Goal: Task Accomplishment & Management: Manage account settings

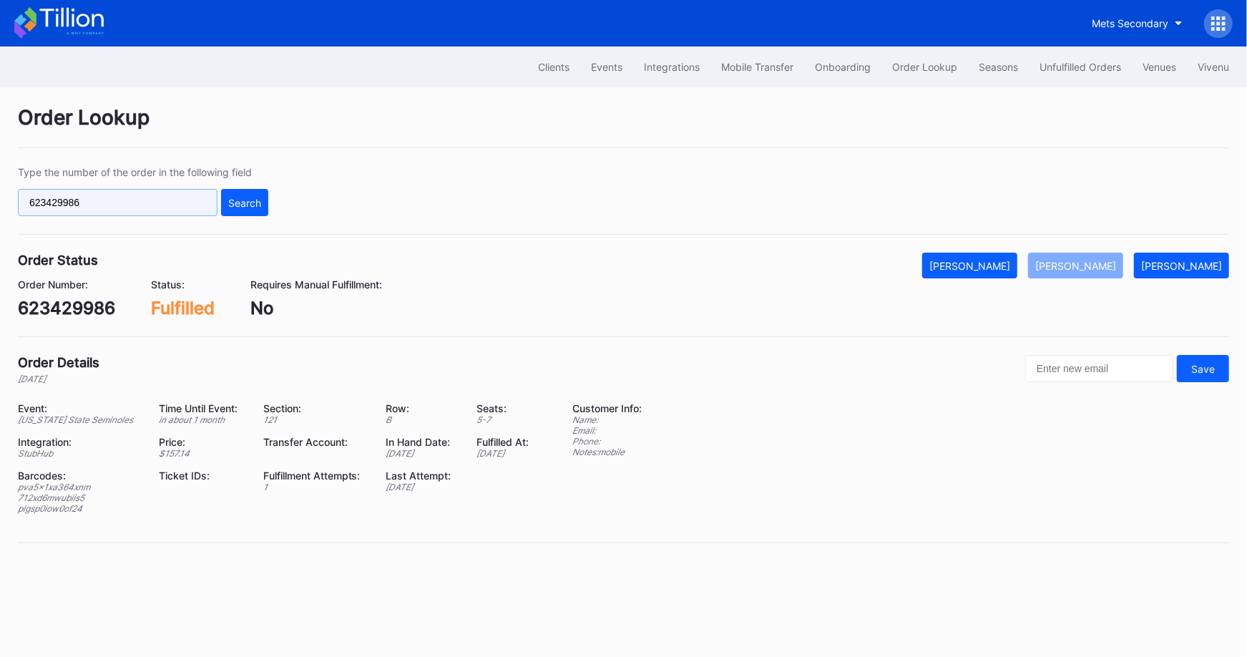
click at [198, 208] on input "623429986" at bounding box center [118, 202] width 200 height 27
paste input "74893005"
type input "74893005"
click at [247, 202] on div "Search" at bounding box center [244, 203] width 33 height 12
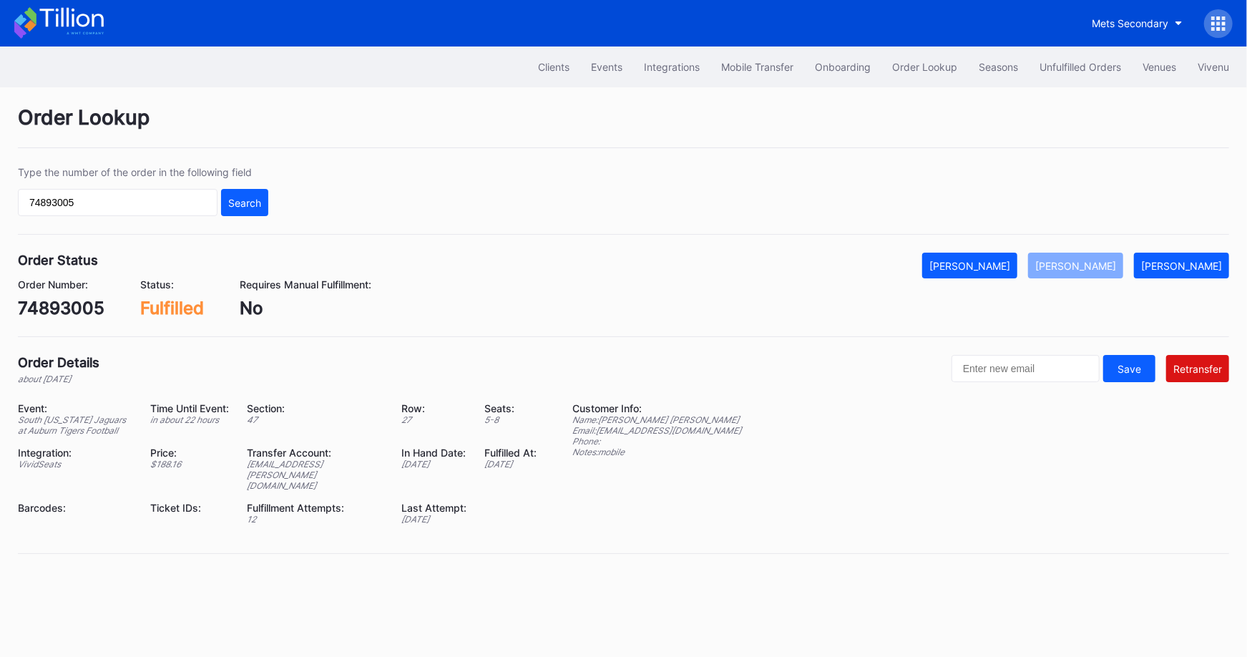
click at [346, 460] on div "mark.smith@revelxp.com" at bounding box center [315, 475] width 137 height 32
copy div "mark.smith@revelxp.com"
drag, startPoint x: 705, startPoint y: 425, endPoint x: 599, endPoint y: 426, distance: 106.6
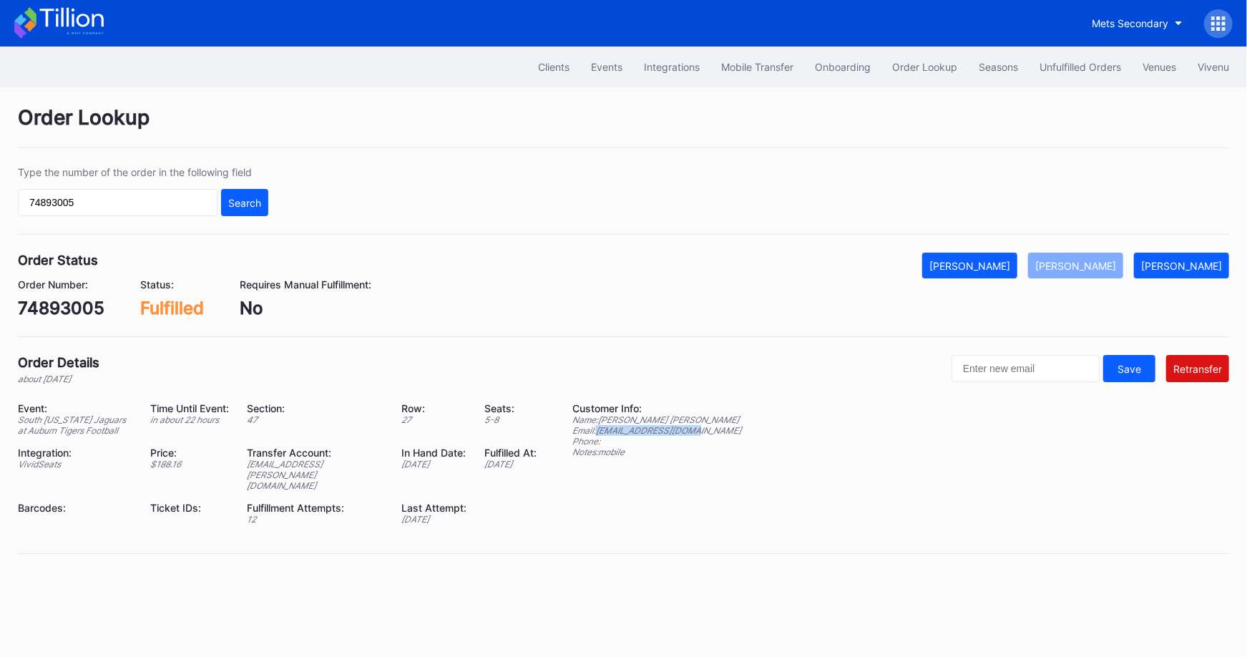
click at [599, 426] on div "Event: South Alabama Jaguars at Auburn Tigers Football Time Until Event: in abo…" at bounding box center [623, 468] width 1211 height 133
copy div "jules32806@gmail.com"
click at [72, 305] on div "74893005" at bounding box center [61, 308] width 87 height 21
copy div "74893005"
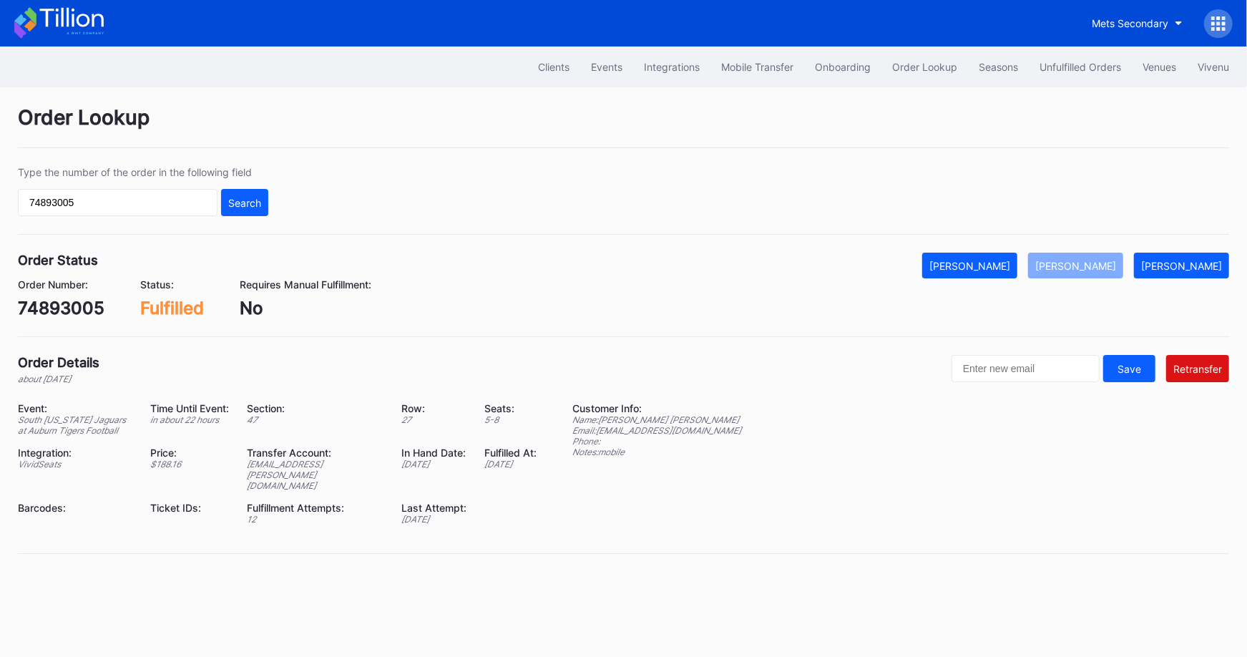
click at [1211, 15] on div at bounding box center [1218, 23] width 29 height 29
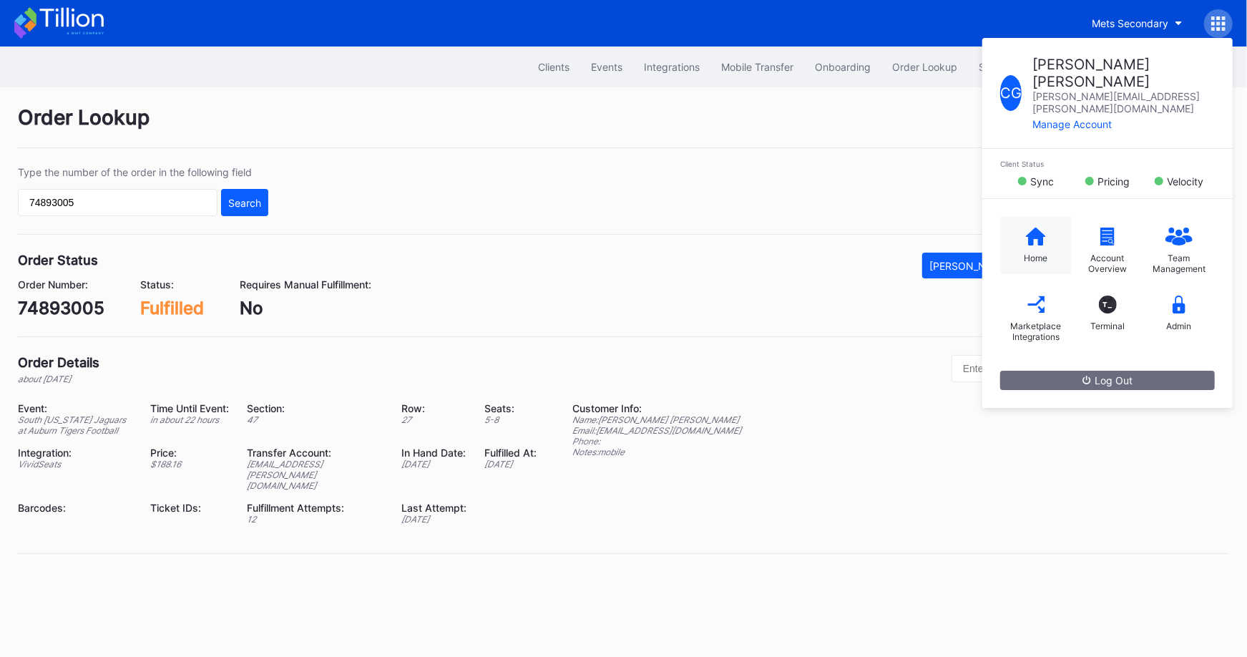
click at [1031, 227] on icon at bounding box center [1036, 236] width 20 height 18
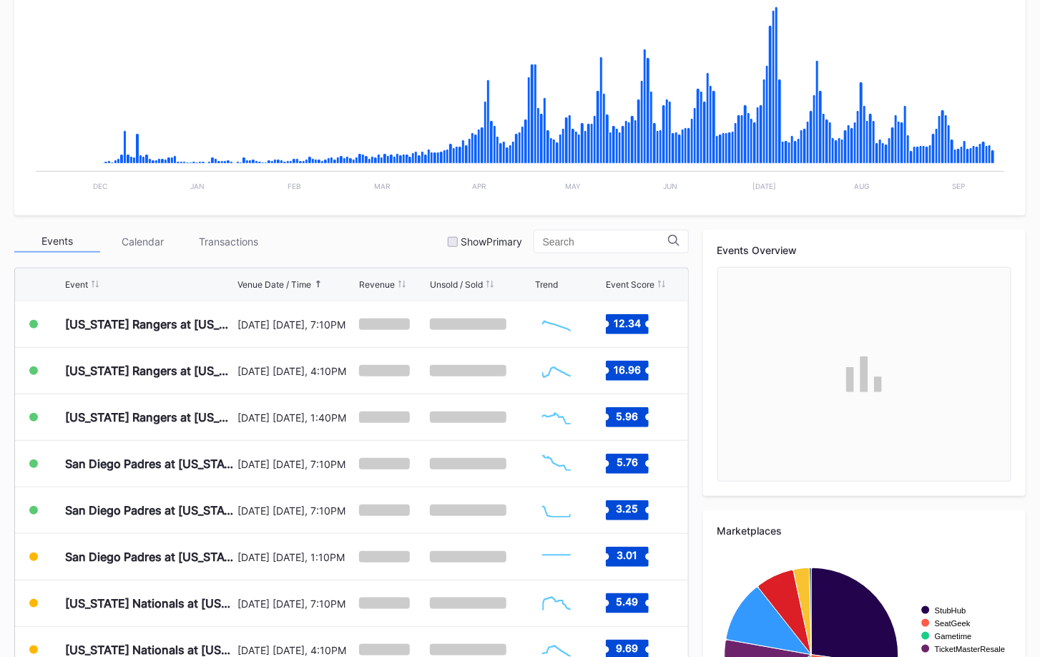
scroll to position [299, 0]
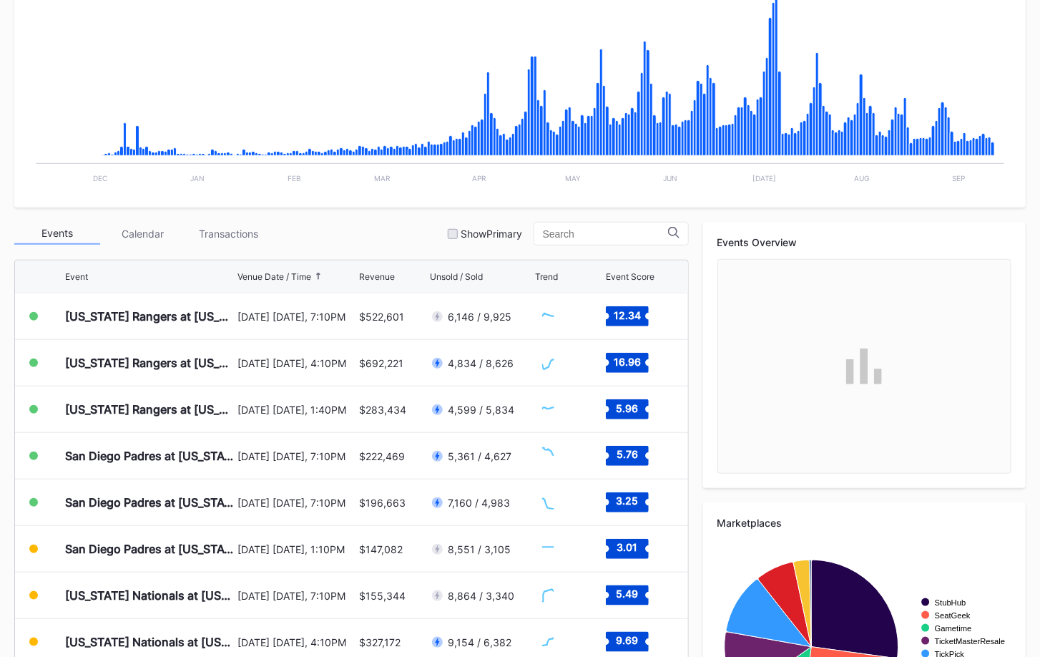
click at [258, 497] on div "September 17 Wednesday, 7:10PM" at bounding box center [297, 503] width 118 height 12
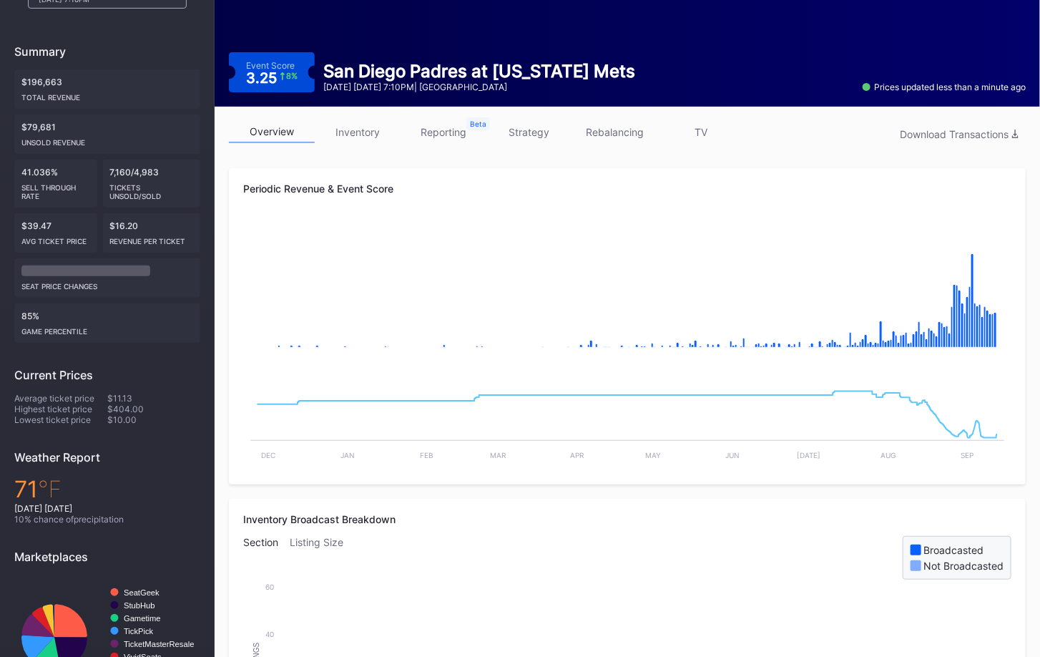
scroll to position [117, 0]
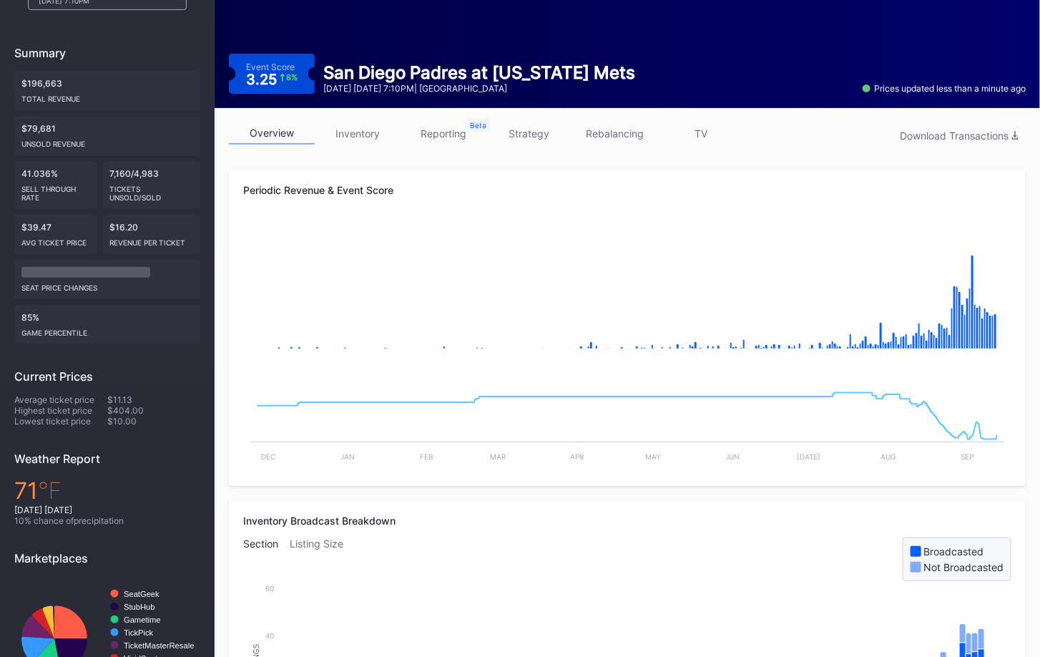
click at [358, 130] on link "inventory" at bounding box center [358, 133] width 86 height 22
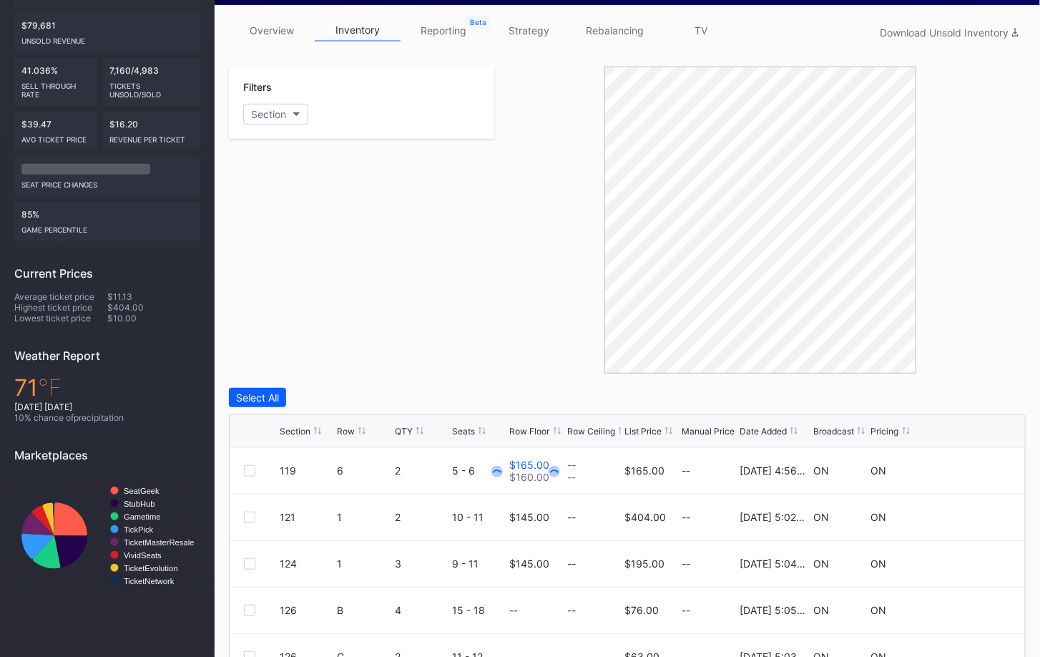
scroll to position [219, 0]
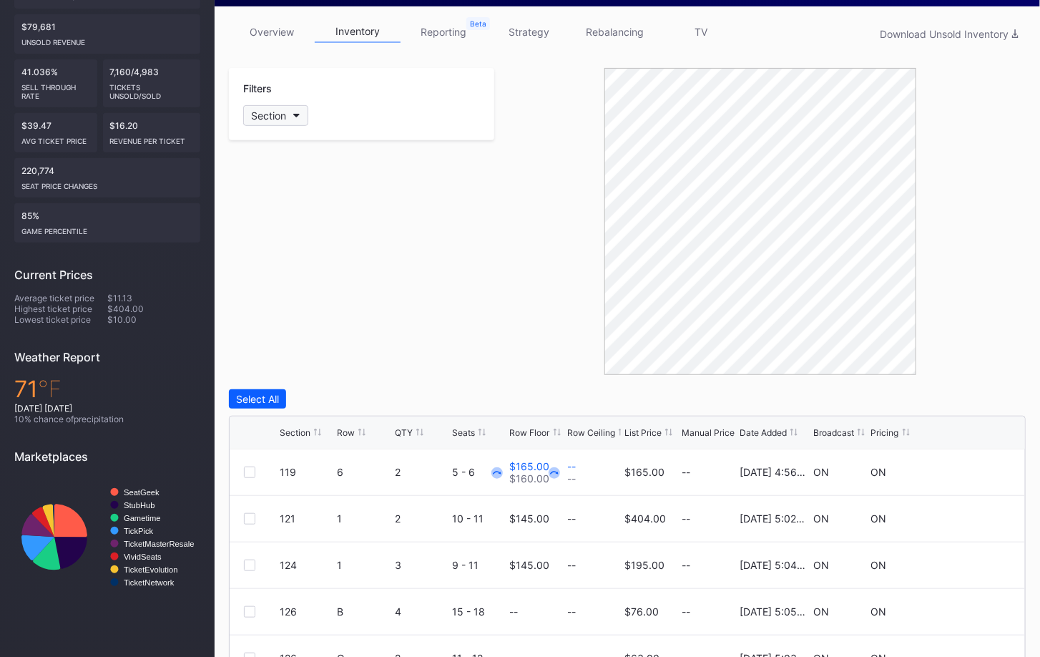
click at [292, 109] on button "Section" at bounding box center [275, 115] width 65 height 21
type input "129"
click at [285, 200] on div "129" at bounding box center [326, 194] width 167 height 26
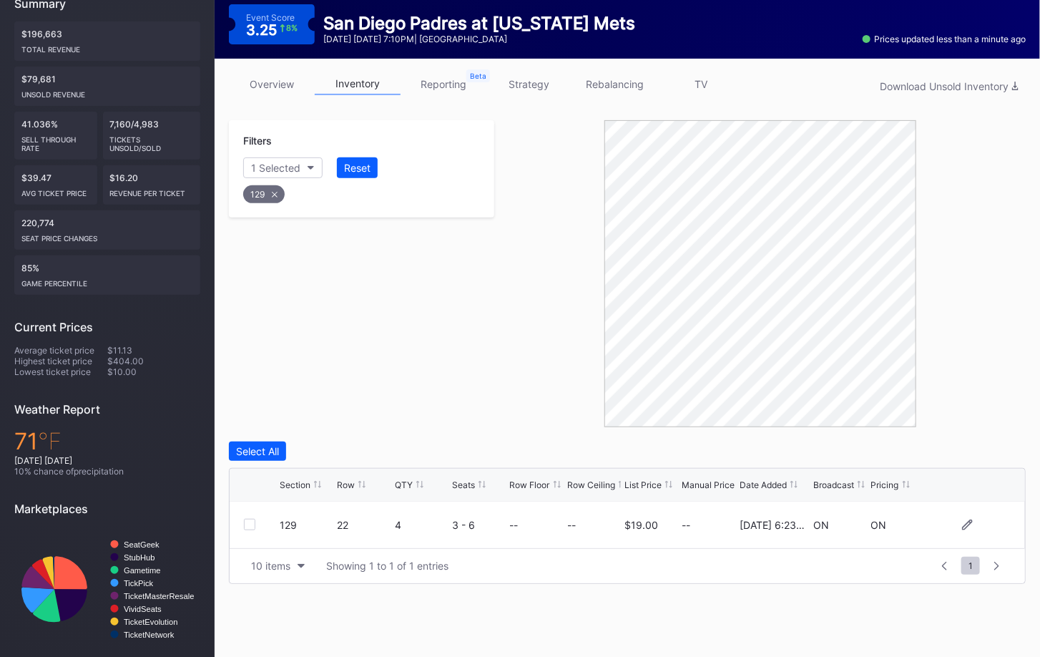
click at [250, 524] on div at bounding box center [249, 524] width 11 height 11
click at [998, 450] on div "Delete 1 Row" at bounding box center [990, 451] width 58 height 12
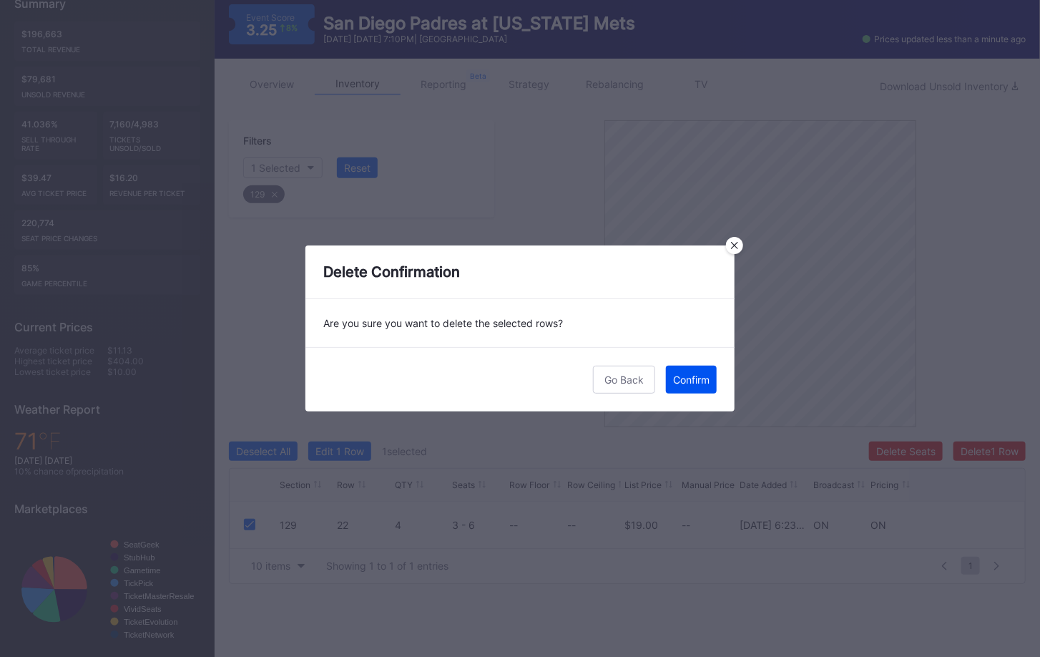
click at [695, 377] on div "Confirm" at bounding box center [691, 379] width 36 height 12
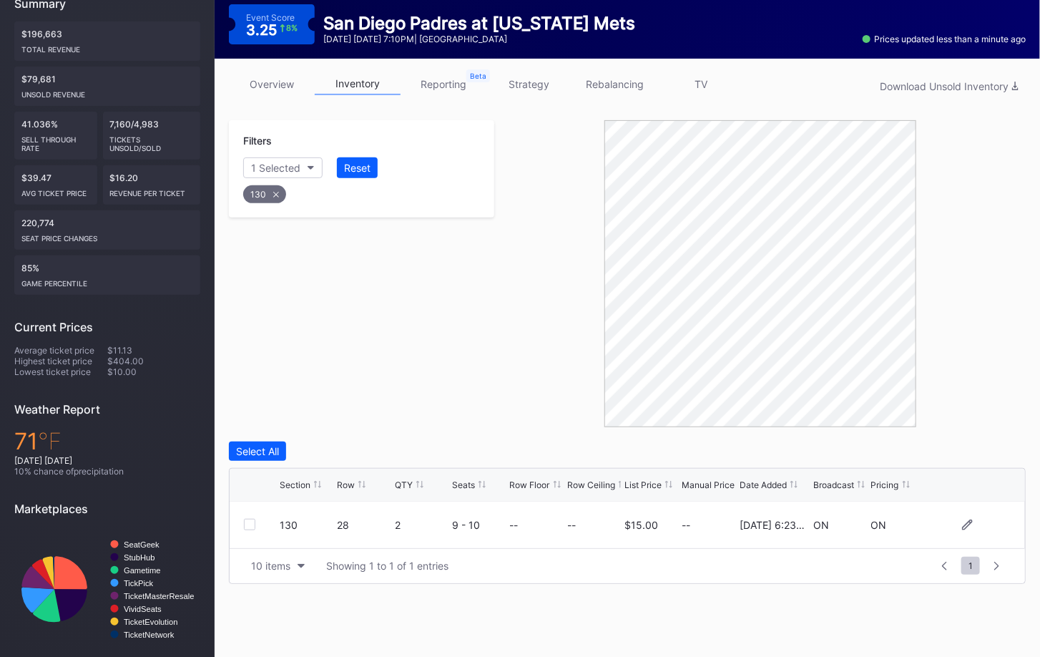
click at [248, 522] on div at bounding box center [249, 524] width 11 height 11
click at [999, 449] on div "Delete 1 Row" at bounding box center [990, 451] width 58 height 12
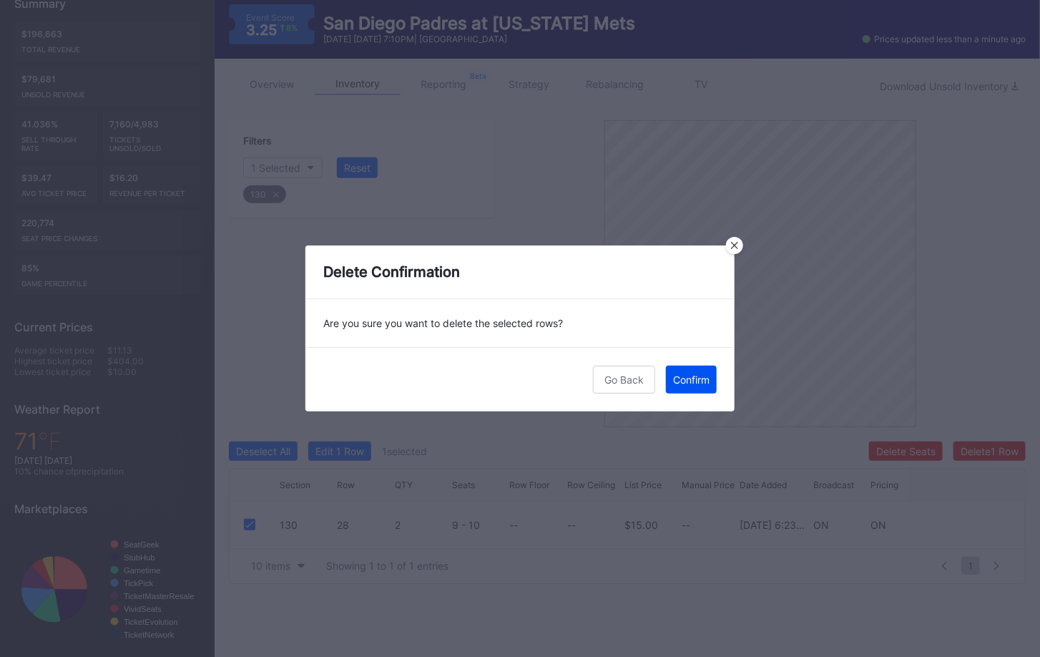
click at [698, 376] on div "Confirm" at bounding box center [691, 379] width 36 height 12
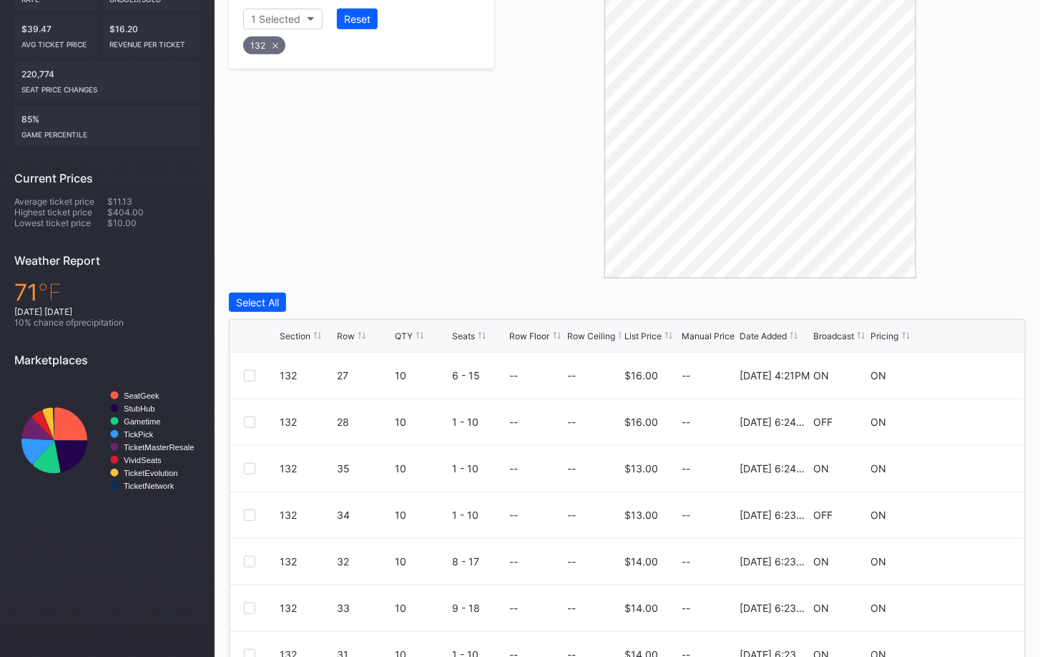
scroll to position [385, 0]
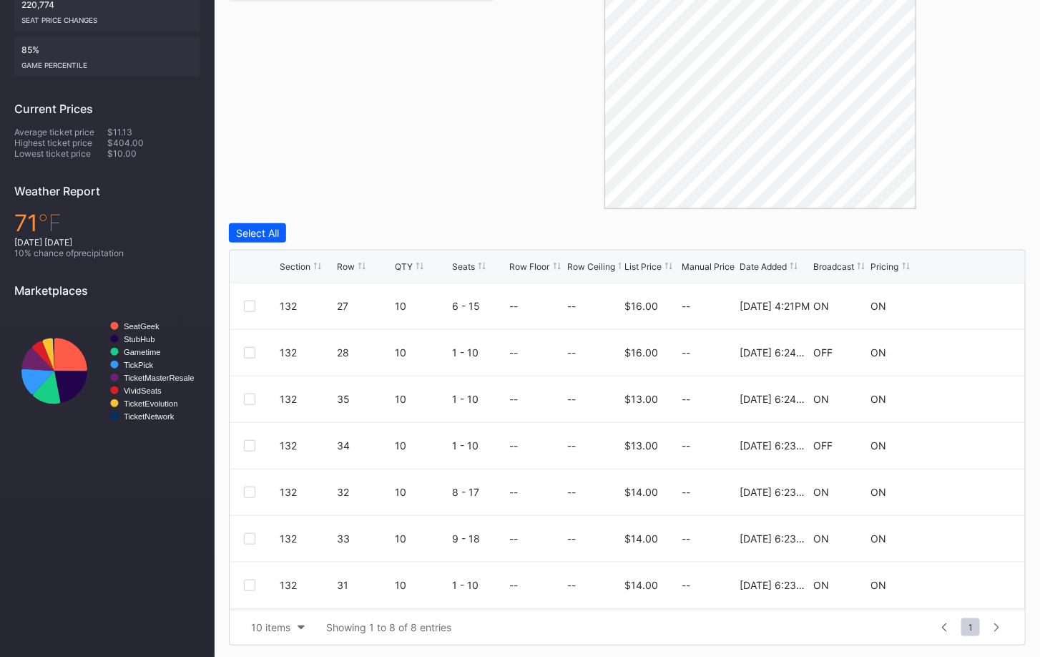
click at [342, 261] on div "Row" at bounding box center [346, 266] width 18 height 11
click at [291, 625] on button "10 items" at bounding box center [278, 626] width 68 height 19
click at [280, 542] on div "50 items" at bounding box center [275, 537] width 41 height 12
click at [251, 303] on div at bounding box center [249, 306] width 11 height 11
click at [251, 351] on div at bounding box center [249, 352] width 11 height 11
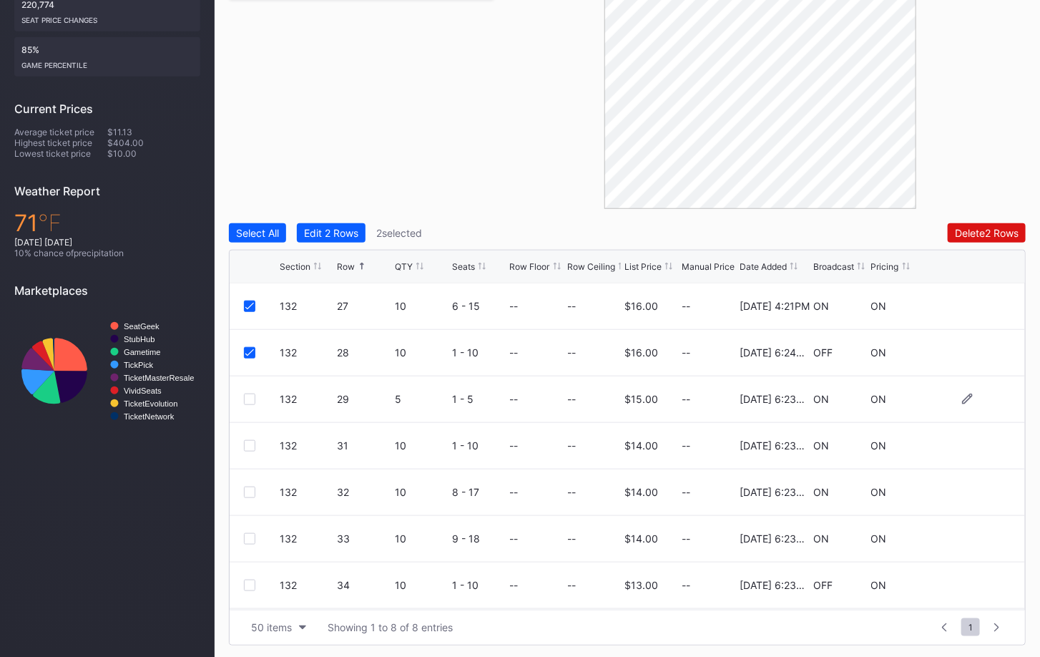
click at [251, 401] on div at bounding box center [249, 399] width 11 height 11
click at [244, 442] on div at bounding box center [249, 445] width 11 height 11
click at [244, 487] on div at bounding box center [249, 492] width 11 height 11
click at [250, 538] on div at bounding box center [249, 538] width 11 height 11
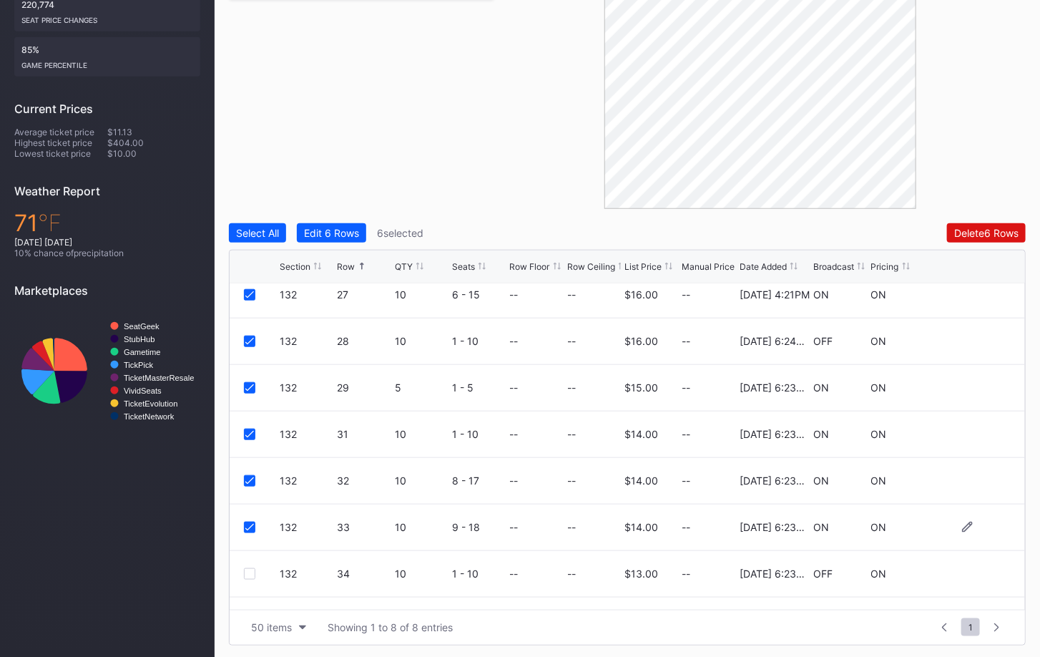
scroll to position [45, 0]
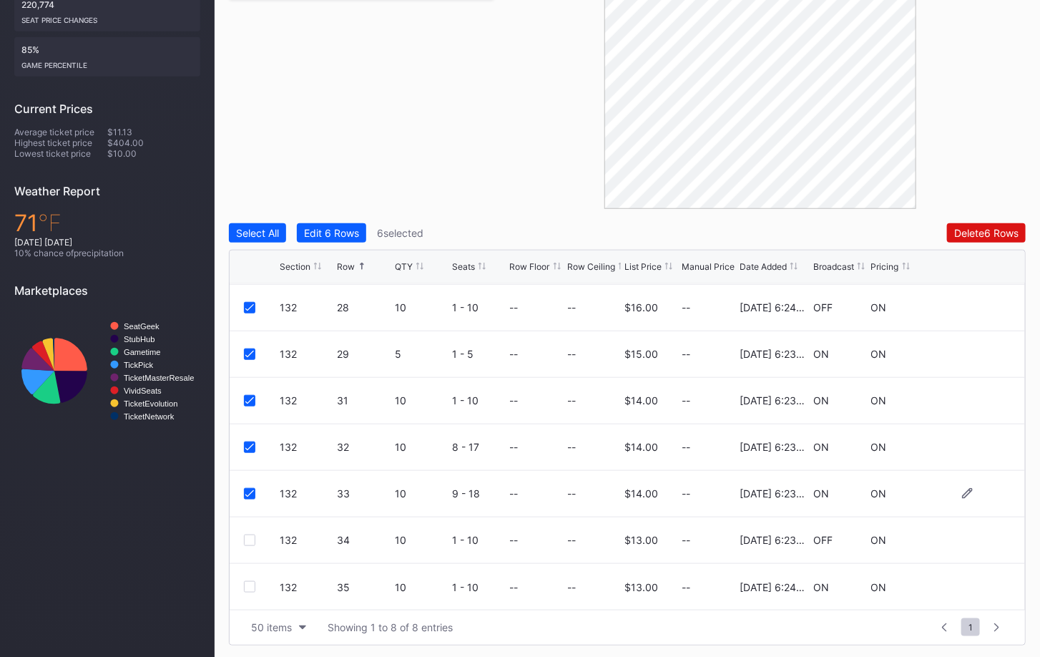
click at [250, 538] on div at bounding box center [249, 539] width 11 height 11
click at [250, 588] on div at bounding box center [249, 586] width 11 height 11
click at [1001, 218] on div "Filters 1 Selected Reset 132 Deselect All Edit 8 Rows 8 selected Delete 8 Rows …" at bounding box center [627, 273] width 797 height 743
click at [1001, 227] on div "Delete 8 Rows" at bounding box center [986, 233] width 64 height 12
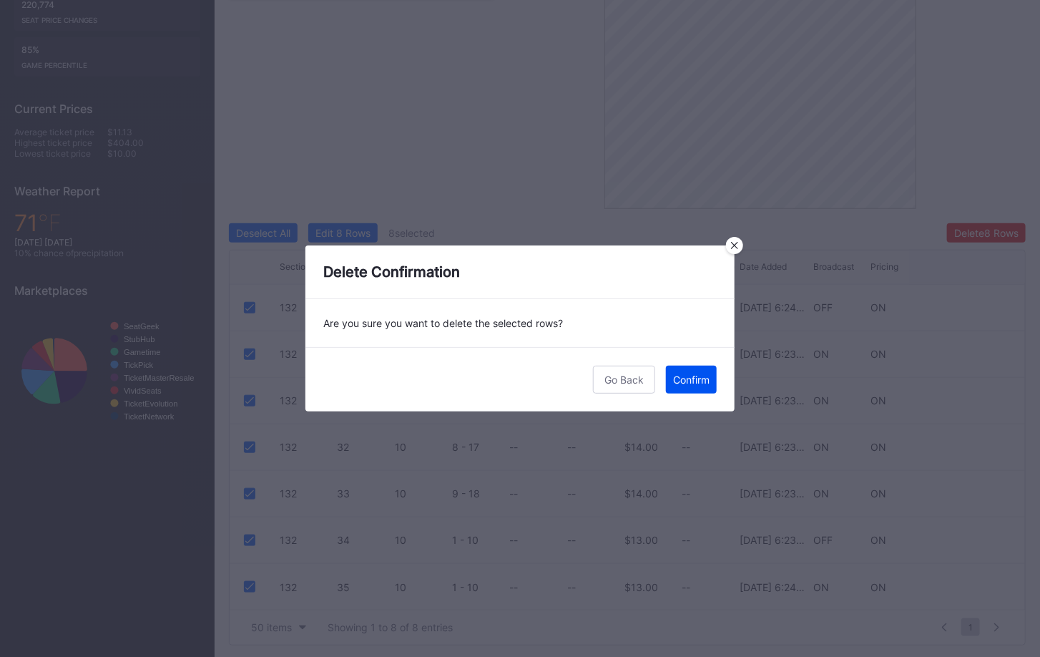
click at [703, 380] on div "Confirm" at bounding box center [691, 379] width 36 height 12
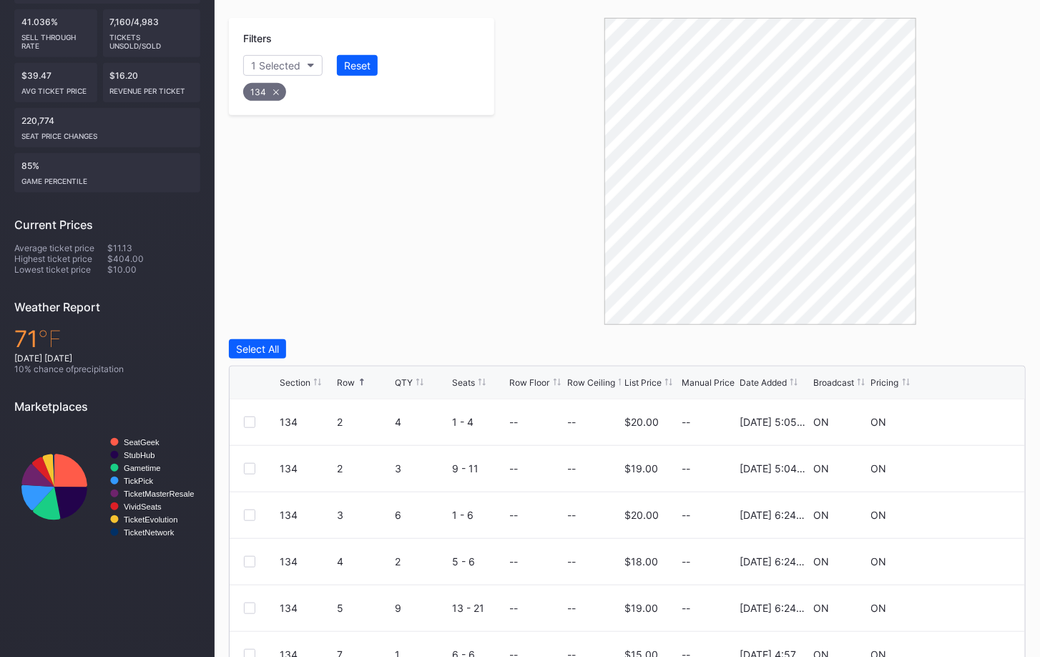
scroll to position [385, 0]
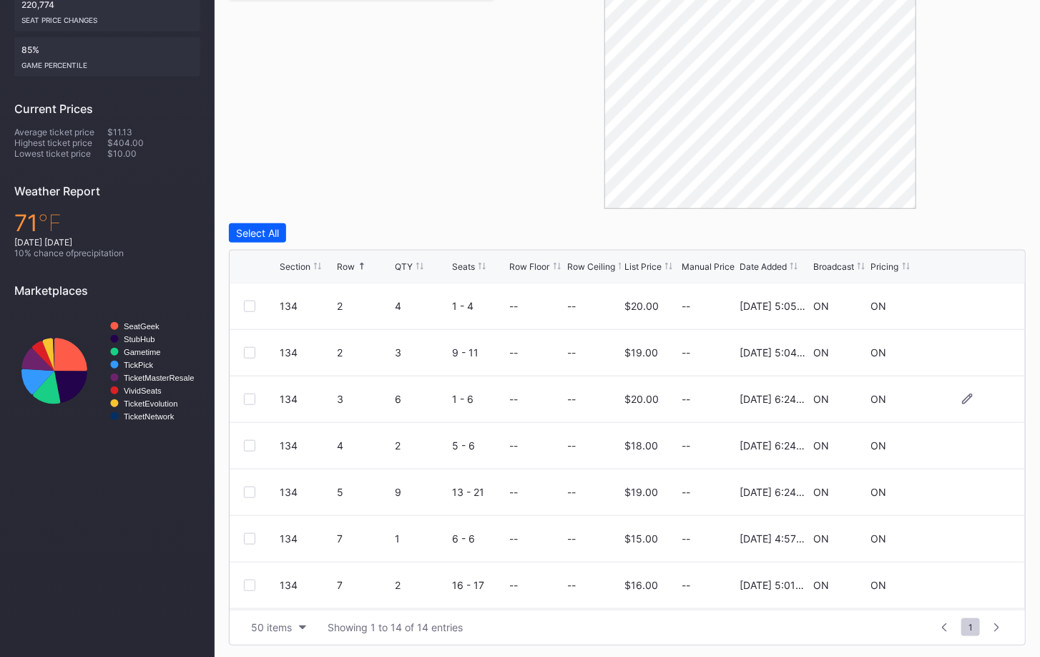
click at [248, 396] on div at bounding box center [249, 399] width 11 height 11
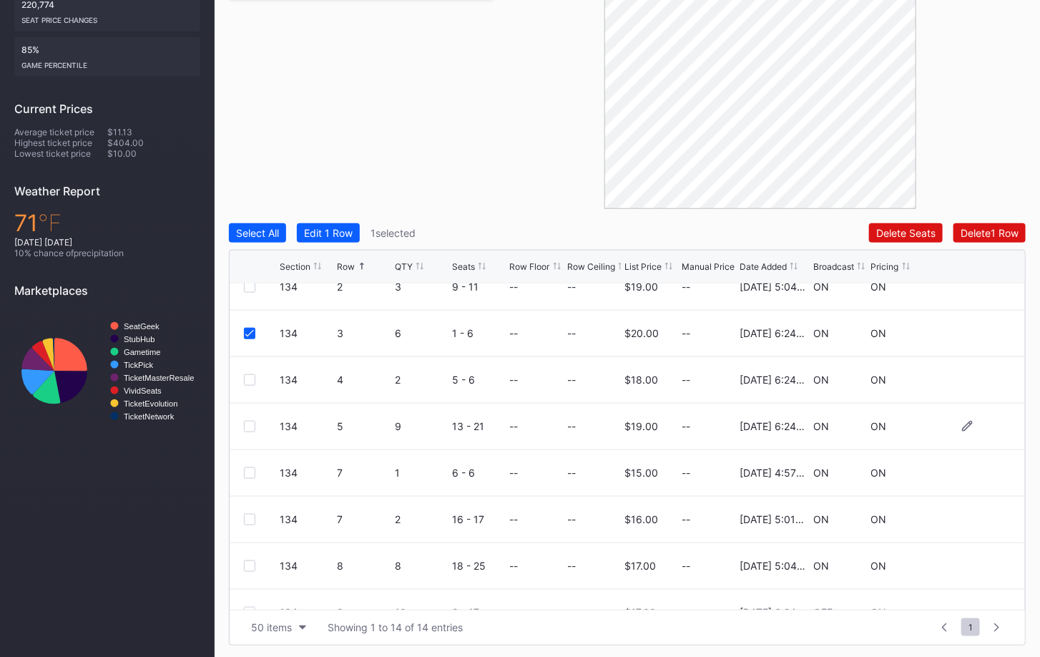
scroll to position [77, 0]
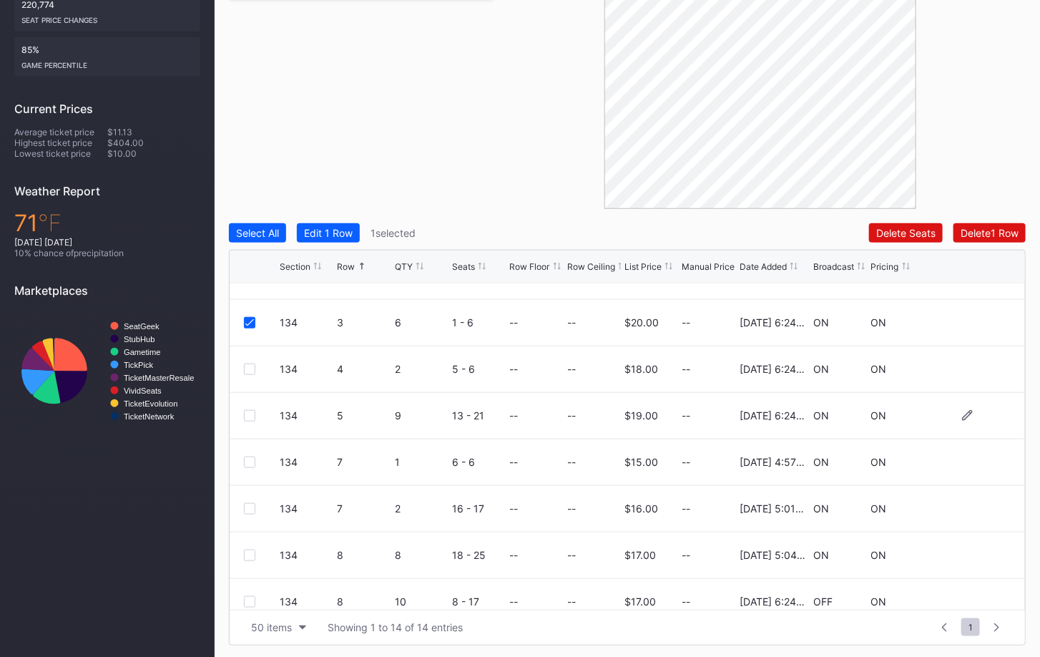
click at [242, 409] on div "134 5 9 13 - 21 -- -- $19.00 -- 2/21/2025 6:24PM ON ON" at bounding box center [628, 416] width 796 height 47
click at [253, 410] on div at bounding box center [249, 415] width 11 height 11
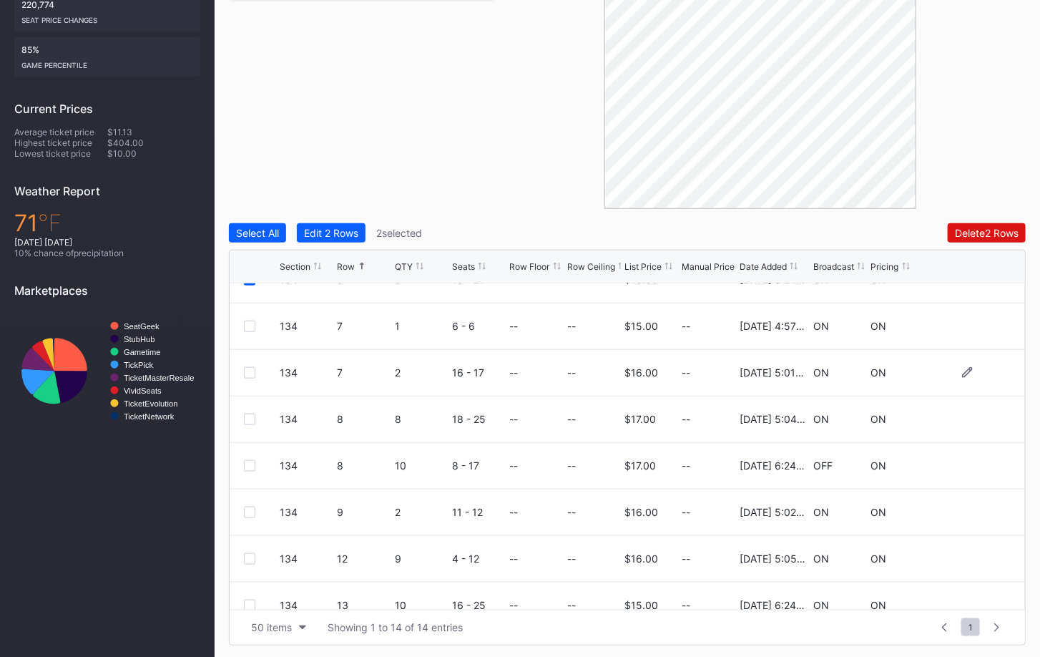
scroll to position [212, 0]
click at [245, 416] on div at bounding box center [249, 419] width 11 height 11
click at [248, 462] on div at bounding box center [249, 466] width 11 height 11
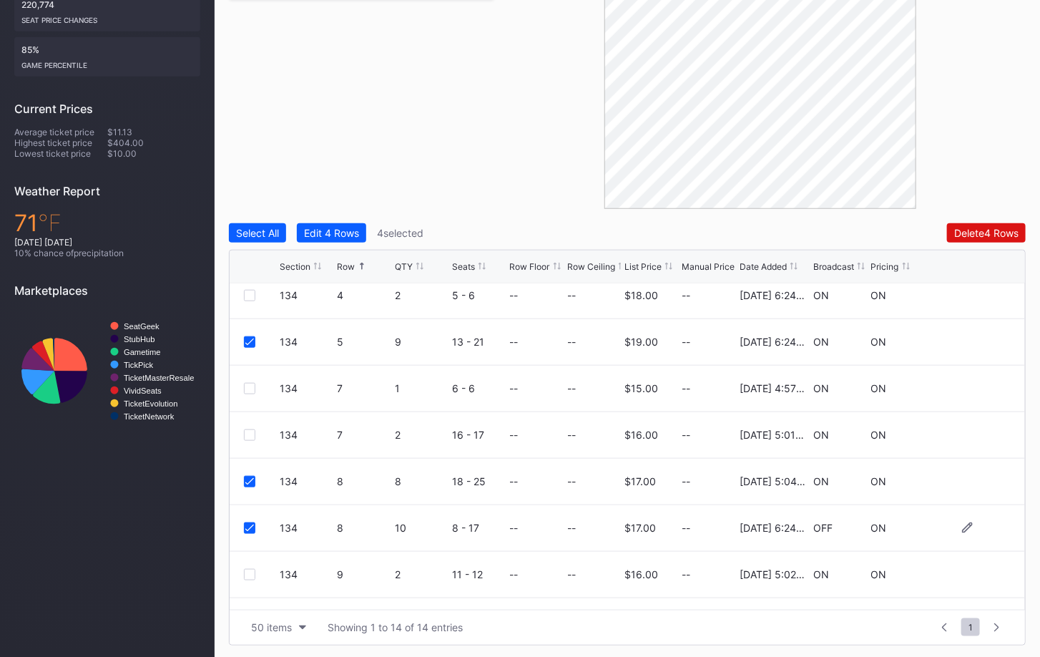
scroll to position [324, 0]
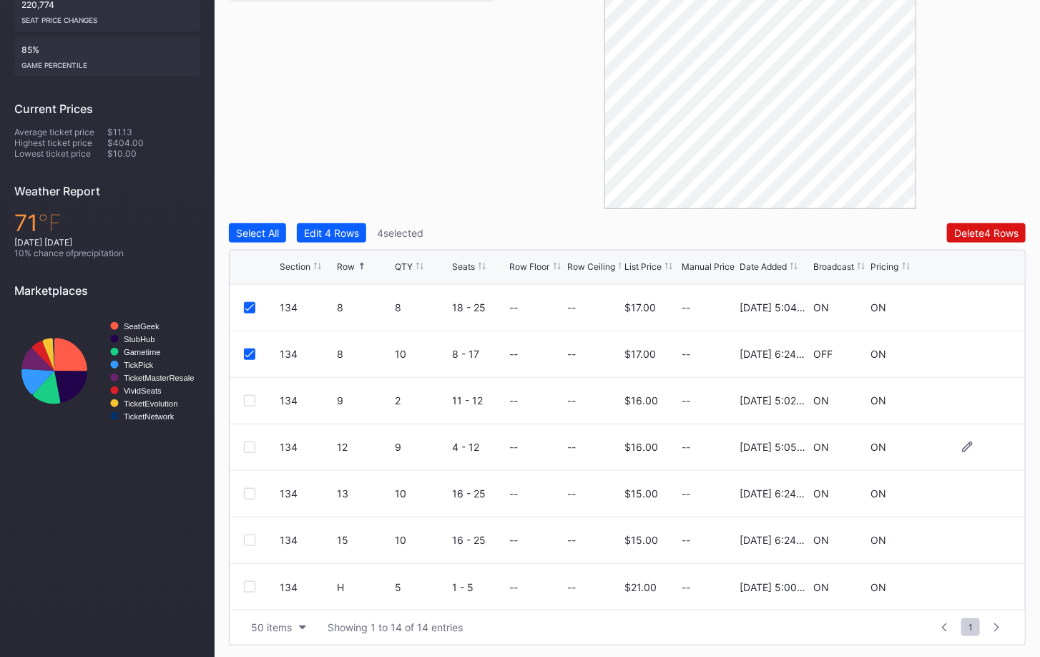
click at [249, 441] on div at bounding box center [249, 446] width 11 height 11
click at [245, 540] on div at bounding box center [249, 539] width 11 height 11
click at [989, 227] on div "Delete 6 Rows" at bounding box center [986, 233] width 64 height 12
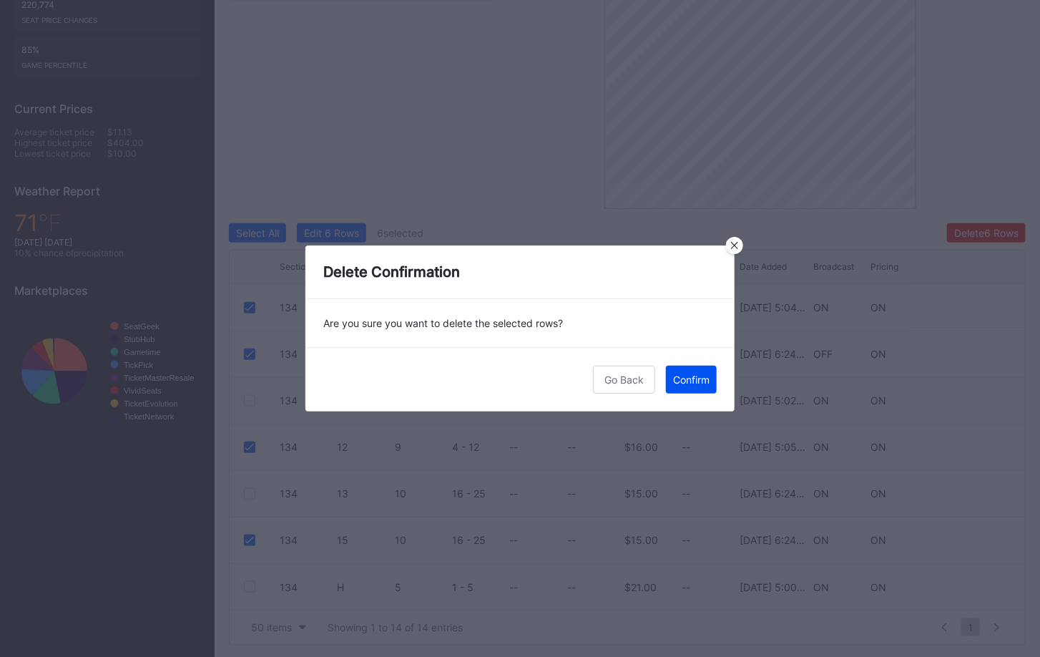
click at [693, 378] on div "Confirm" at bounding box center [691, 379] width 36 height 12
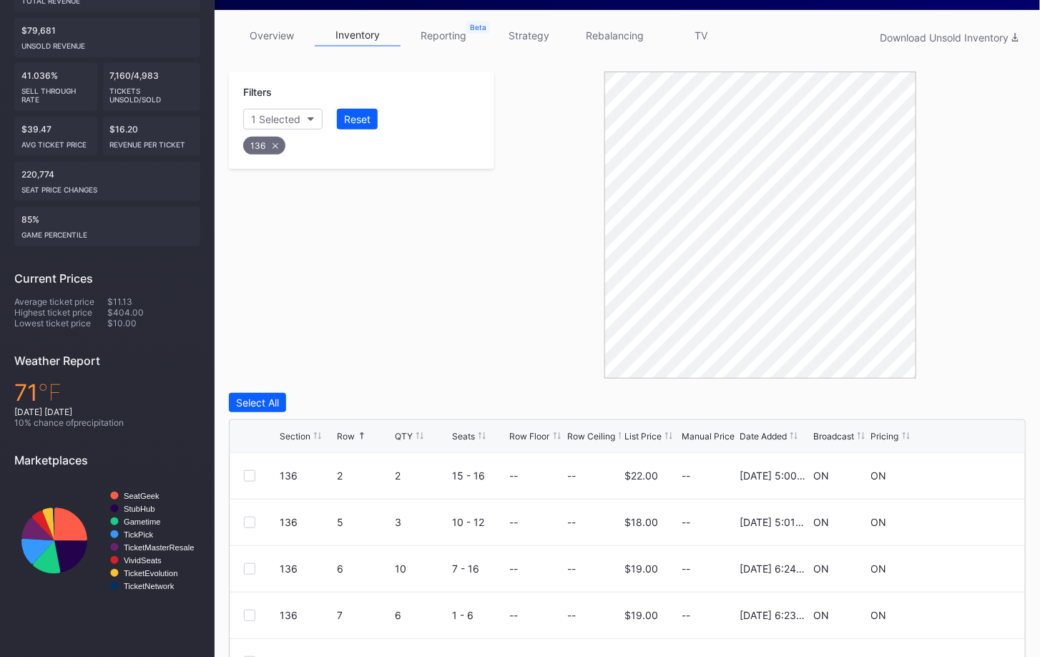
scroll to position [338, 0]
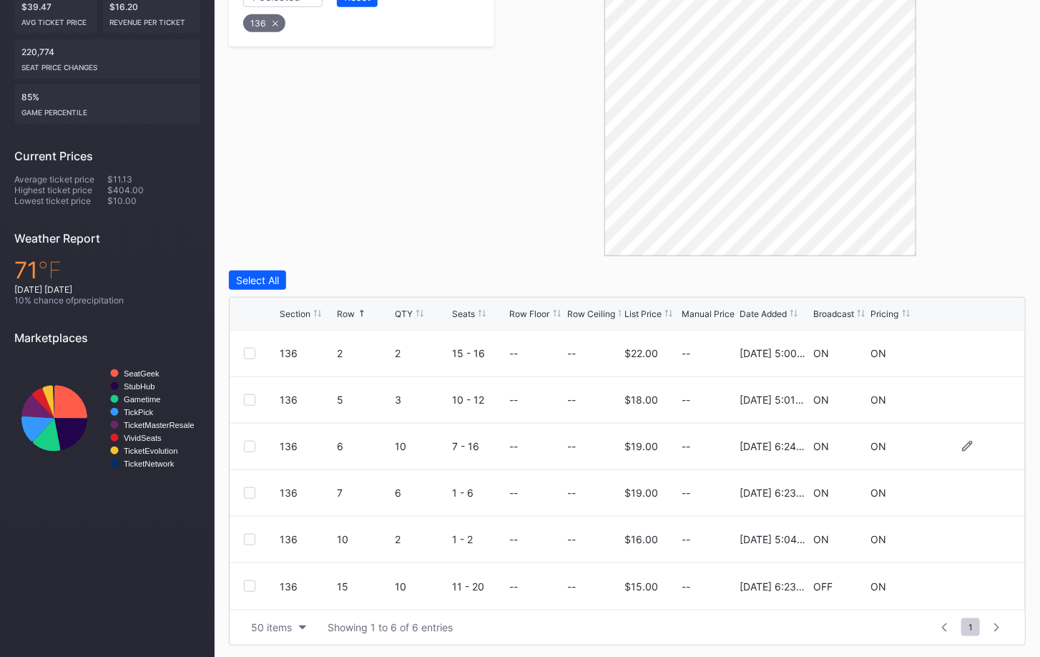
click at [246, 443] on div at bounding box center [249, 446] width 11 height 11
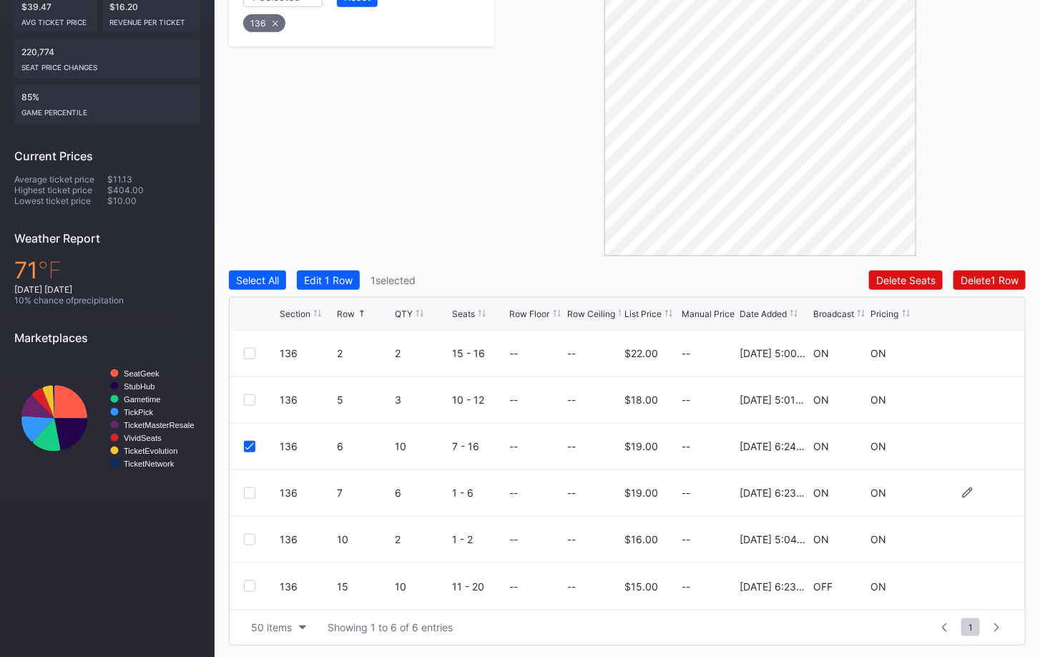
click at [247, 490] on div at bounding box center [249, 492] width 11 height 11
click at [248, 490] on icon at bounding box center [249, 492] width 9 height 7
click at [248, 577] on div "136 15 10 11 - 20 -- -- $15.00 -- 2/21/2025 6:23PM OFF ON" at bounding box center [628, 586] width 796 height 47
click at [248, 581] on div at bounding box center [249, 585] width 11 height 11
click at [999, 283] on div "Delete 2 Rows" at bounding box center [987, 280] width 64 height 12
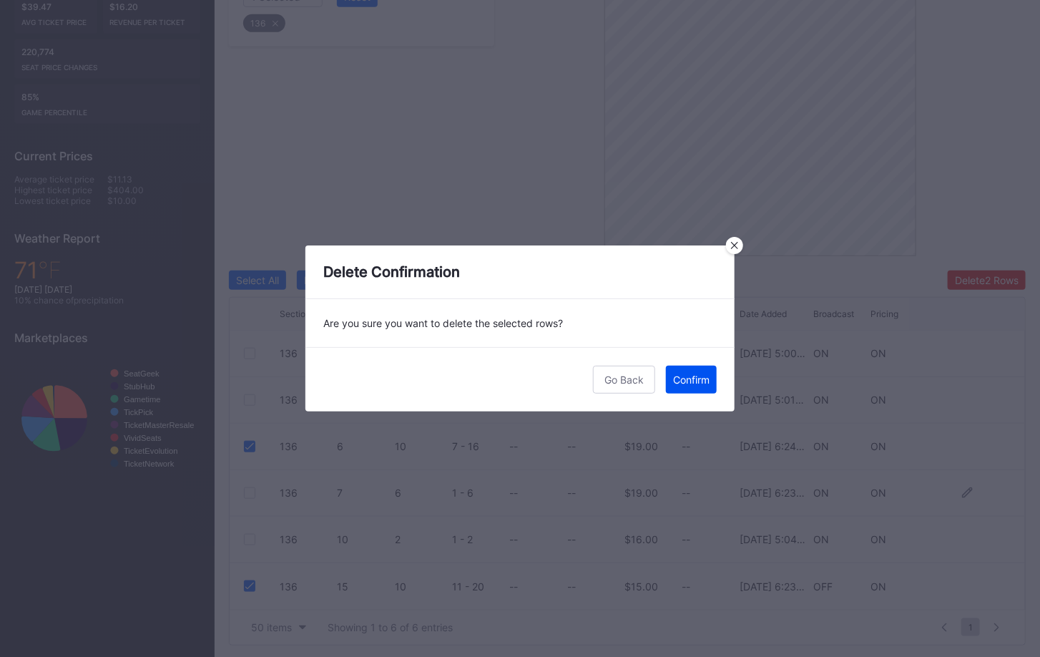
click at [695, 384] on div "Confirm" at bounding box center [691, 379] width 36 height 12
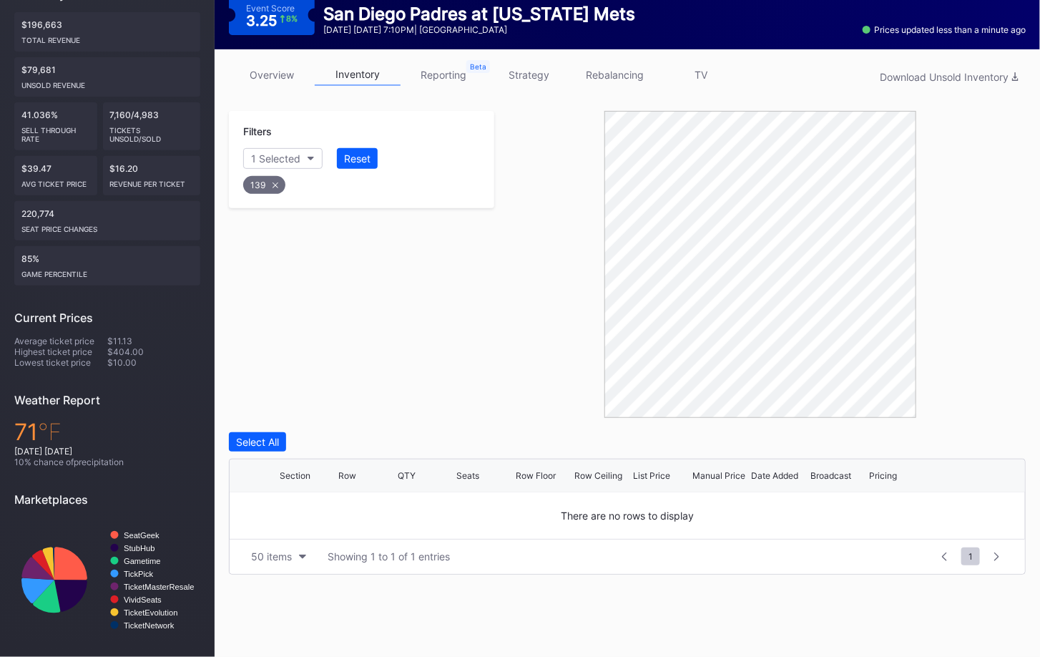
scroll to position [167, 0]
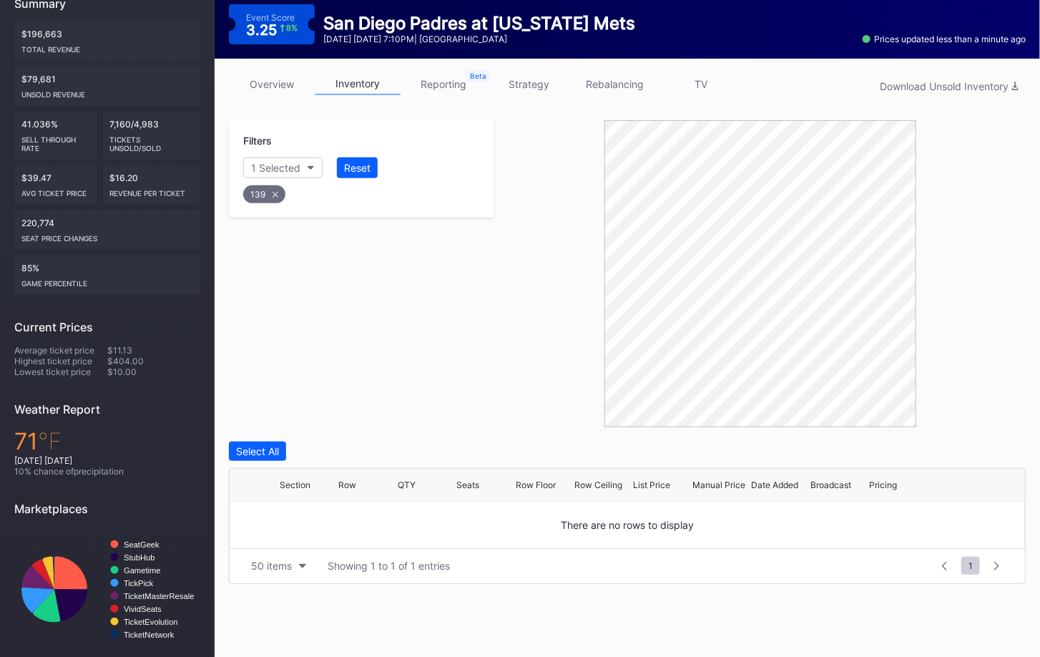
click at [271, 193] on div "139" at bounding box center [264, 194] width 42 height 18
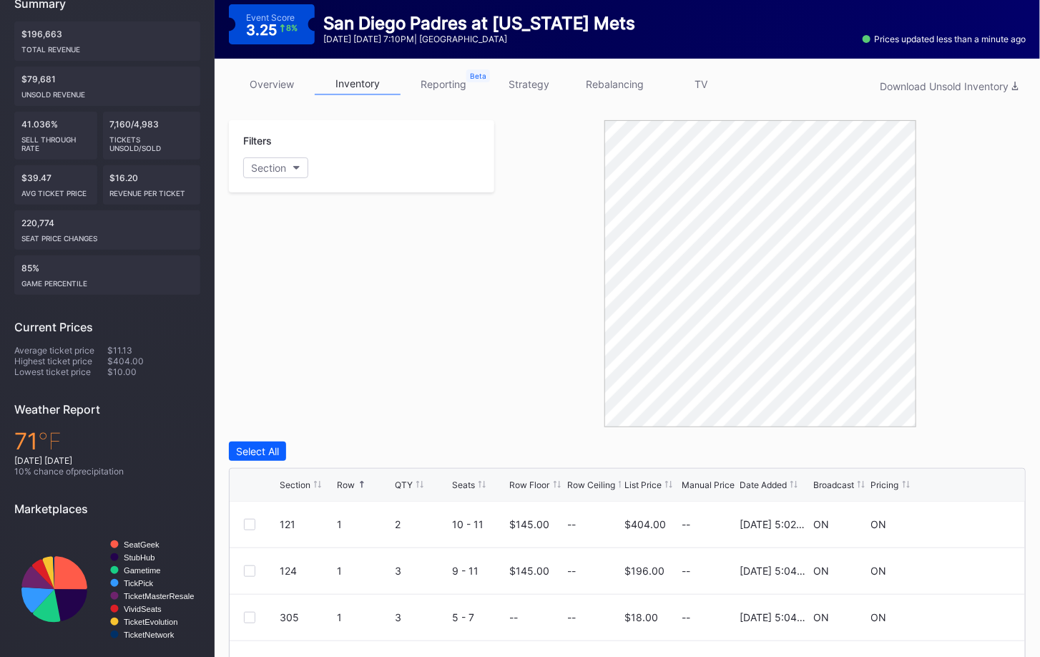
scroll to position [255, 0]
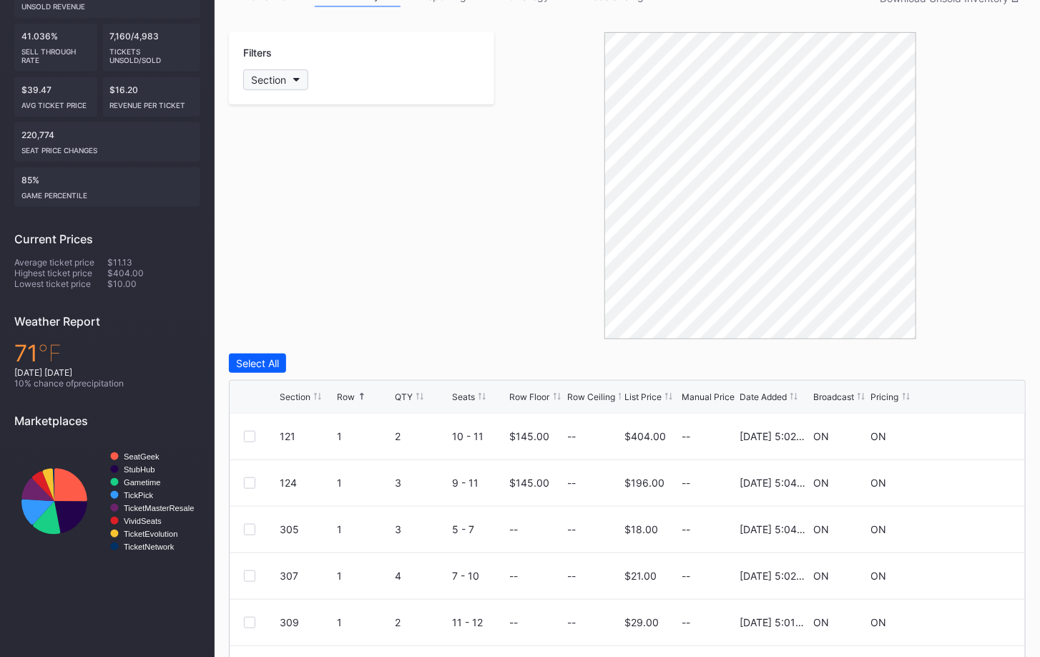
click at [281, 82] on div "Section" at bounding box center [268, 80] width 35 height 12
type input "304"
click at [271, 160] on div "304" at bounding box center [326, 158] width 167 height 26
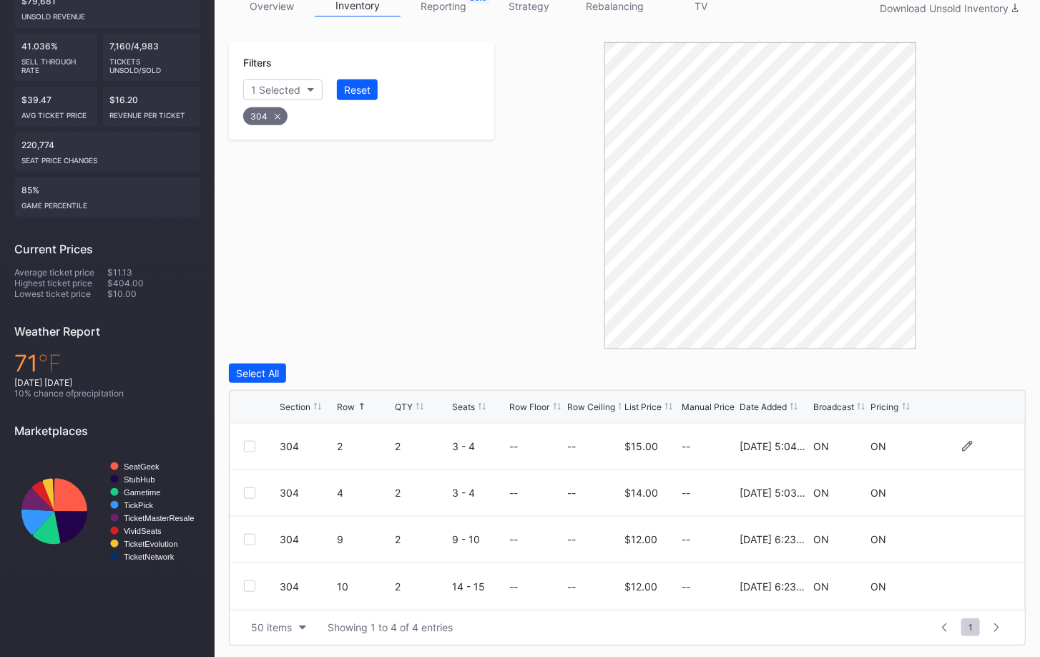
click at [249, 449] on div at bounding box center [249, 446] width 11 height 11
click at [248, 489] on div at bounding box center [249, 492] width 11 height 11
click at [248, 535] on div at bounding box center [249, 539] width 11 height 11
click at [248, 591] on div "304 10 2 14 - 15 -- -- $12.00 -- 2/21/2025 6:23PM ON ON" at bounding box center [628, 586] width 796 height 47
click at [248, 574] on div "304 10 2 14 - 15 -- -- $12.00 -- 2/21/2025 6:23PM ON ON" at bounding box center [628, 586] width 796 height 47
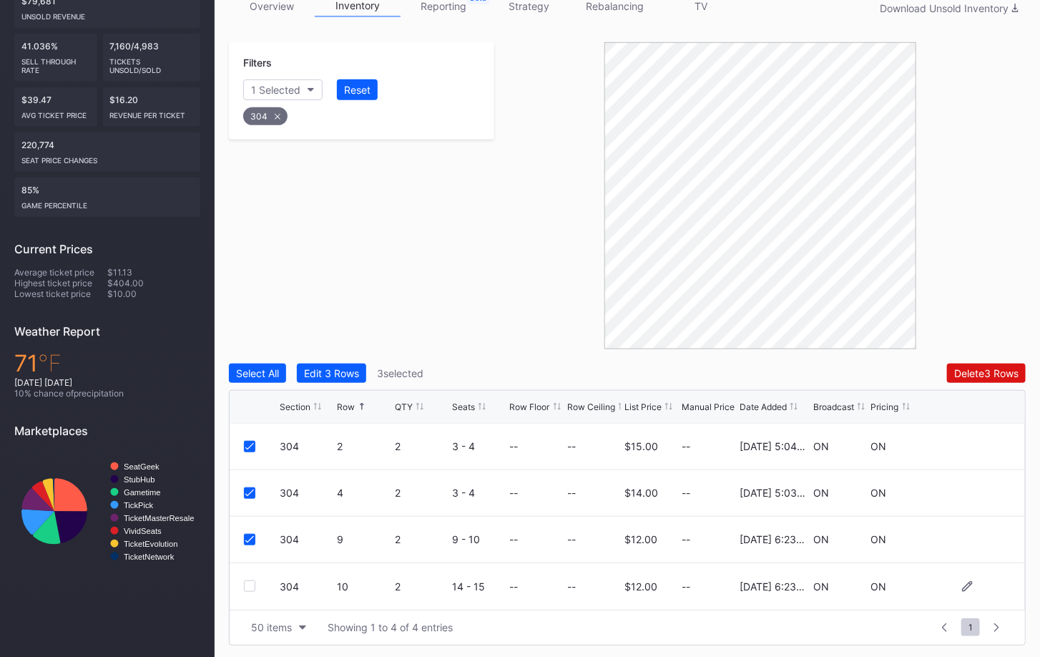
click at [251, 587] on div at bounding box center [249, 585] width 11 height 11
click at [985, 371] on div "Delete 4 Rows" at bounding box center [986, 373] width 64 height 12
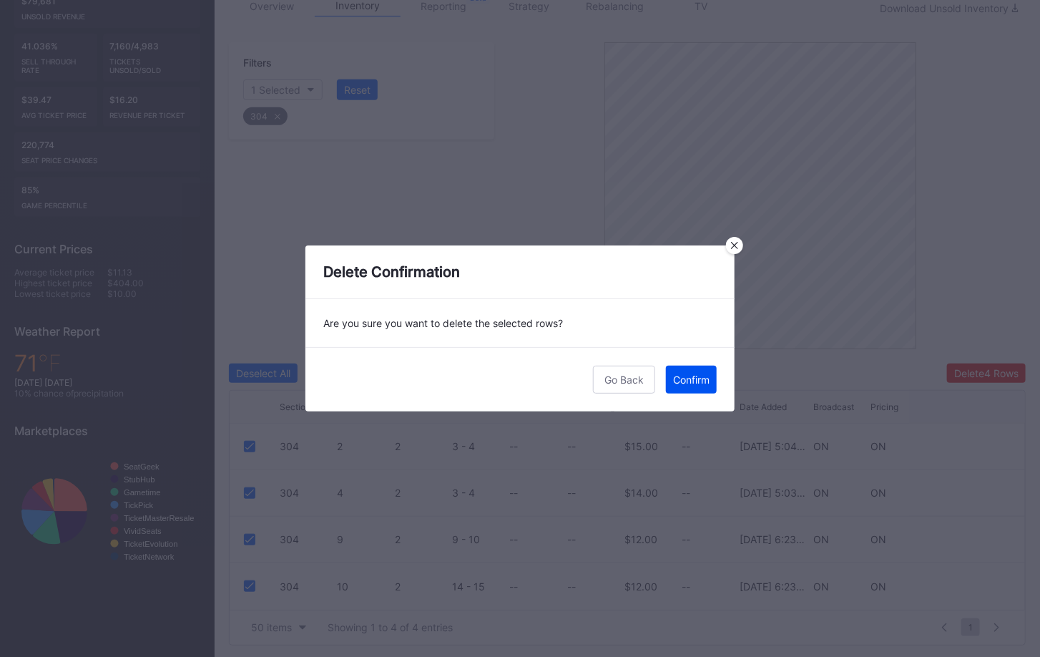
click at [693, 385] on button "Confirm" at bounding box center [691, 380] width 51 height 28
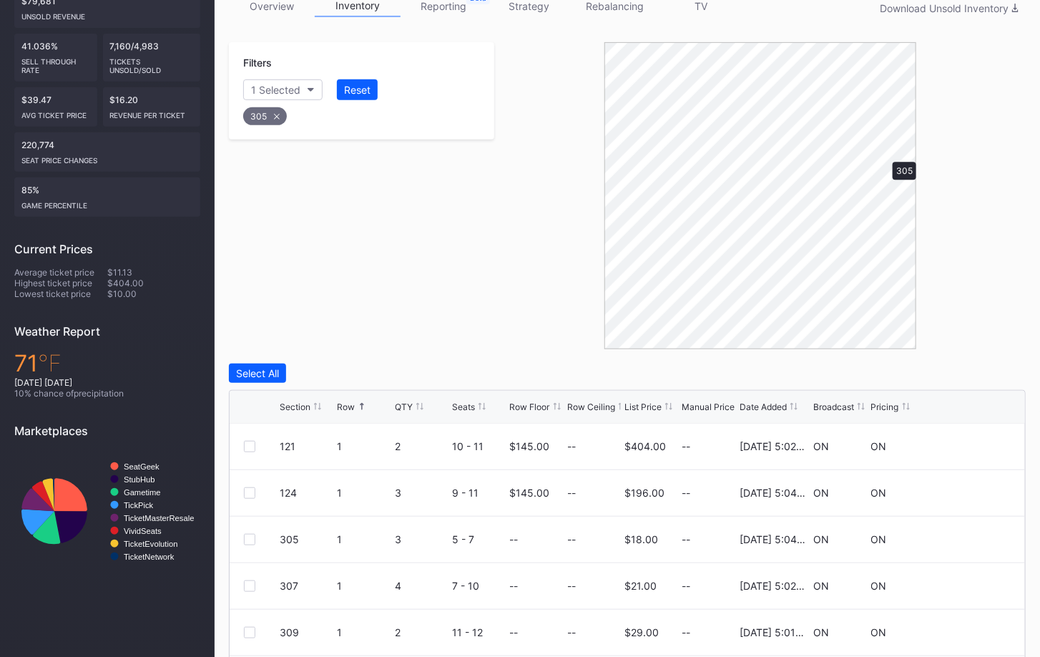
scroll to position [198, 0]
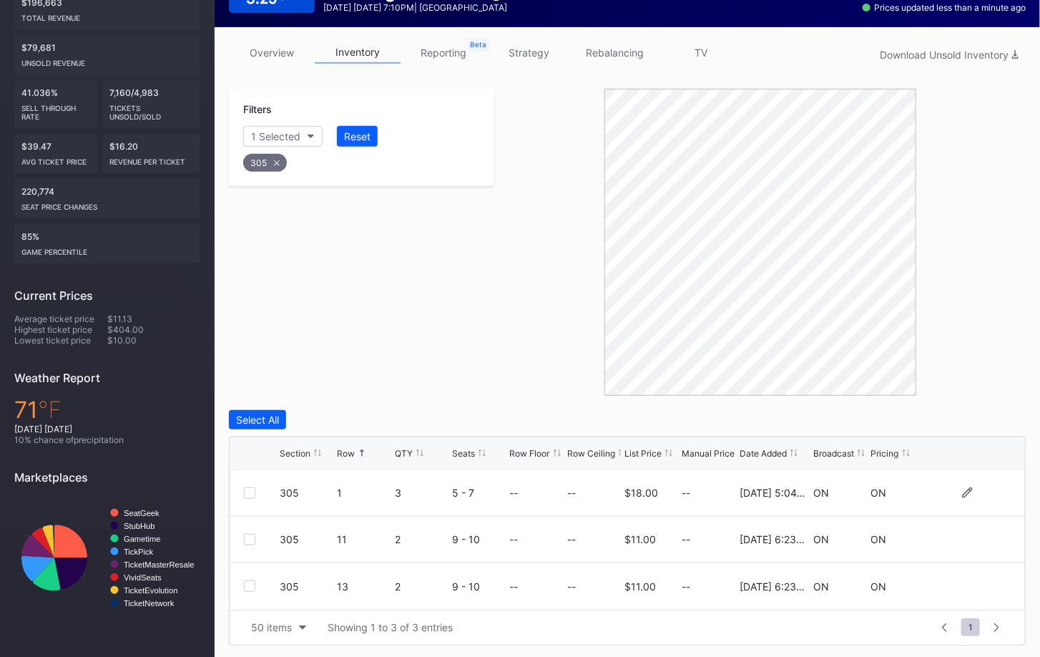
click at [247, 489] on div at bounding box center [249, 492] width 11 height 11
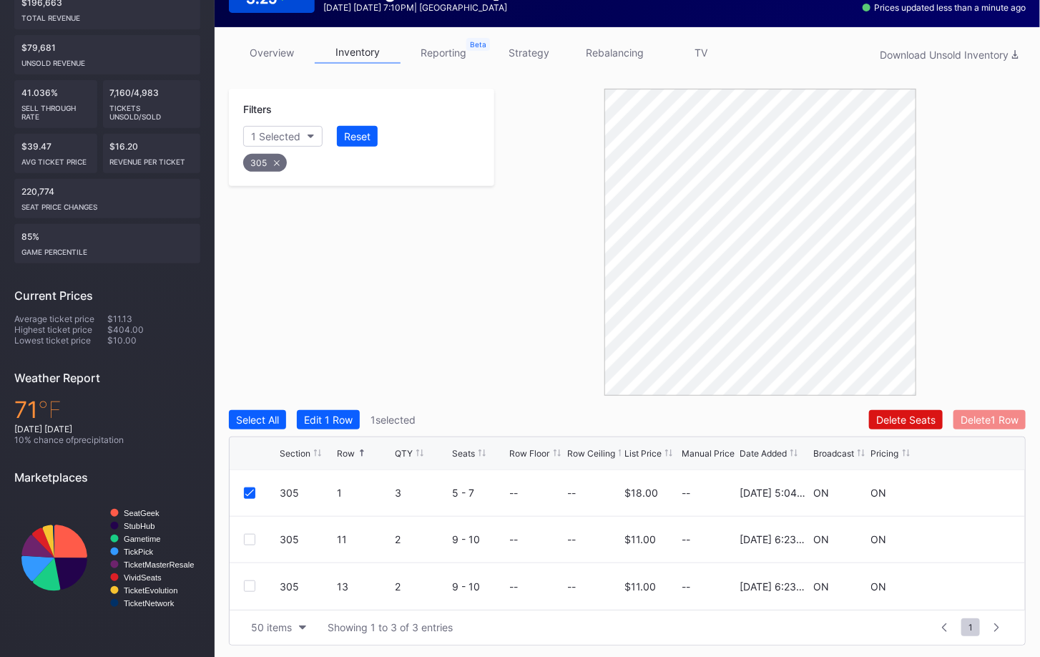
click at [997, 414] on div "Delete 1 Row" at bounding box center [990, 420] width 58 height 12
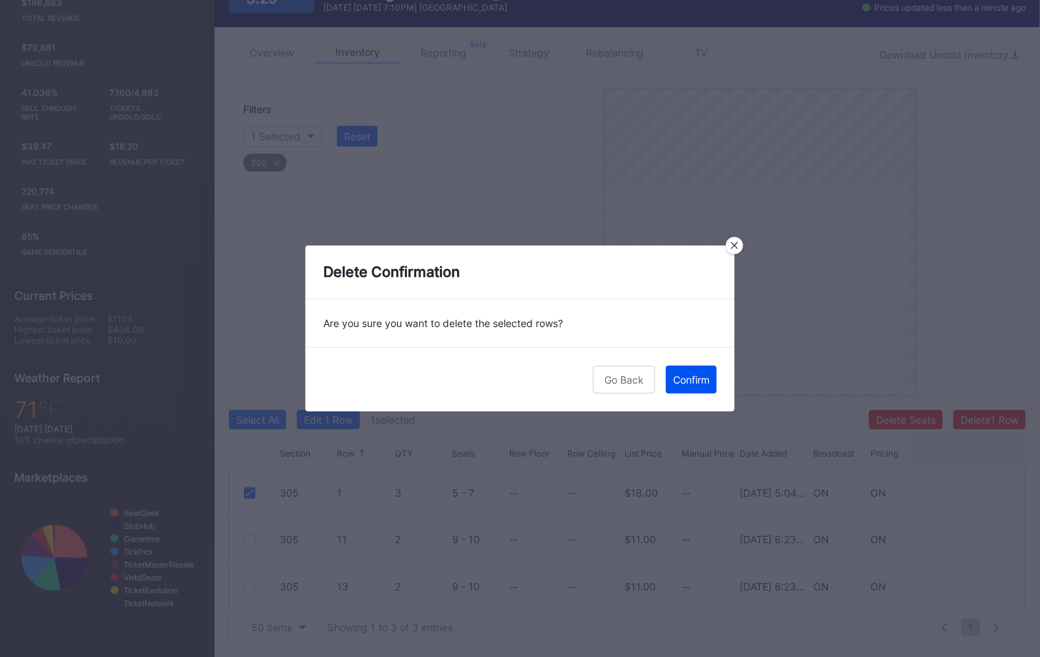
click at [686, 378] on div "Confirm" at bounding box center [691, 379] width 36 height 12
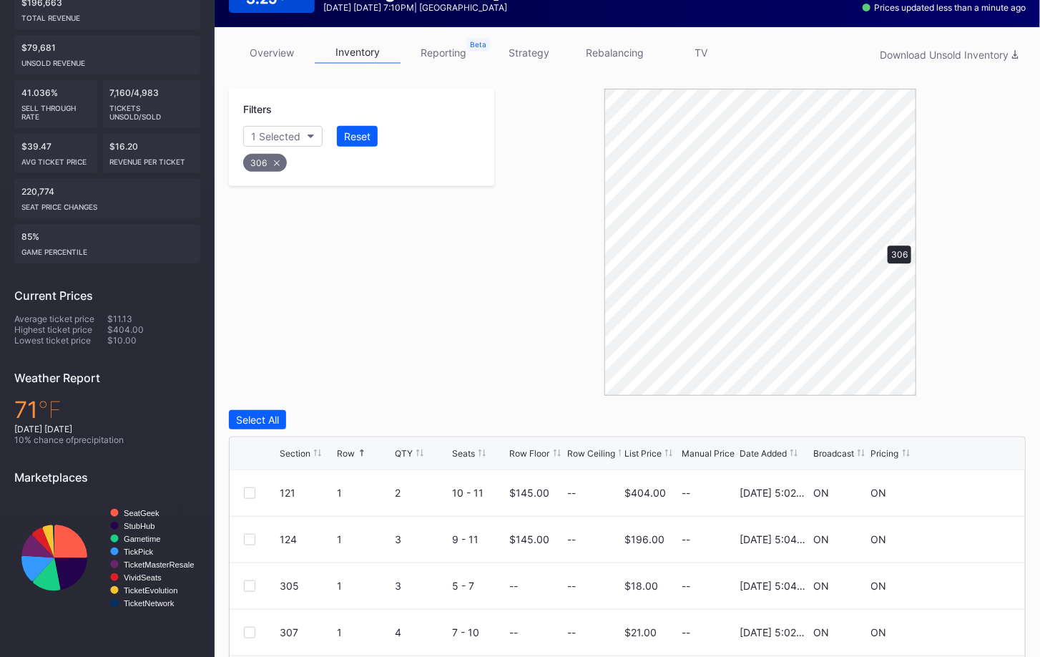
scroll to position [167, 0]
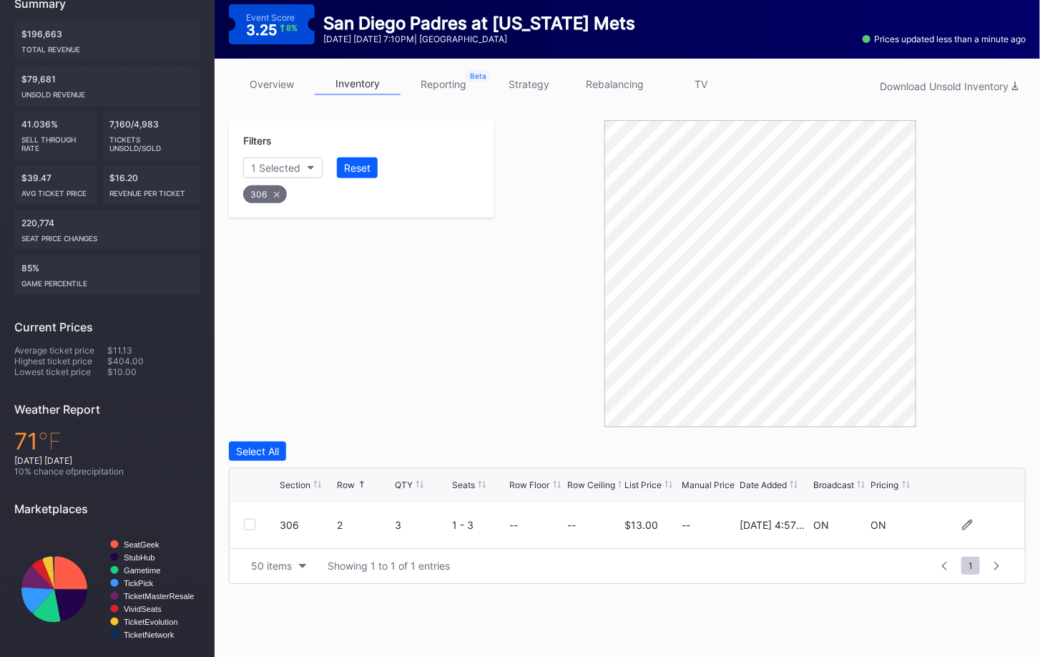
click at [251, 524] on div at bounding box center [249, 524] width 11 height 11
click at [998, 436] on div "Filters 1 Selected Reset 306 Deselect All Edit 1 Row 1 selected Delete Seats De…" at bounding box center [627, 352] width 797 height 464
click at [998, 447] on div "Delete 1 Row" at bounding box center [990, 451] width 58 height 12
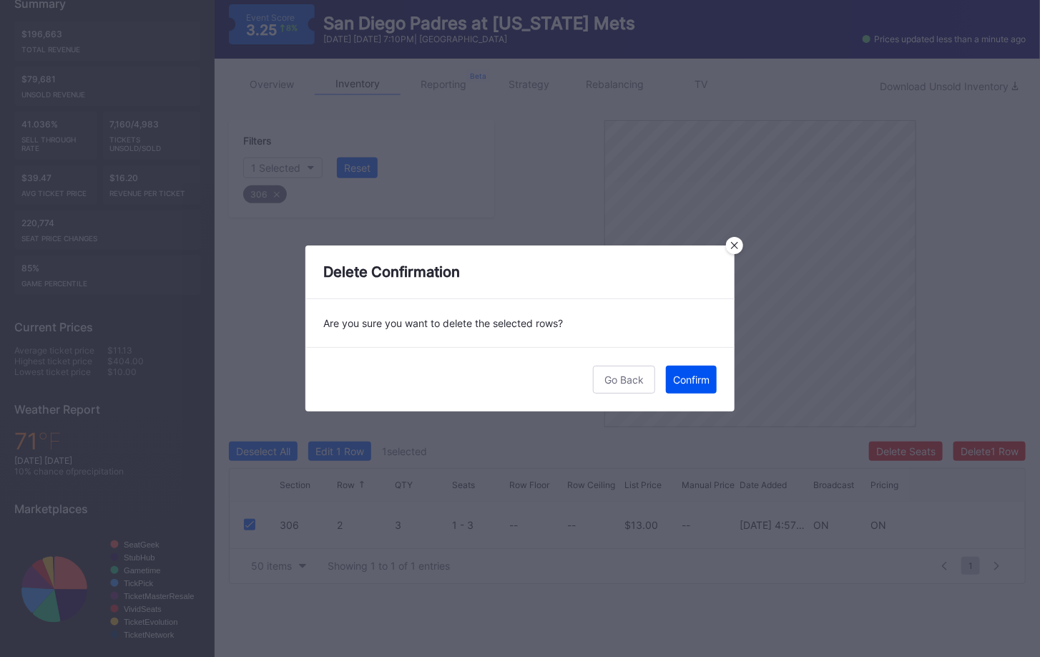
click at [698, 378] on div "Confirm" at bounding box center [691, 379] width 36 height 12
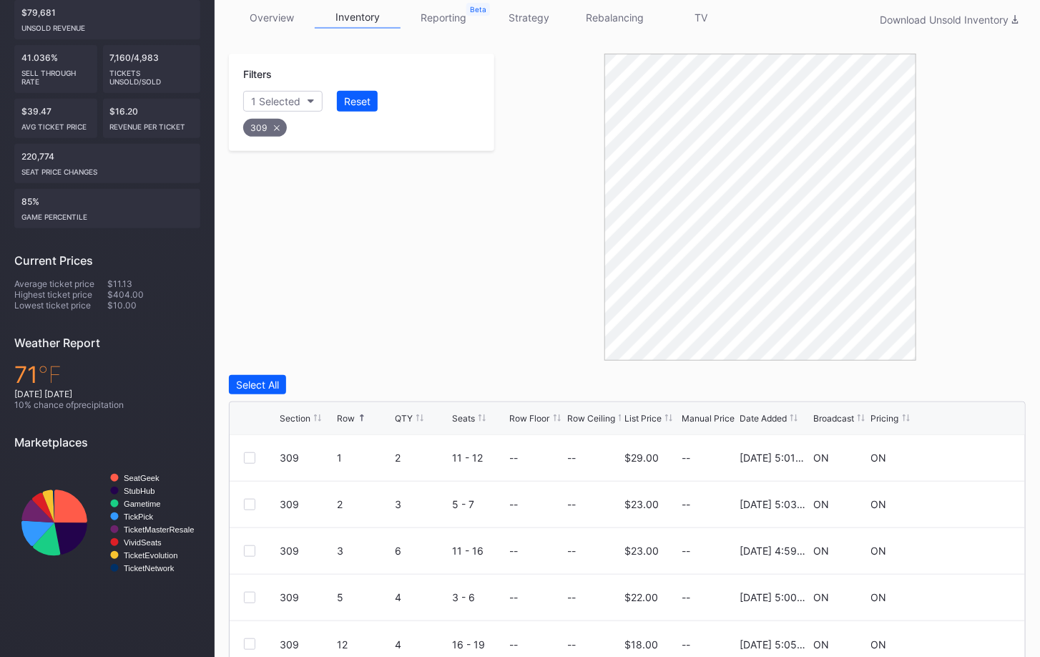
scroll to position [291, 0]
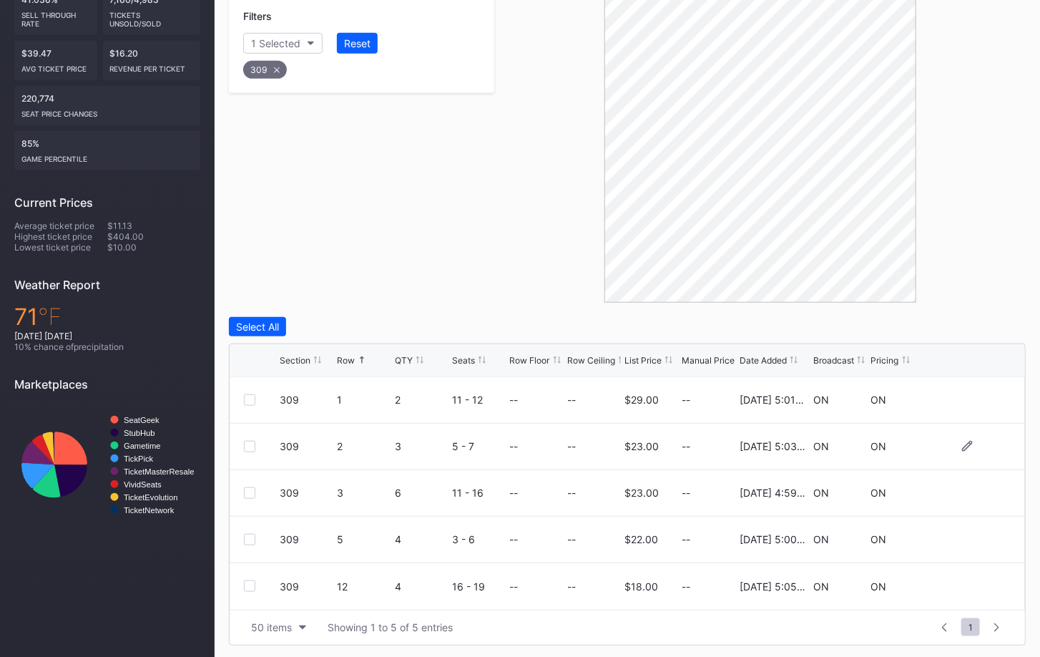
click at [246, 441] on div at bounding box center [249, 446] width 11 height 11
click at [248, 442] on div at bounding box center [249, 446] width 11 height 11
click at [248, 491] on div at bounding box center [249, 492] width 11 height 11
click at [250, 581] on div at bounding box center [249, 585] width 11 height 11
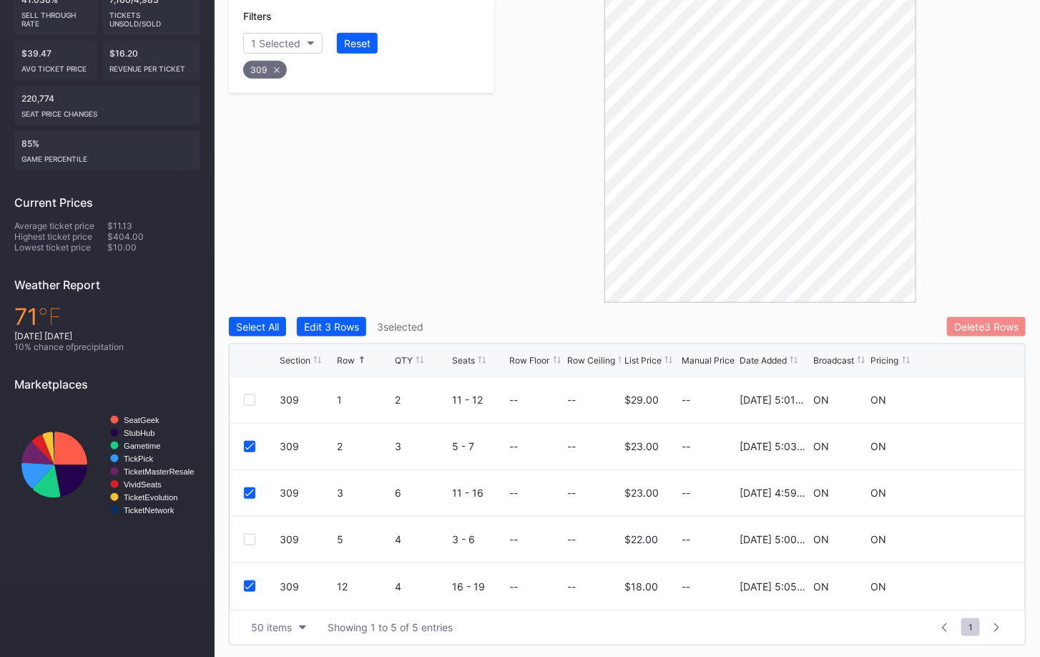
click at [975, 332] on button "Delete 3 Rows" at bounding box center [986, 326] width 79 height 19
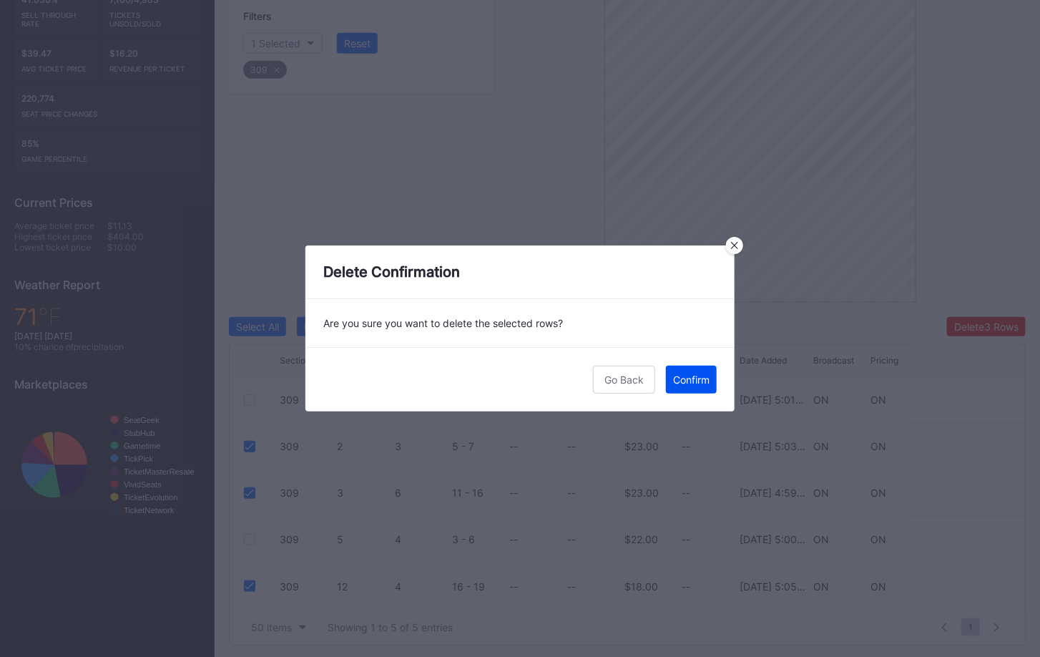
click at [695, 373] on div "Confirm" at bounding box center [691, 379] width 36 height 12
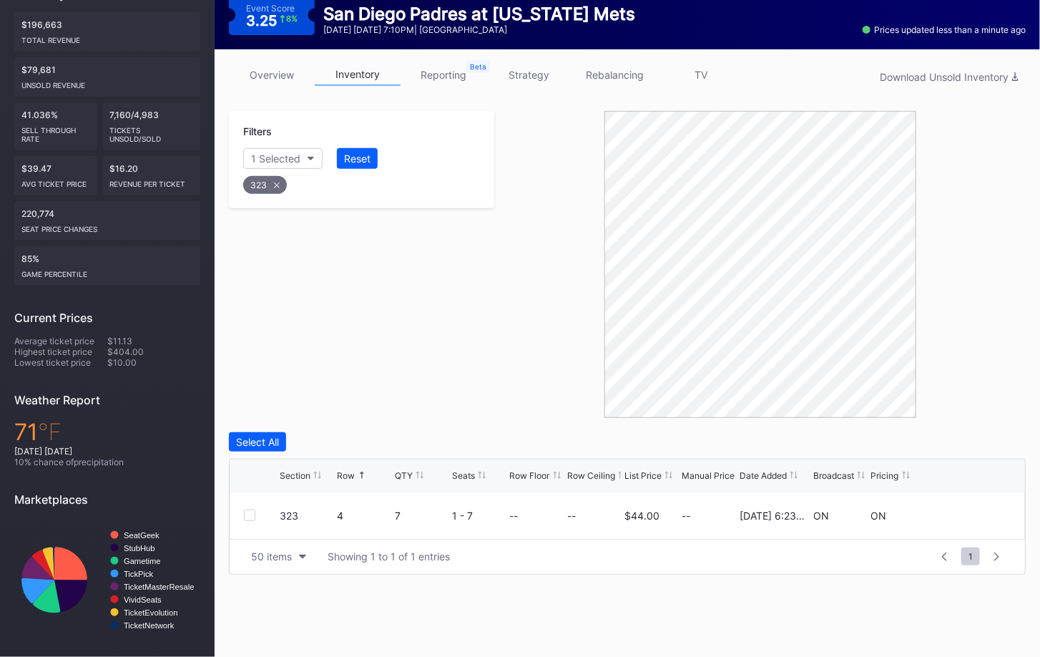
scroll to position [167, 0]
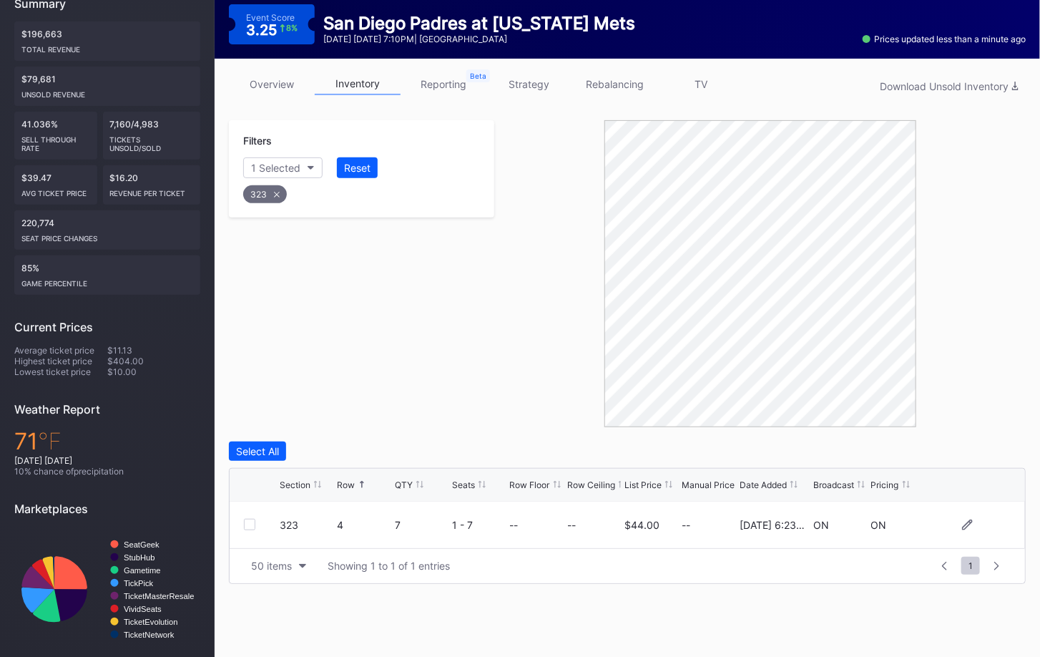
click at [250, 522] on div at bounding box center [249, 524] width 11 height 11
click at [1017, 454] on div "Delete 1 Row" at bounding box center [990, 451] width 58 height 12
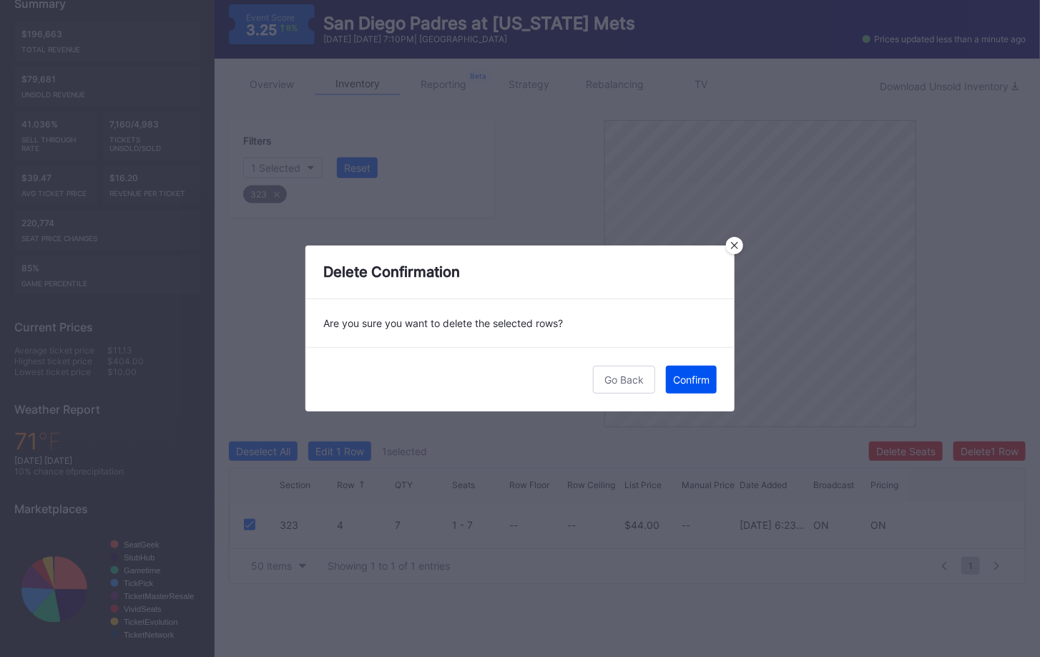
click at [693, 376] on div "Confirm" at bounding box center [691, 379] width 36 height 12
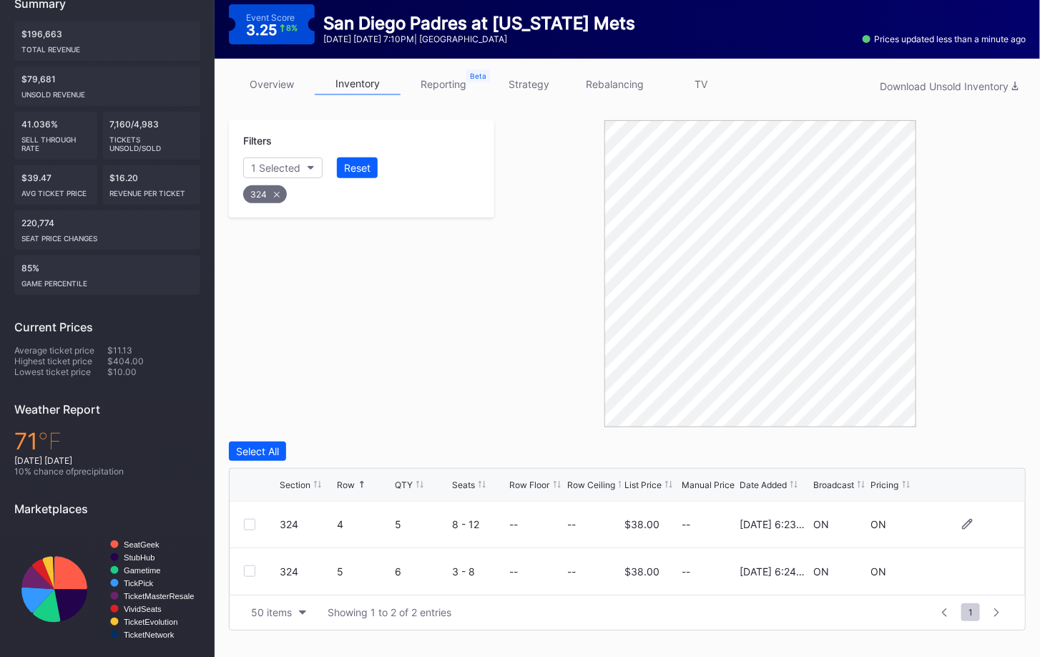
click at [251, 522] on div at bounding box center [249, 524] width 11 height 11
click at [249, 565] on div at bounding box center [249, 570] width 11 height 11
click at [983, 445] on div "Delete 2 Rows" at bounding box center [987, 451] width 64 height 12
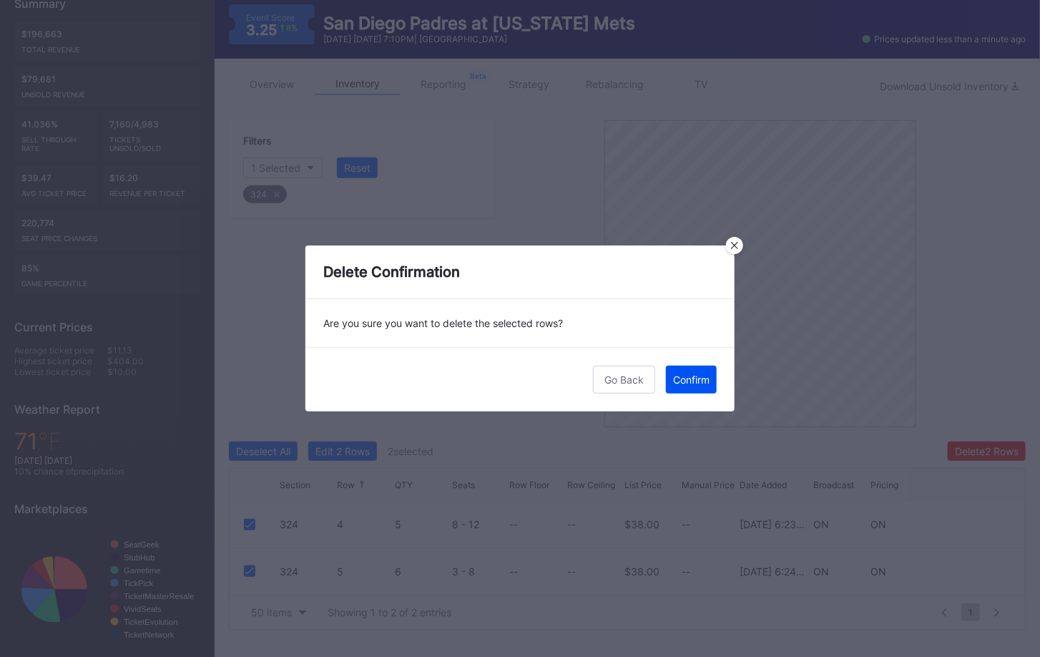
click at [701, 386] on button "Confirm" at bounding box center [691, 380] width 51 height 28
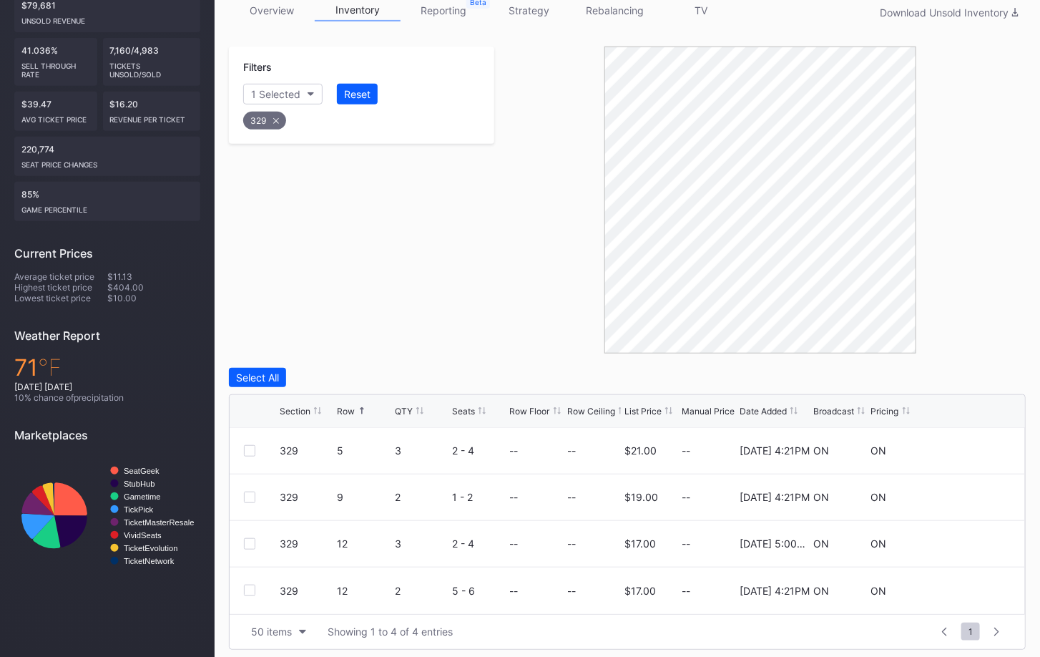
scroll to position [245, 0]
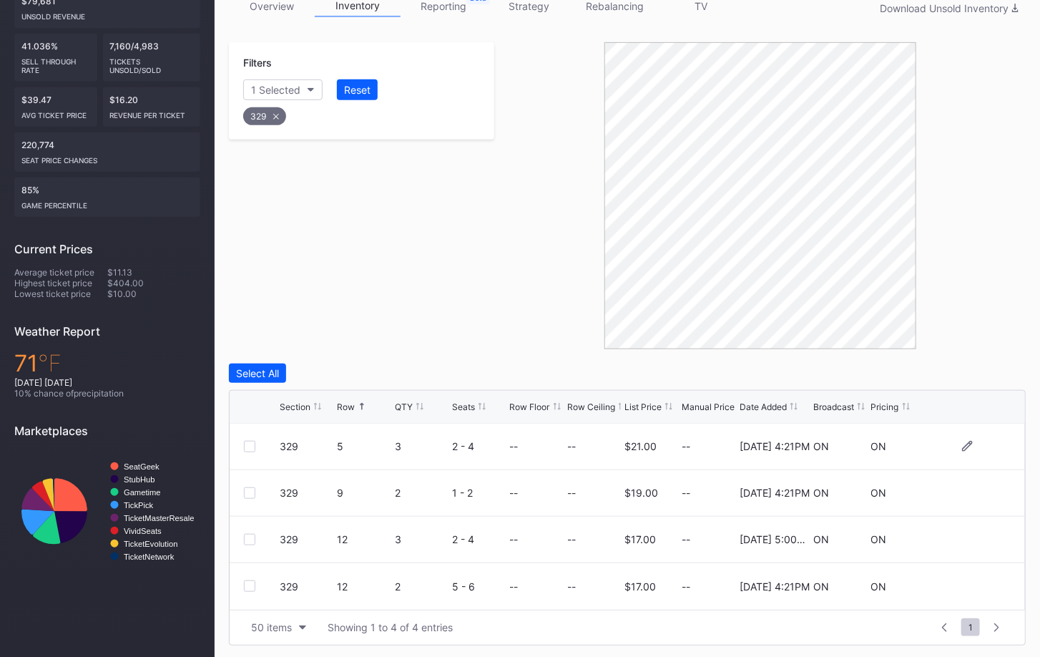
click at [244, 446] on div at bounding box center [249, 446] width 11 height 11
click at [254, 479] on div "329 9 2 1 - 2 -- -- $19.00 -- 2/21/2025 4:21PM ON ON" at bounding box center [628, 493] width 796 height 47
click at [252, 492] on div at bounding box center [249, 492] width 11 height 11
click at [250, 580] on div at bounding box center [249, 585] width 11 height 11
click at [1004, 368] on div "Delete 3 Rows" at bounding box center [986, 373] width 64 height 12
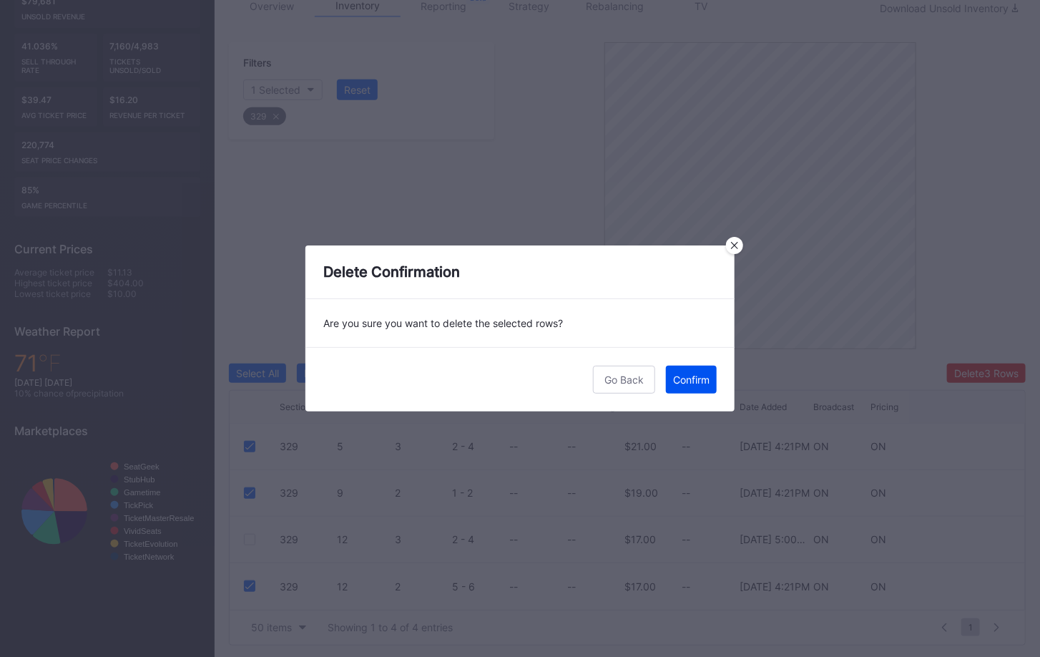
click at [695, 383] on div "Confirm" at bounding box center [691, 379] width 36 height 12
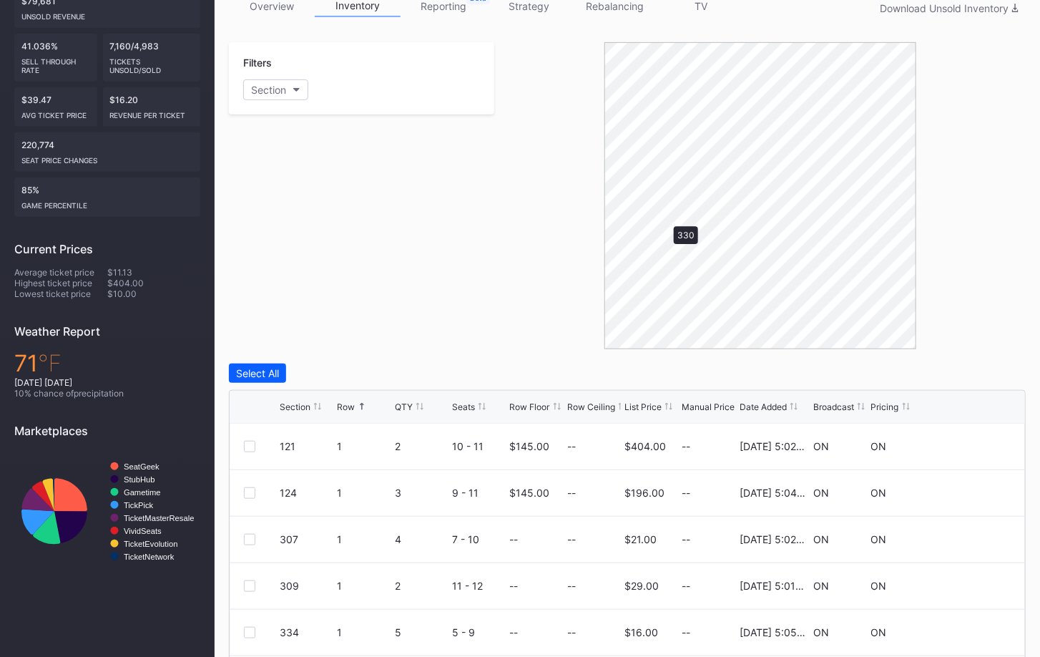
scroll to position [167, 0]
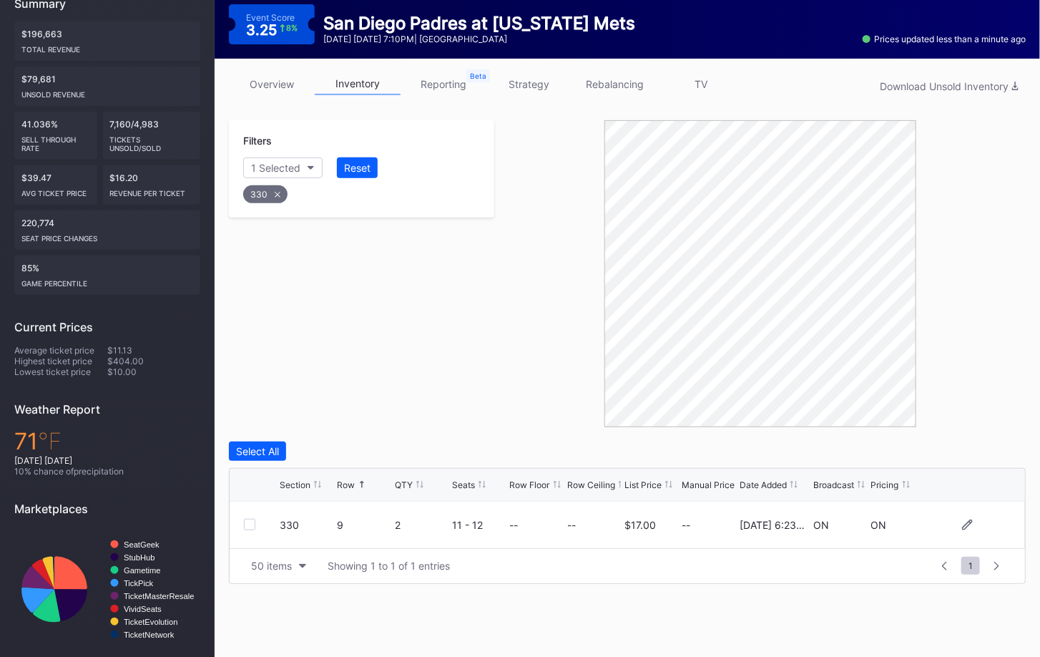
click at [250, 524] on div at bounding box center [249, 524] width 11 height 11
click at [1005, 448] on div "Delete 1 Row" at bounding box center [990, 451] width 58 height 12
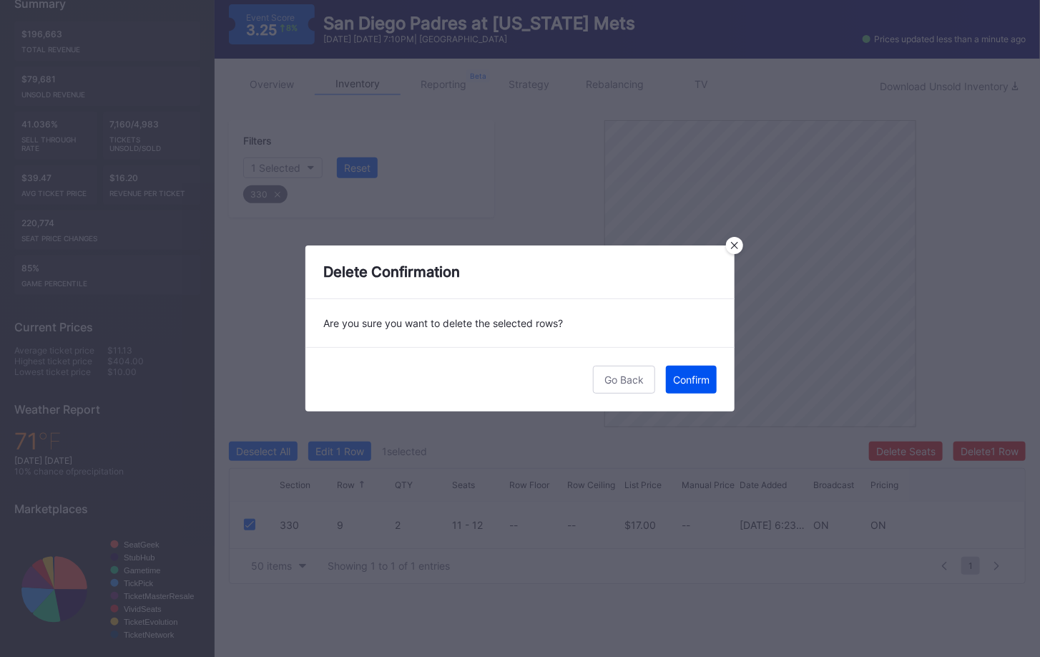
click at [704, 377] on div "Confirm" at bounding box center [691, 379] width 36 height 12
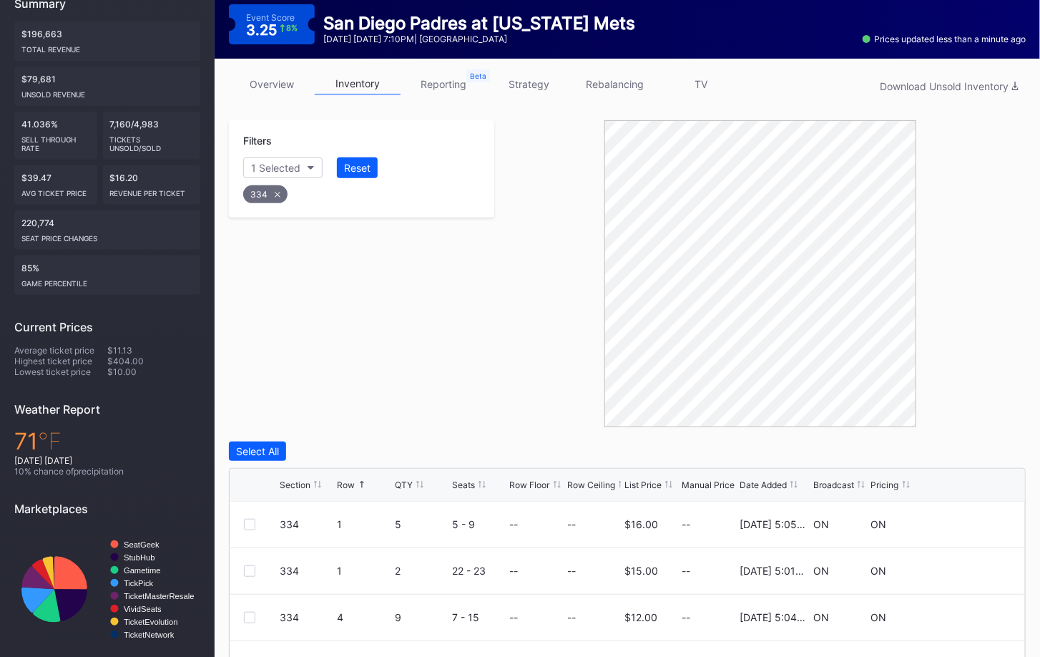
scroll to position [338, 0]
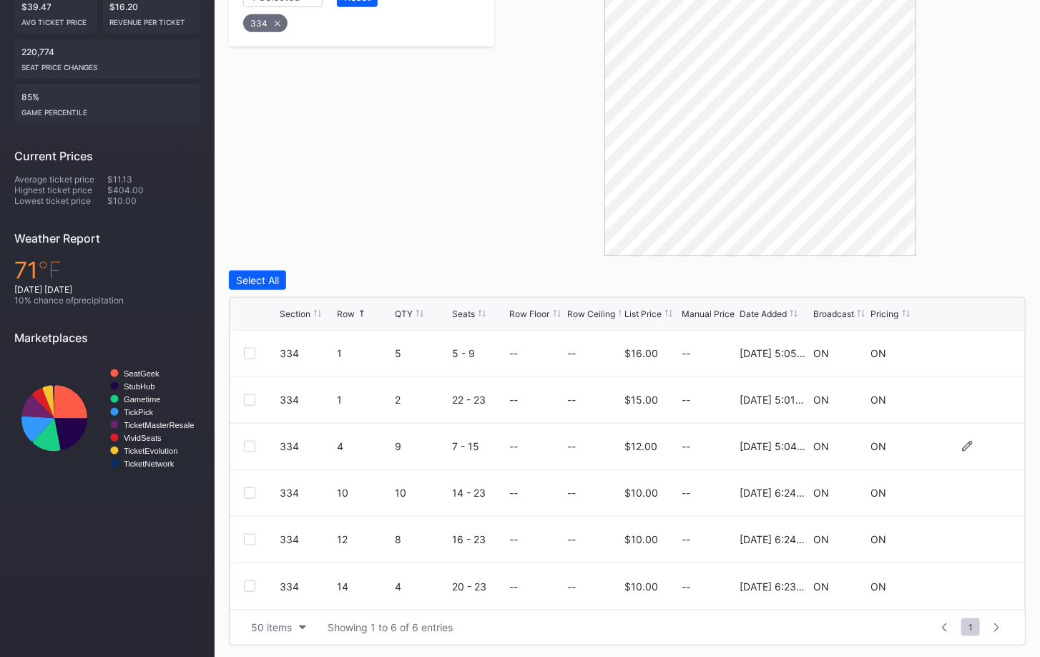
click at [253, 445] on div at bounding box center [249, 446] width 11 height 11
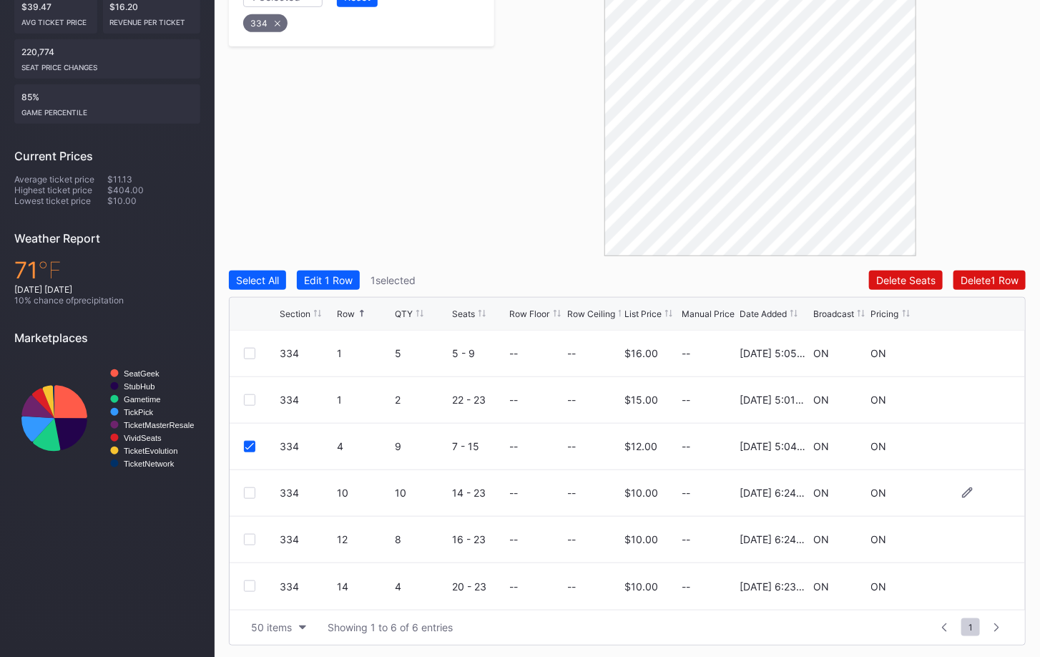
click at [253, 487] on div at bounding box center [249, 492] width 11 height 11
click at [248, 535] on div at bounding box center [249, 539] width 11 height 11
click at [967, 279] on div "Delete 3 Rows" at bounding box center [986, 280] width 64 height 12
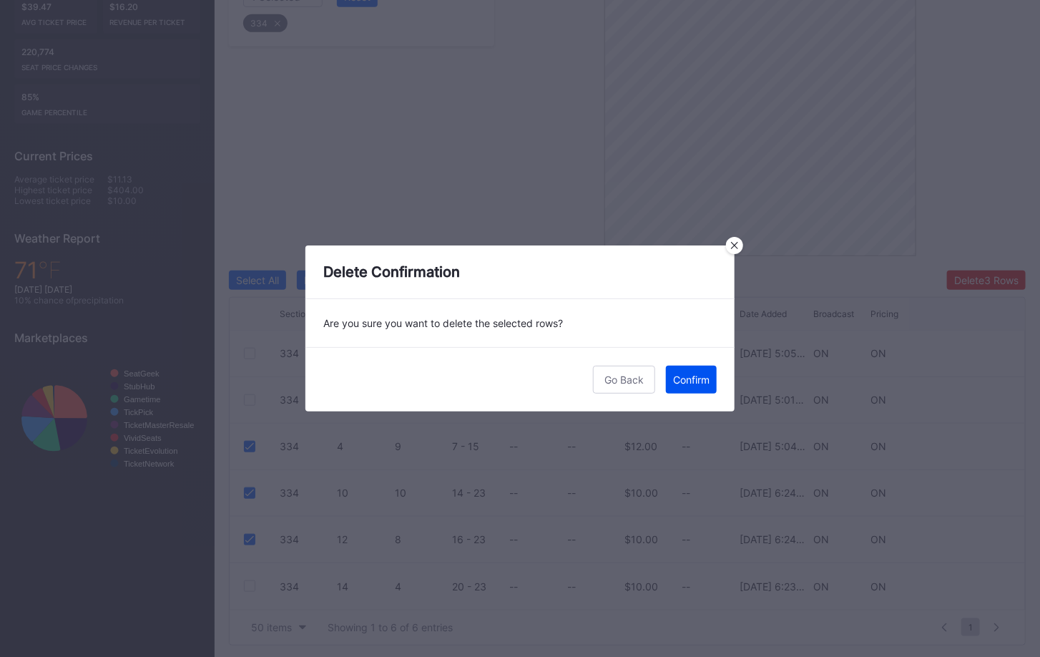
click at [693, 373] on div "Confirm" at bounding box center [691, 379] width 36 height 12
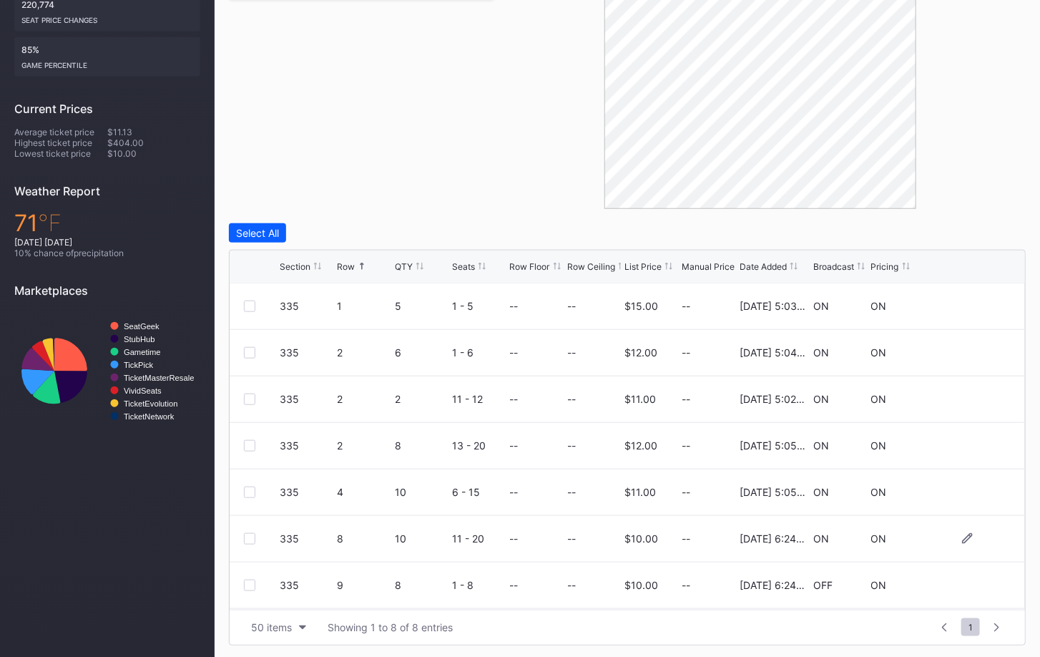
scroll to position [45, 0]
click at [244, 583] on div at bounding box center [249, 586] width 11 height 11
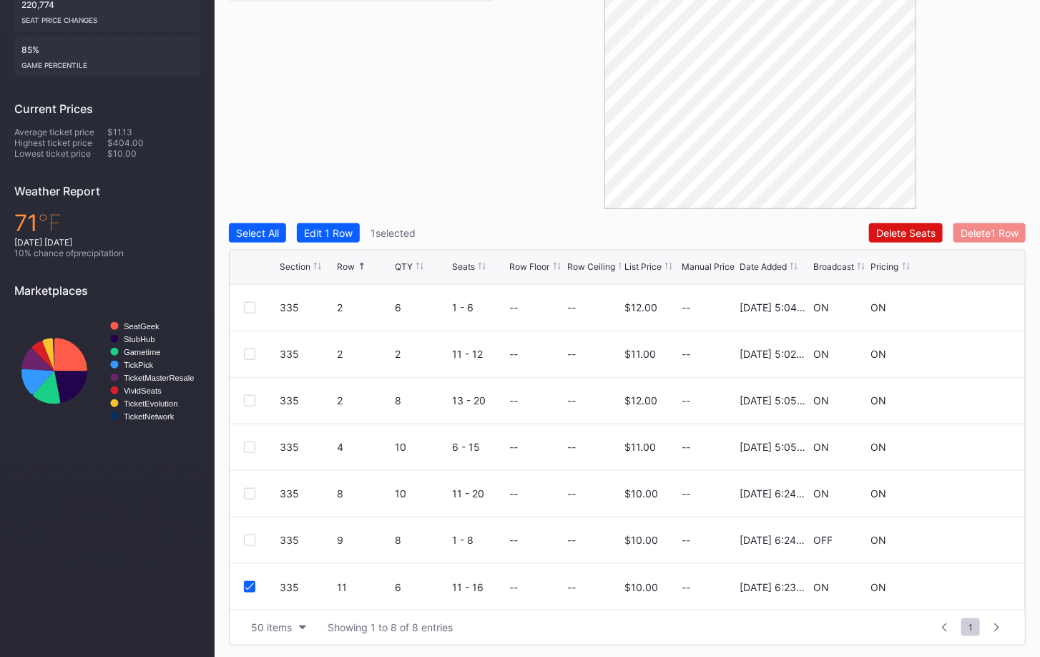
click at [988, 233] on div "Delete 1 Row" at bounding box center [990, 233] width 58 height 12
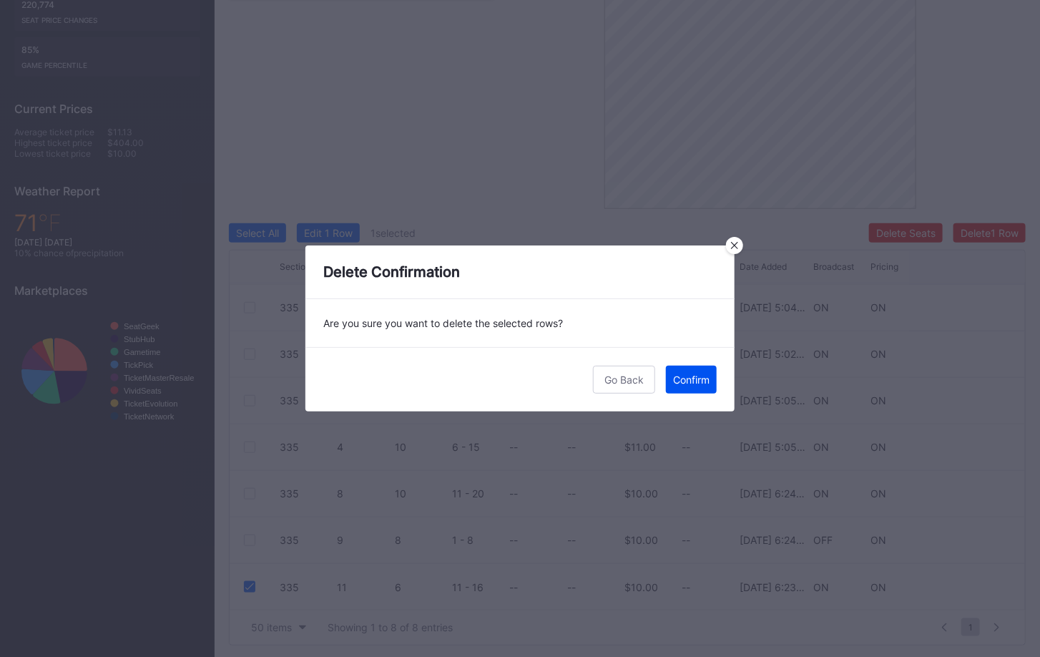
click at [703, 373] on div "Confirm" at bounding box center [691, 379] width 36 height 12
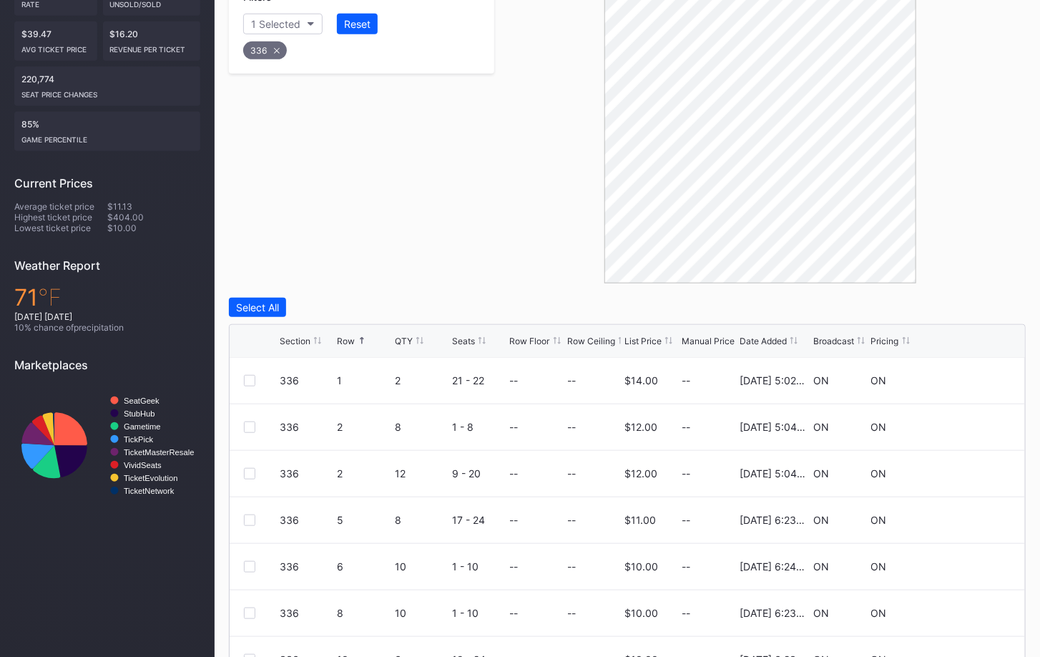
scroll to position [385, 0]
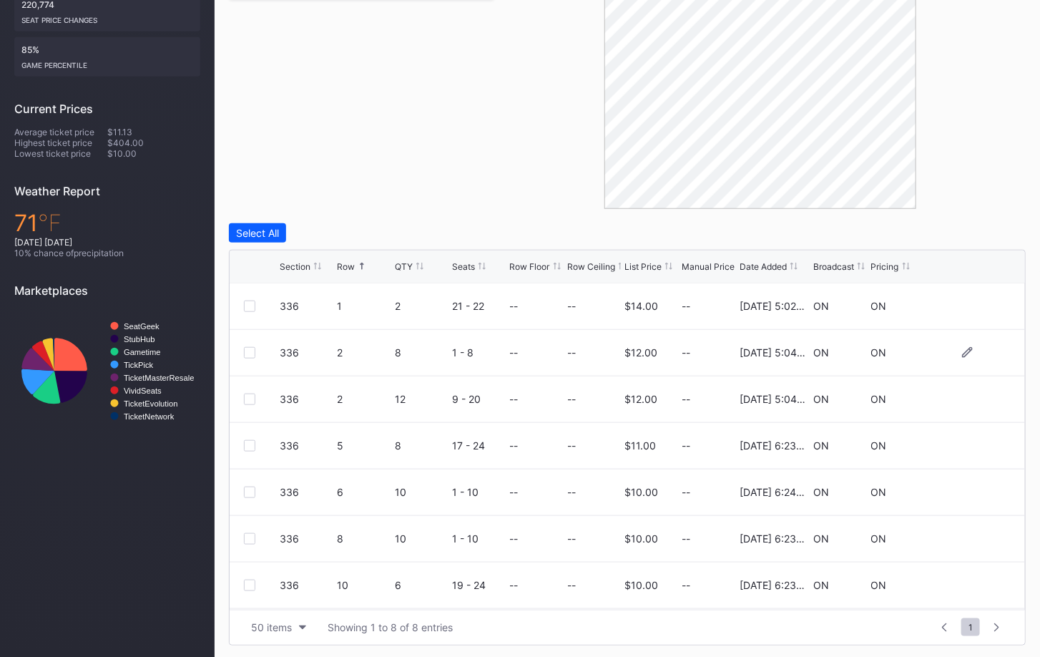
click at [248, 350] on div at bounding box center [249, 352] width 11 height 11
click at [248, 396] on div at bounding box center [249, 399] width 11 height 11
click at [250, 491] on div at bounding box center [249, 492] width 11 height 11
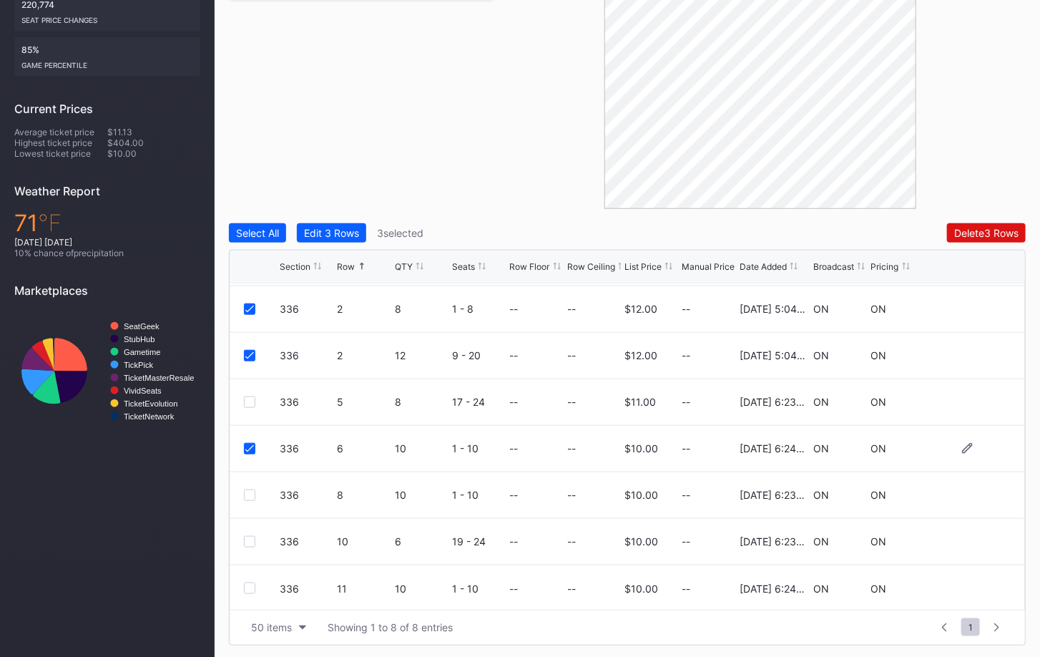
scroll to position [45, 0]
click at [252, 488] on div at bounding box center [249, 493] width 11 height 11
click at [251, 537] on div at bounding box center [249, 539] width 11 height 11
click at [251, 585] on div at bounding box center [249, 586] width 11 height 11
click at [1006, 230] on div "Delete 6 Rows" at bounding box center [986, 233] width 64 height 12
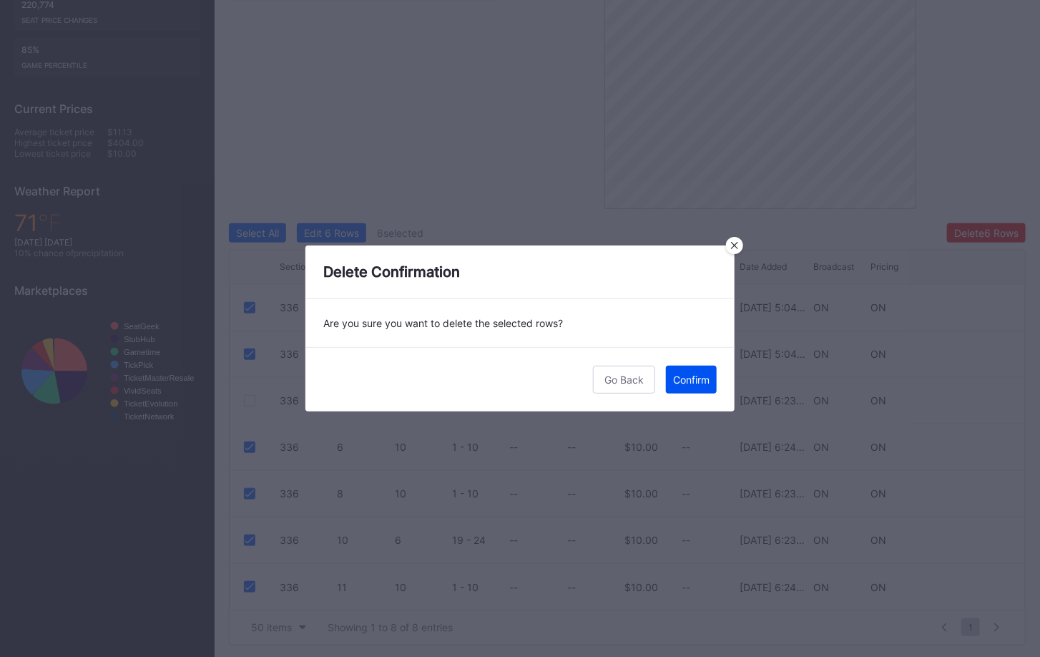
click at [698, 381] on div "Confirm" at bounding box center [691, 379] width 36 height 12
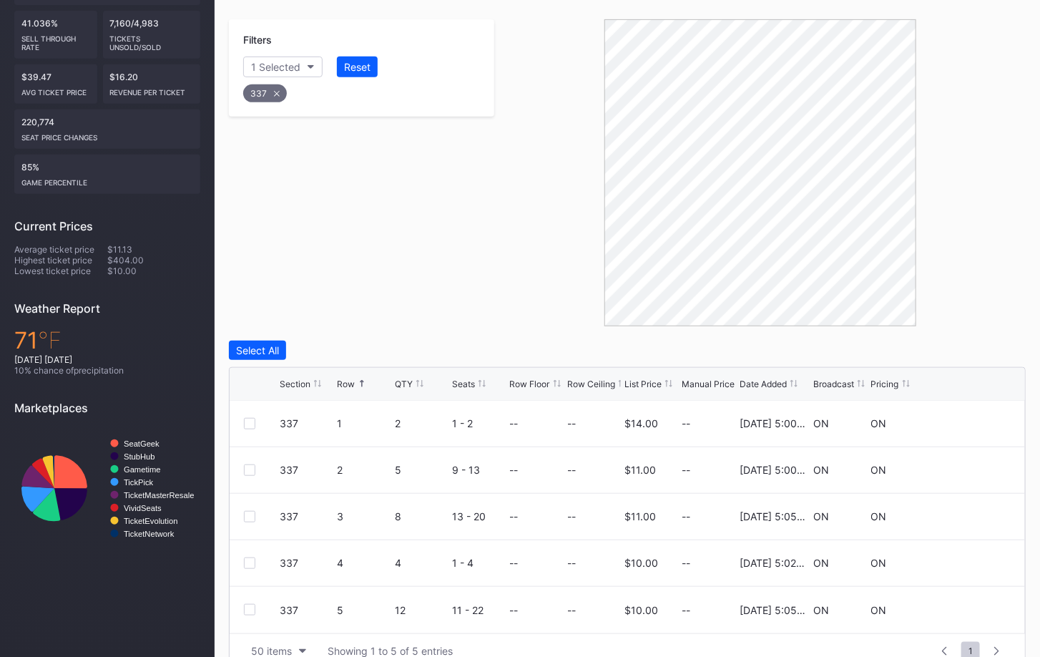
scroll to position [291, 0]
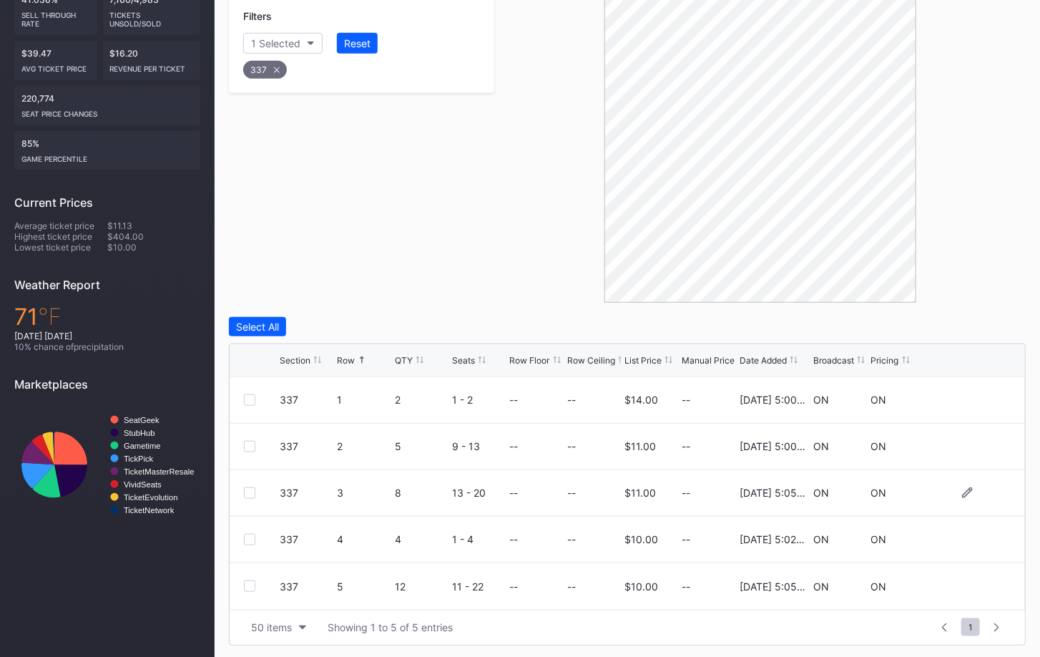
click at [250, 488] on div at bounding box center [249, 492] width 11 height 11
click at [250, 538] on div at bounding box center [249, 539] width 11 height 11
click at [250, 583] on div at bounding box center [249, 585] width 11 height 11
click at [972, 327] on div "Delete 3 Rows" at bounding box center [986, 327] width 64 height 12
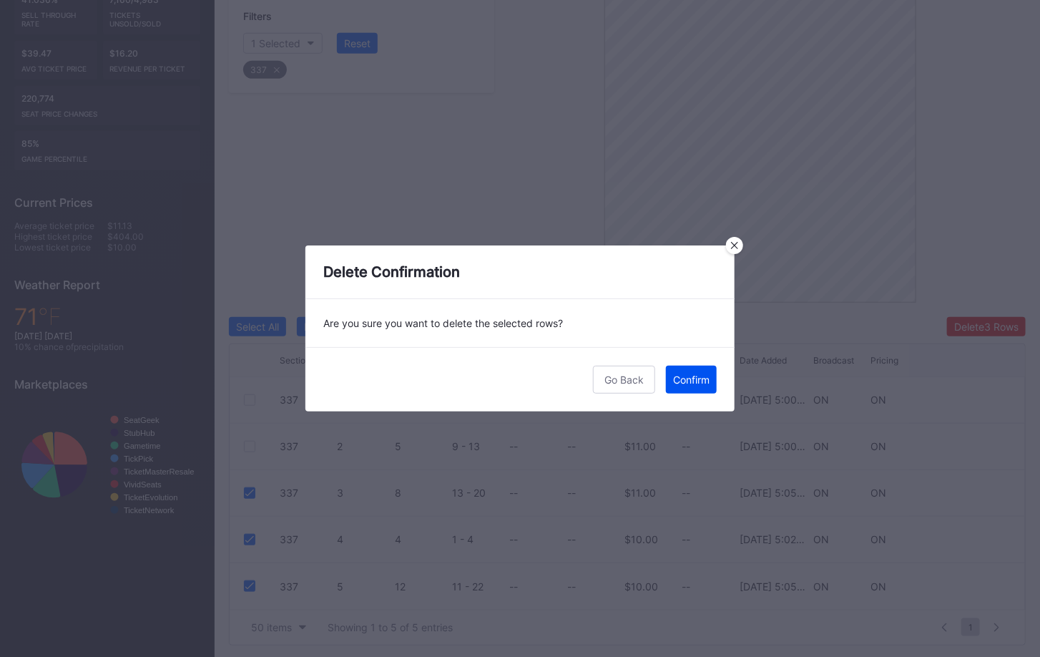
click at [703, 372] on button "Confirm" at bounding box center [691, 380] width 51 height 28
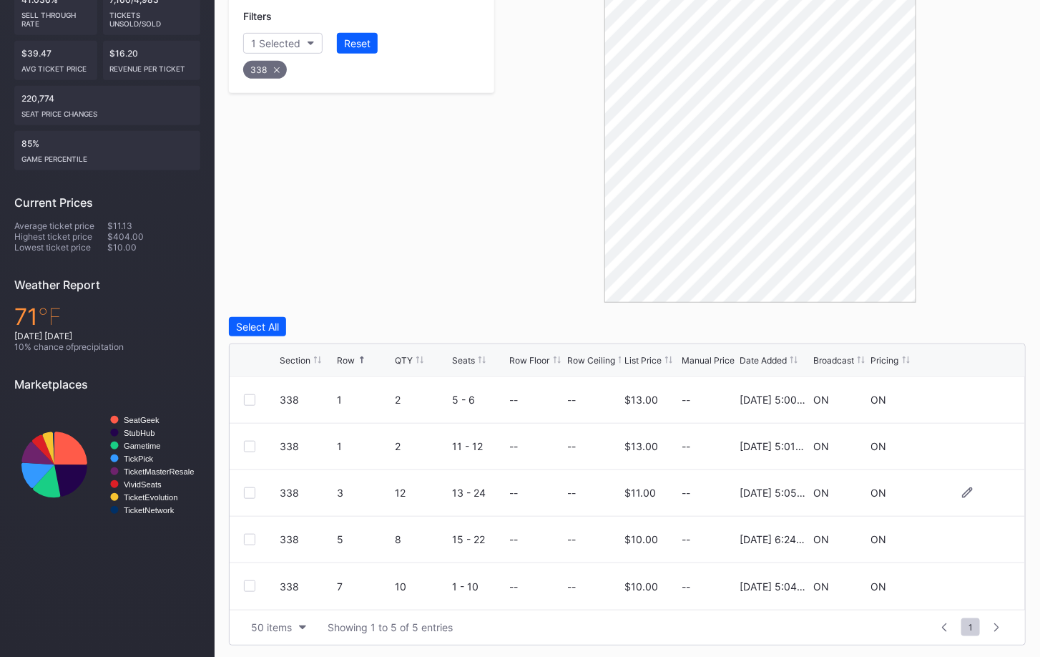
click at [251, 495] on div at bounding box center [249, 492] width 11 height 11
click at [251, 535] on div at bounding box center [249, 539] width 11 height 11
click at [248, 588] on div at bounding box center [249, 585] width 11 height 11
click at [955, 329] on div "Delete 3 Rows" at bounding box center [986, 327] width 64 height 12
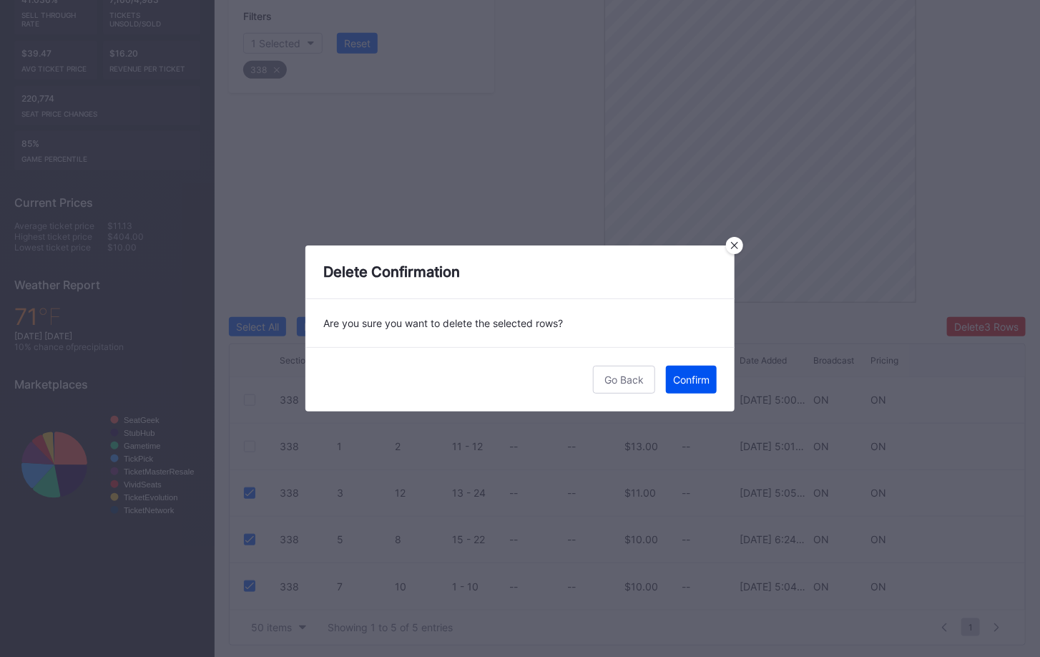
click at [683, 376] on div "Confirm" at bounding box center [691, 379] width 36 height 12
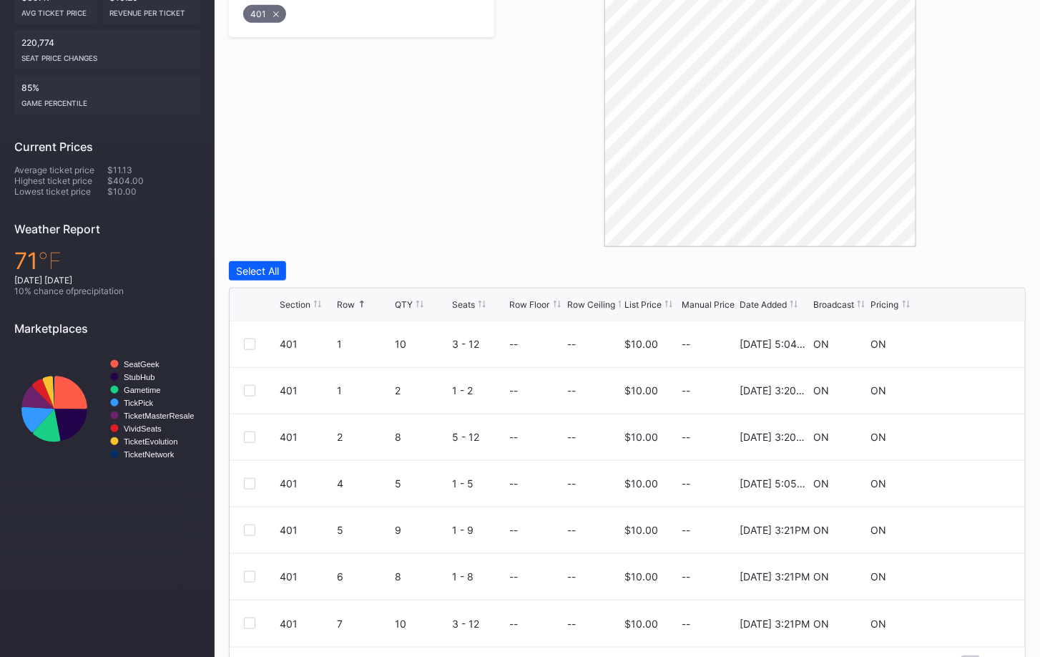
scroll to position [384, 0]
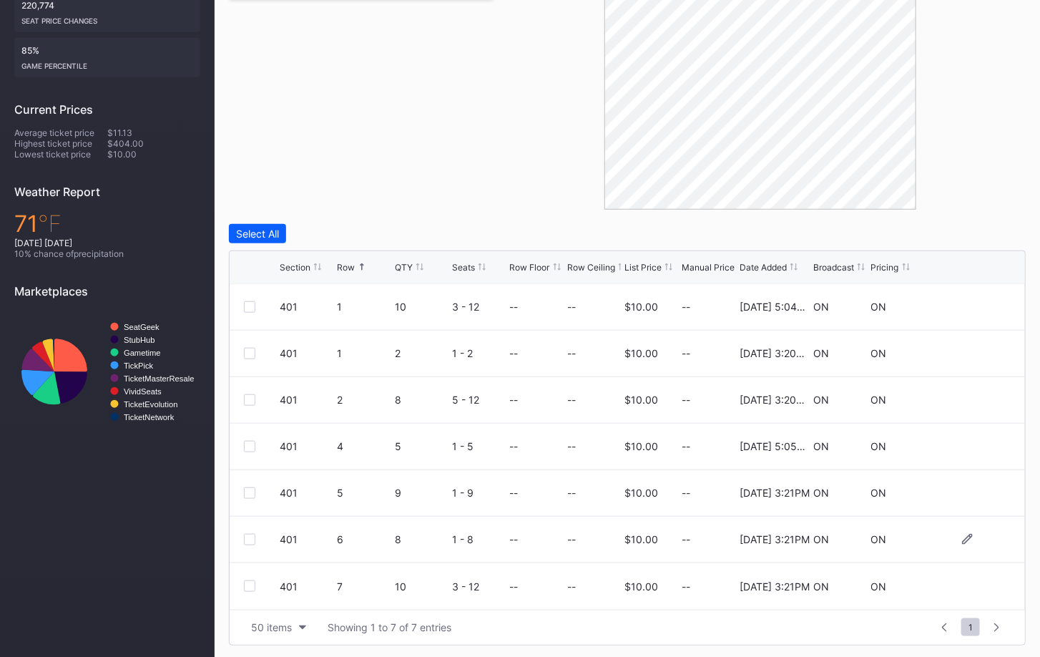
click at [254, 537] on div at bounding box center [249, 539] width 11 height 11
click at [249, 583] on div at bounding box center [249, 585] width 11 height 11
click at [992, 234] on div "Delete 2 Rows" at bounding box center [987, 234] width 64 height 12
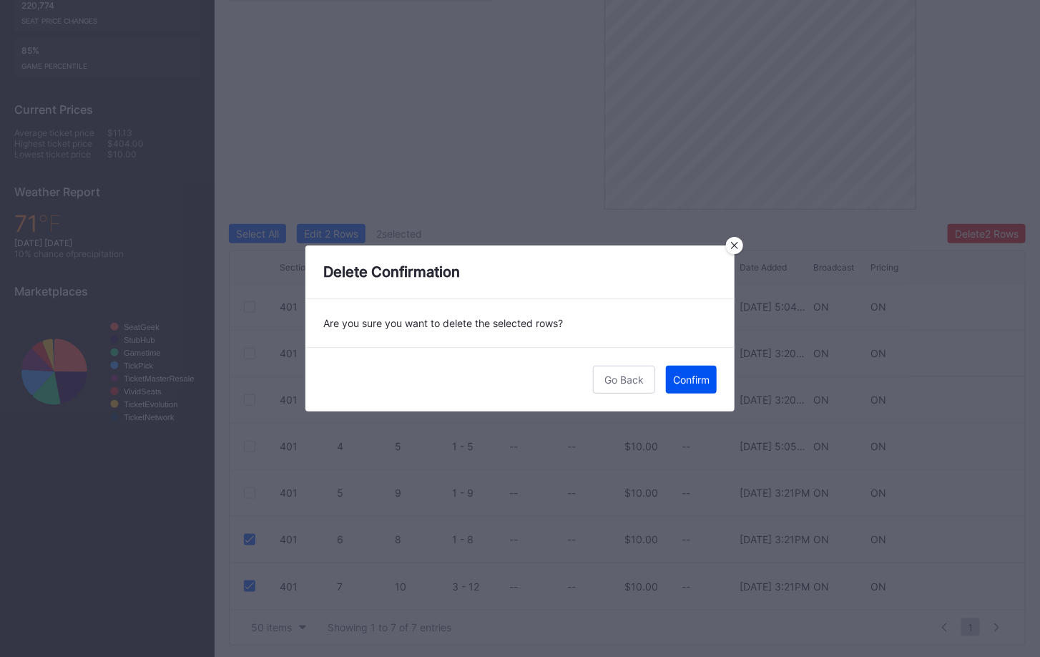
click at [702, 389] on button "Confirm" at bounding box center [691, 380] width 51 height 28
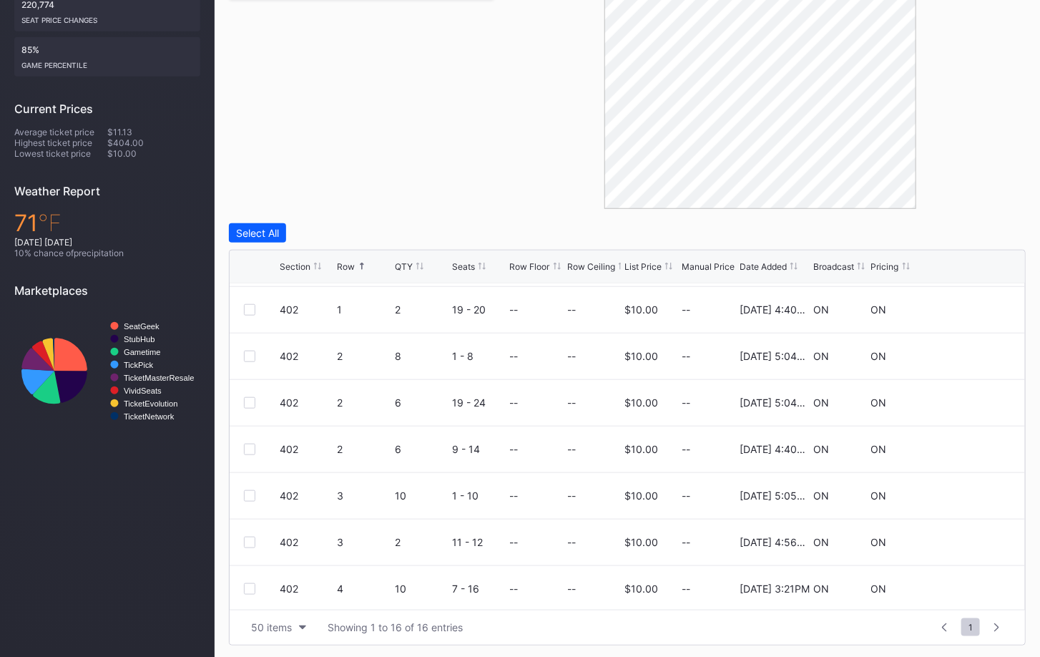
scroll to position [140, 0]
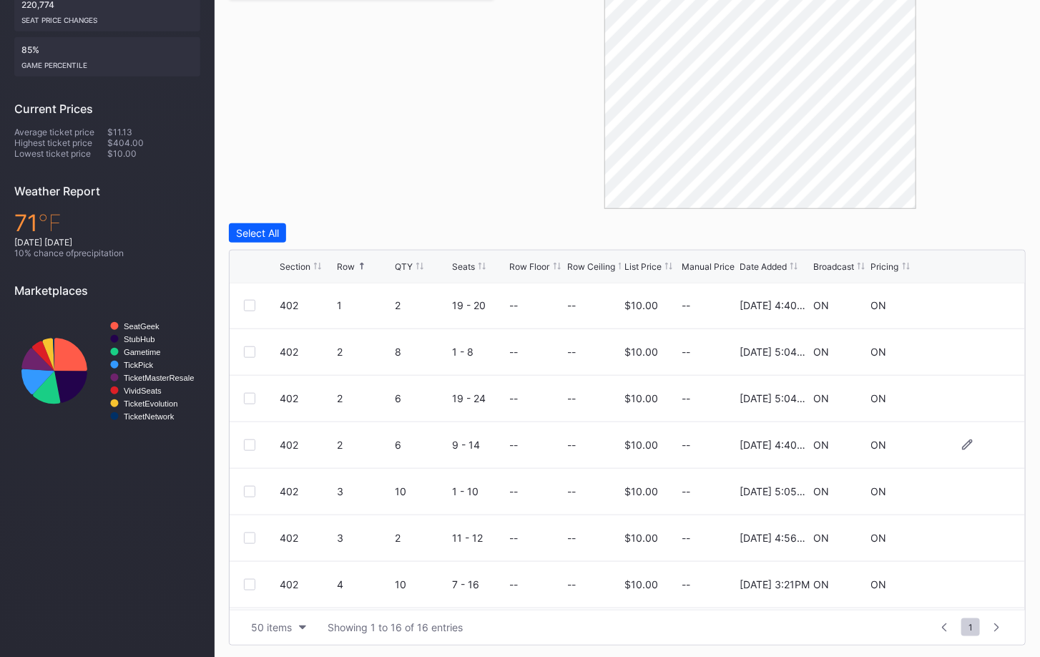
click at [249, 440] on div at bounding box center [249, 444] width 11 height 11
click at [250, 301] on div at bounding box center [249, 305] width 11 height 11
click at [246, 302] on icon at bounding box center [249, 305] width 9 height 7
click at [253, 393] on div at bounding box center [249, 398] width 11 height 11
click at [248, 490] on div at bounding box center [249, 491] width 11 height 11
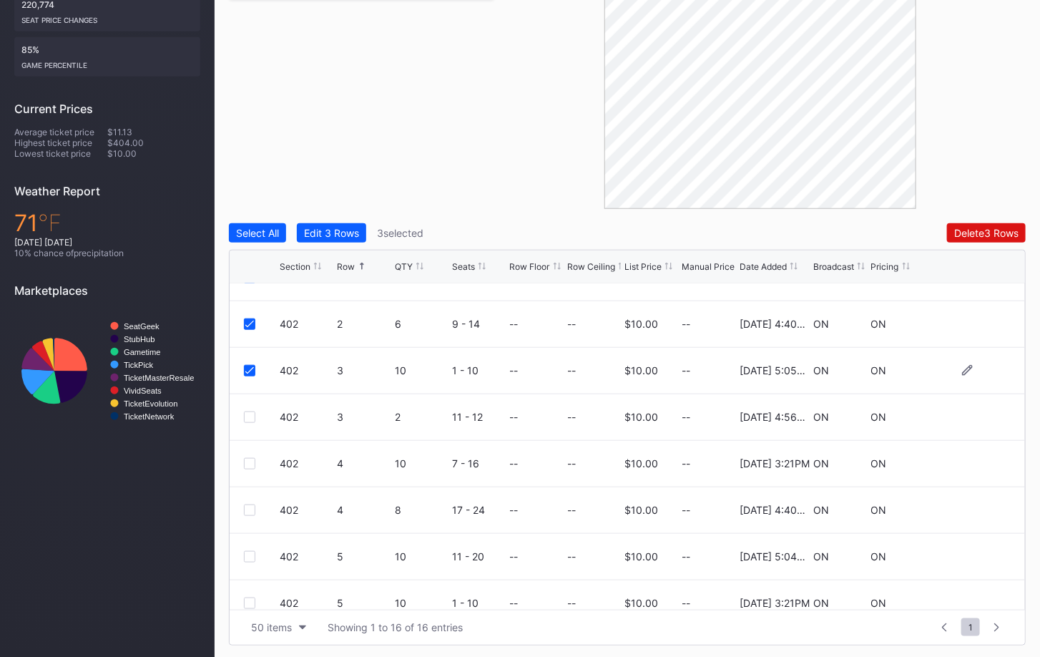
scroll to position [297, 0]
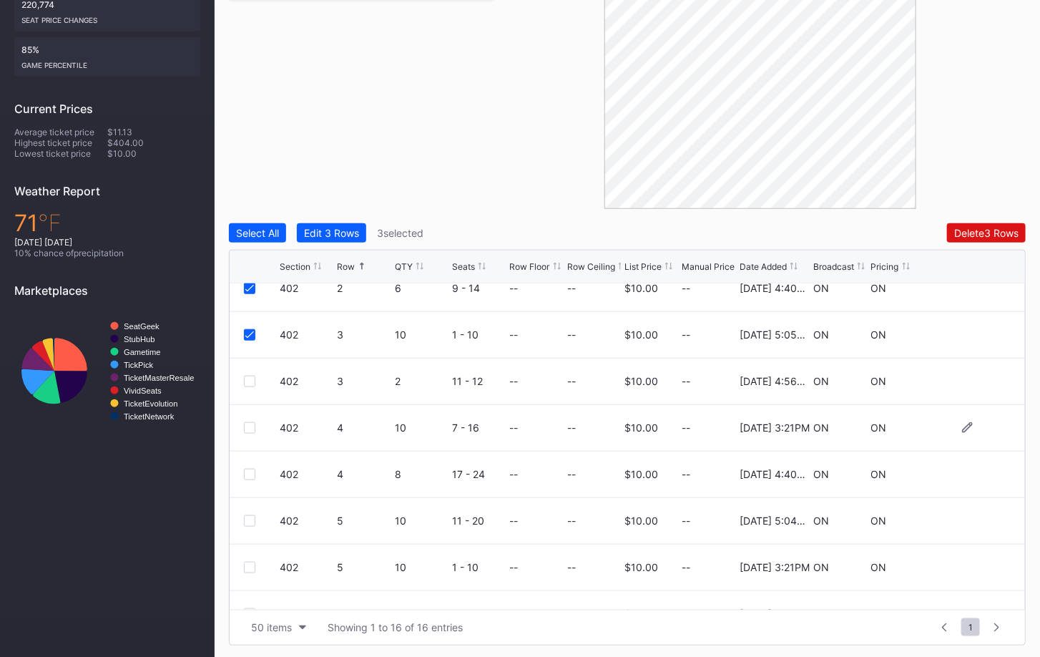
click at [246, 422] on div at bounding box center [249, 427] width 11 height 11
click at [246, 418] on div "402 4 10 7 - 16 -- -- $10.00 -- 2/21/2025 3:21PM ON ON" at bounding box center [628, 428] width 796 height 47
click at [248, 429] on icon at bounding box center [249, 427] width 9 height 7
click at [249, 469] on div at bounding box center [249, 474] width 11 height 11
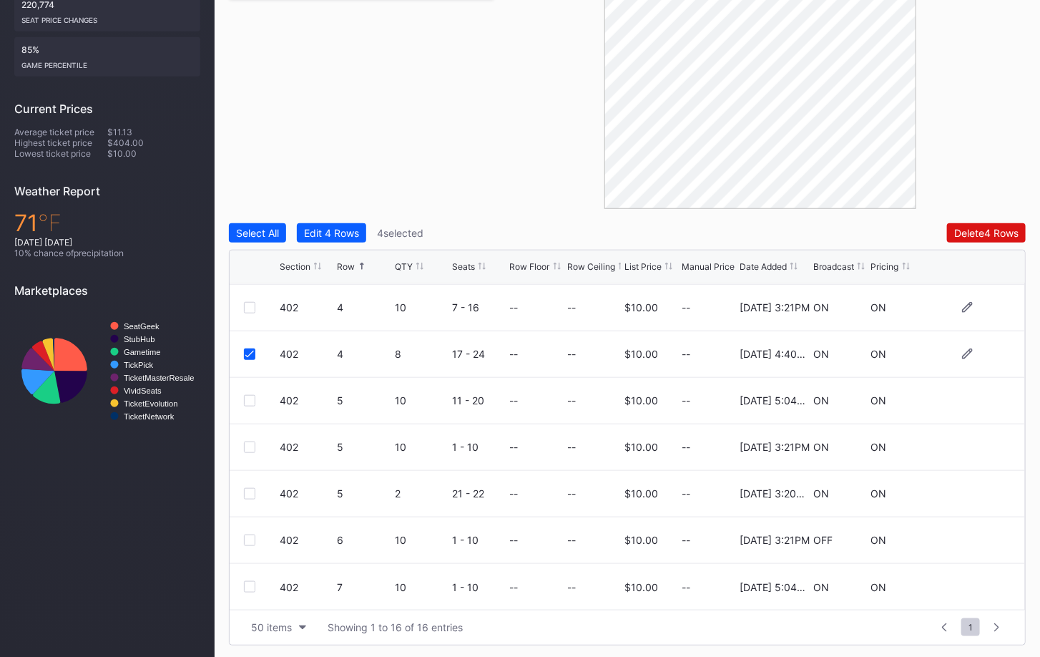
scroll to position [417, 0]
click at [250, 398] on div at bounding box center [249, 400] width 11 height 11
click at [248, 444] on div at bounding box center [249, 446] width 11 height 11
click at [250, 522] on div "402 6 10 1 - 10 -- -- $10.00 -- 2/21/2025 3:21PM OFF ON" at bounding box center [628, 540] width 796 height 47
click at [250, 527] on div "402 6 10 1 - 10 -- -- $10.00 -- 2/21/2025 3:21PM OFF ON" at bounding box center [628, 540] width 796 height 47
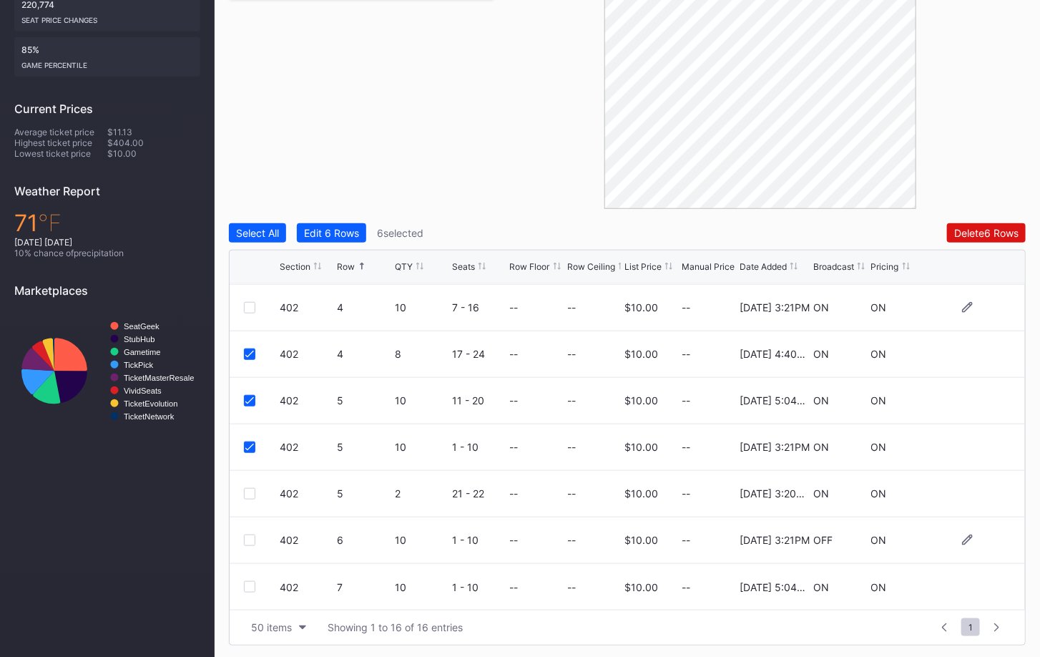
click at [250, 534] on div at bounding box center [249, 539] width 11 height 11
click at [248, 585] on div at bounding box center [249, 586] width 11 height 11
click at [972, 231] on div "Delete 8 Rows" at bounding box center [986, 233] width 64 height 12
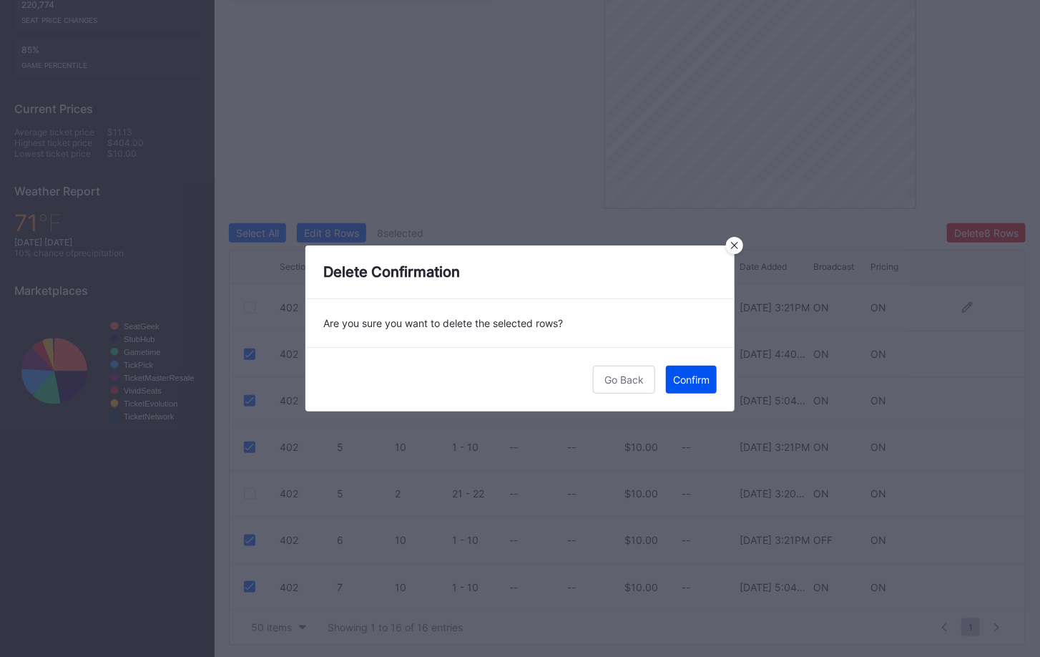
click at [693, 392] on button "Confirm" at bounding box center [691, 380] width 51 height 28
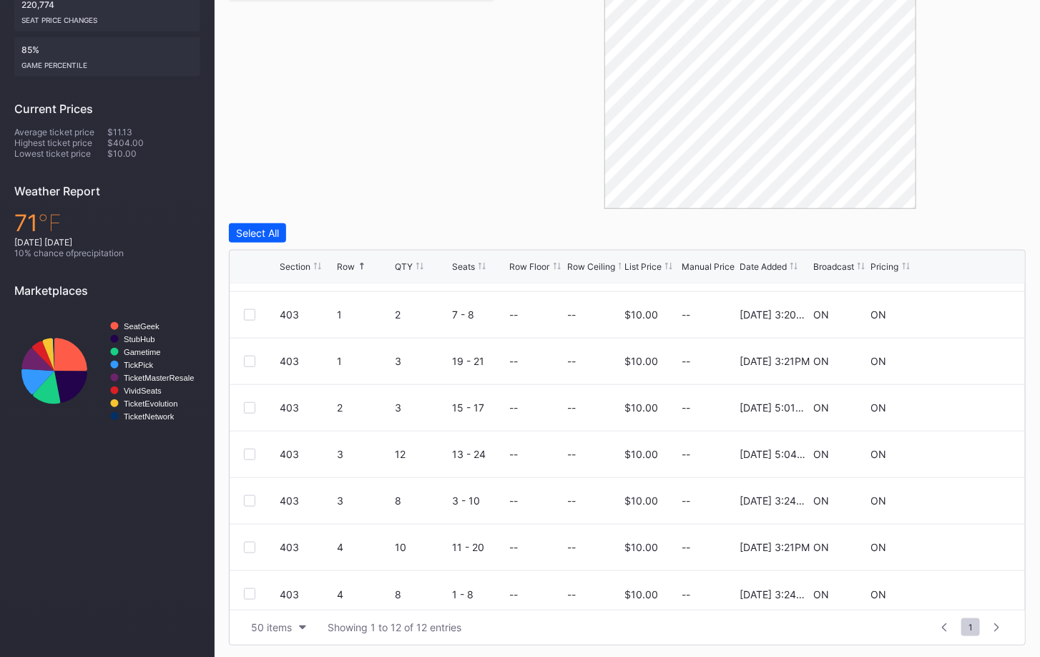
scroll to position [231, 0]
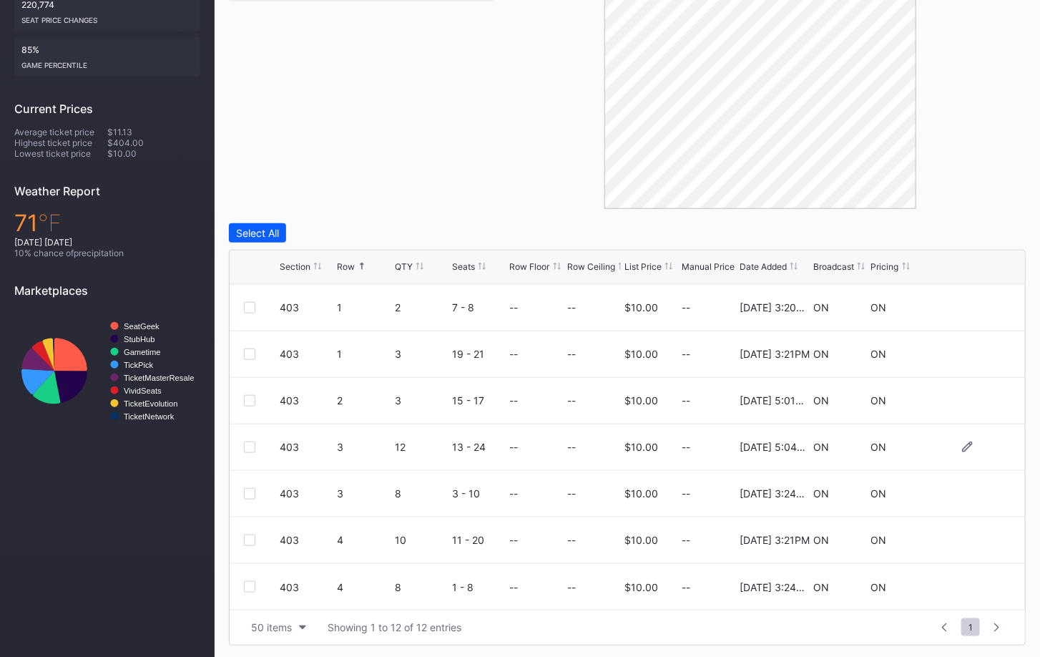
click at [245, 444] on div at bounding box center [249, 446] width 11 height 11
click at [251, 530] on div "403 4 10 11 - 20 -- -- $10.00 -- 2/21/2025 3:21PM ON ON" at bounding box center [628, 540] width 796 height 47
click at [251, 534] on div at bounding box center [249, 539] width 11 height 11
click at [968, 221] on div "Filters 1 Selected Reset 403 Select All Edit 2 Rows 2 selected Delete 2 Rows Se…" at bounding box center [627, 273] width 797 height 743
click at [968, 231] on div "Delete 2 Rows" at bounding box center [987, 233] width 64 height 12
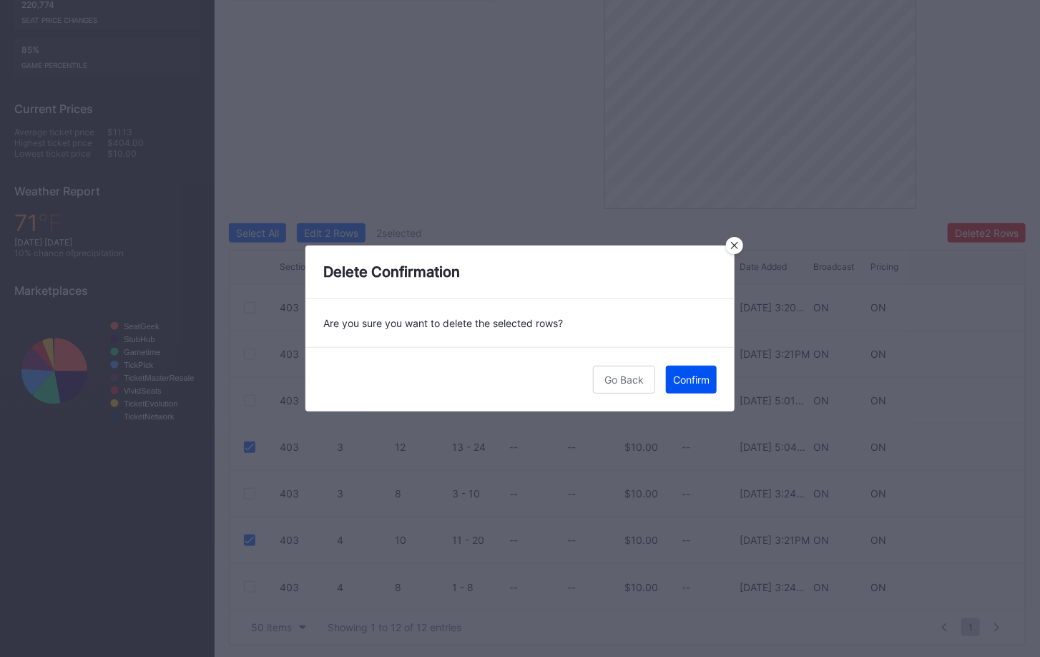
click at [690, 373] on div "Confirm" at bounding box center [691, 379] width 36 height 12
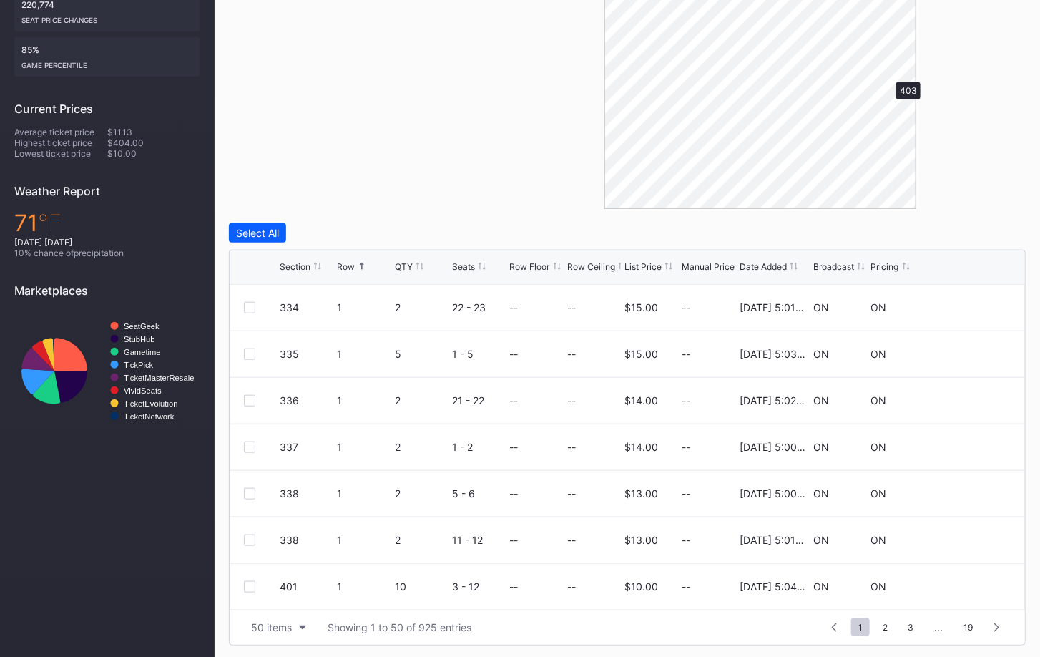
scroll to position [0, 0]
click at [246, 446] on div at bounding box center [249, 445] width 11 height 11
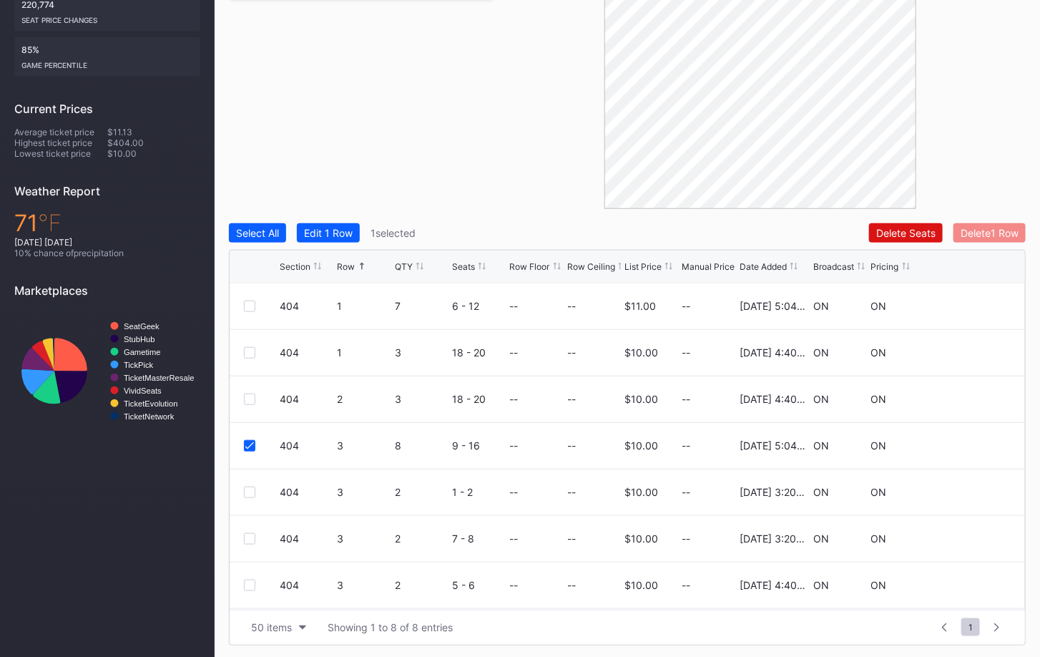
click at [990, 238] on button "Delete 1 Row" at bounding box center [990, 232] width 72 height 19
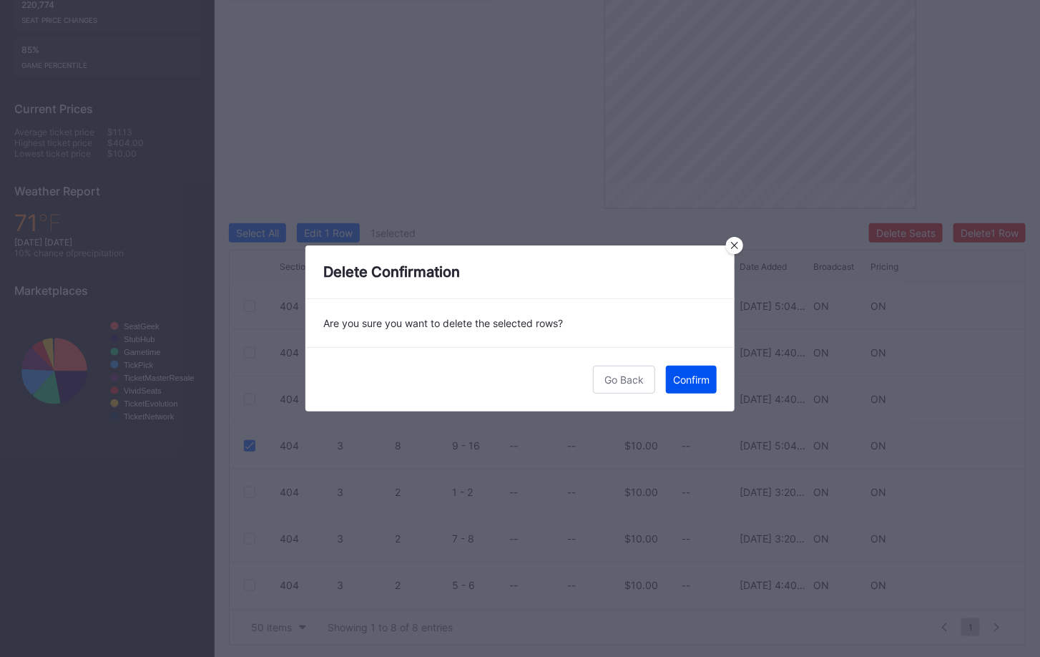
click at [703, 384] on div "Confirm" at bounding box center [691, 379] width 36 height 12
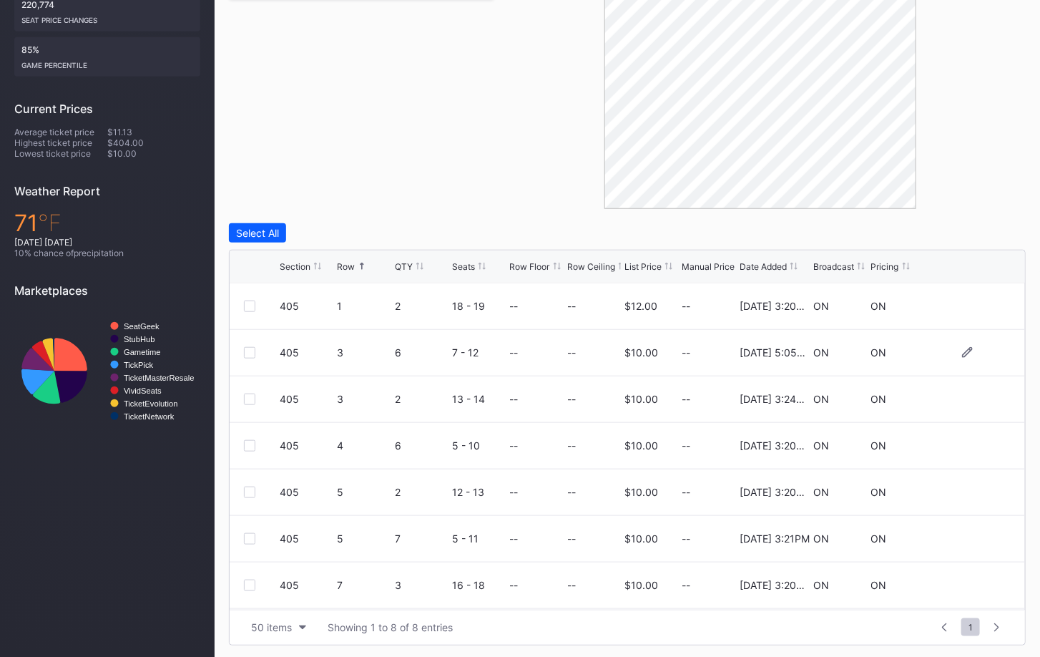
click at [250, 353] on div at bounding box center [249, 352] width 11 height 11
click at [251, 398] on div at bounding box center [249, 399] width 11 height 11
click at [251, 538] on div at bounding box center [249, 538] width 11 height 11
click at [968, 232] on div "Delete 3 Rows" at bounding box center [986, 233] width 64 height 12
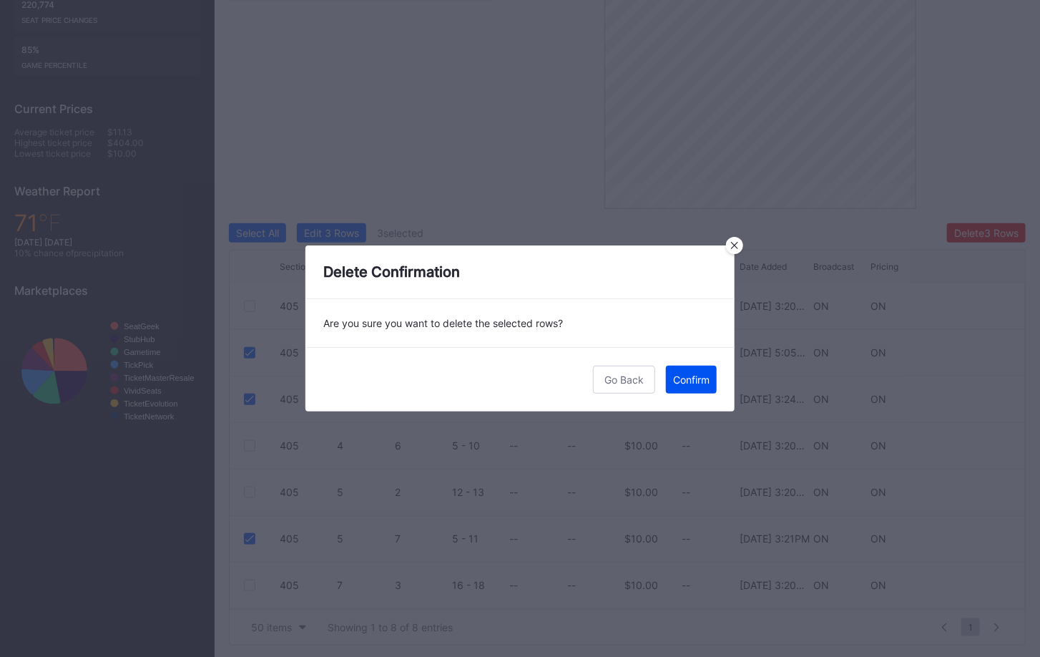
click at [696, 372] on button "Confirm" at bounding box center [691, 380] width 51 height 28
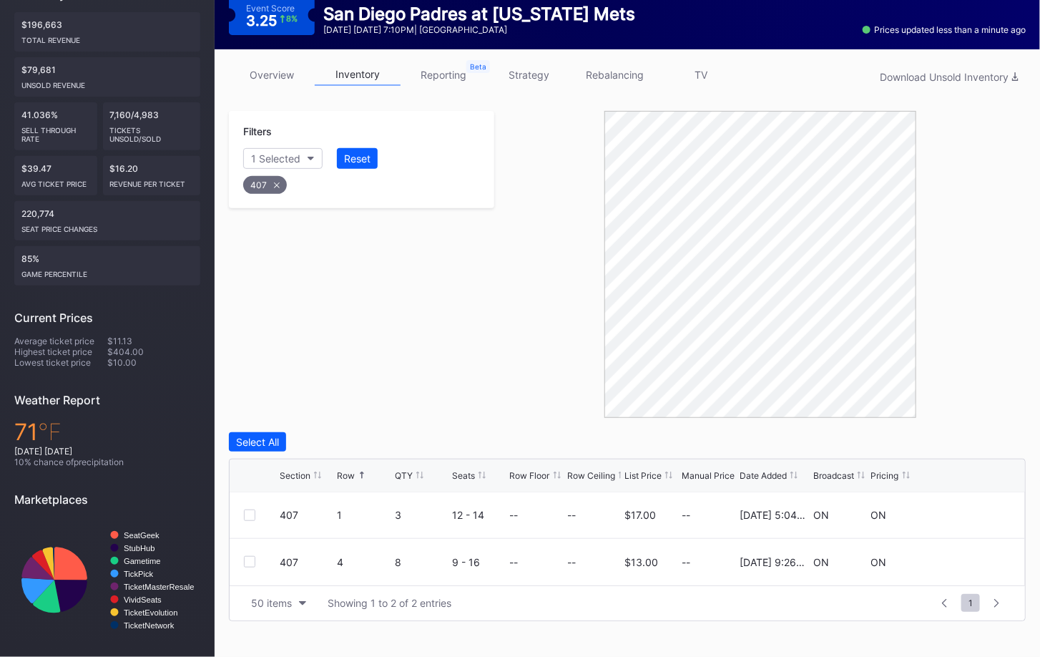
scroll to position [167, 0]
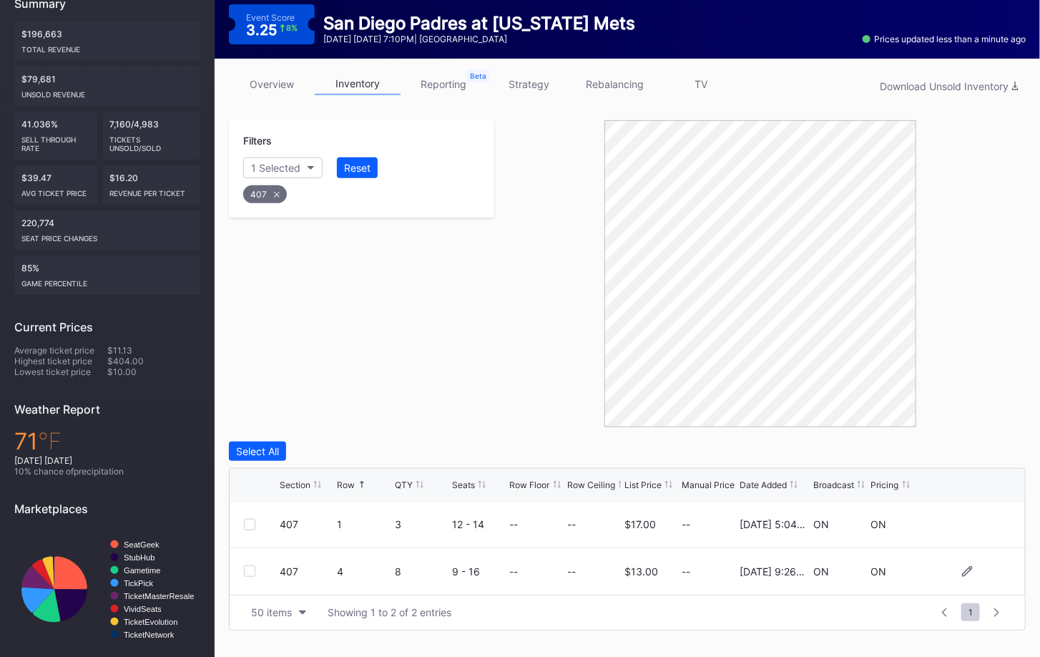
click at [250, 569] on div at bounding box center [249, 570] width 11 height 11
click at [1000, 451] on div "Delete 1 Row" at bounding box center [990, 451] width 58 height 12
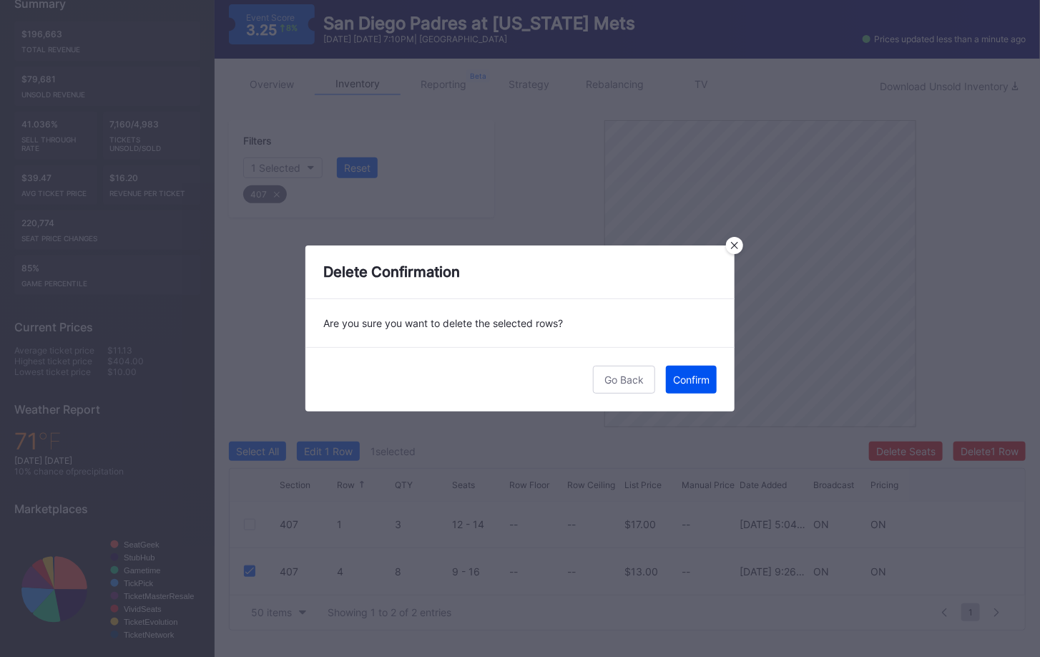
click at [703, 379] on div "Confirm" at bounding box center [691, 379] width 36 height 12
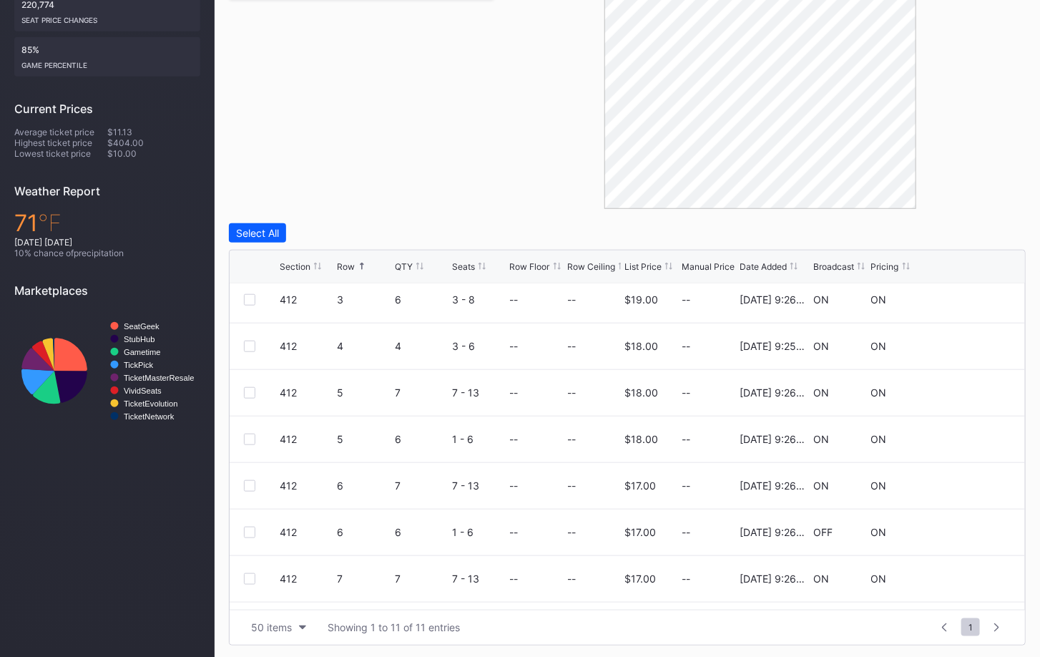
scroll to position [153, 0]
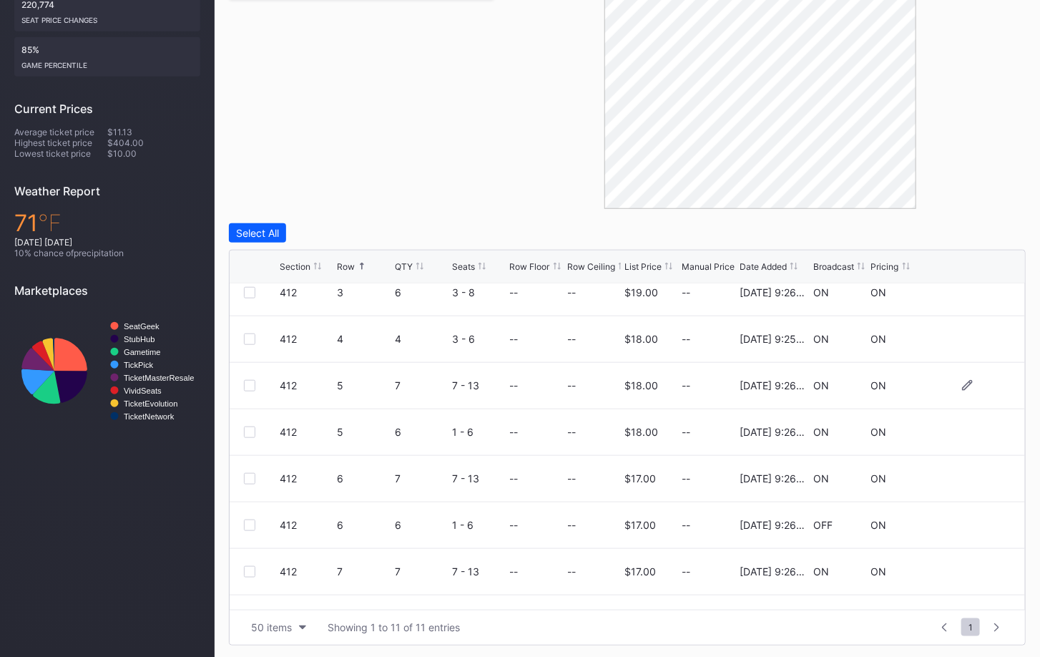
click at [250, 384] on div at bounding box center [249, 385] width 11 height 11
click at [248, 476] on div at bounding box center [249, 478] width 11 height 11
click at [251, 519] on div at bounding box center [249, 524] width 11 height 11
click at [998, 224] on button "Delete 3 Rows" at bounding box center [986, 232] width 79 height 19
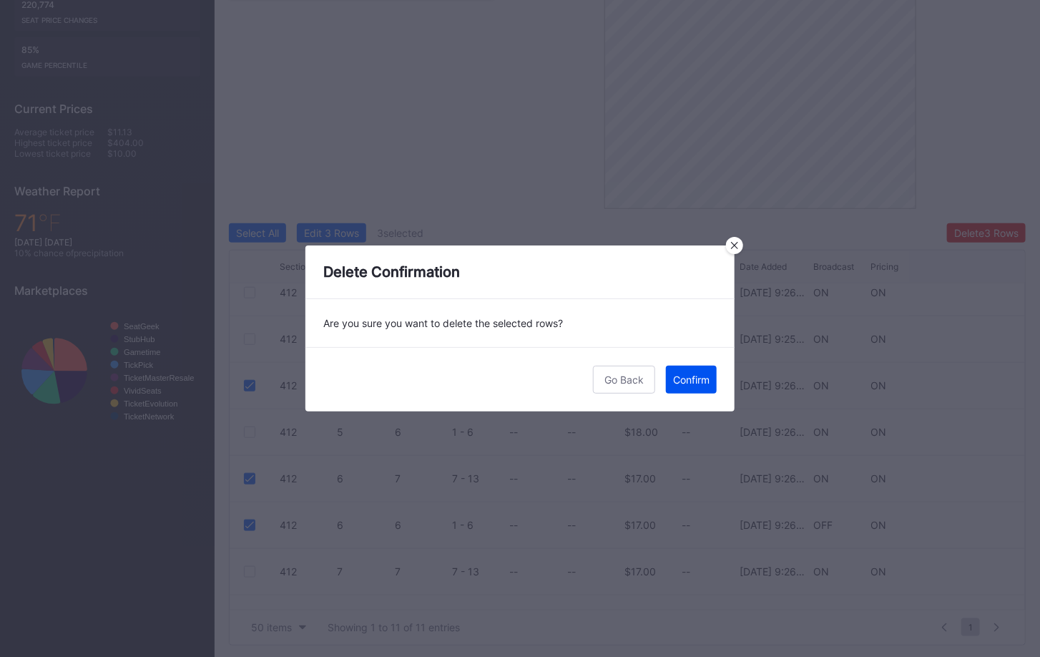
click at [703, 373] on div "Confirm" at bounding box center [691, 379] width 36 height 12
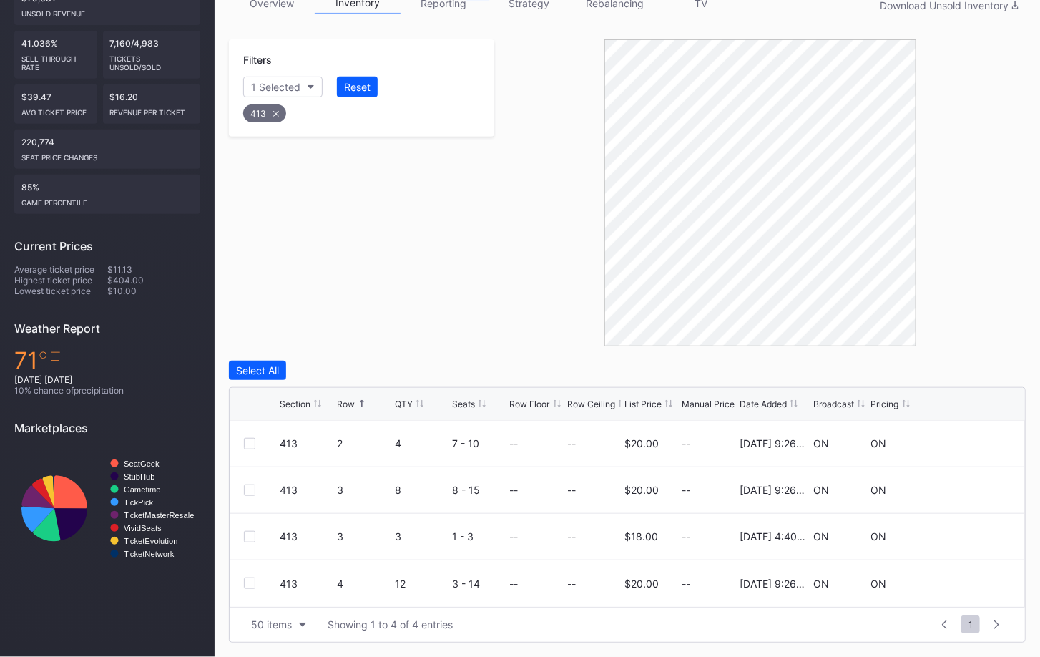
scroll to position [245, 0]
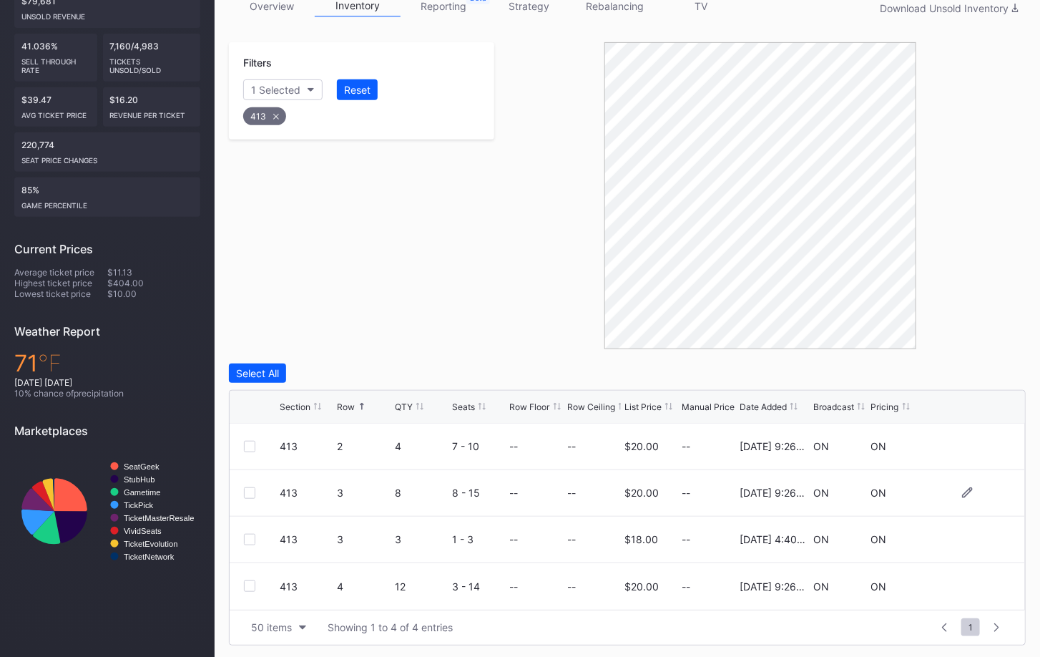
click at [250, 492] on div at bounding box center [249, 492] width 11 height 11
click at [982, 363] on button "Delete 1 Row" at bounding box center [990, 372] width 72 height 19
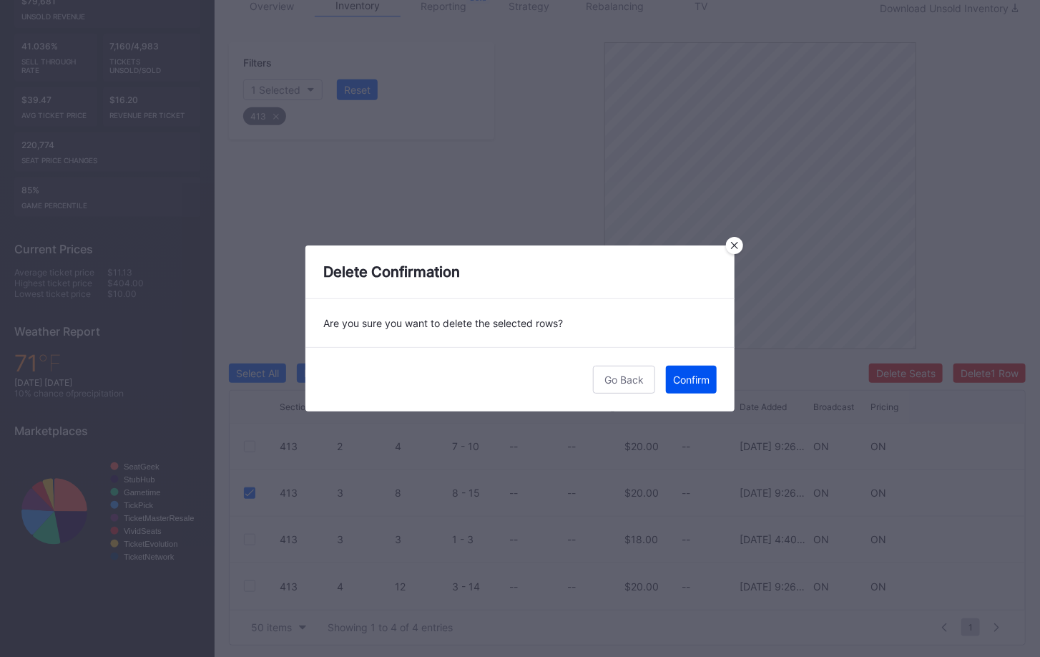
click at [702, 381] on div "Confirm" at bounding box center [691, 379] width 36 height 12
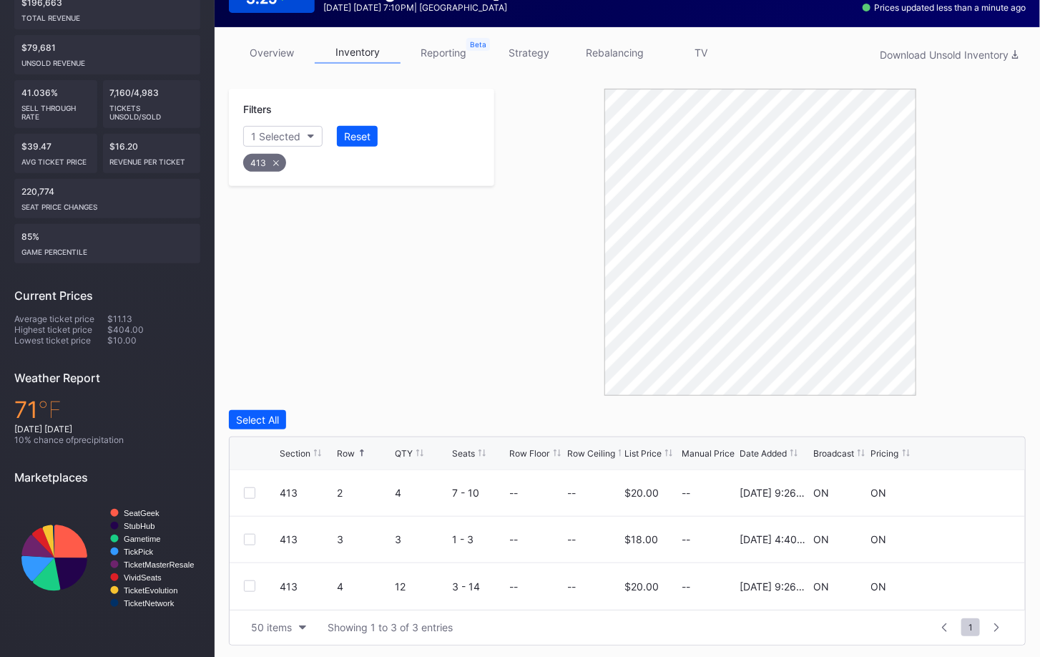
scroll to position [0, 0]
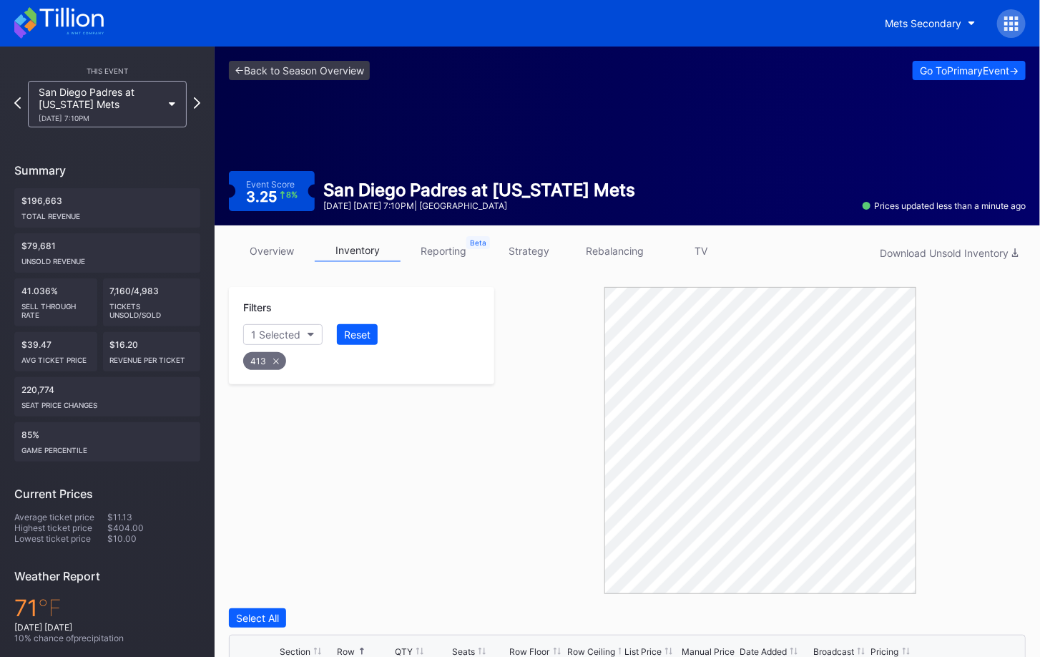
click at [1020, 6] on div "Mets Secondary" at bounding box center [520, 23] width 1040 height 47
click at [1020, 25] on div at bounding box center [1011, 23] width 29 height 29
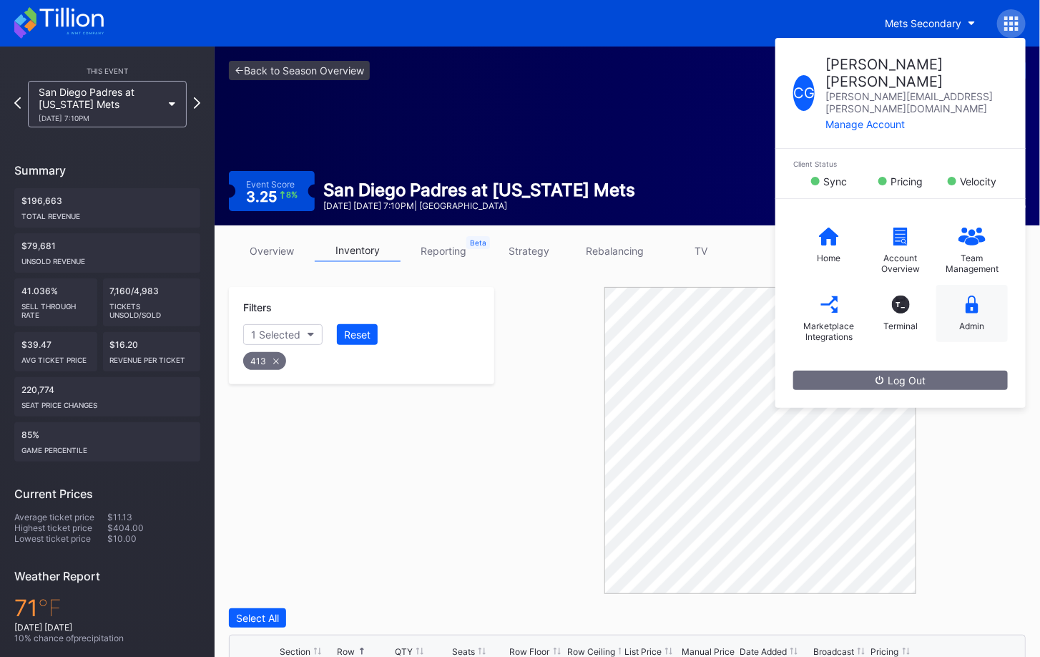
click at [980, 285] on div "Admin" at bounding box center [973, 313] width 72 height 57
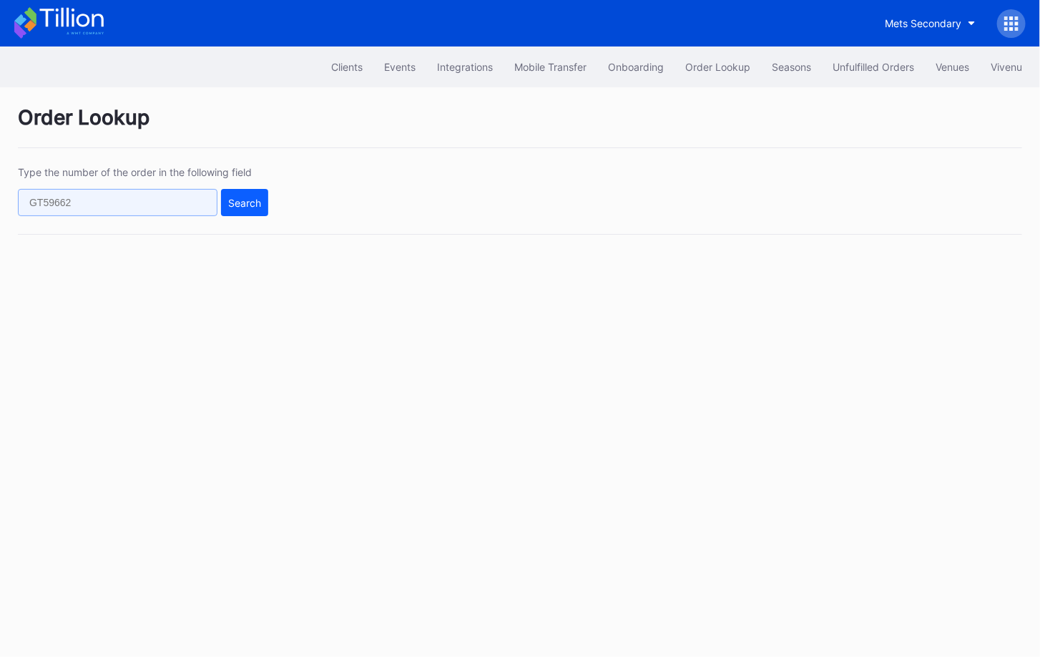
click at [188, 195] on input "text" at bounding box center [118, 202] width 200 height 27
click at [871, 61] on div "Unfulfilled Orders" at bounding box center [874, 67] width 82 height 12
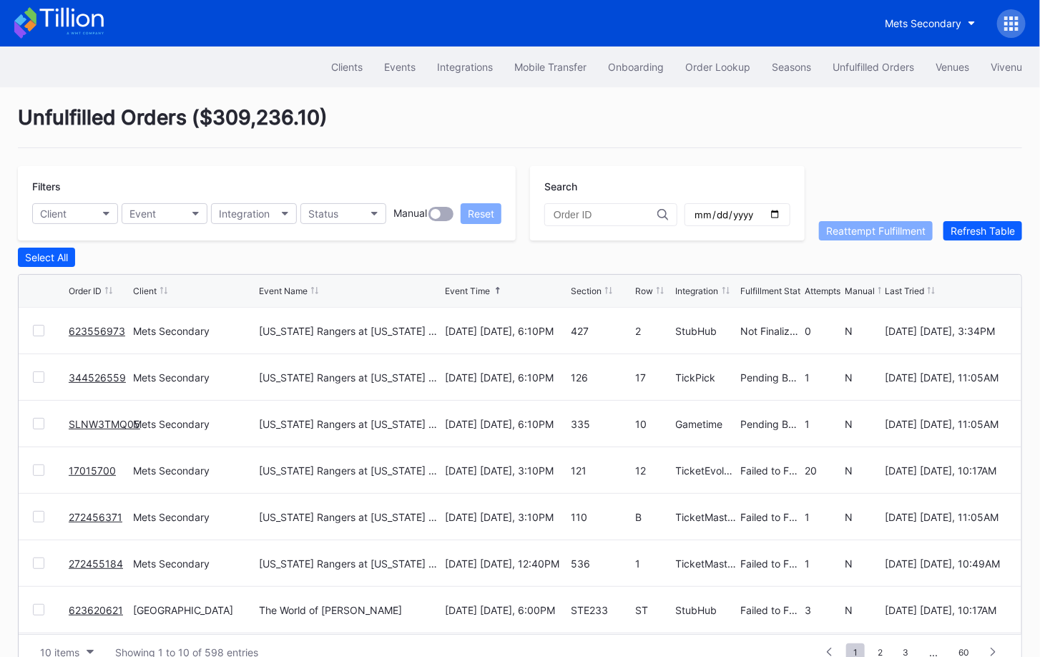
click at [587, 209] on input "text" at bounding box center [606, 214] width 104 height 11
paste input "272472584"
type input "272472584"
click at [602, 215] on input "text" at bounding box center [606, 214] width 104 height 11
paste input "272472584"
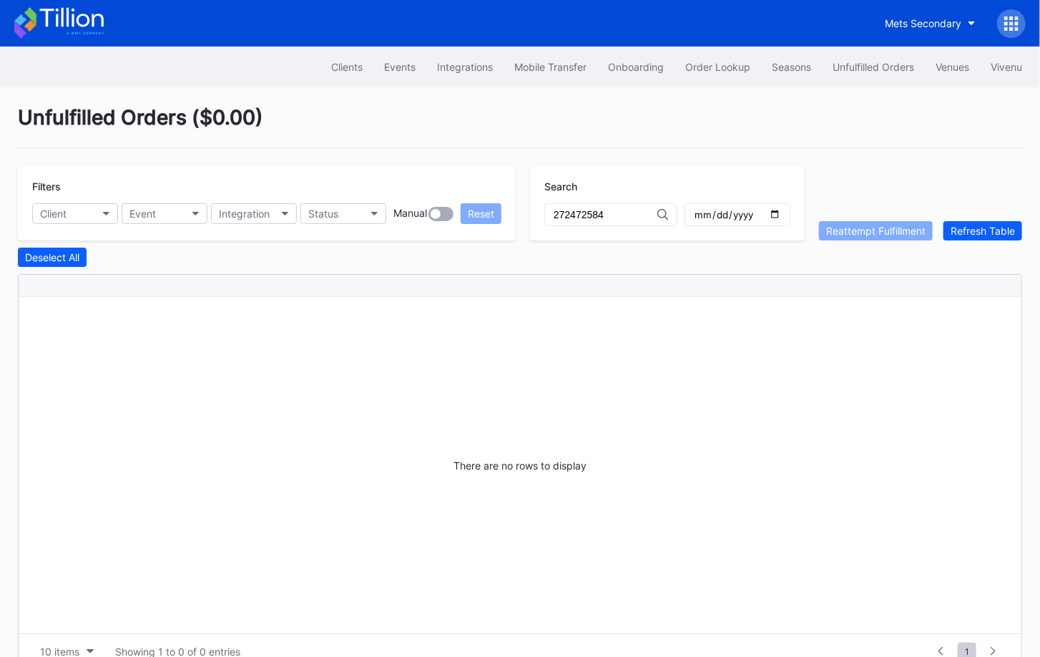
type input "272472584"
click at [667, 215] on icon at bounding box center [663, 214] width 11 height 11
click at [979, 235] on button "Refresh Table" at bounding box center [983, 230] width 79 height 19
click at [979, 225] on div "Refresh Table" at bounding box center [983, 231] width 64 height 12
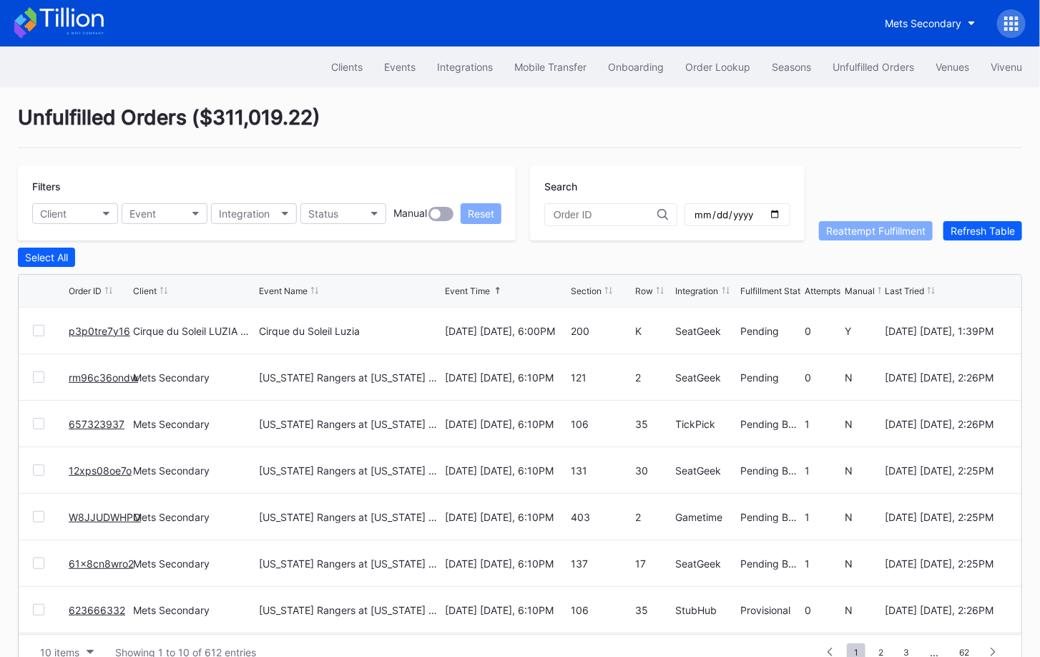
click at [94, 321] on div "p3p0tre7y16" at bounding box center [99, 331] width 61 height 46
click at [99, 328] on link "p3p0tre7y16" at bounding box center [100, 331] width 62 height 12
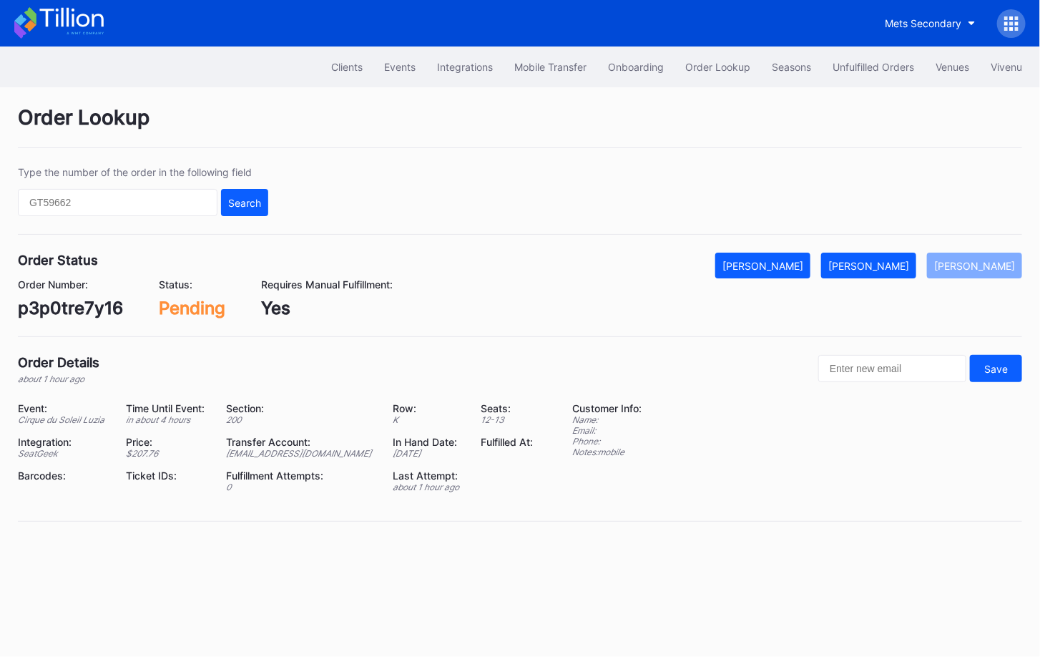
click at [93, 310] on div "p3p0tre7y16" at bounding box center [70, 308] width 105 height 21
copy div "p3p0tre7y16"
click at [883, 263] on div "[PERSON_NAME]" at bounding box center [869, 266] width 81 height 12
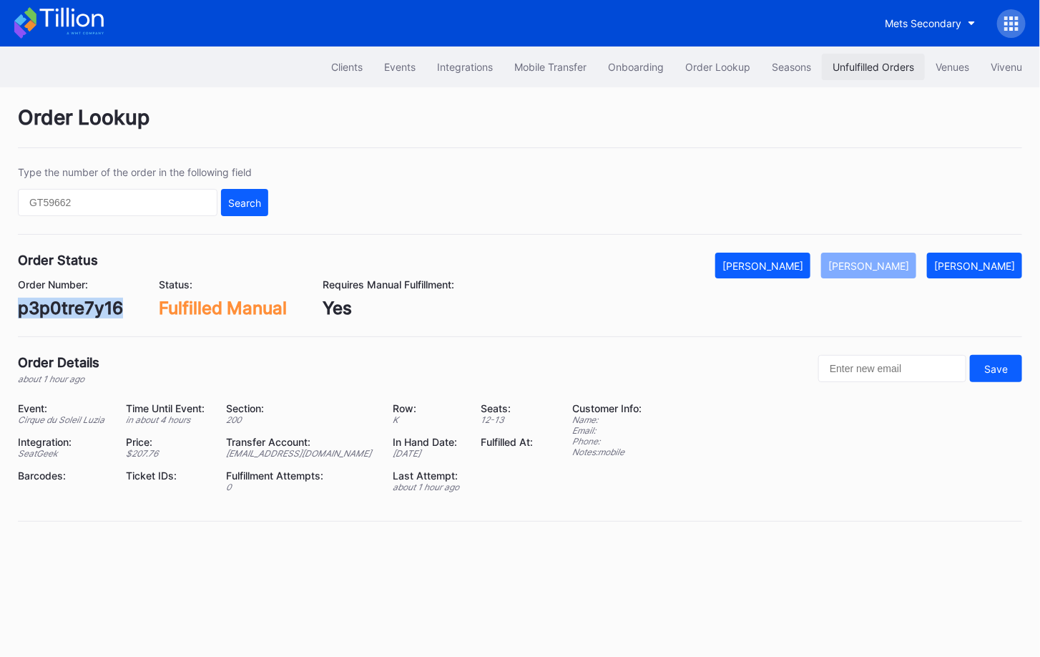
click at [857, 74] on button "Unfulfilled Orders" at bounding box center [873, 67] width 103 height 26
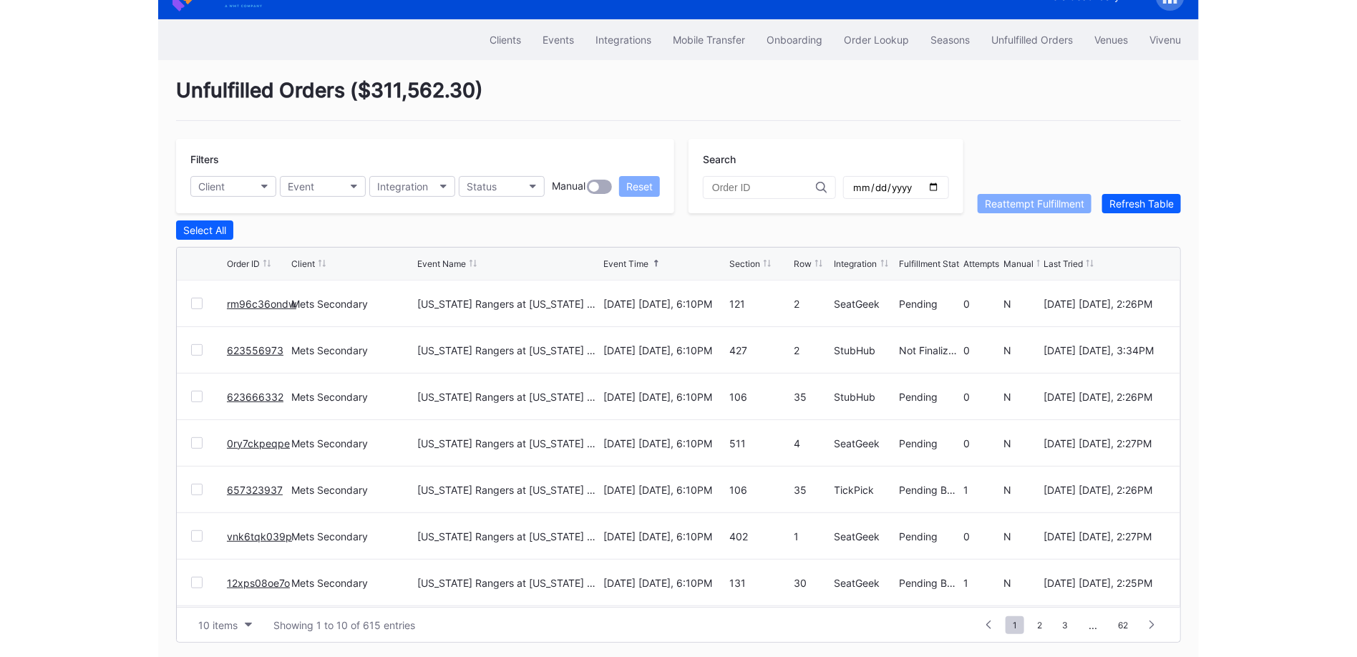
scroll to position [26, 0]
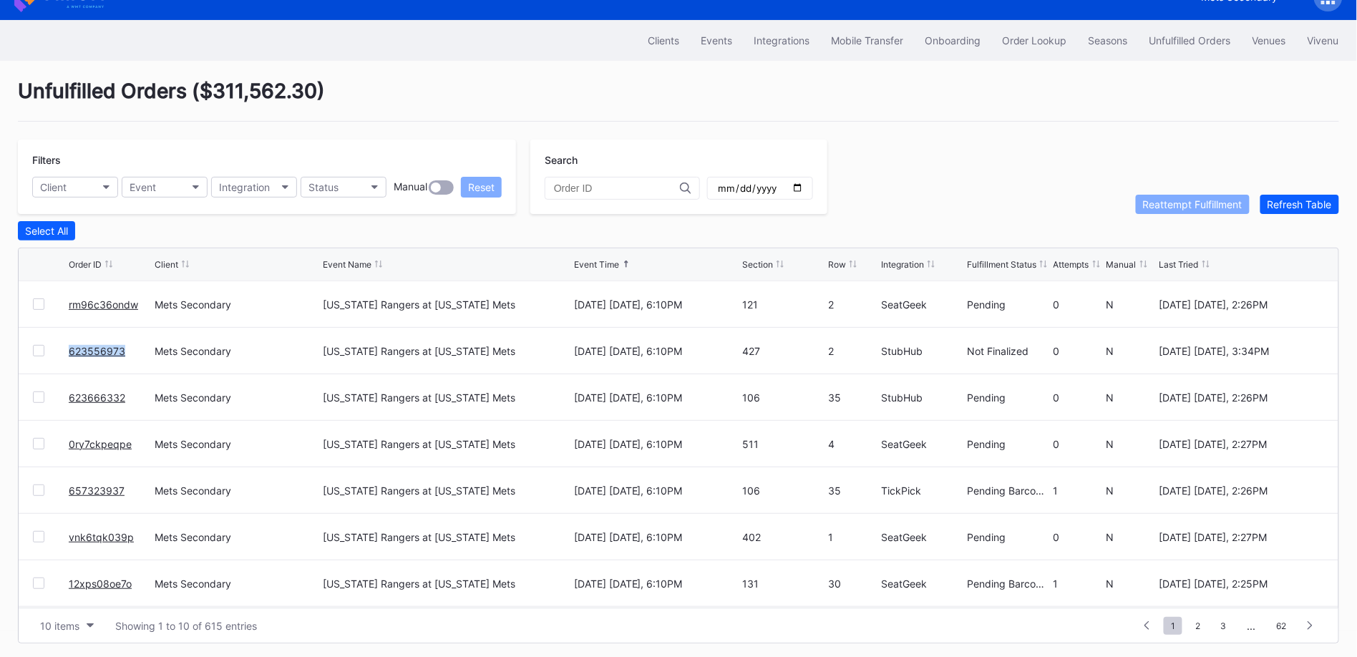
click at [99, 345] on link "623556973" at bounding box center [97, 351] width 57 height 12
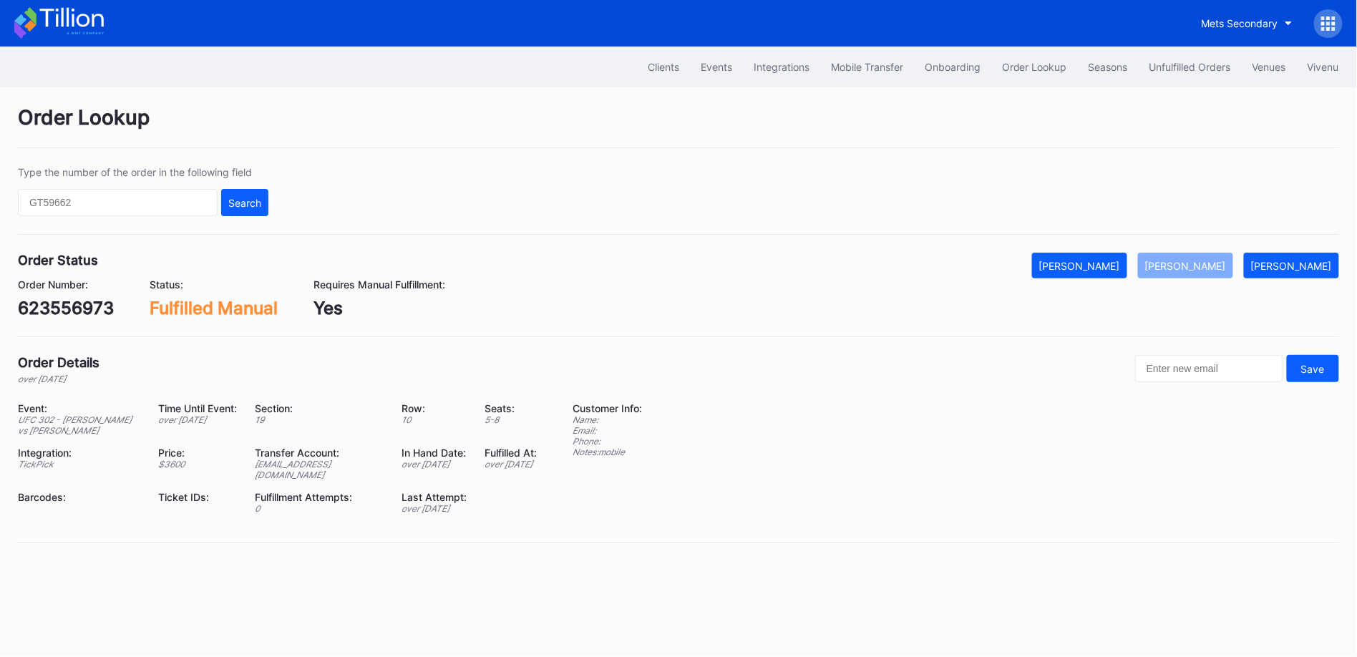
scroll to position [26, 0]
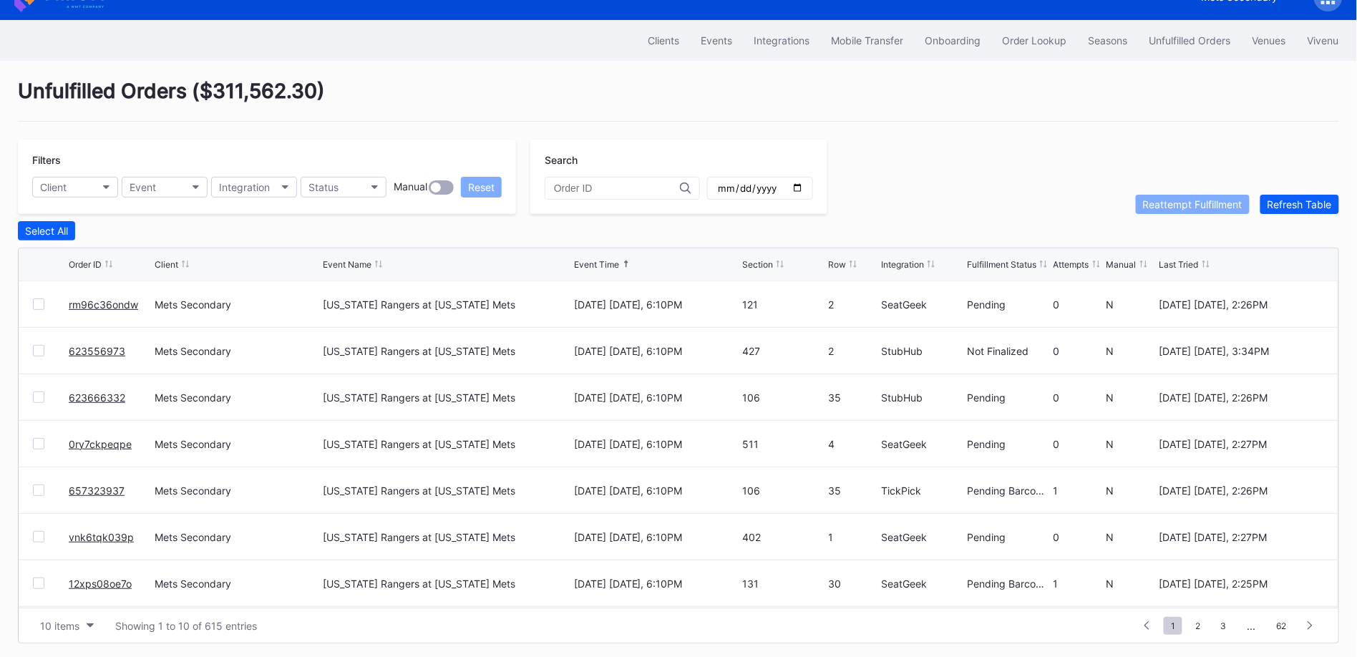
click at [171, 339] on div "Mets Secondary" at bounding box center [237, 351] width 165 height 46
click at [98, 353] on div "623556973" at bounding box center [110, 351] width 82 height 46
click at [97, 348] on link "623556973" at bounding box center [97, 351] width 57 height 12
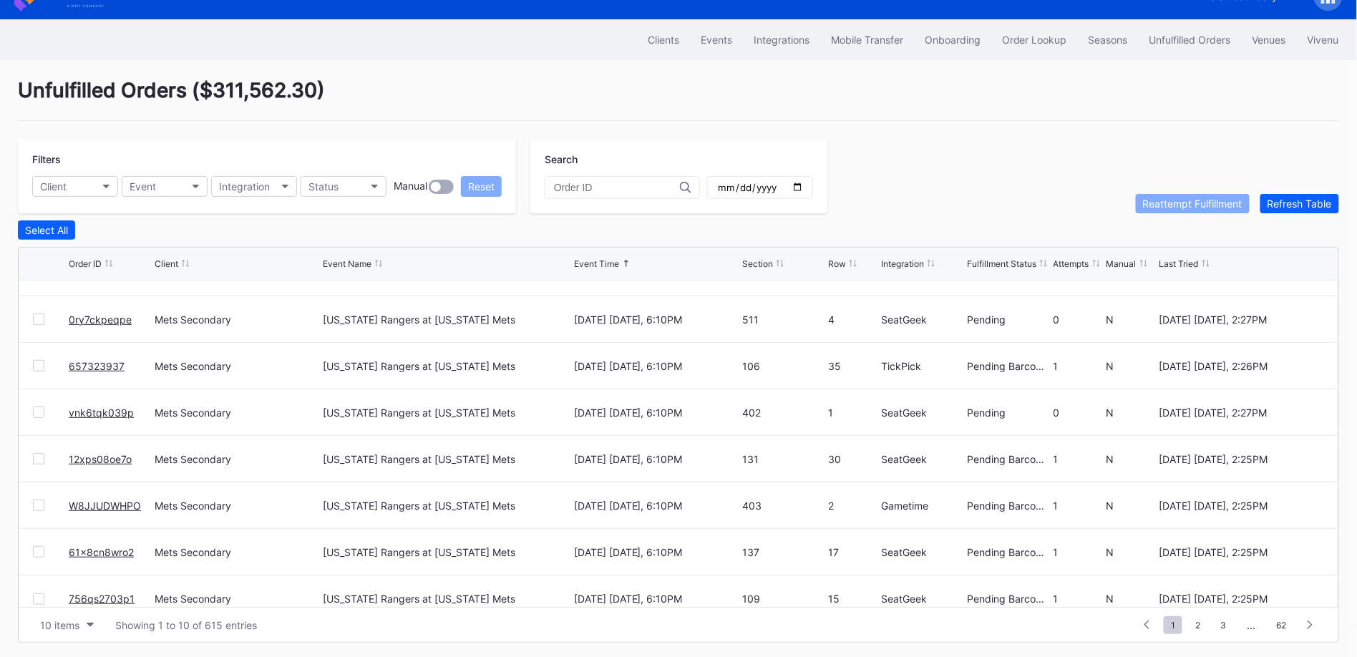
scroll to position [138, 0]
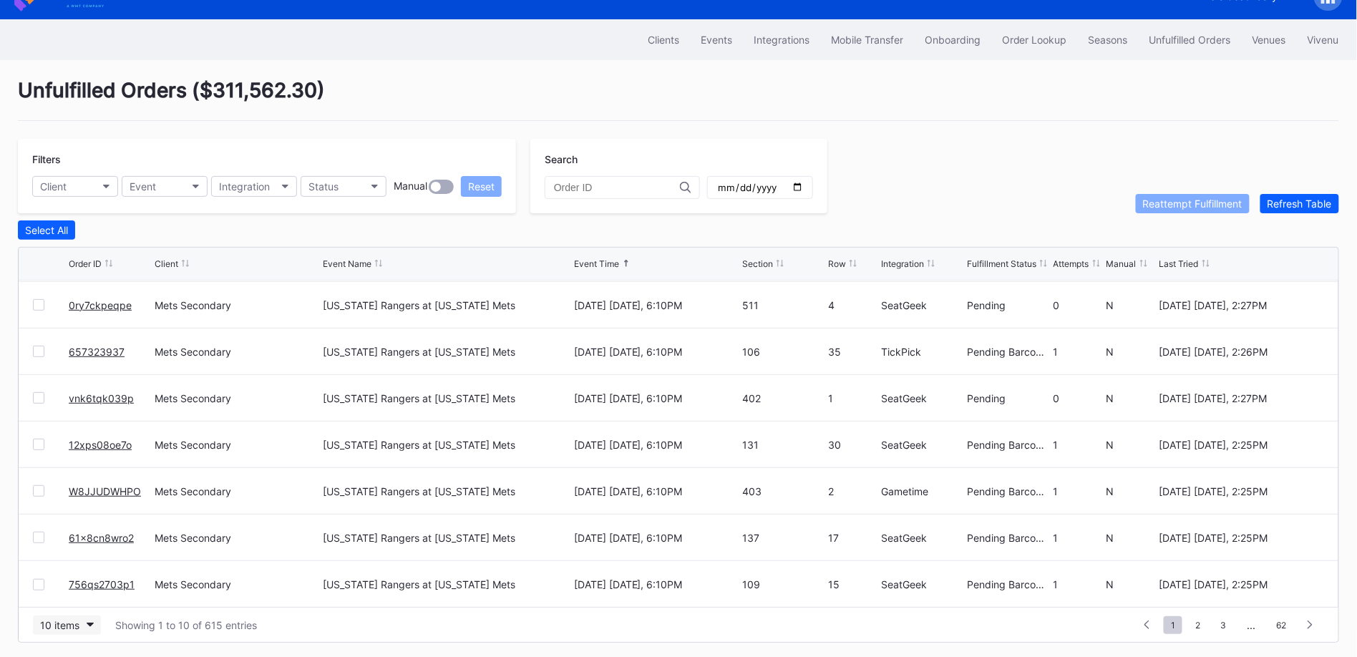
click at [62, 628] on button "10 items" at bounding box center [67, 624] width 68 height 19
click at [80, 541] on div "50 items" at bounding box center [67, 532] width 68 height 26
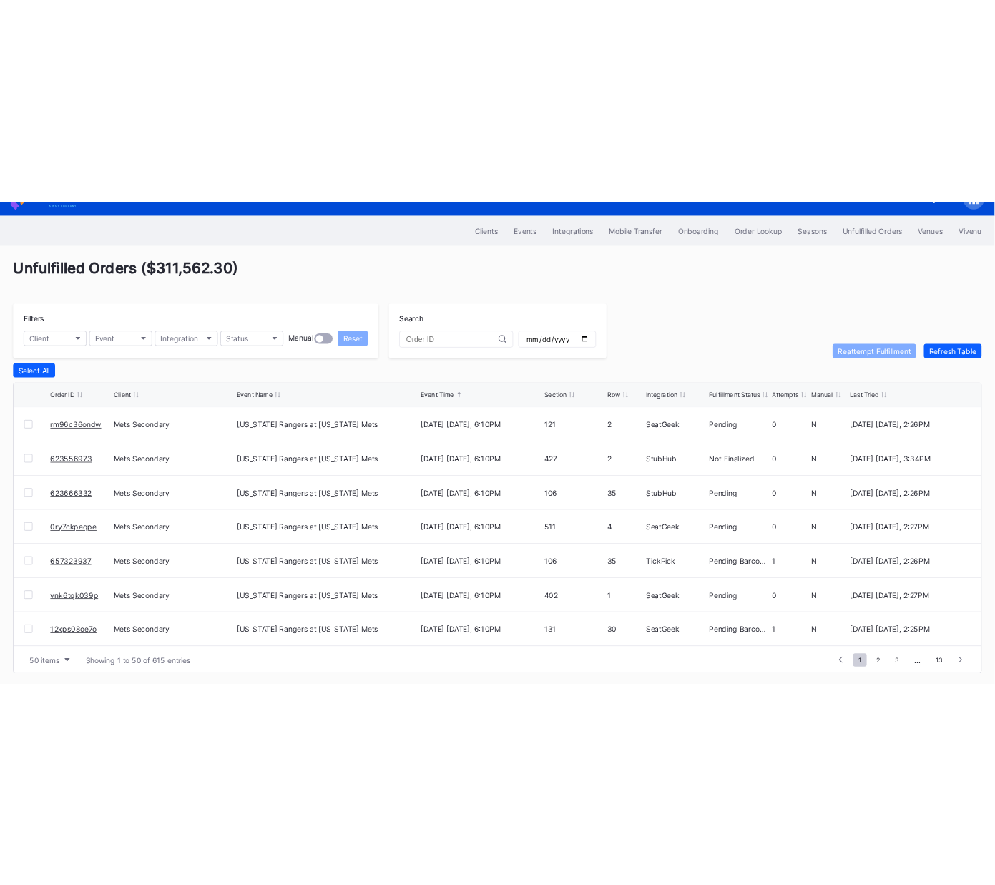
scroll to position [0, 0]
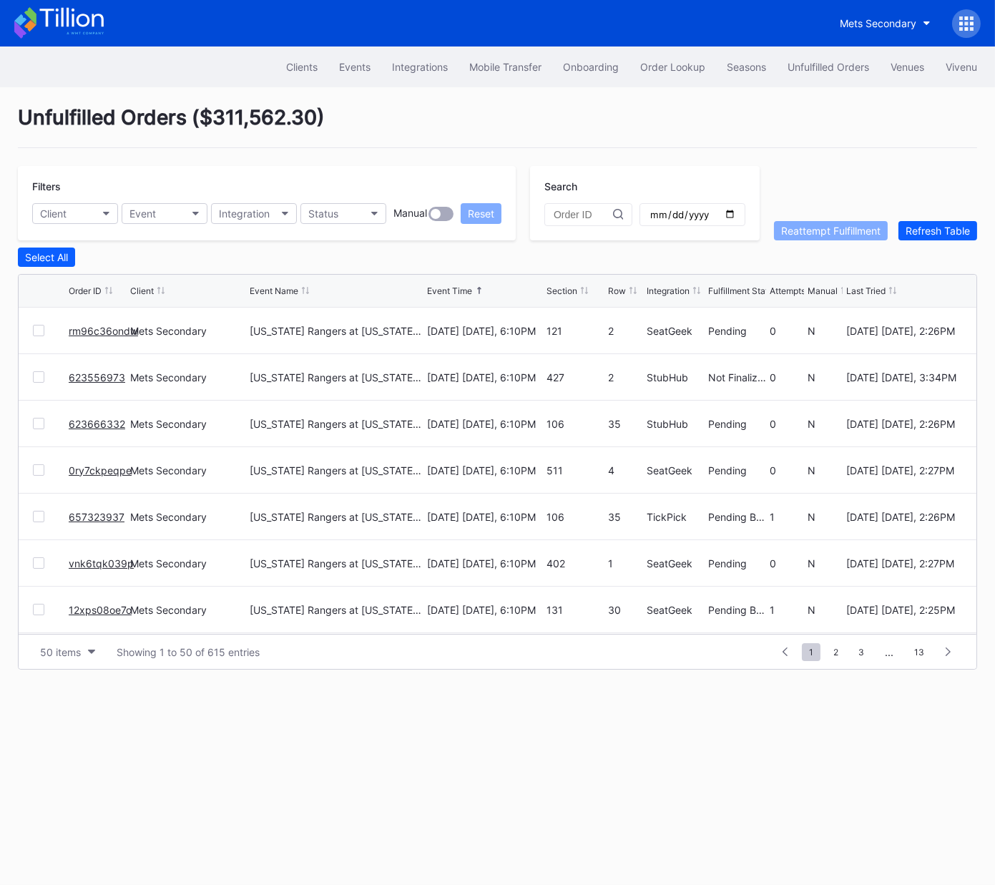
click at [964, 21] on icon at bounding box center [966, 23] width 14 height 14
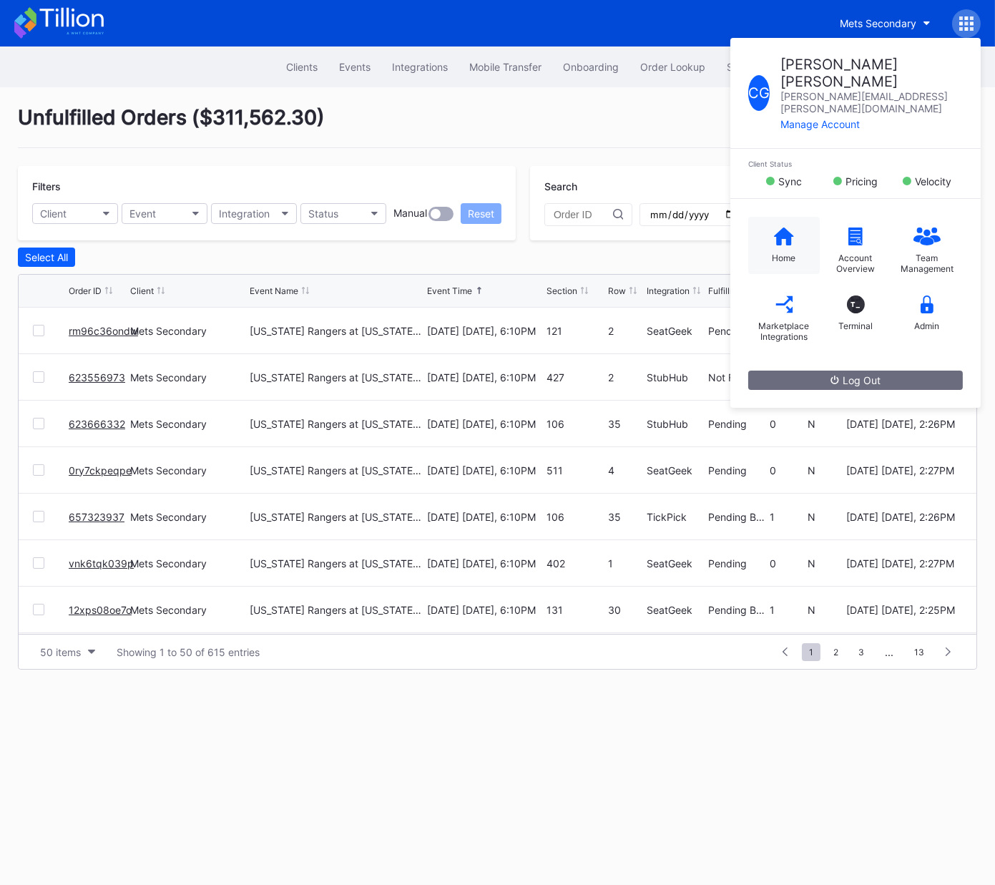
click at [783, 217] on div "Home" at bounding box center [784, 245] width 72 height 57
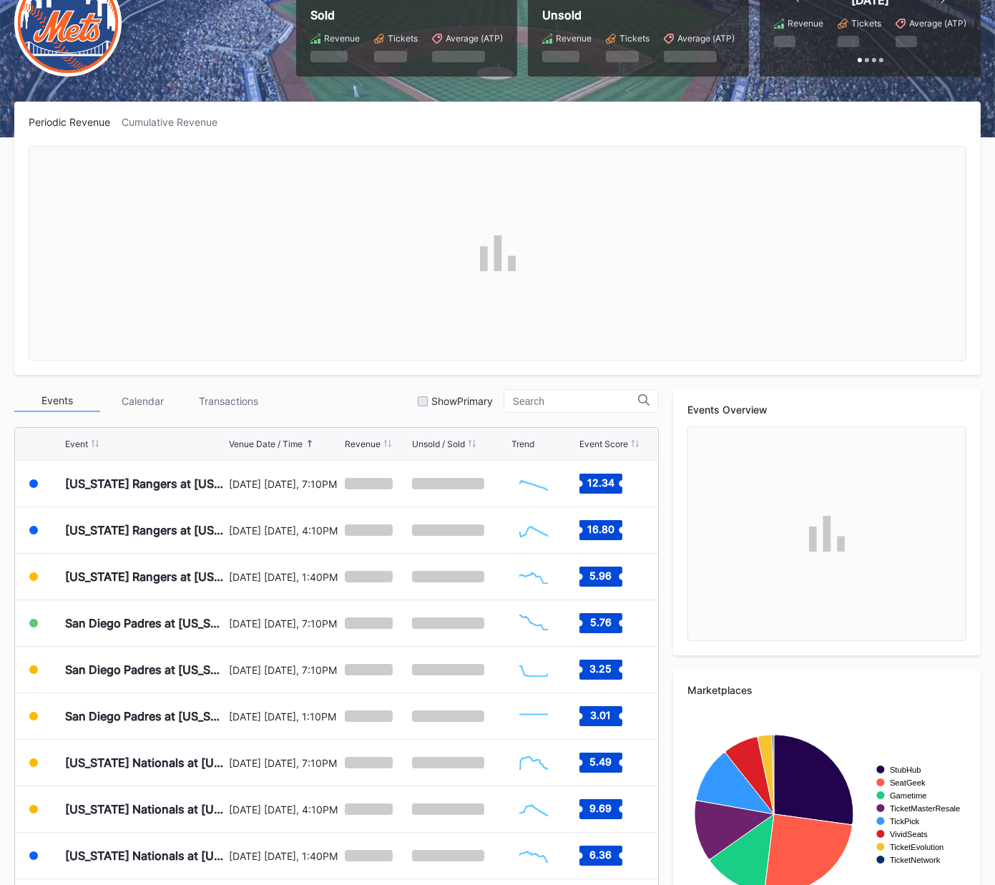
scroll to position [135, 0]
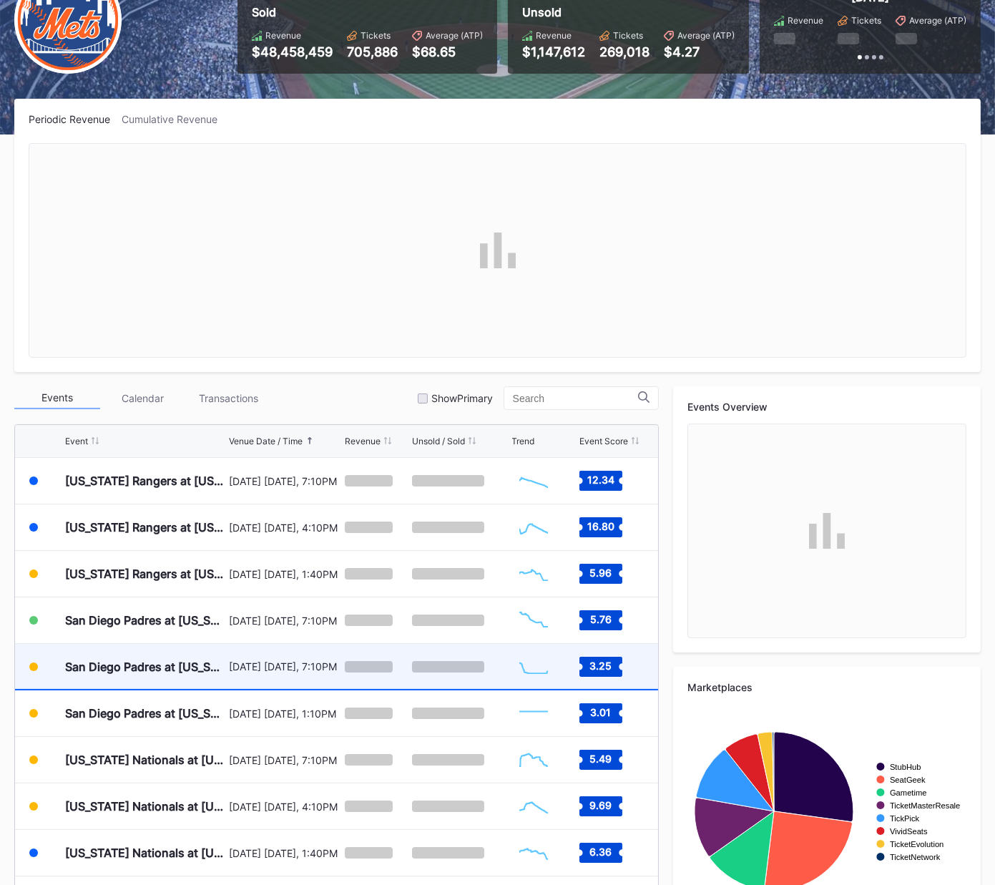
click at [274, 656] on div "September 17 Wednesday, 7:10PM" at bounding box center [285, 666] width 112 height 12
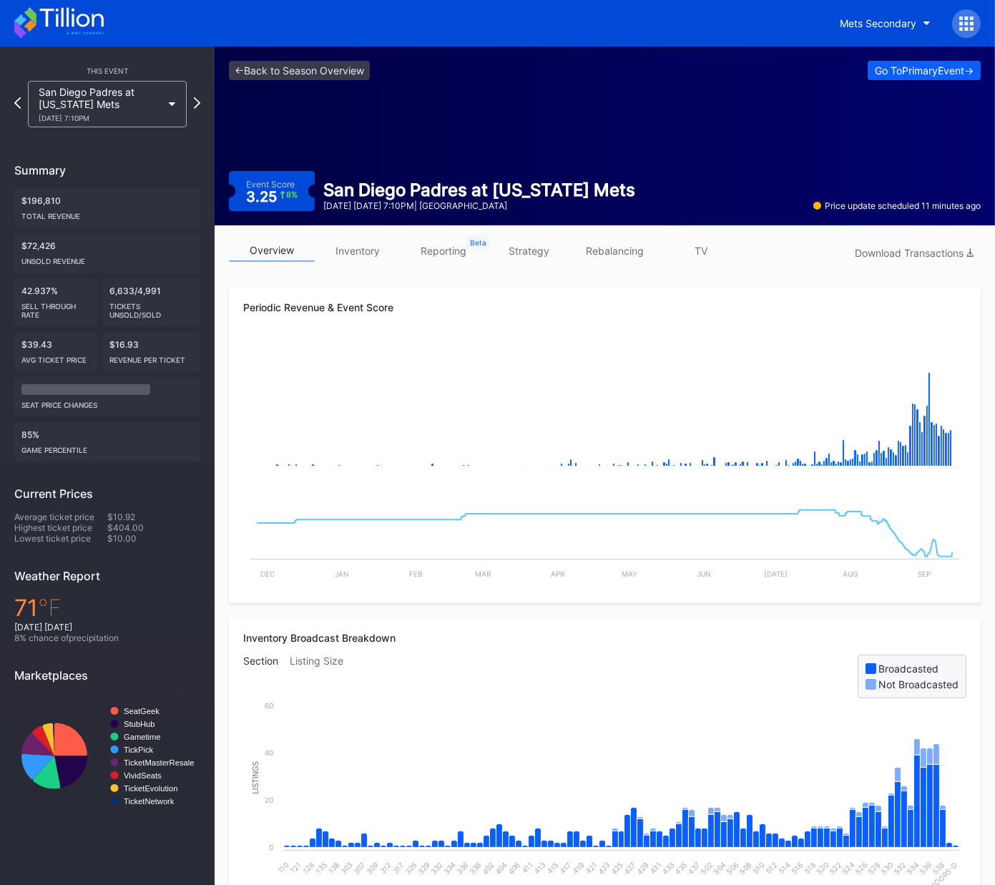
click at [357, 247] on link "inventory" at bounding box center [358, 251] width 86 height 22
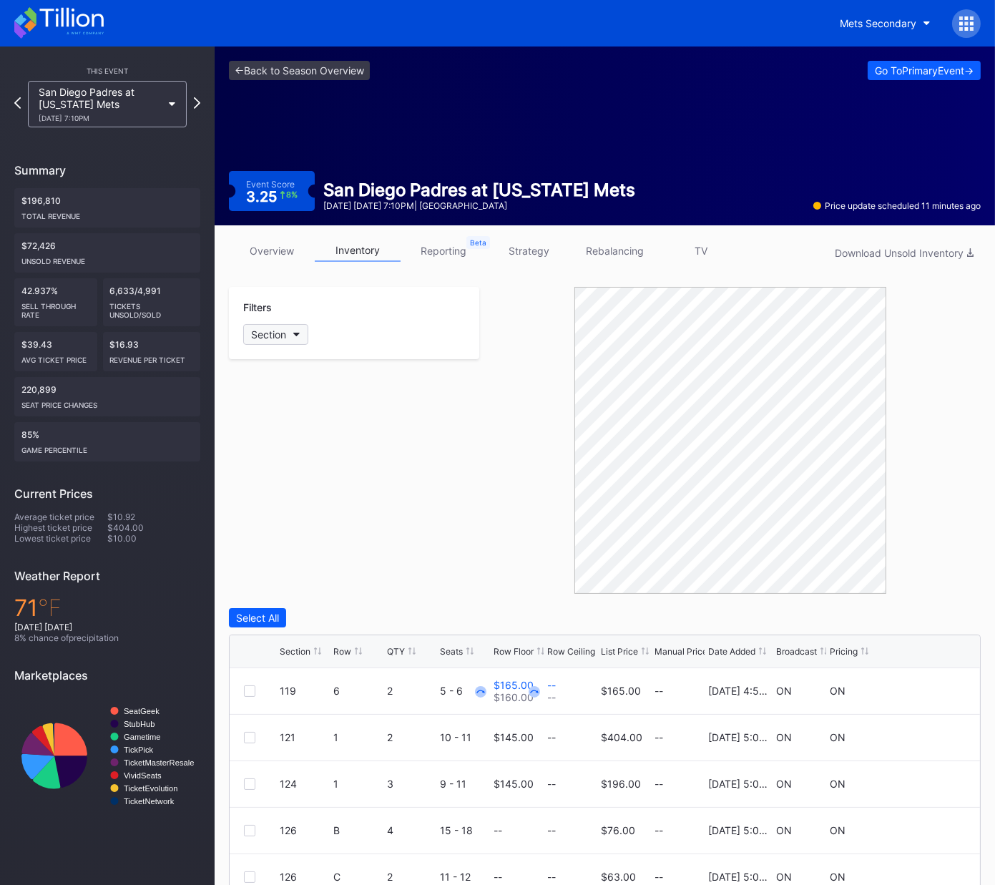
click at [301, 336] on button "Section" at bounding box center [275, 334] width 65 height 21
type input "417"
click at [260, 413] on div at bounding box center [259, 413] width 11 height 11
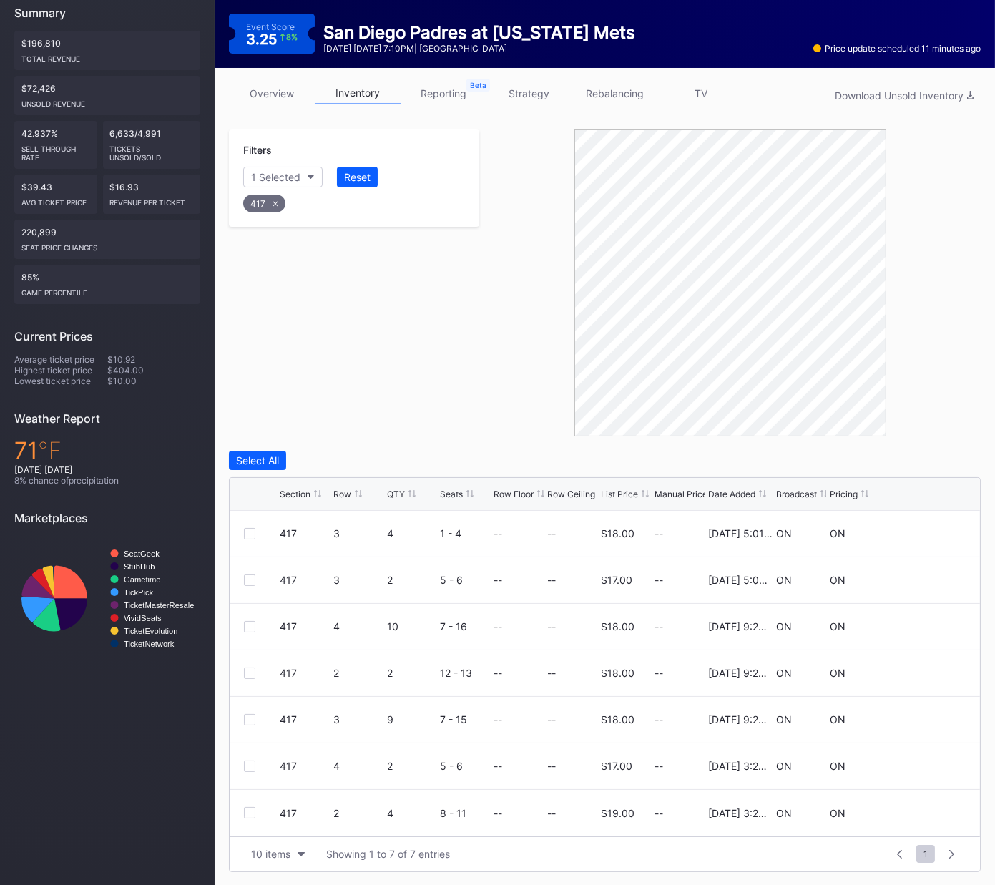
click at [339, 490] on div "Row" at bounding box center [342, 494] width 18 height 11
click at [274, 656] on div "10 items" at bounding box center [270, 854] width 39 height 12
click at [279, 656] on div "50 items" at bounding box center [278, 764] width 68 height 26
click at [244, 656] on div at bounding box center [249, 719] width 11 height 11
click at [248, 656] on div at bounding box center [249, 766] width 11 height 11
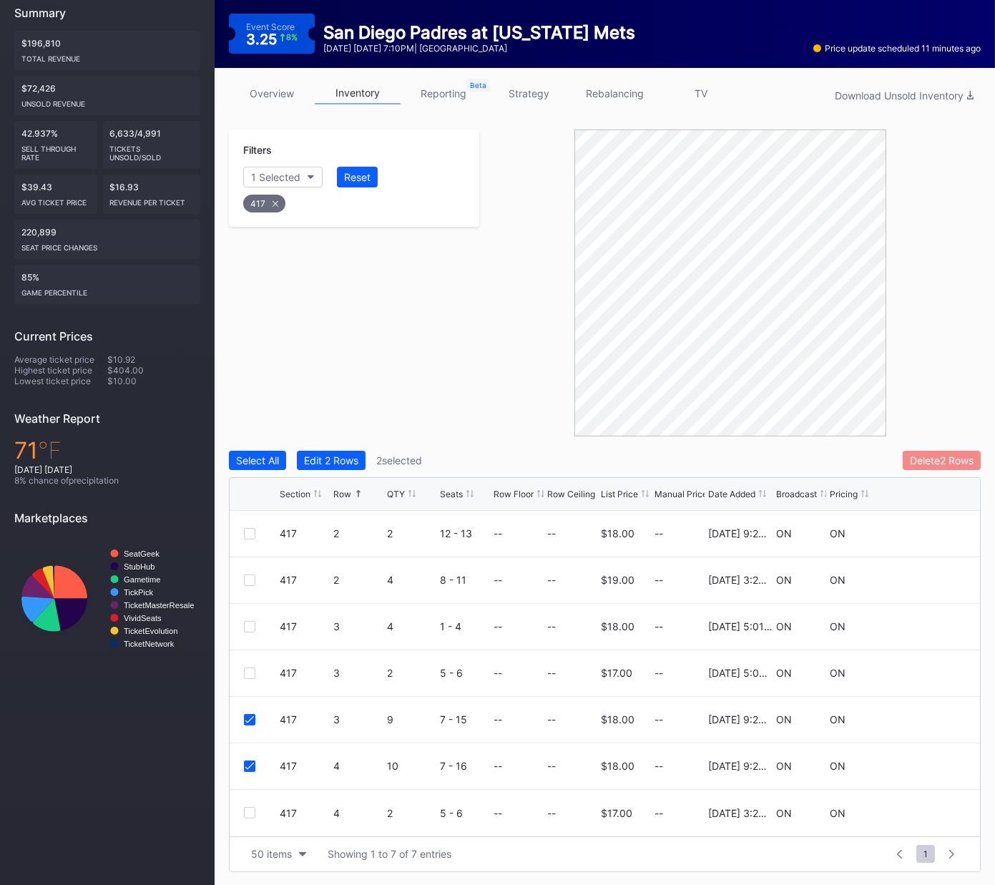
click at [917, 461] on div "Delete 2 Rows" at bounding box center [942, 460] width 64 height 12
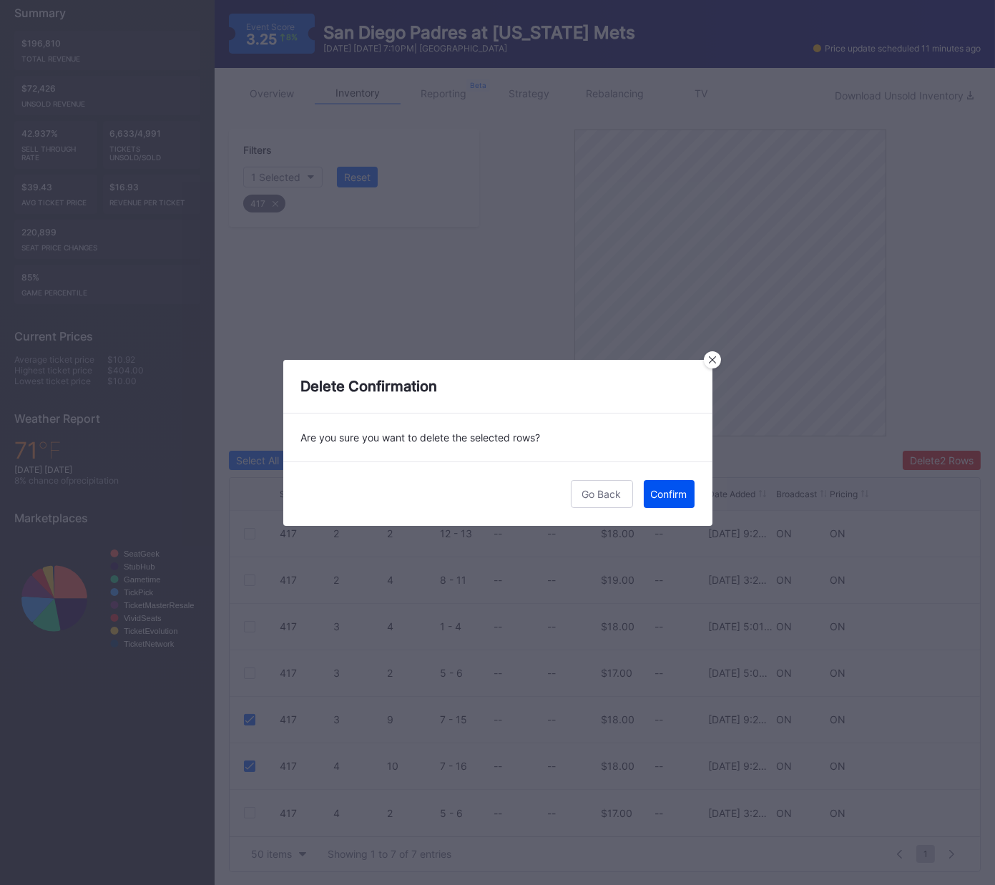
click at [665, 493] on div "Confirm" at bounding box center [669, 494] width 36 height 12
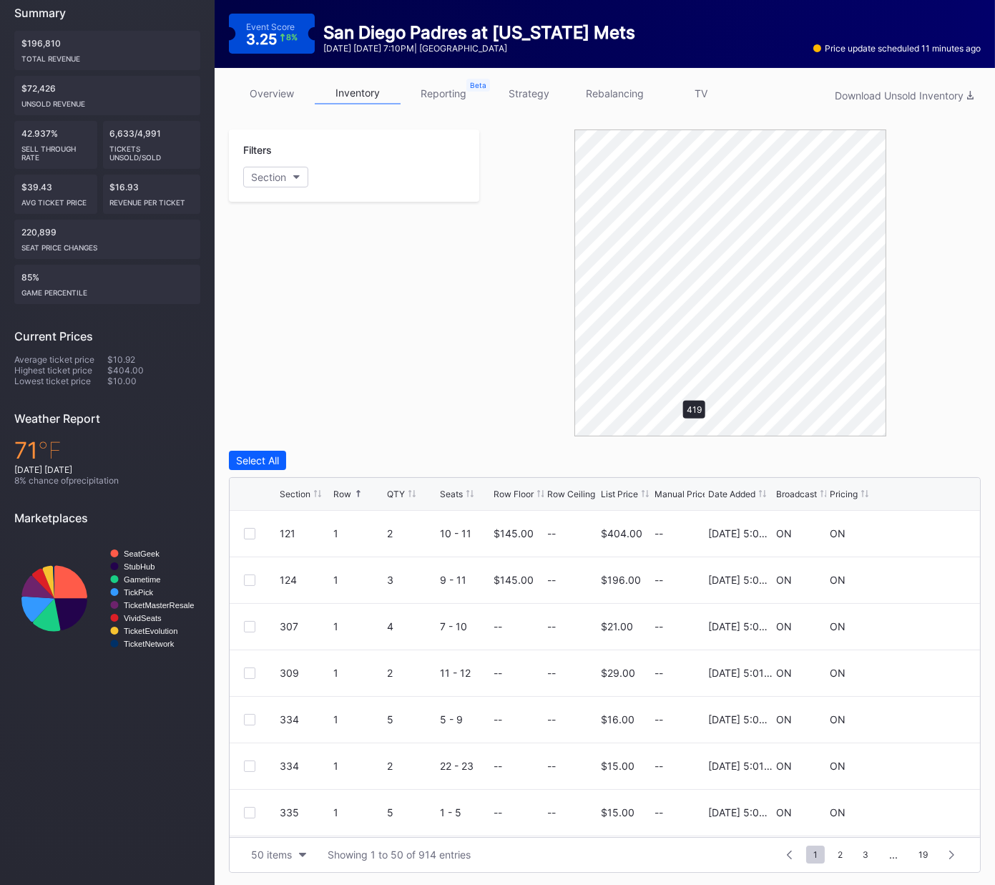
scroll to position [0, 0]
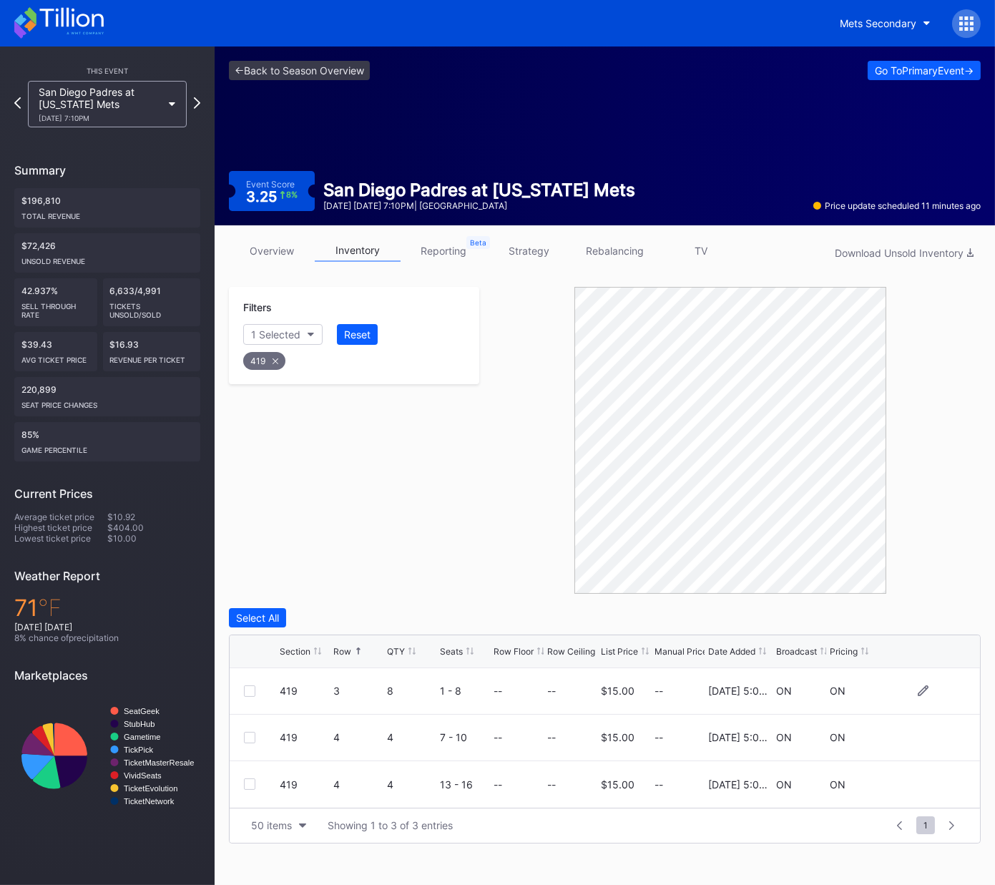
click at [247, 656] on div at bounding box center [249, 690] width 11 height 11
click at [253, 656] on div "419 4 4 7 - 10 -- -- $15.00 -- 11/25/2024 5:00PM ON ON" at bounding box center [605, 738] width 751 height 47
click at [250, 656] on div at bounding box center [249, 737] width 11 height 11
click at [938, 620] on div "Delete 2 Rows" at bounding box center [942, 618] width 64 height 12
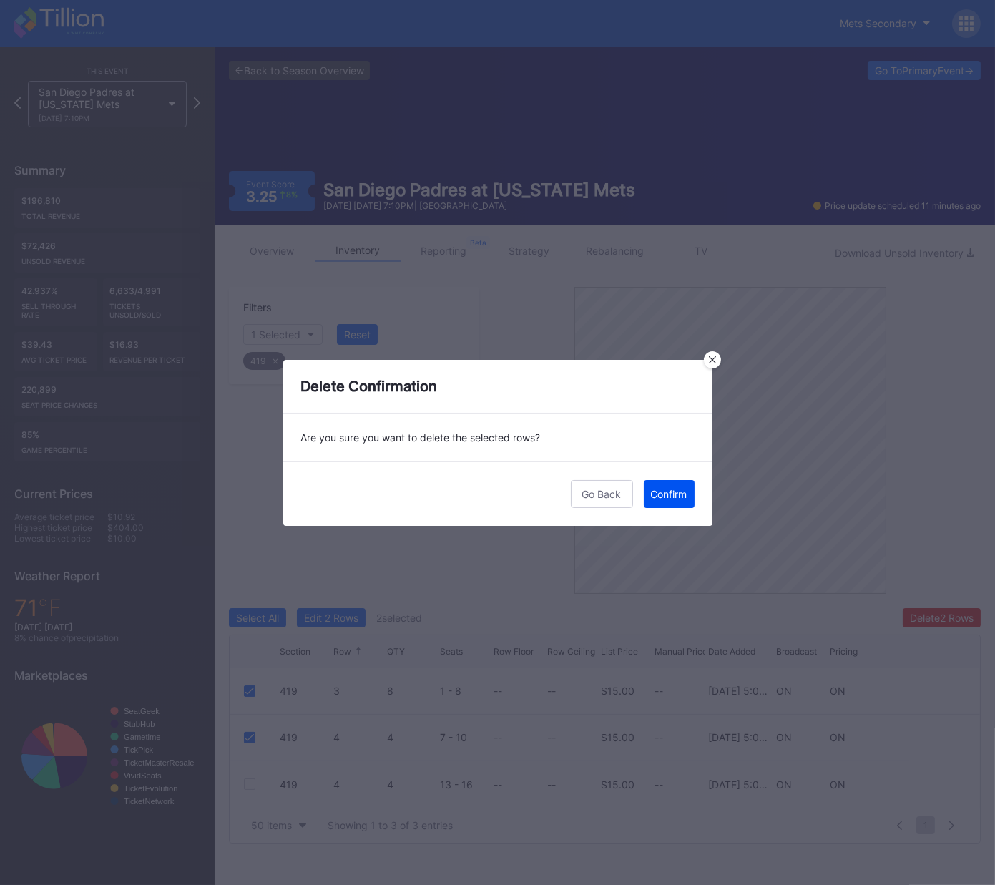
click at [680, 499] on div "Confirm" at bounding box center [669, 494] width 36 height 12
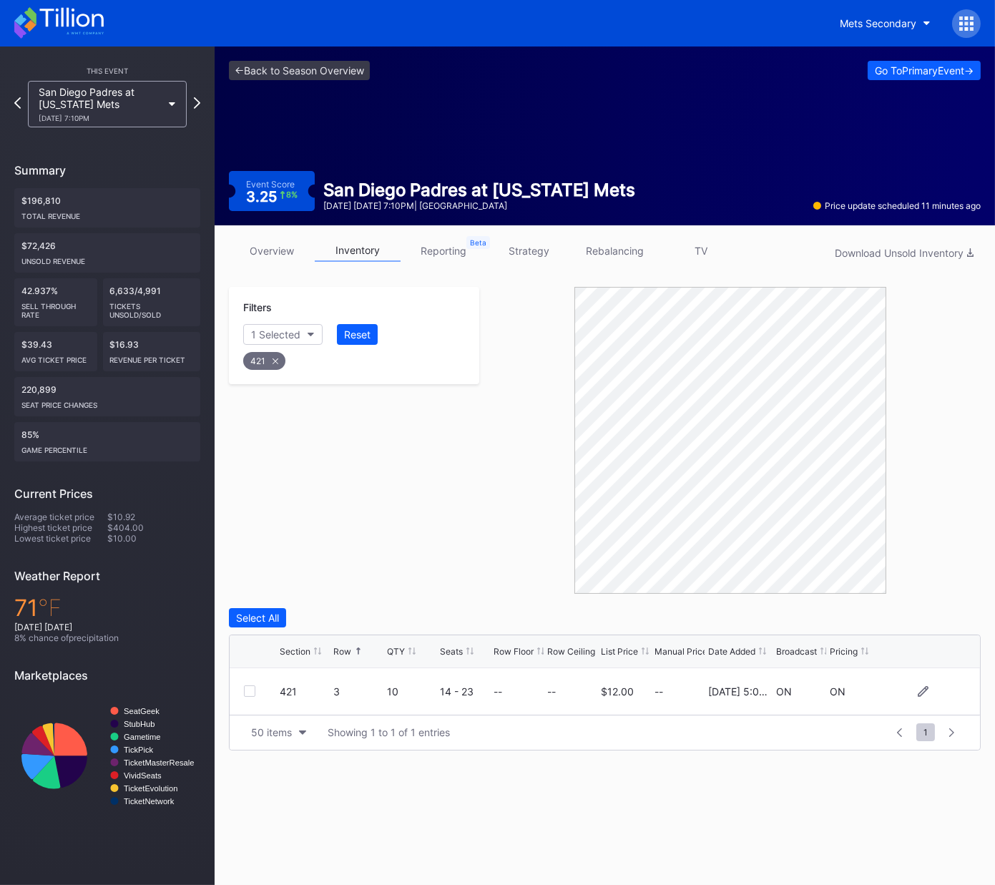
drag, startPoint x: 245, startPoint y: 692, endPoint x: 255, endPoint y: 688, distance: 10.6
click at [245, 656] on div at bounding box center [249, 690] width 11 height 11
click at [959, 612] on div "Delete 1 Row" at bounding box center [945, 618] width 58 height 12
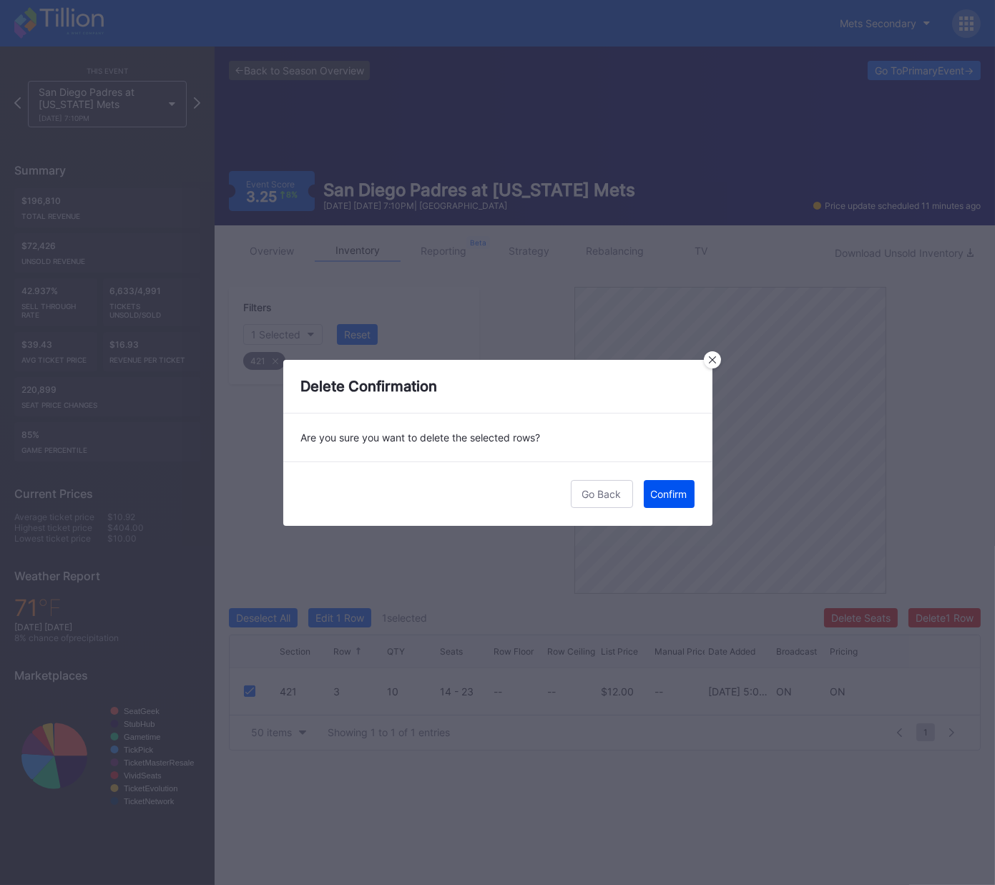
click at [685, 489] on div "Confirm" at bounding box center [669, 494] width 36 height 12
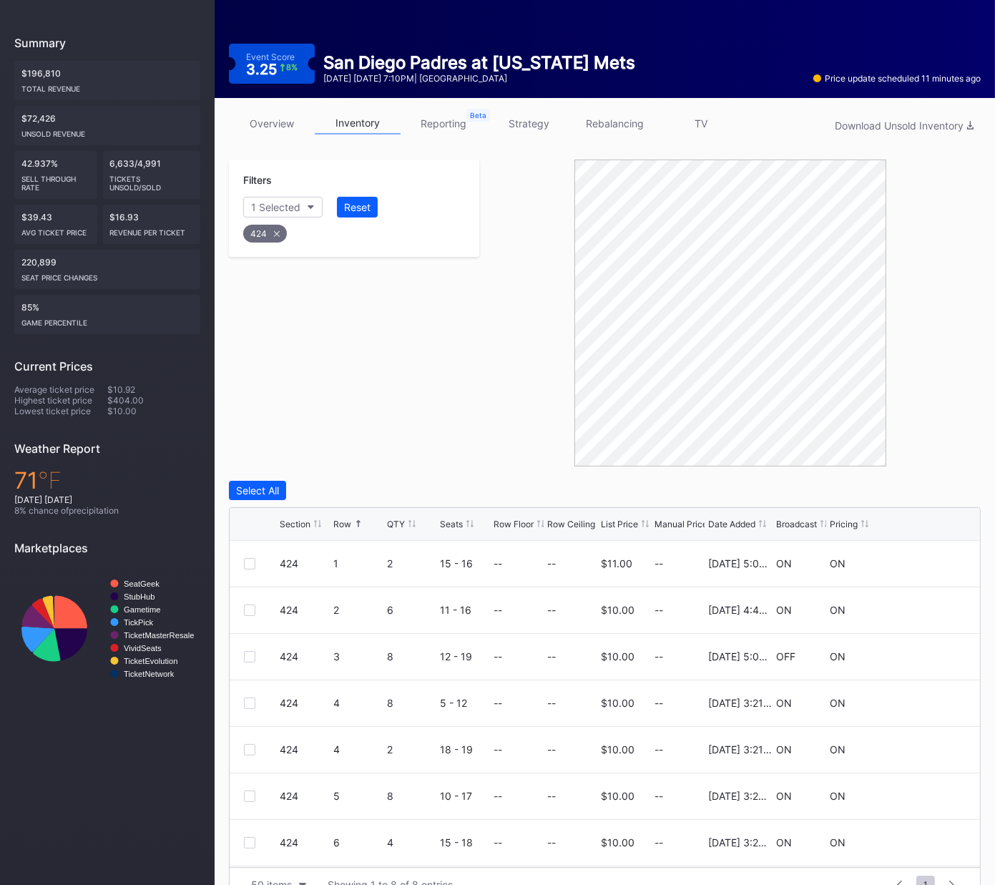
scroll to position [157, 0]
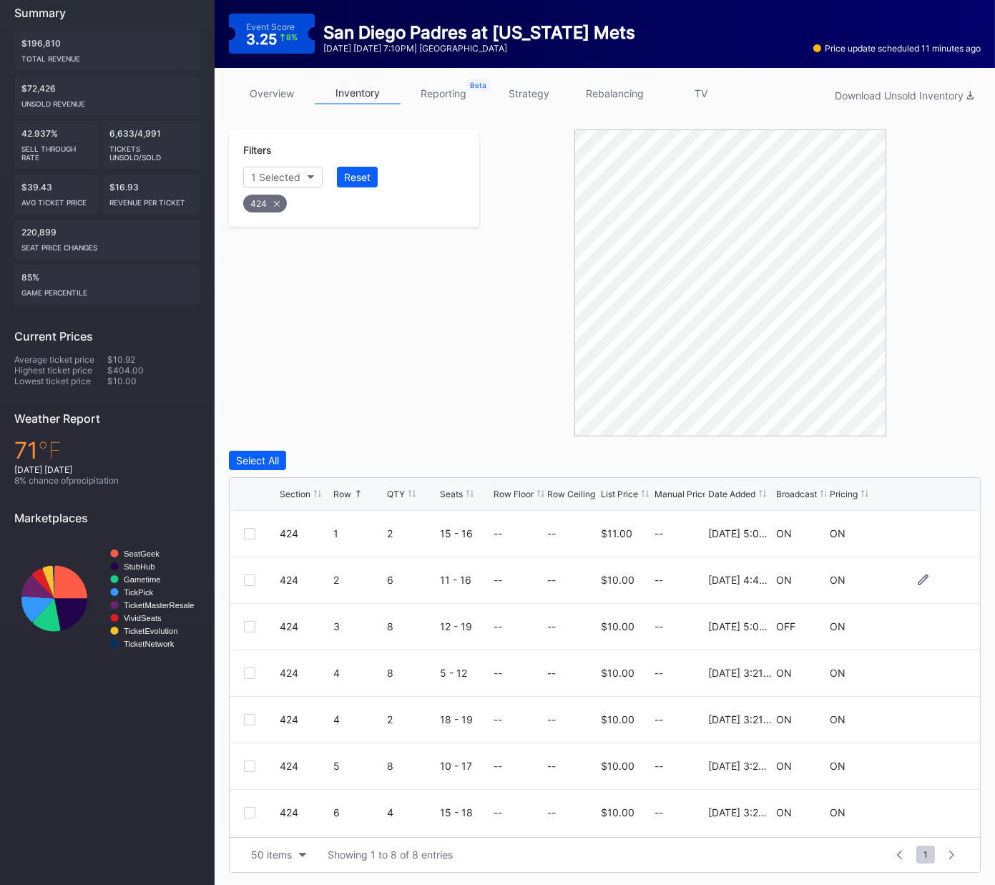
click at [250, 580] on div at bounding box center [249, 580] width 11 height 11
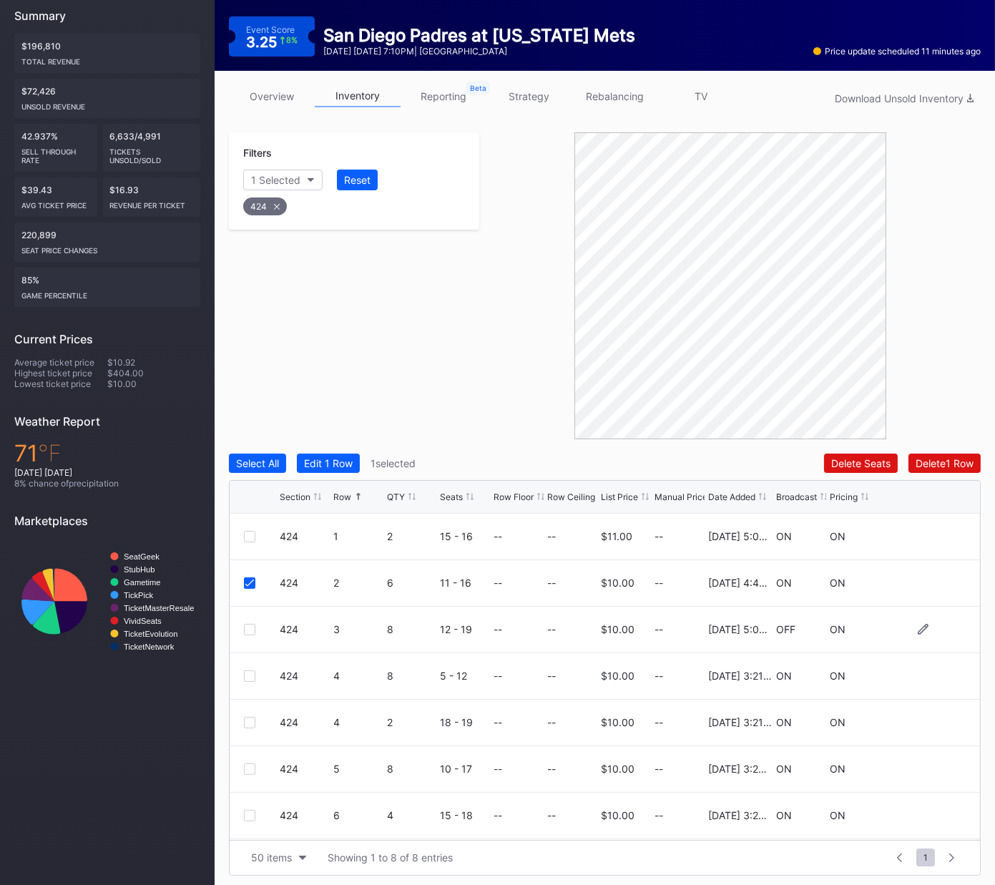
scroll to position [152, 0]
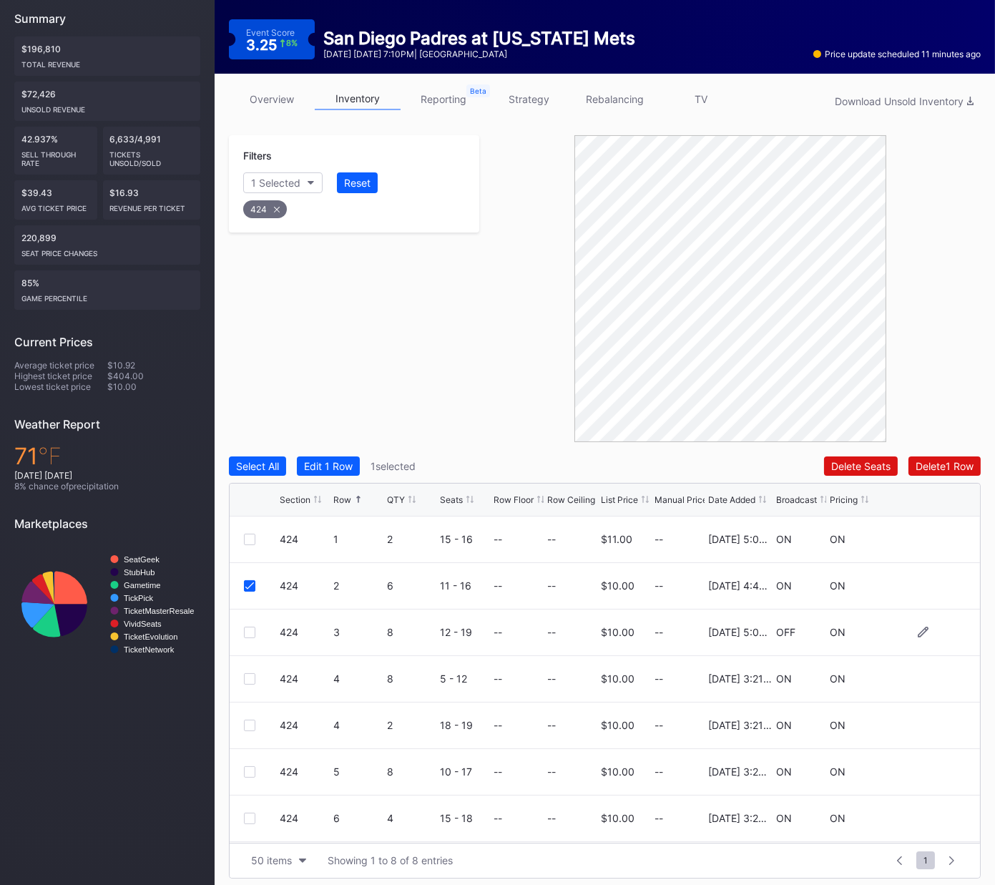
click at [250, 627] on div at bounding box center [249, 632] width 11 height 11
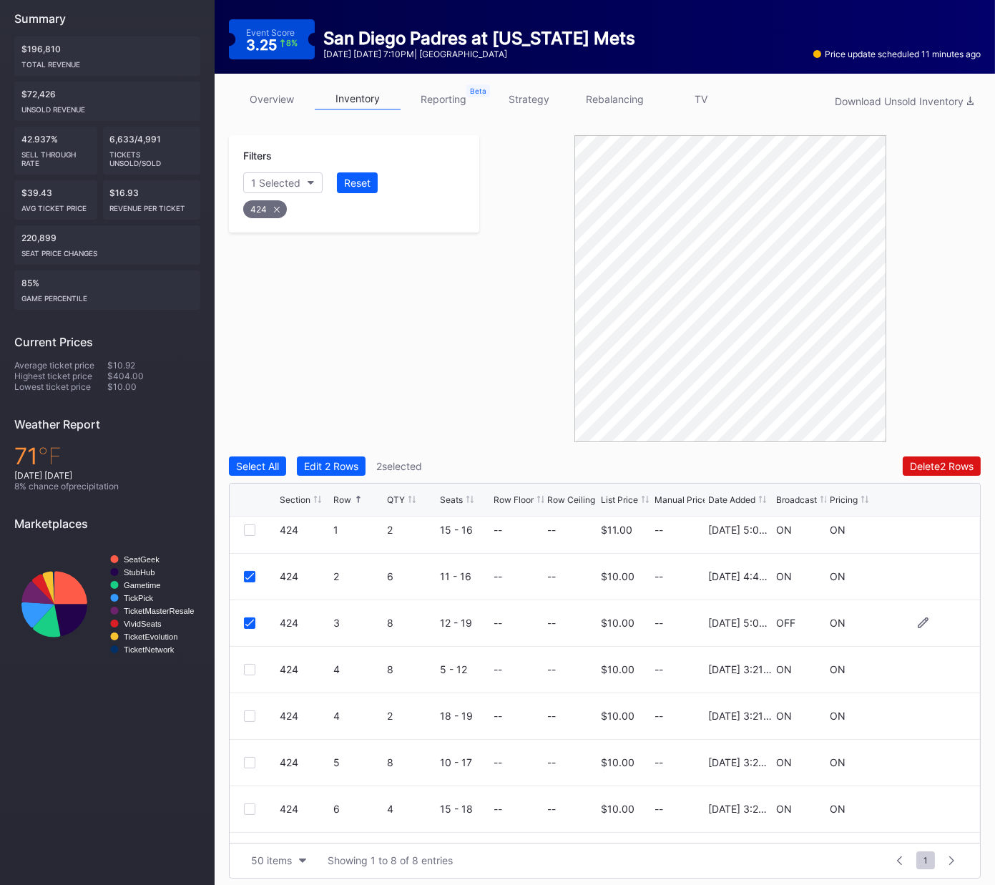
scroll to position [13, 0]
click at [247, 656] on div at bounding box center [249, 665] width 11 height 11
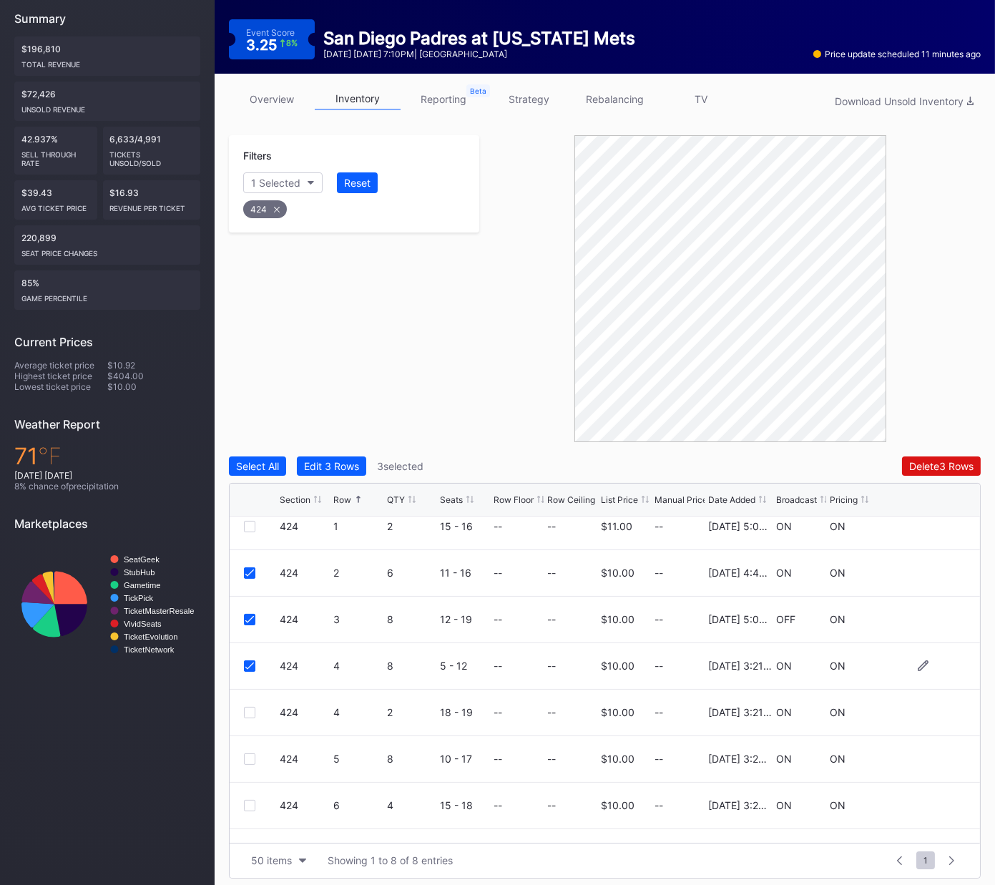
scroll to position [46, 0]
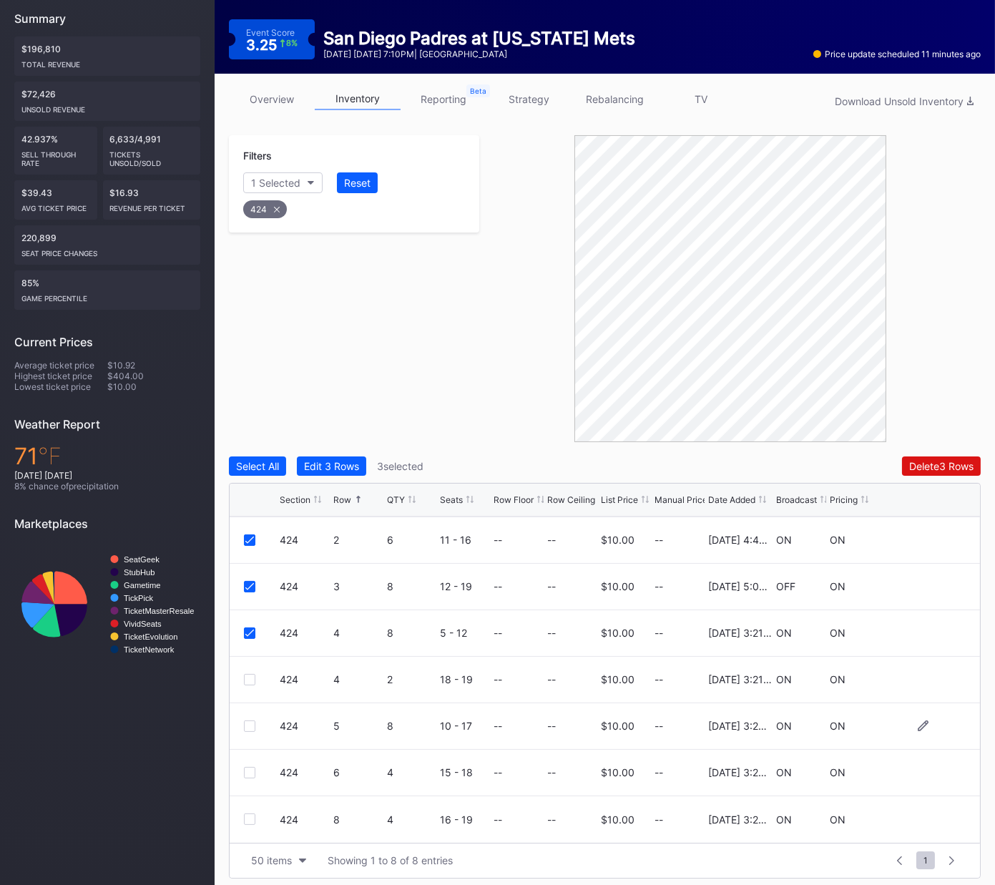
click at [240, 656] on div "424 5 8 10 - 17 -- -- $10.00 -- 2/21/2025 3:20PM ON ON" at bounding box center [605, 726] width 751 height 47
click at [252, 656] on div at bounding box center [262, 725] width 36 height 11
click at [248, 656] on div at bounding box center [249, 725] width 11 height 11
click at [951, 461] on div "Delete 4 Rows" at bounding box center [941, 466] width 64 height 12
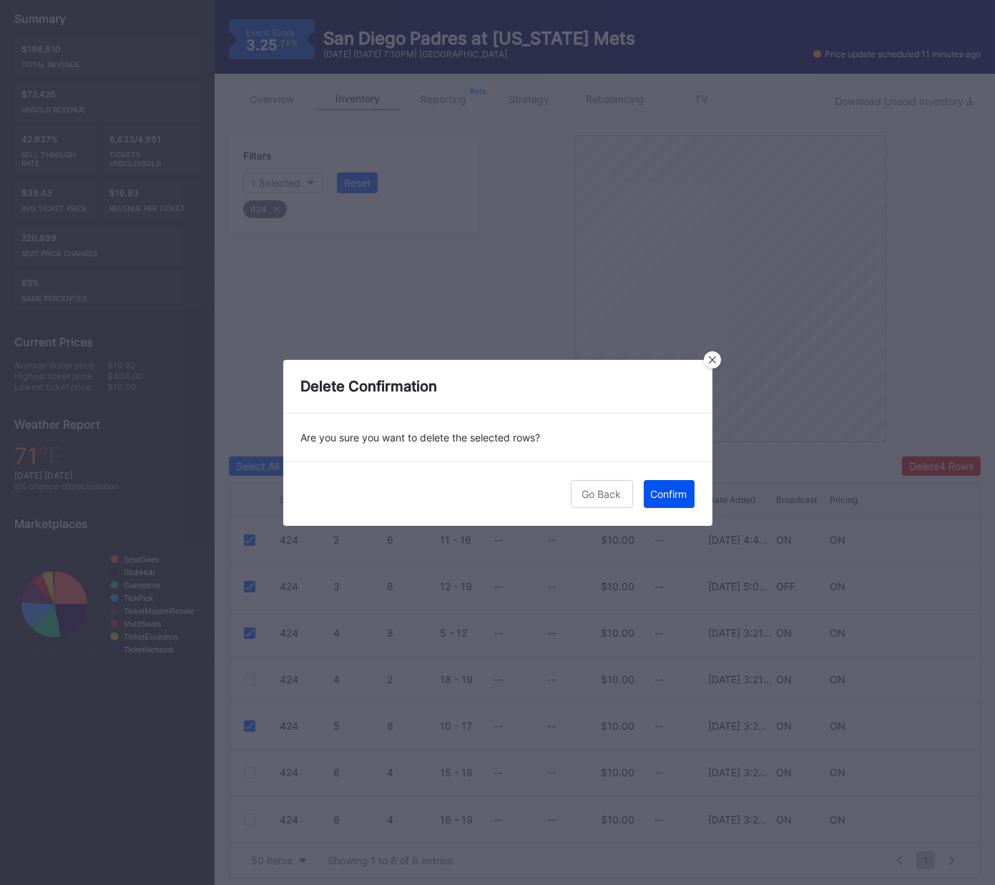
click at [662, 493] on div "Confirm" at bounding box center [669, 494] width 36 height 12
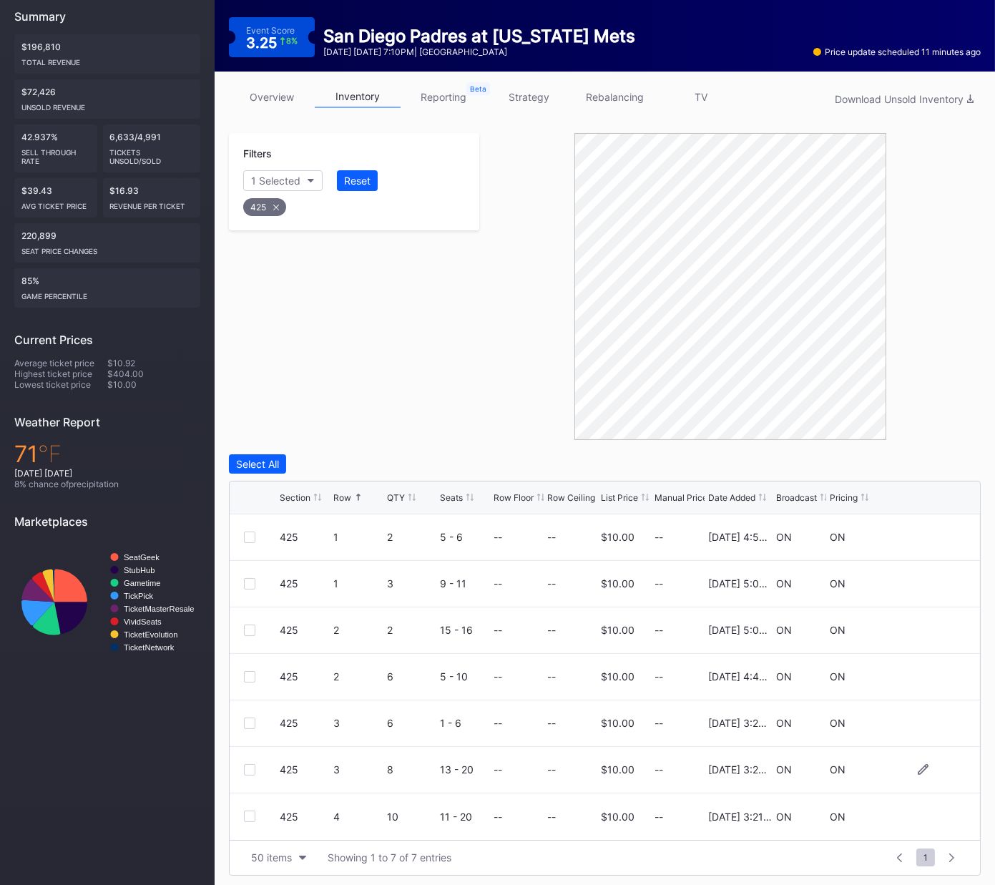
scroll to position [155, 0]
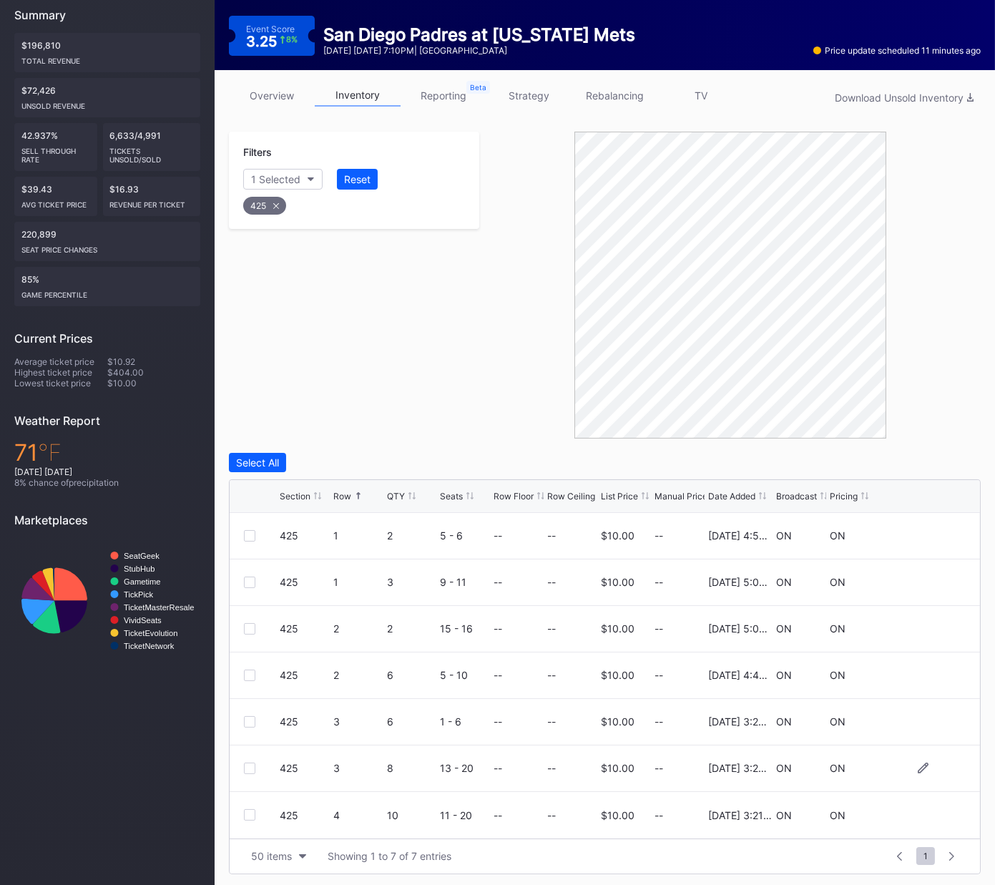
click at [246, 656] on div at bounding box center [249, 768] width 11 height 11
click at [247, 656] on div at bounding box center [249, 814] width 11 height 11
click at [922, 462] on div "Delete 2 Rows" at bounding box center [942, 462] width 64 height 12
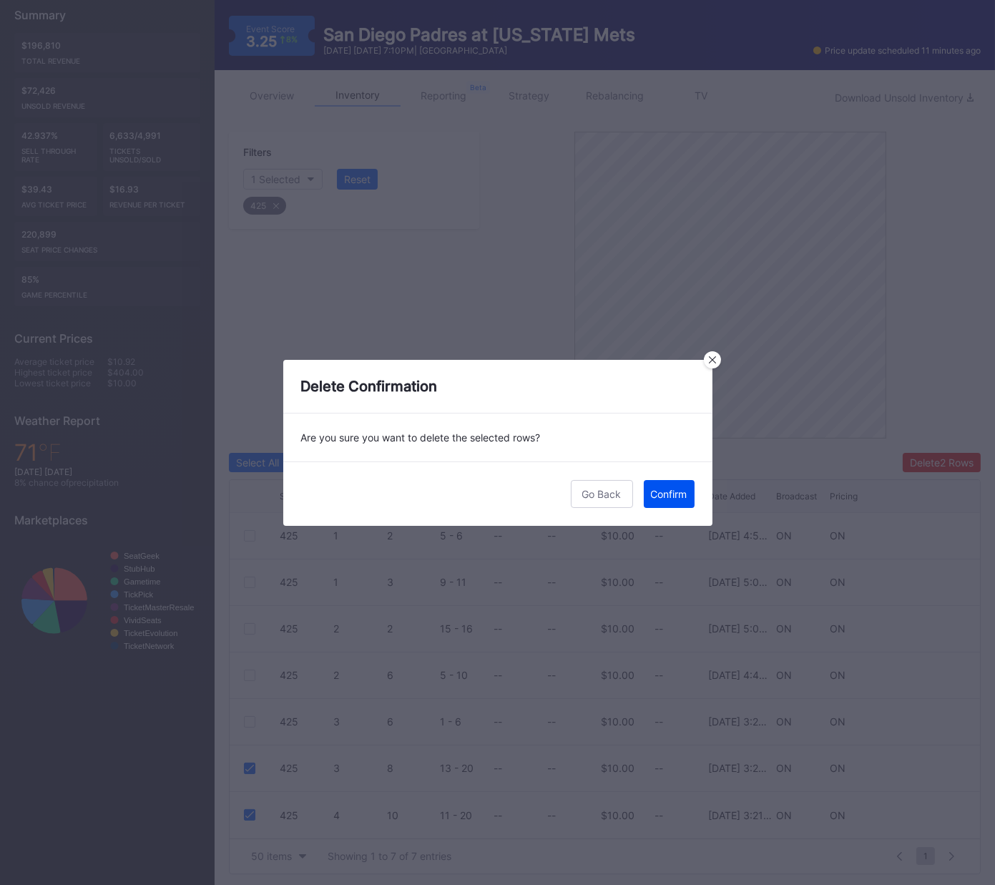
click at [674, 493] on div "Confirm" at bounding box center [669, 494] width 36 height 12
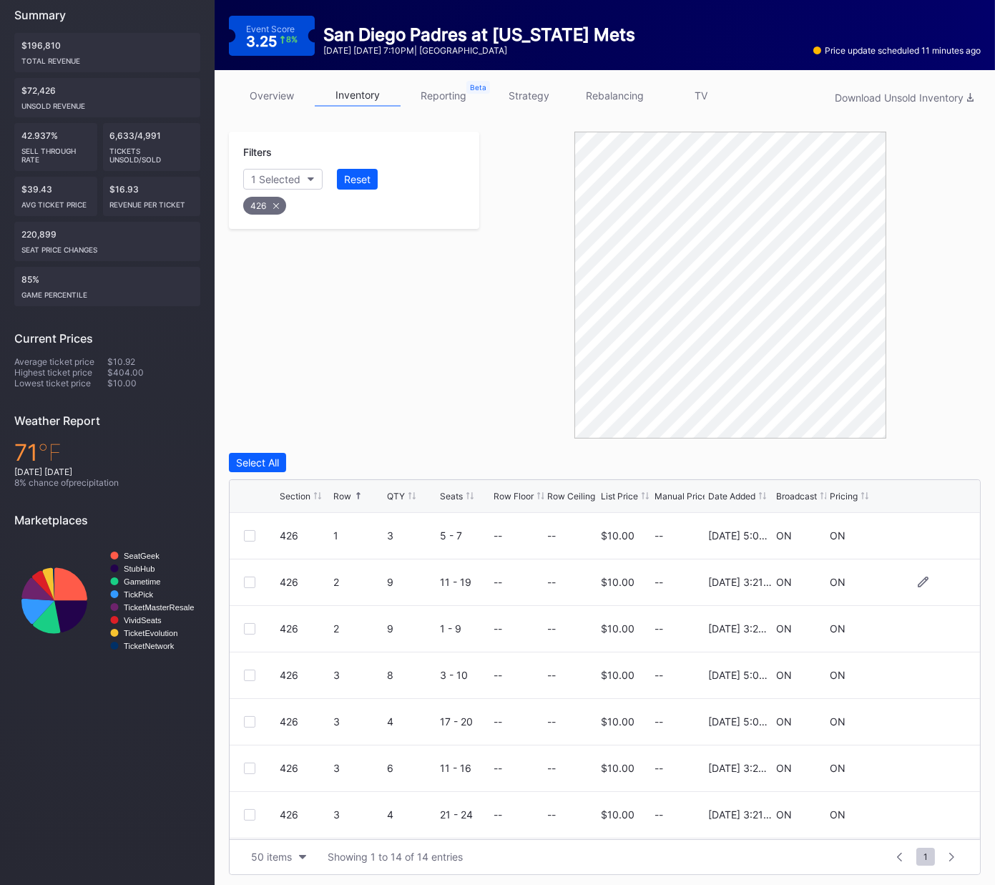
click at [250, 585] on div at bounding box center [249, 582] width 11 height 11
click at [248, 627] on div at bounding box center [249, 628] width 11 height 11
click at [244, 656] on div at bounding box center [249, 675] width 11 height 11
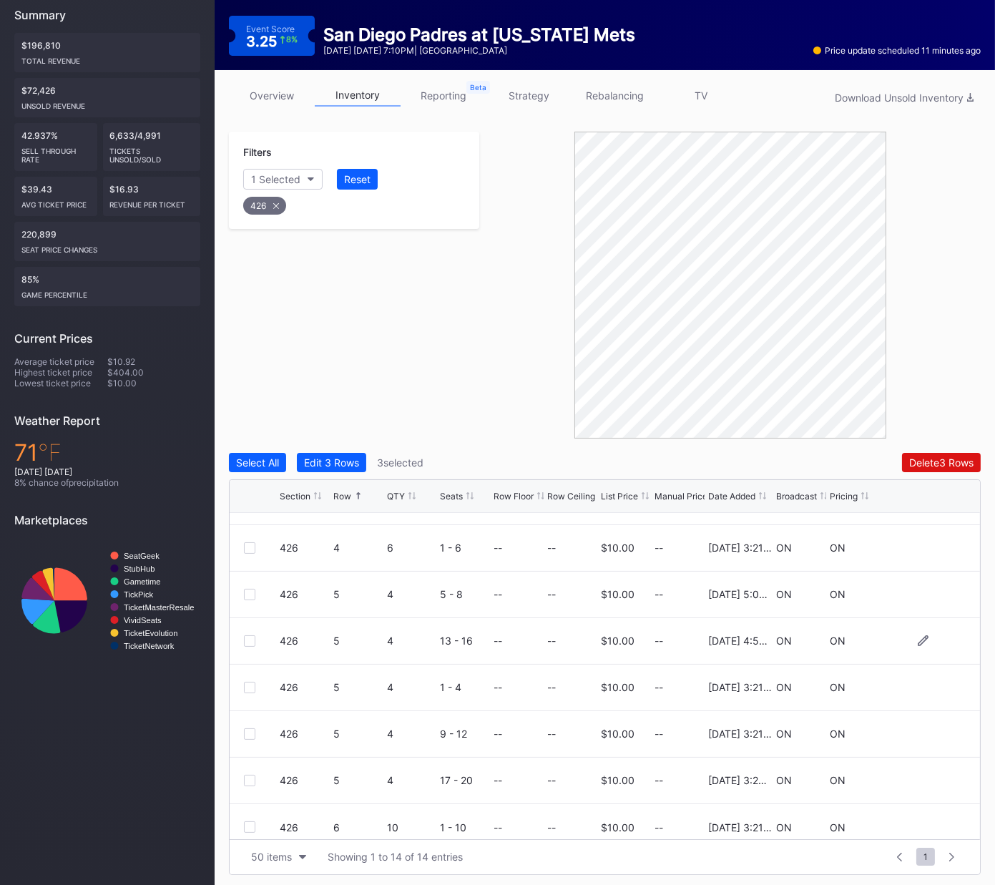
scroll to position [325, 0]
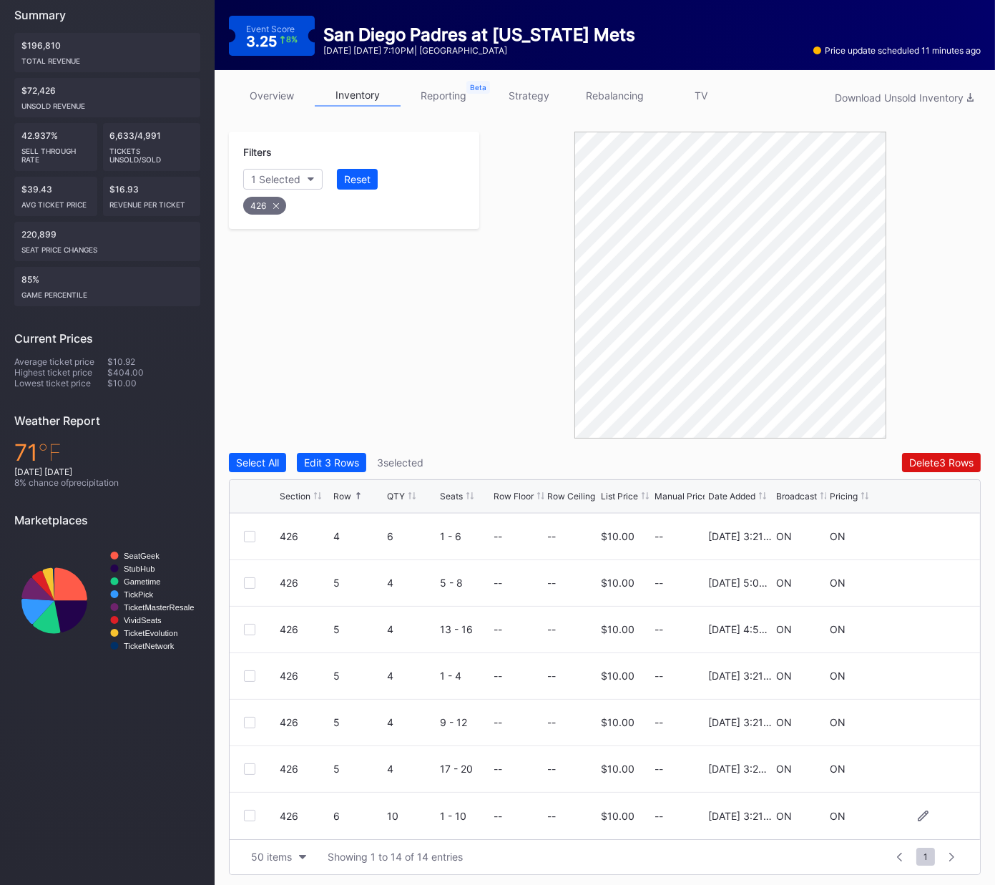
click at [248, 656] on div at bounding box center [249, 815] width 11 height 11
click at [943, 458] on div "Delete 4 Rows" at bounding box center [941, 462] width 64 height 12
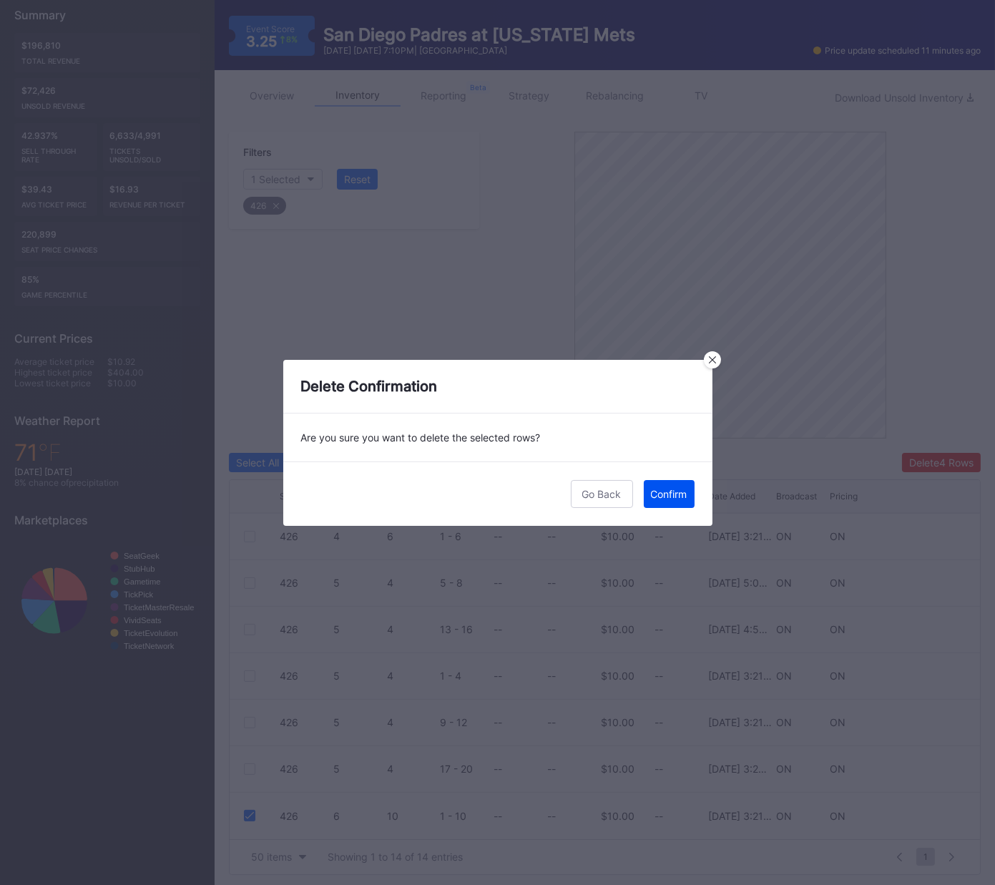
click at [668, 494] on div "Confirm" at bounding box center [669, 494] width 36 height 12
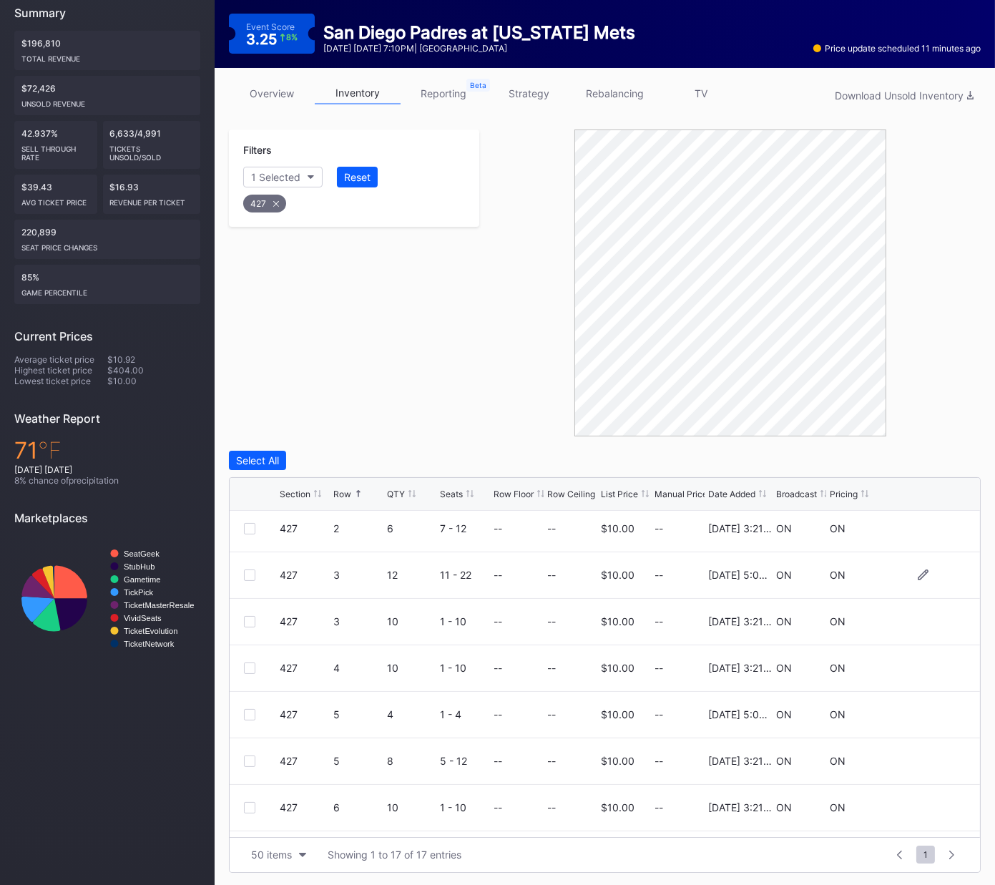
scroll to position [332, 0]
click at [246, 572] on div at bounding box center [249, 573] width 11 height 11
click at [246, 619] on div at bounding box center [249, 620] width 11 height 11
drag, startPoint x: 249, startPoint y: 667, endPoint x: 253, endPoint y: 690, distance: 24.0
click at [249, 656] on div at bounding box center [249, 666] width 11 height 11
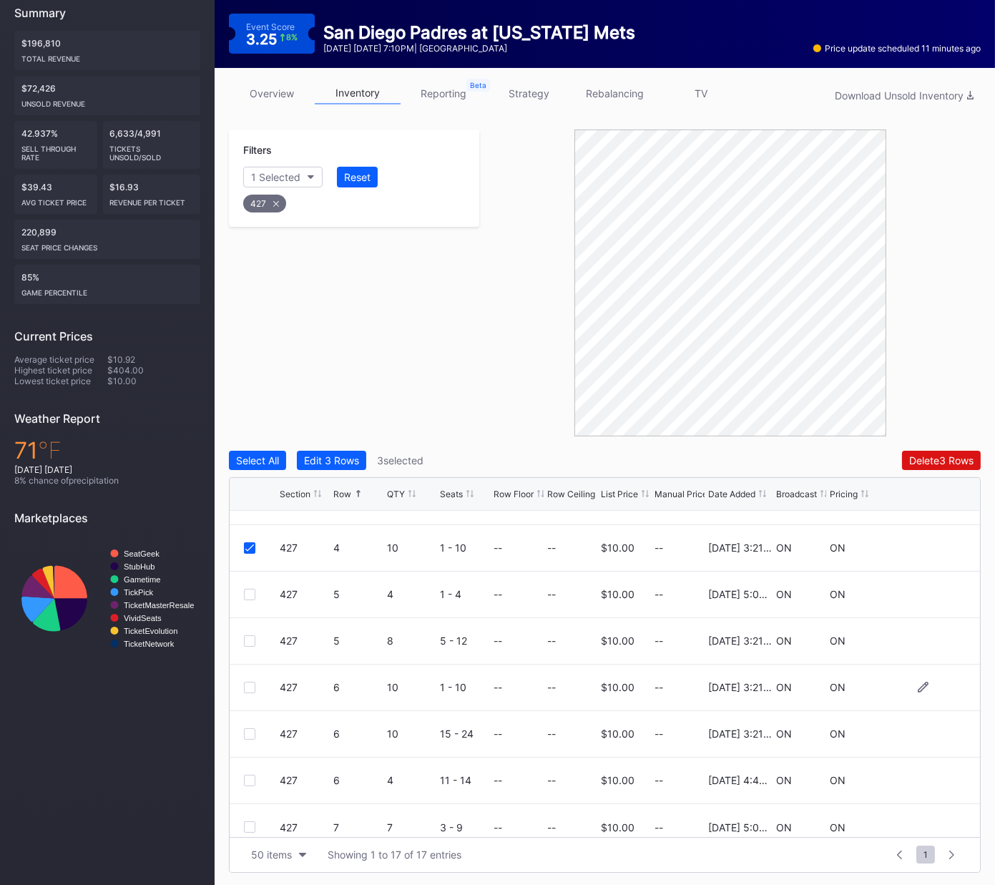
scroll to position [464, 0]
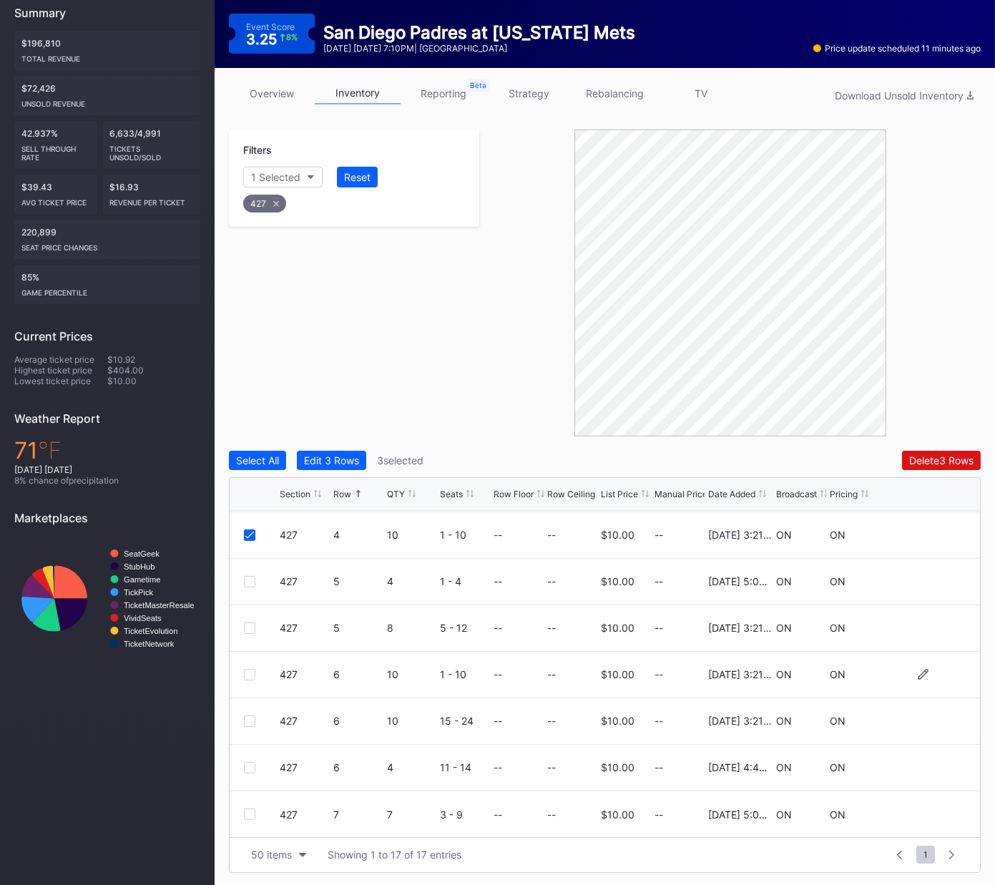
click at [246, 656] on div at bounding box center [249, 674] width 11 height 11
click at [251, 656] on div at bounding box center [249, 720] width 11 height 11
click at [938, 459] on div "Delete 5 Rows" at bounding box center [941, 460] width 64 height 12
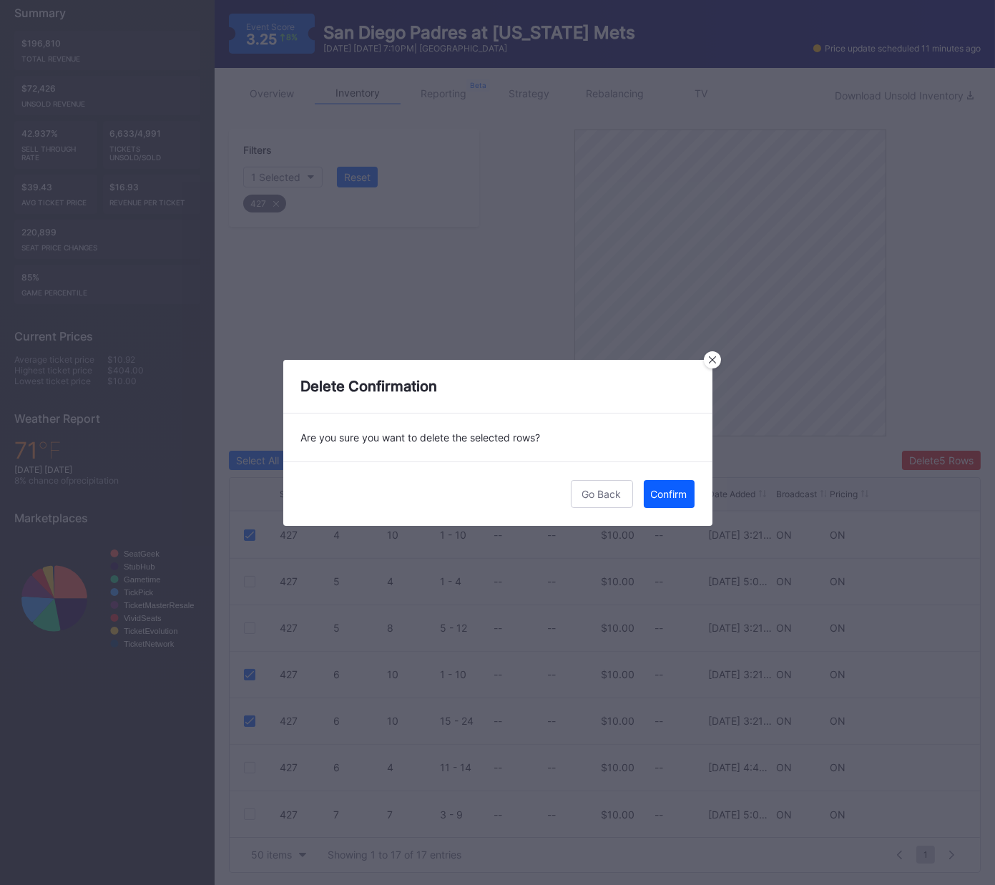
drag, startPoint x: 673, startPoint y: 493, endPoint x: 748, endPoint y: 467, distance: 79.0
click at [673, 493] on div "Confirm" at bounding box center [669, 494] width 36 height 12
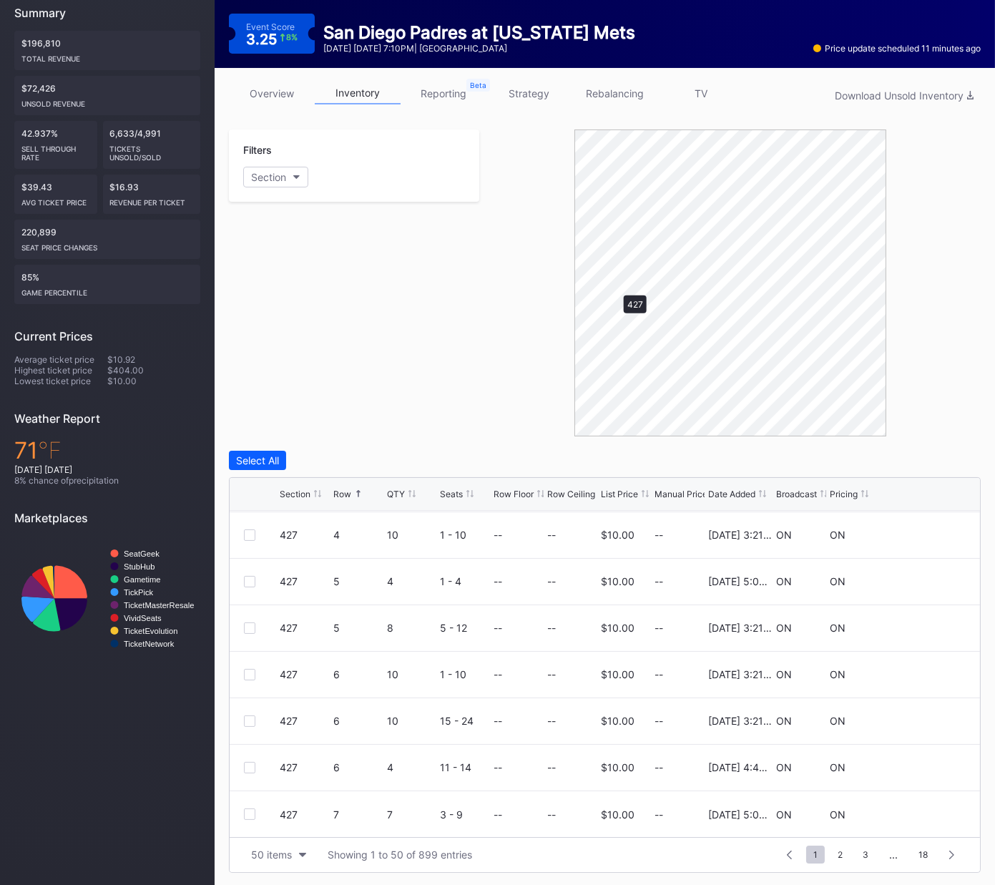
scroll to position [0, 0]
click at [246, 578] on div at bounding box center [249, 580] width 11 height 11
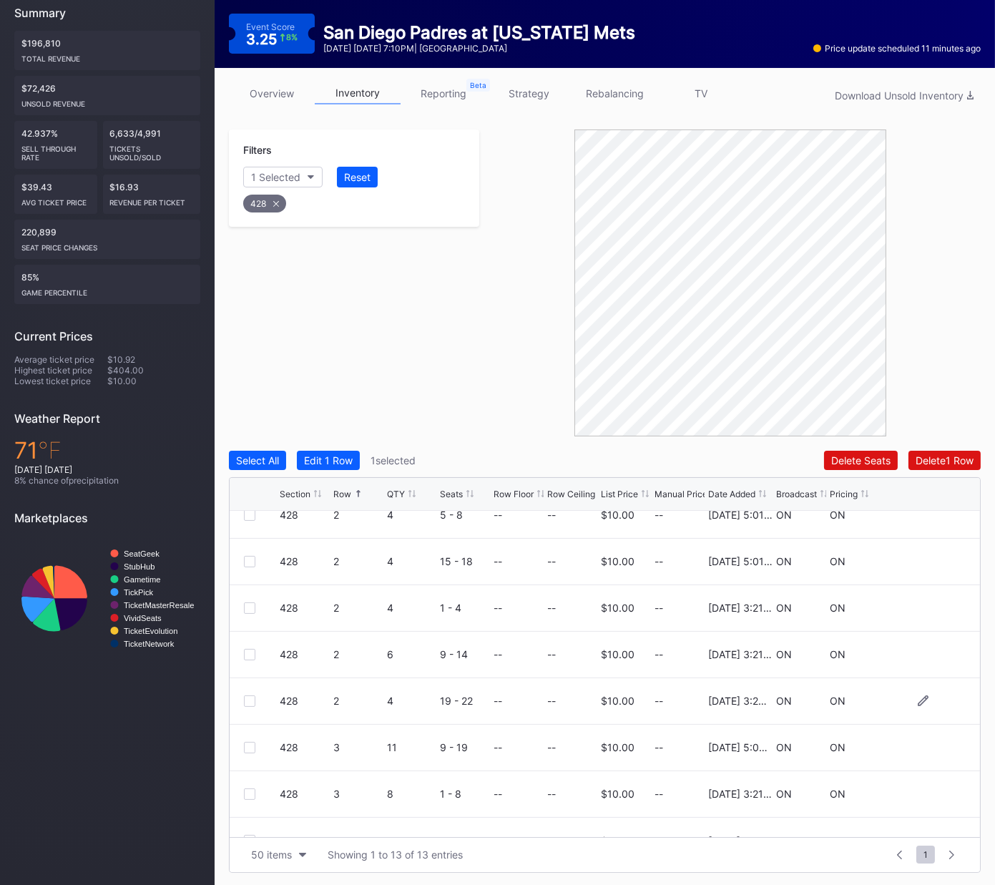
scroll to position [253, 0]
click at [252, 656] on div at bounding box center [249, 699] width 11 height 11
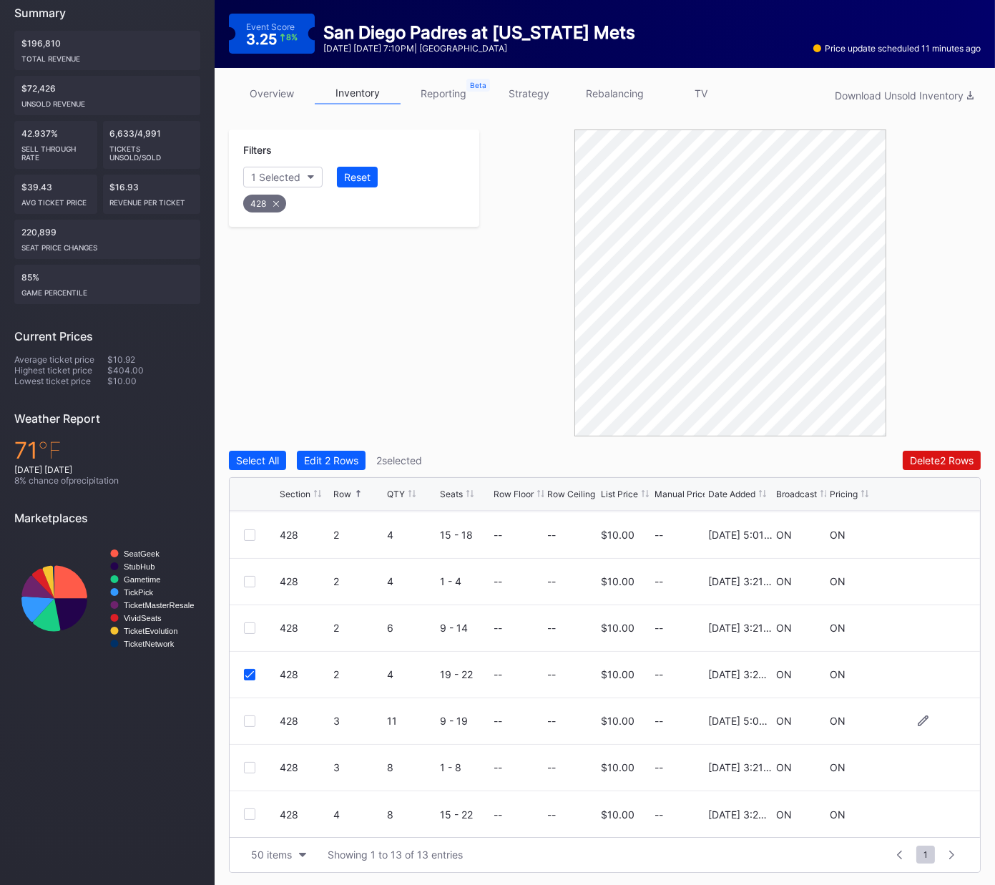
click at [248, 656] on div at bounding box center [249, 720] width 11 height 11
click at [952, 459] on div "Delete 3 Rows" at bounding box center [941, 460] width 64 height 12
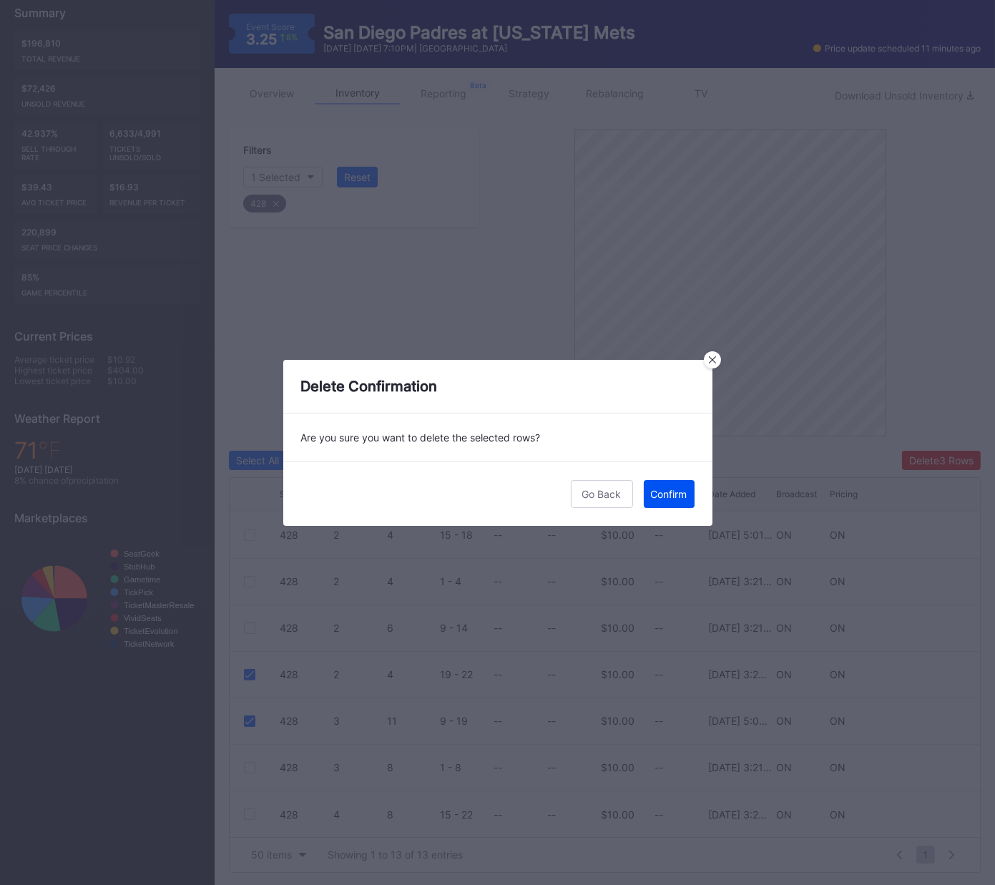
click at [679, 494] on div "Confirm" at bounding box center [669, 494] width 36 height 12
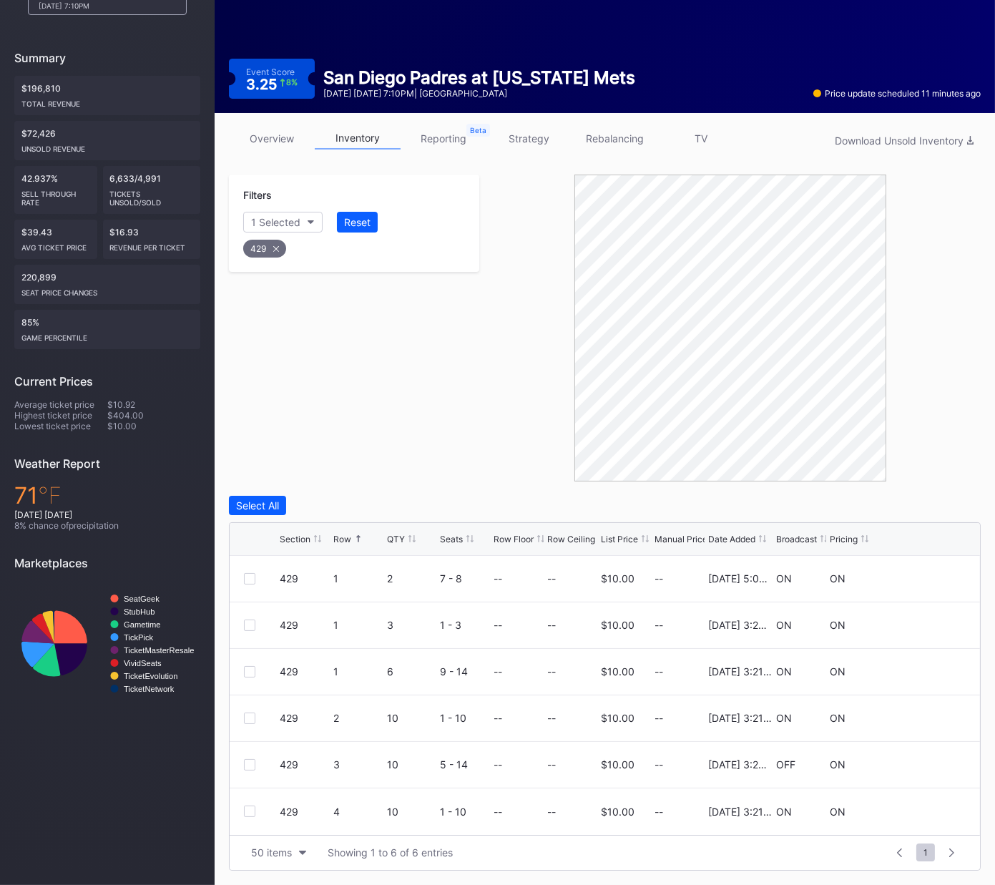
scroll to position [110, 0]
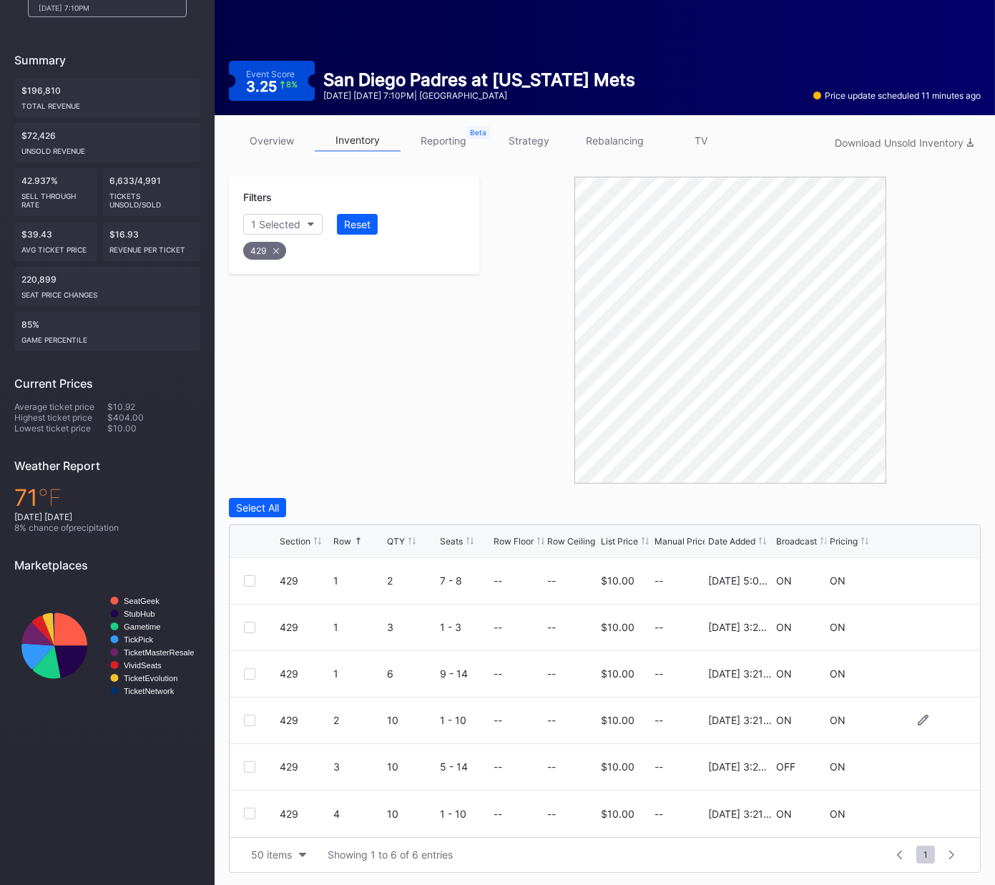
click at [250, 656] on div at bounding box center [249, 720] width 11 height 11
click at [251, 656] on div at bounding box center [249, 766] width 11 height 11
click at [248, 656] on div at bounding box center [249, 813] width 11 height 11
click at [920, 507] on div "Delete 3 Rows" at bounding box center [941, 508] width 64 height 12
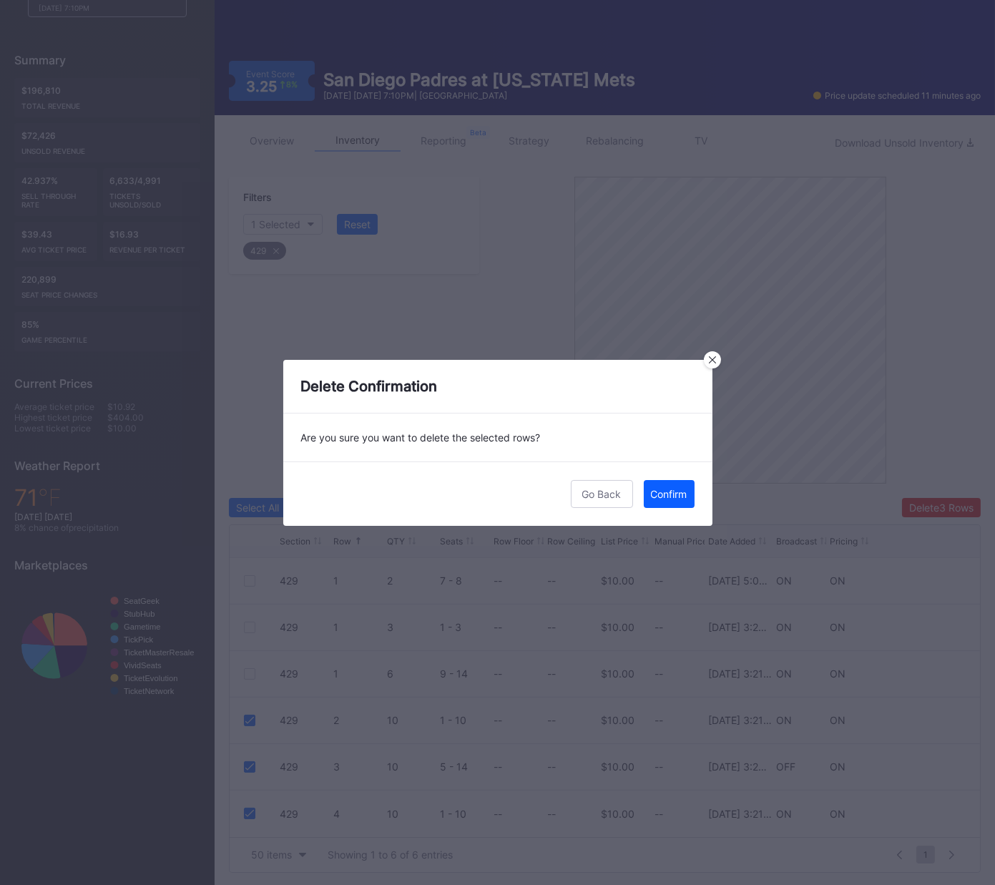
drag, startPoint x: 676, startPoint y: 499, endPoint x: 962, endPoint y: 456, distance: 289.3
click at [677, 498] on div "Confirm" at bounding box center [669, 494] width 36 height 12
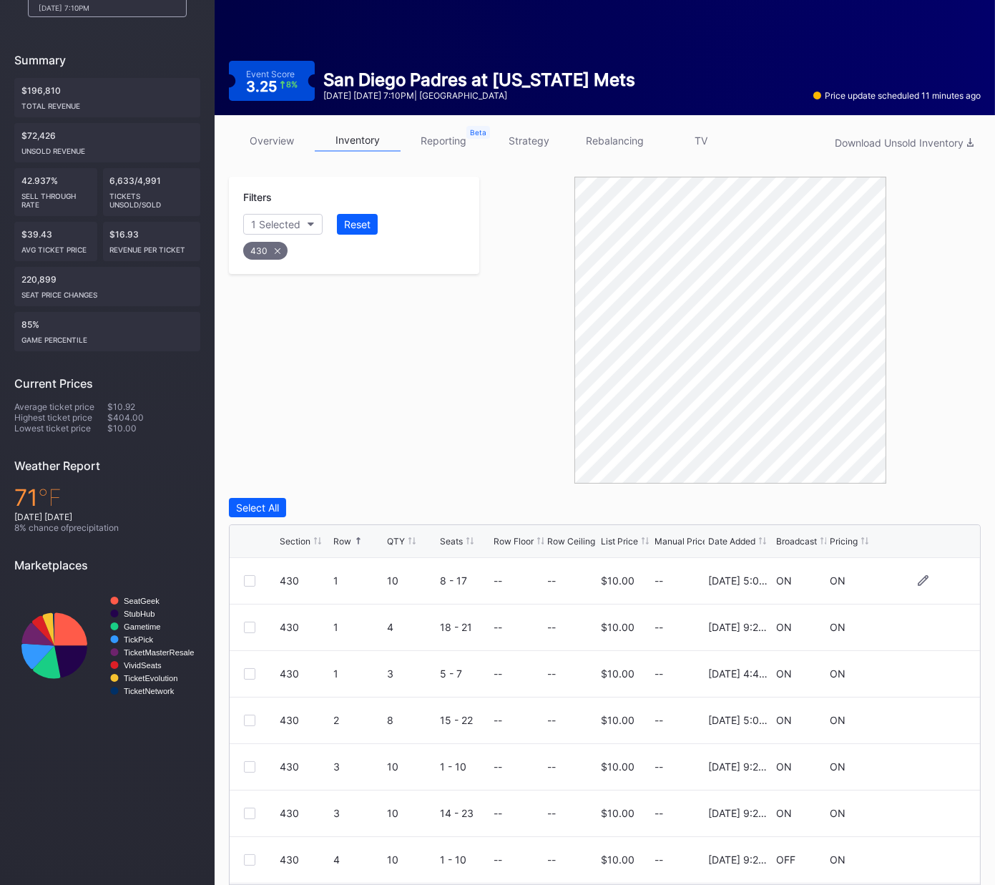
click at [249, 578] on div at bounding box center [249, 580] width 11 height 11
click at [954, 508] on div "Delete 1 Row" at bounding box center [945, 508] width 58 height 12
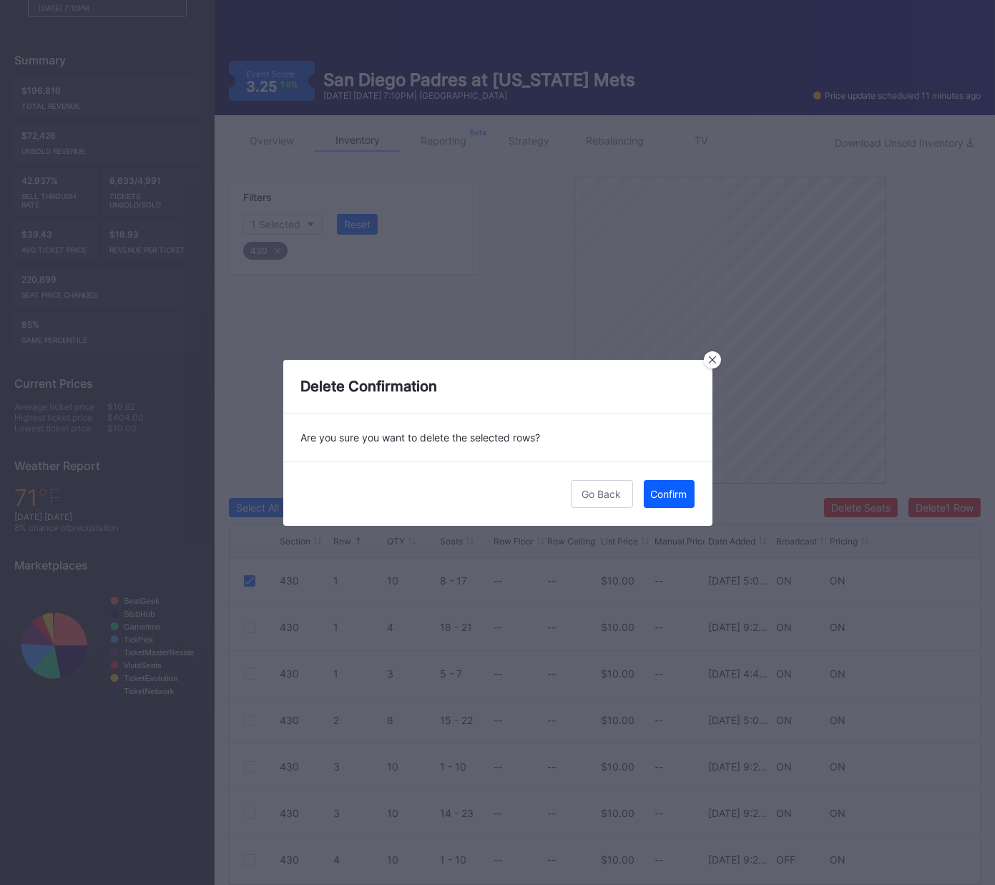
drag, startPoint x: 663, startPoint y: 491, endPoint x: 753, endPoint y: 494, distance: 89.5
click at [663, 491] on div "Confirm" at bounding box center [669, 494] width 36 height 12
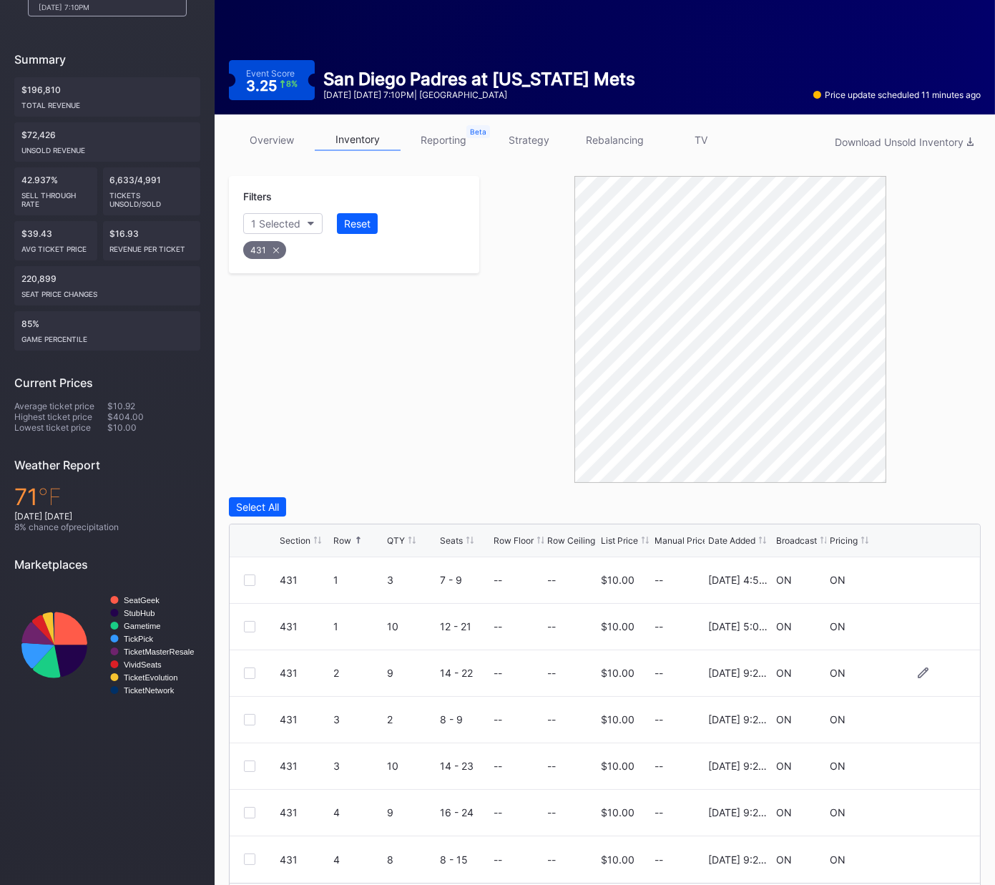
scroll to position [157, 0]
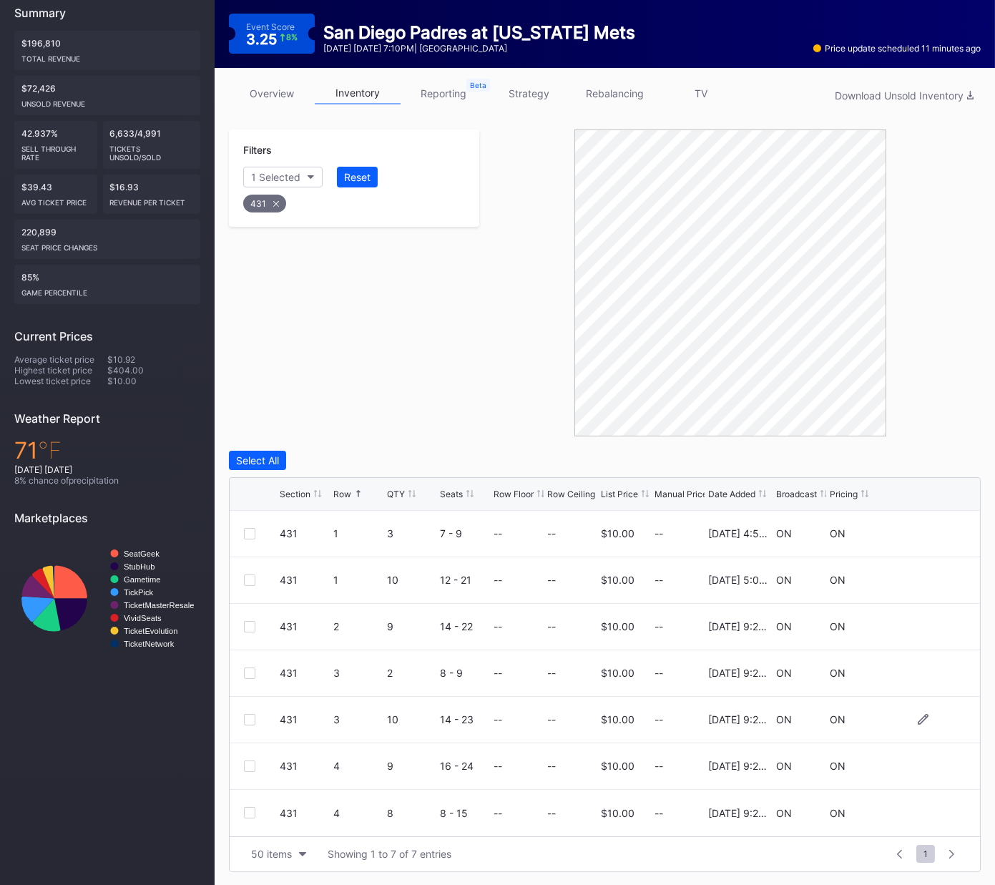
click at [248, 656] on div at bounding box center [249, 719] width 11 height 11
click at [251, 656] on div at bounding box center [249, 766] width 11 height 11
click at [248, 656] on div at bounding box center [249, 812] width 11 height 11
click at [937, 457] on div "Delete 3 Rows" at bounding box center [941, 460] width 64 height 12
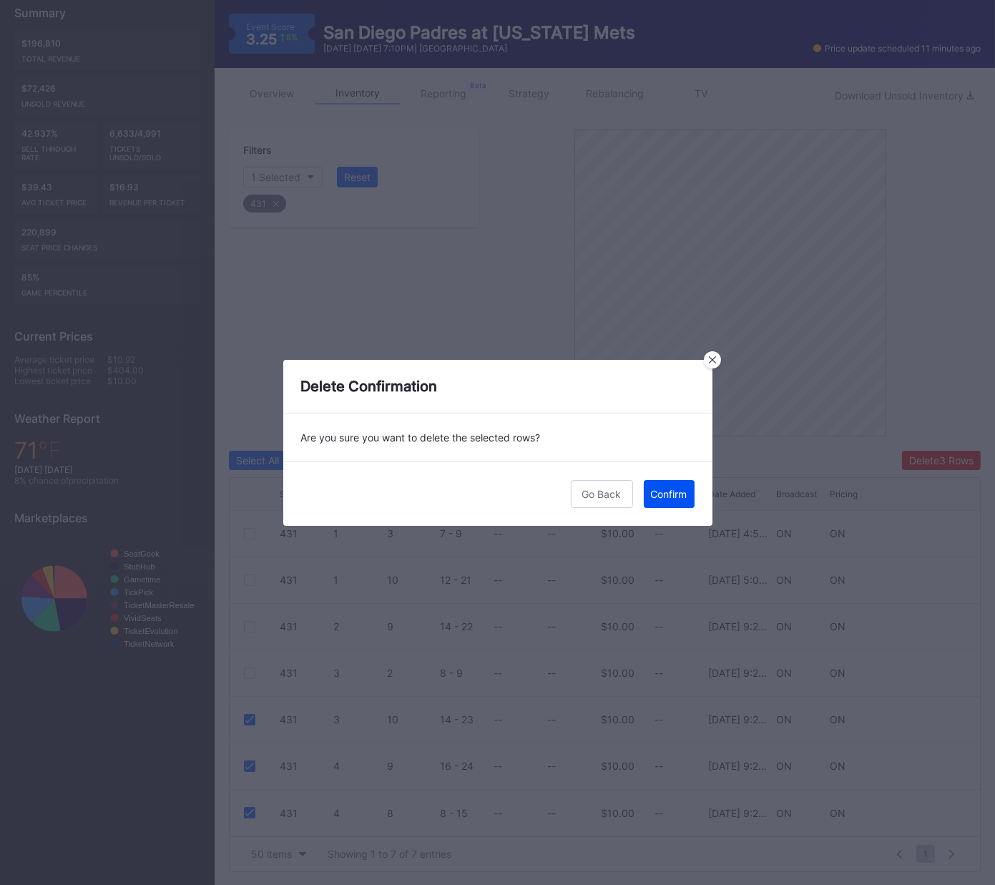
click at [659, 489] on div "Confirm" at bounding box center [669, 494] width 36 height 12
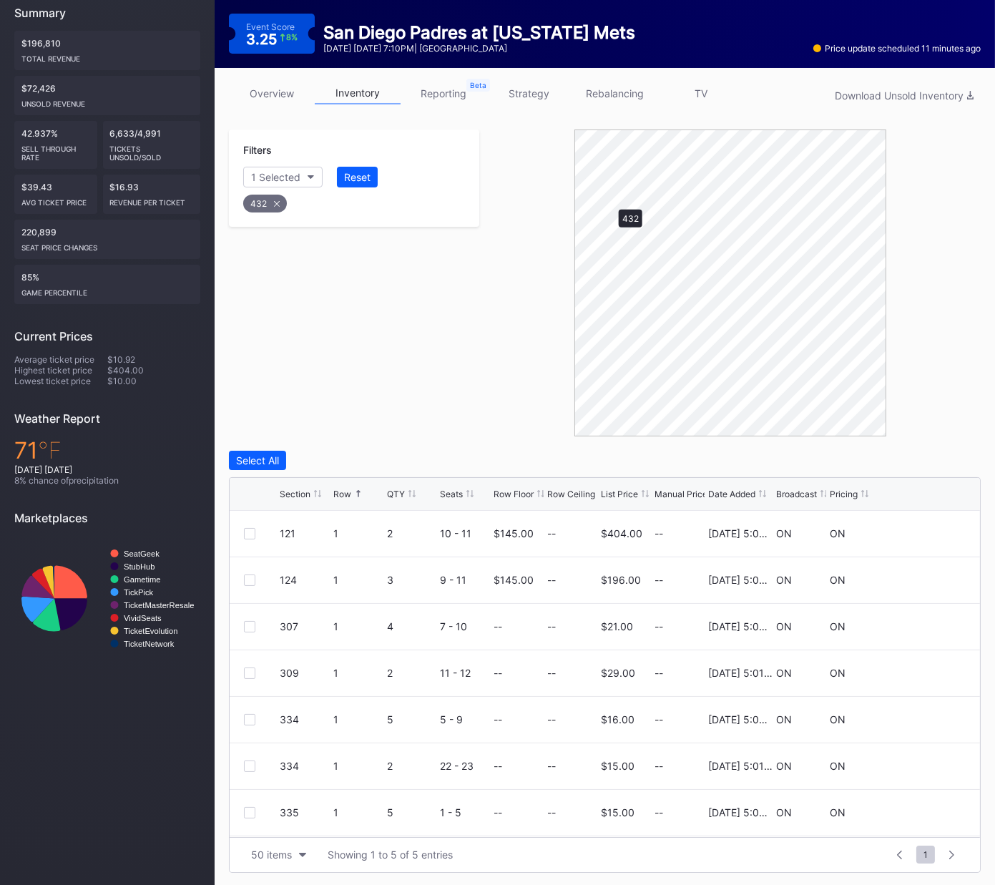
scroll to position [64, 0]
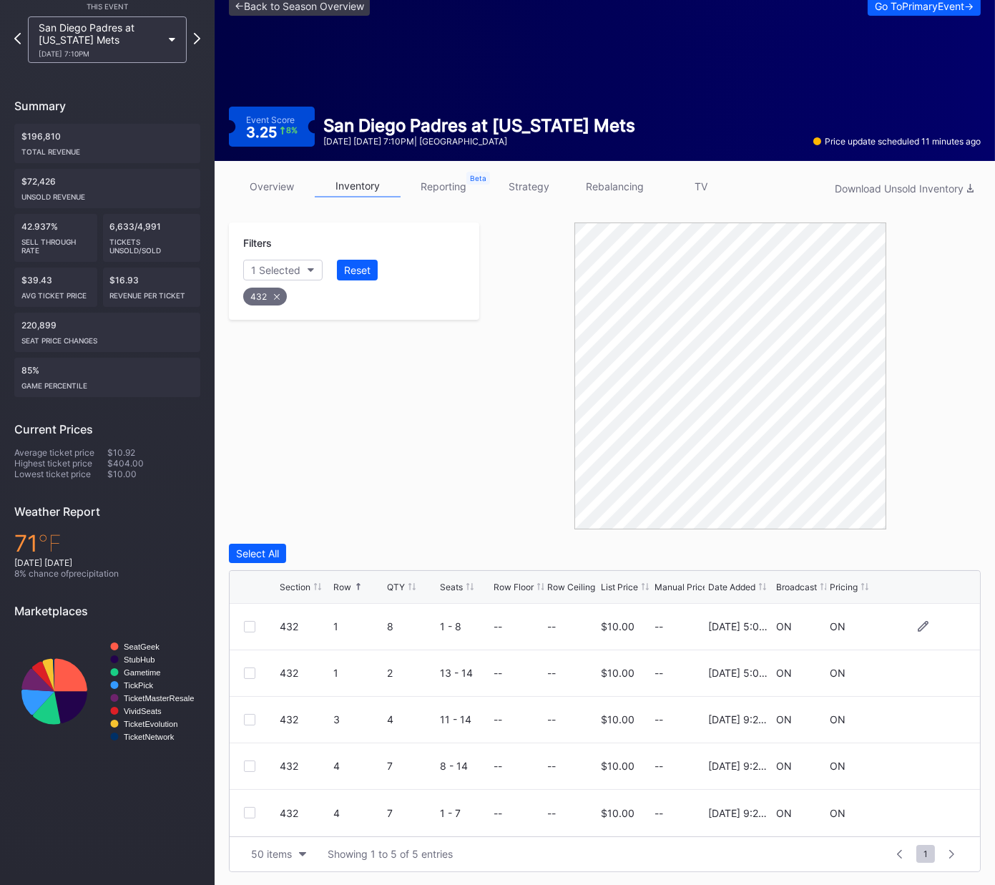
click at [247, 624] on div at bounding box center [249, 626] width 11 height 11
click at [922, 556] on div "Delete 1 Row" at bounding box center [945, 553] width 58 height 12
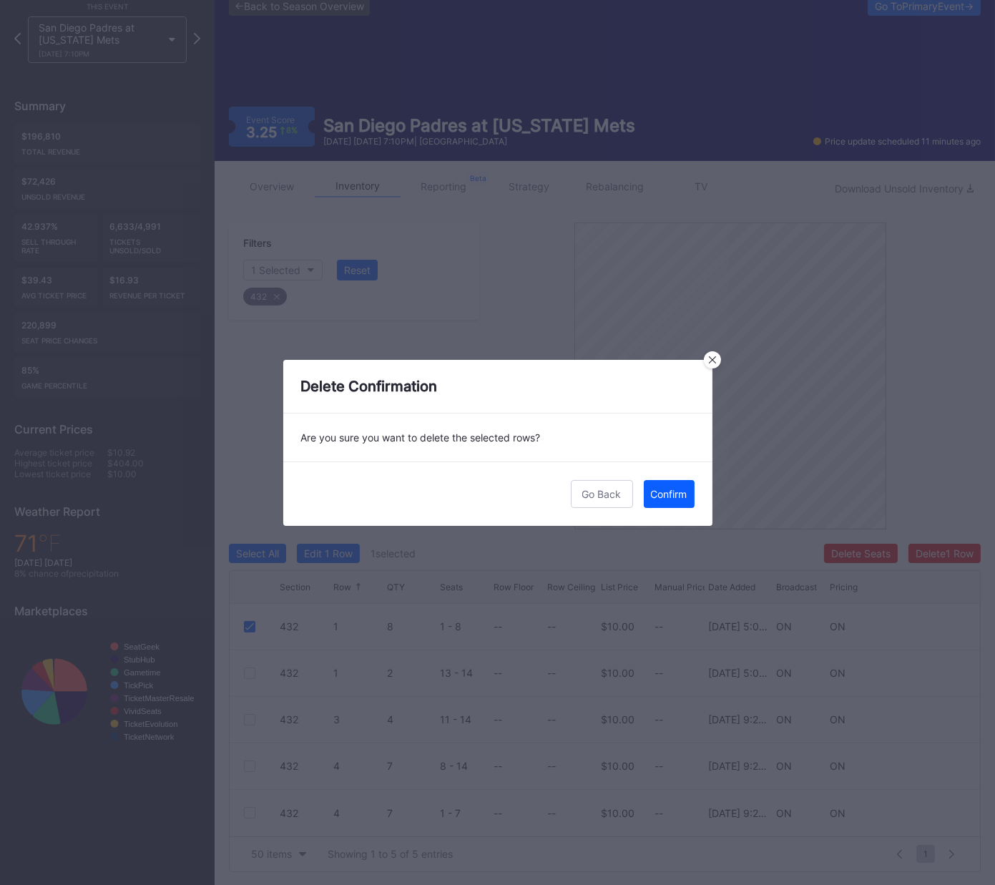
click at [630, 475] on div "Go Back Confirm" at bounding box center [497, 493] width 429 height 64
click at [664, 492] on div "Confirm" at bounding box center [669, 494] width 36 height 12
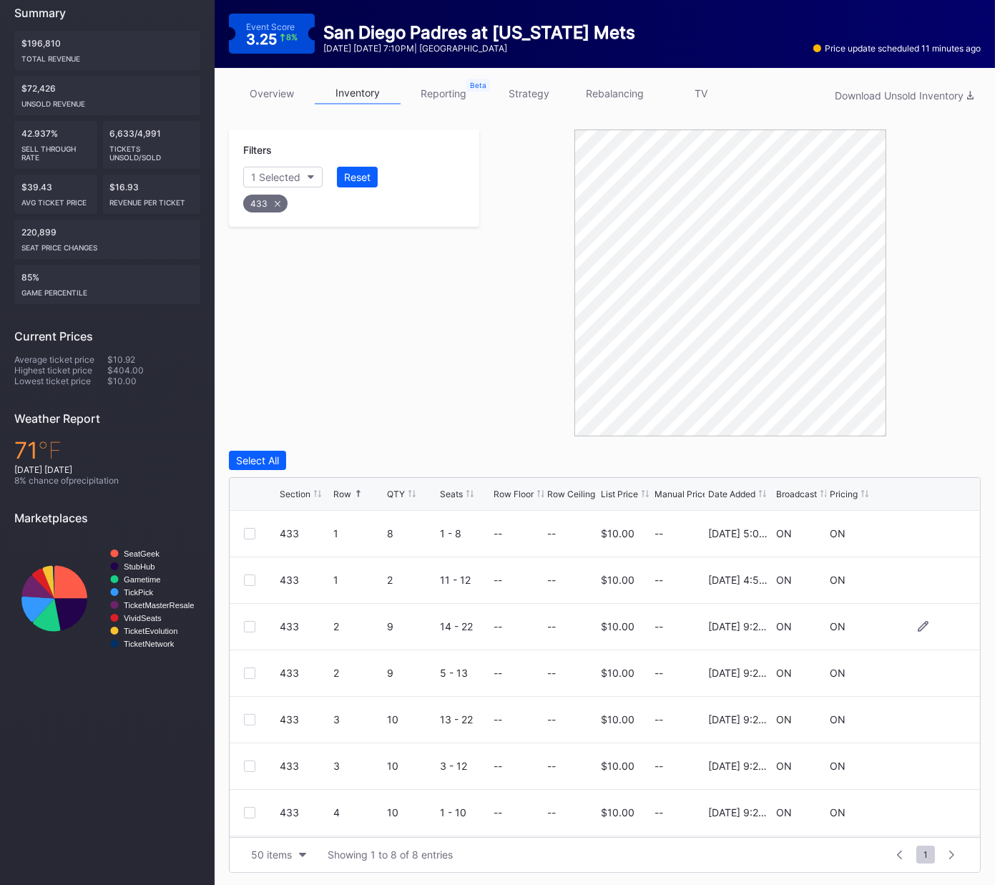
scroll to position [46, 0]
click at [248, 656] on div at bounding box center [249, 673] width 11 height 11
click at [250, 656] on div at bounding box center [249, 720] width 11 height 11
click at [248, 656] on div at bounding box center [249, 766] width 11 height 11
click at [913, 461] on div "Delete 3 Rows" at bounding box center [941, 460] width 64 height 12
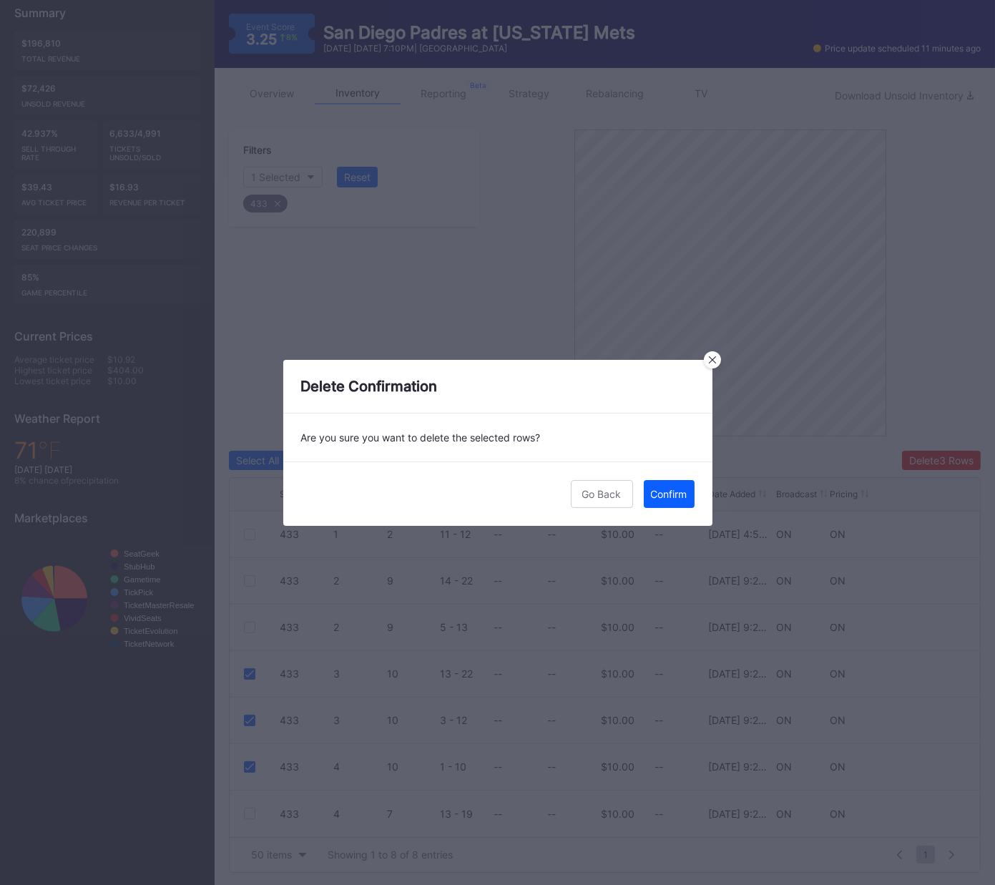
click at [662, 489] on div "Confirm" at bounding box center [669, 494] width 36 height 12
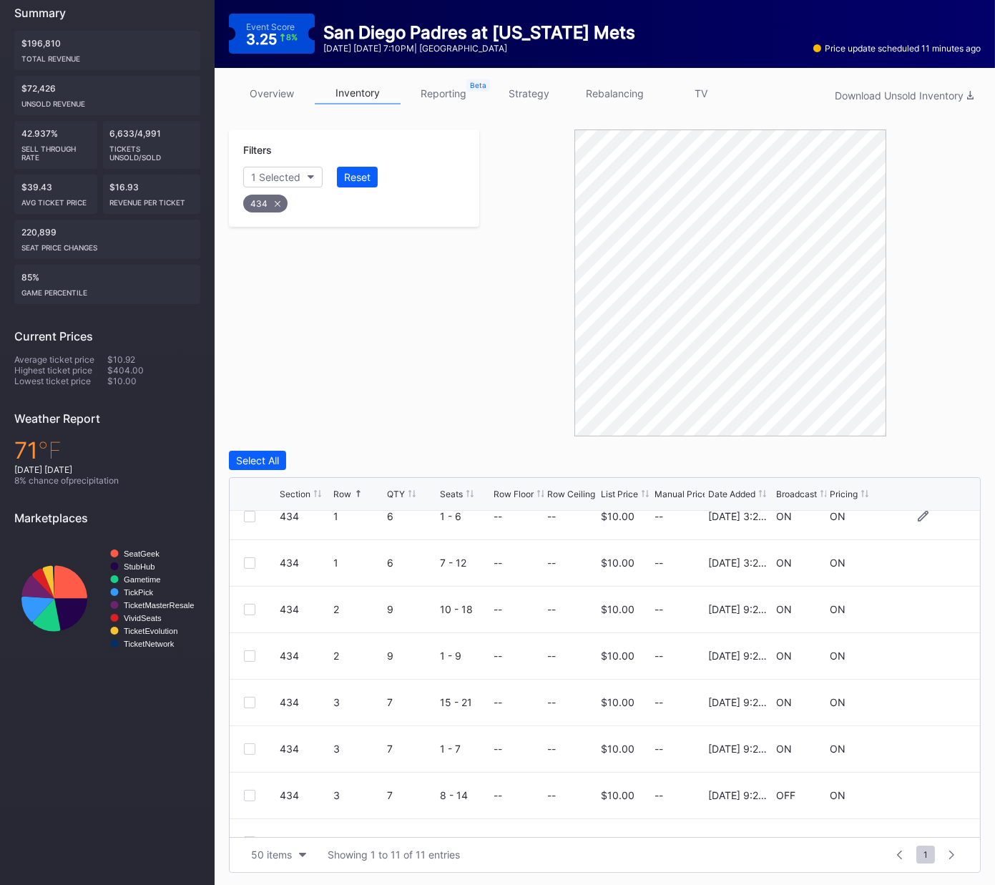
scroll to position [112, 0]
drag, startPoint x: 245, startPoint y: 600, endPoint x: 243, endPoint y: 648, distance: 48.0
click at [245, 602] on div at bounding box center [249, 607] width 11 height 11
click at [248, 649] on div at bounding box center [249, 654] width 11 height 11
click at [253, 656] on div at bounding box center [249, 700] width 11 height 11
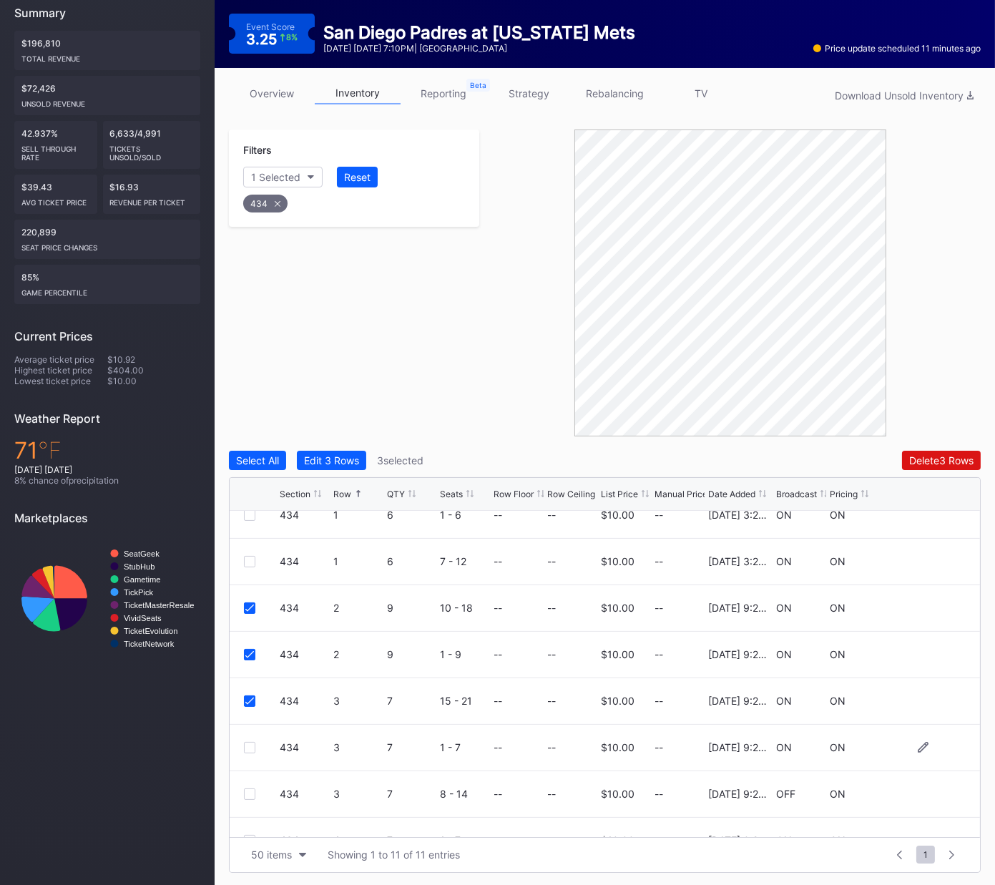
click at [245, 656] on div at bounding box center [249, 747] width 11 height 11
click at [909, 458] on div "Delete 4 Rows" at bounding box center [941, 460] width 64 height 12
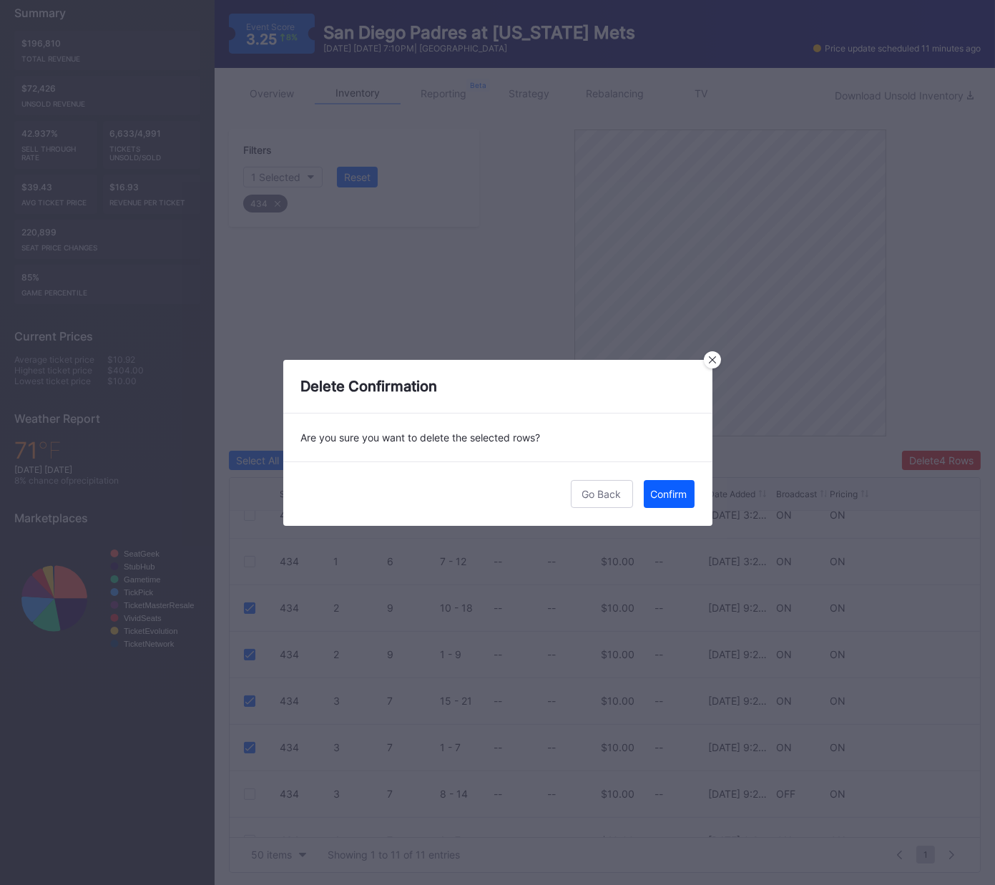
drag, startPoint x: 675, startPoint y: 492, endPoint x: 954, endPoint y: 468, distance: 280.1
click at [683, 491] on div "Confirm" at bounding box center [669, 494] width 36 height 12
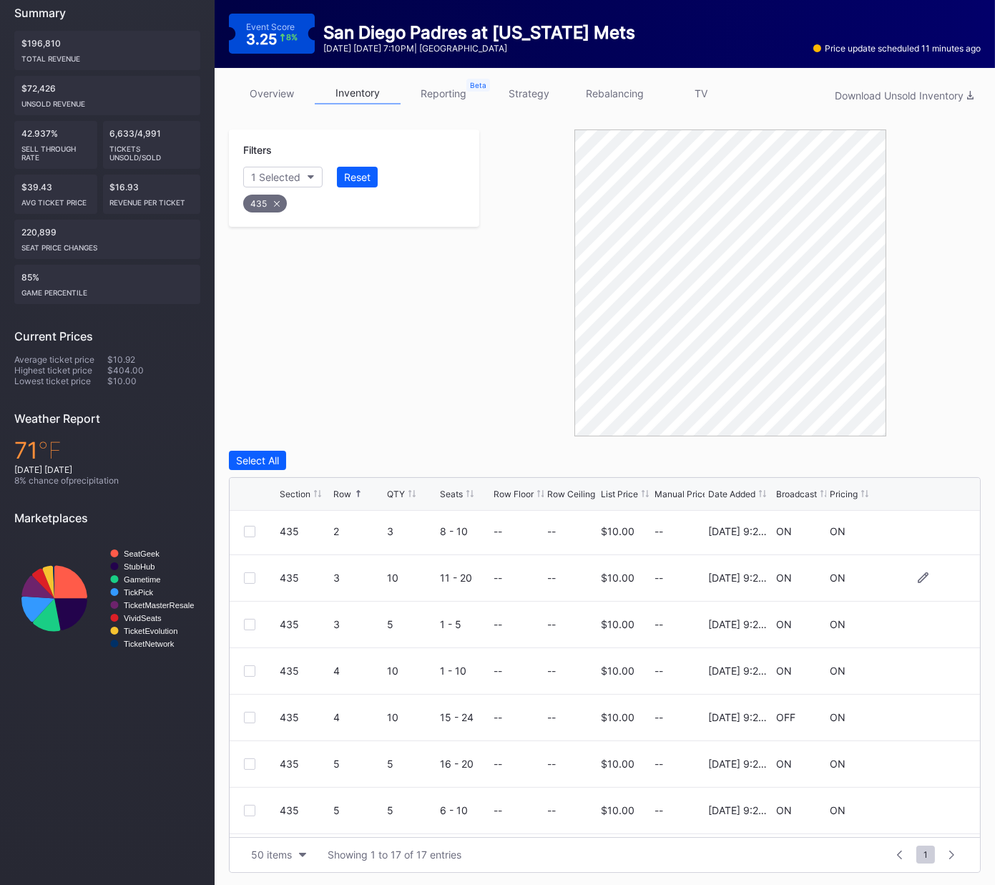
scroll to position [280, 0]
click at [249, 579] on div at bounding box center [249, 578] width 11 height 11
click at [248, 624] on div at bounding box center [249, 625] width 11 height 11
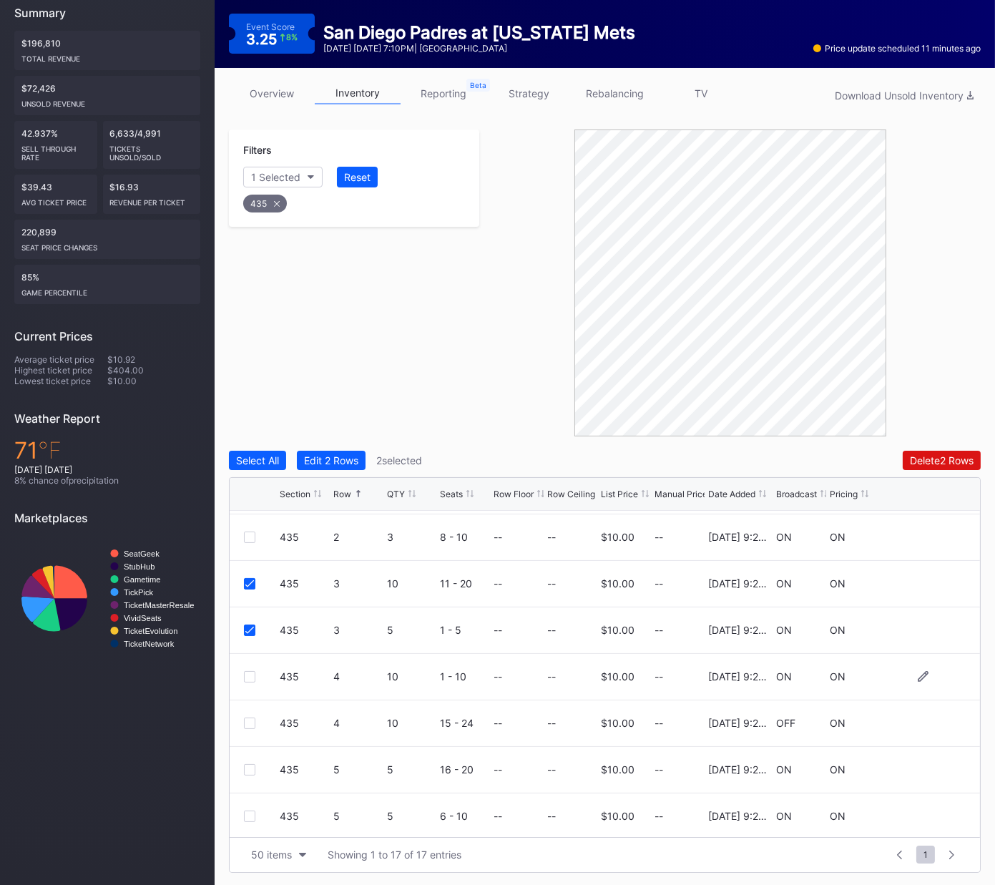
click at [249, 656] on div "435 4 10 1 - 10 -- -- $10.00 -- 2/21/2025 9:26PM ON ON" at bounding box center [605, 677] width 751 height 47
drag, startPoint x: 247, startPoint y: 723, endPoint x: 248, endPoint y: 709, distance: 14.3
click at [248, 656] on div at bounding box center [249, 723] width 11 height 11
click at [249, 656] on div at bounding box center [249, 678] width 11 height 11
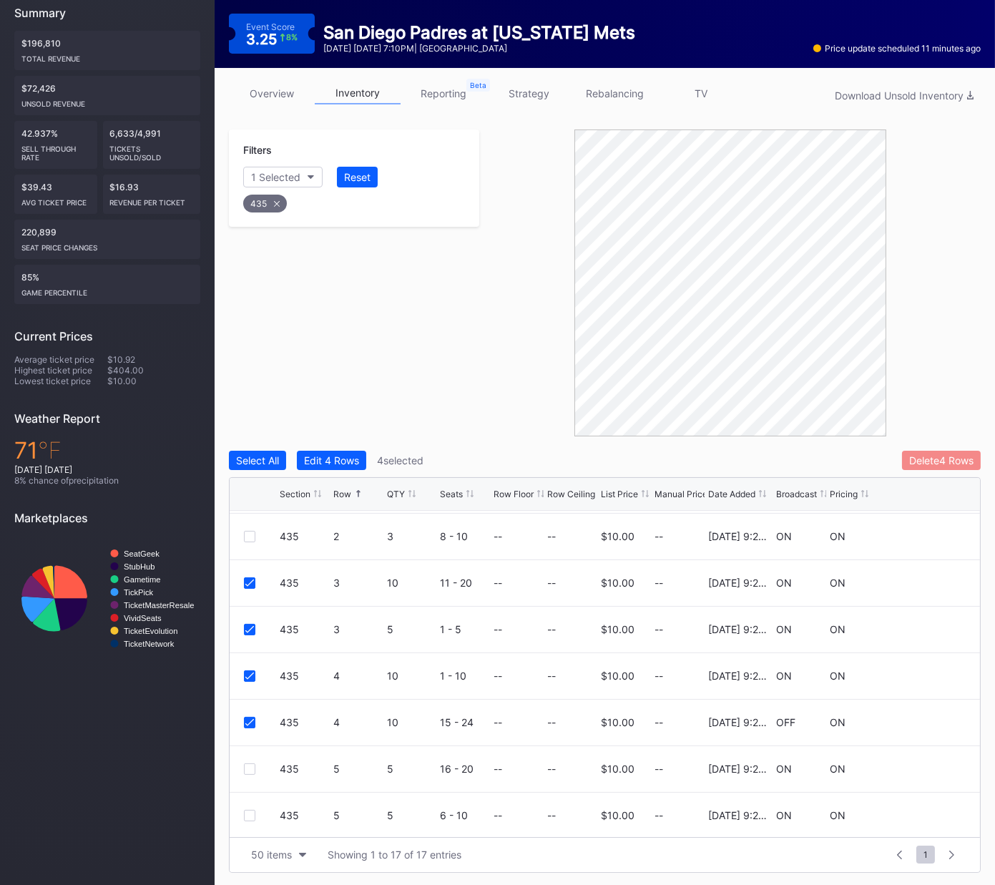
click at [924, 456] on div "Delete 4 Rows" at bounding box center [941, 460] width 64 height 12
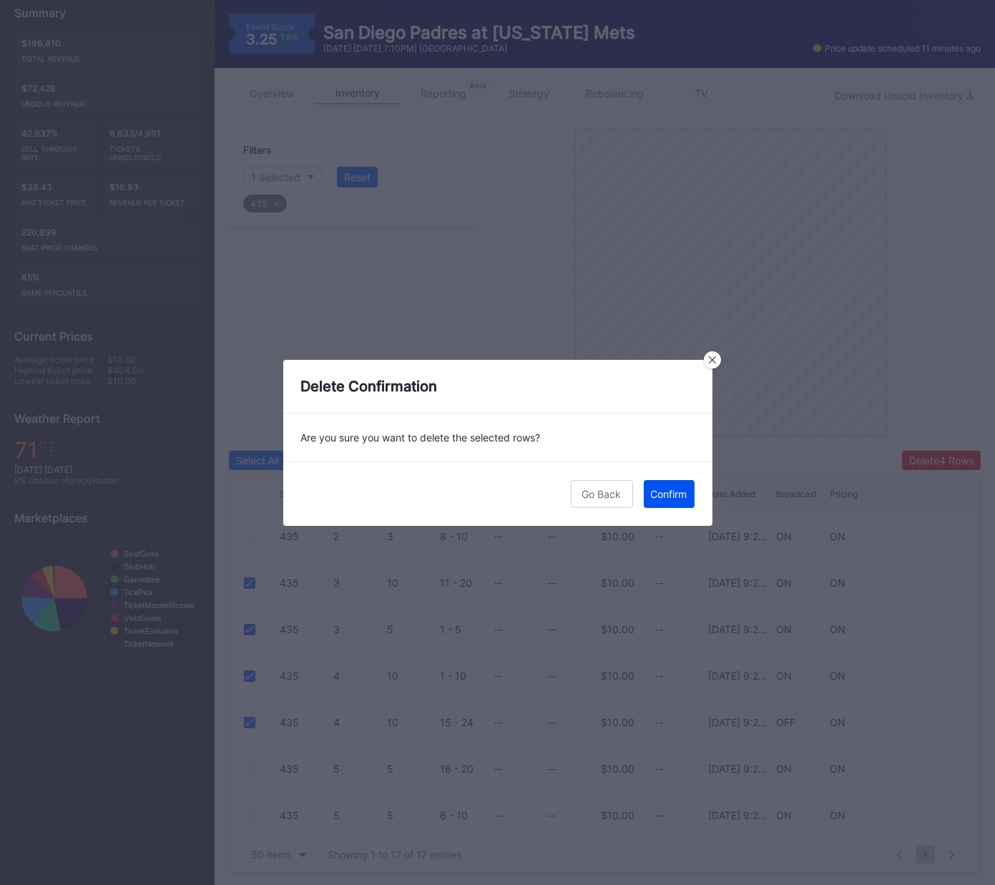
click at [673, 496] on div "Confirm" at bounding box center [669, 494] width 36 height 12
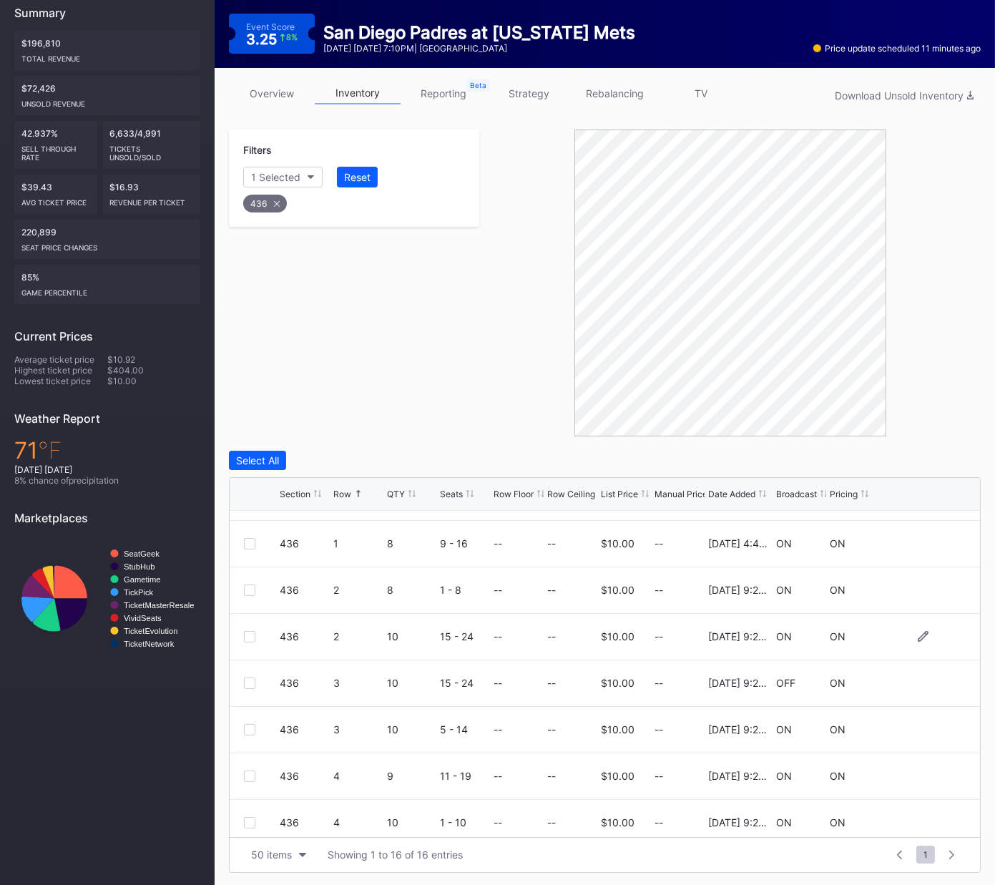
scroll to position [116, 0]
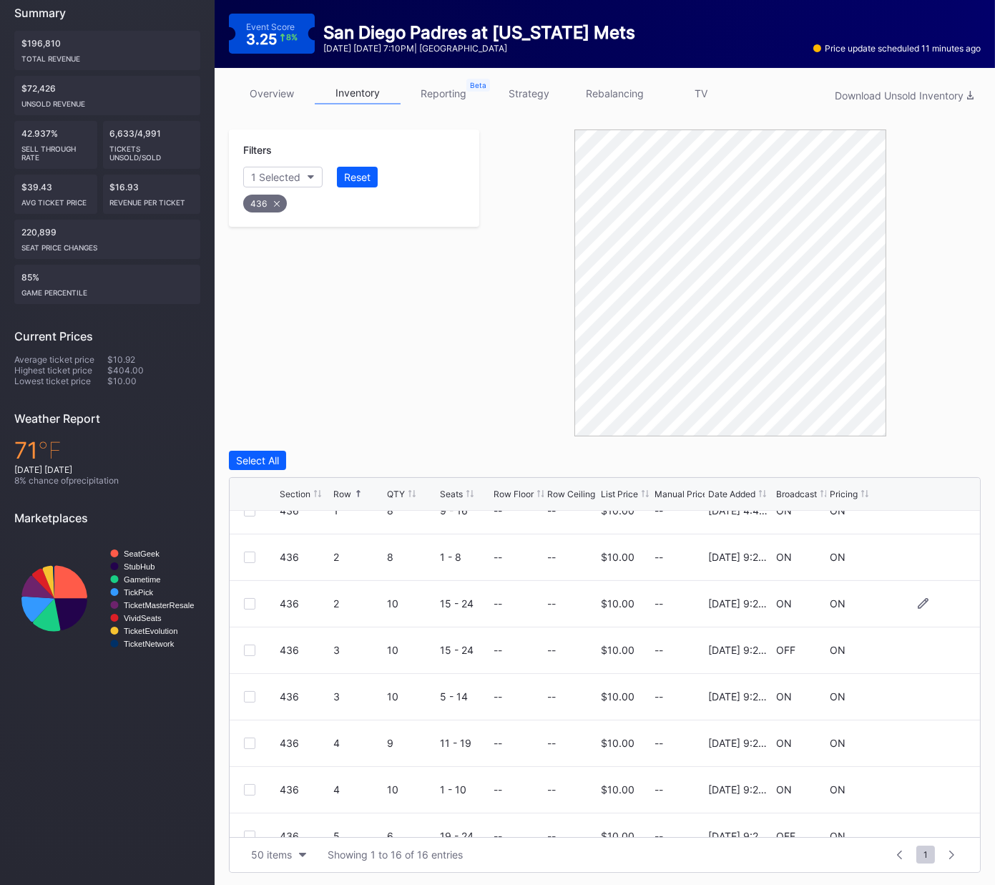
click at [251, 604] on div at bounding box center [249, 603] width 11 height 11
click at [246, 645] on div at bounding box center [249, 650] width 11 height 11
click at [248, 656] on div at bounding box center [249, 696] width 11 height 11
click at [940, 452] on button "Delete 3 Rows" at bounding box center [941, 460] width 79 height 19
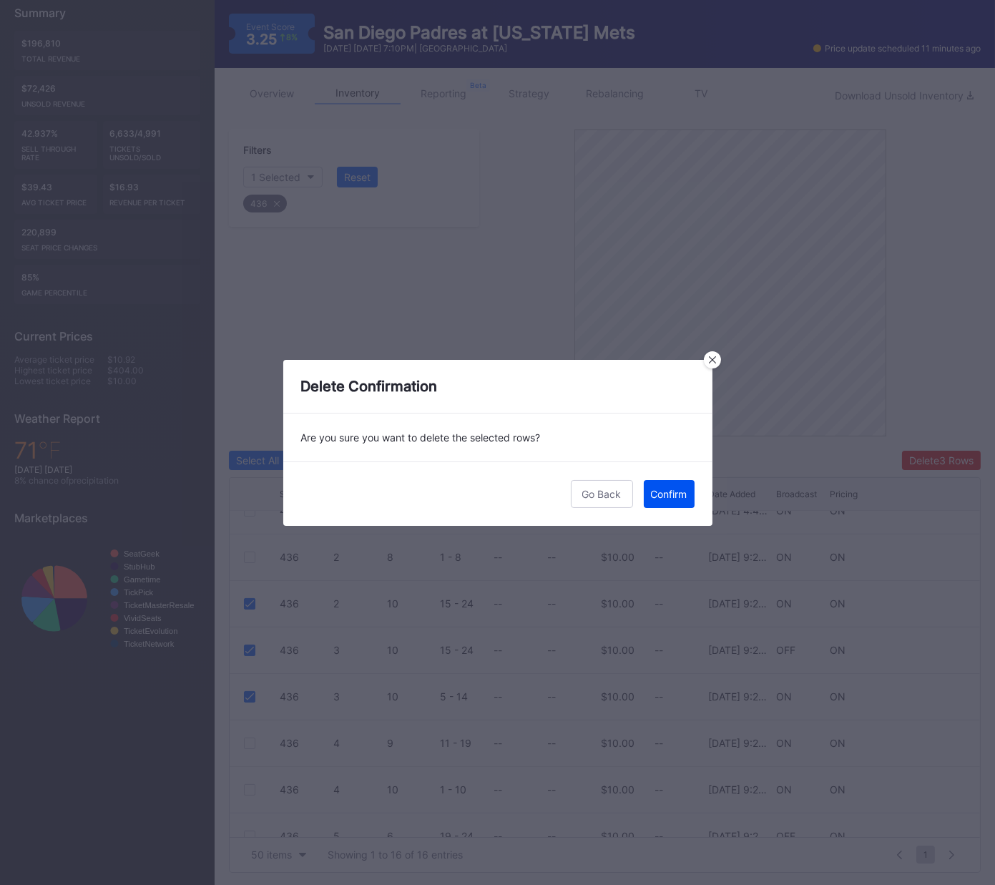
click at [663, 494] on div "Confirm" at bounding box center [669, 494] width 36 height 12
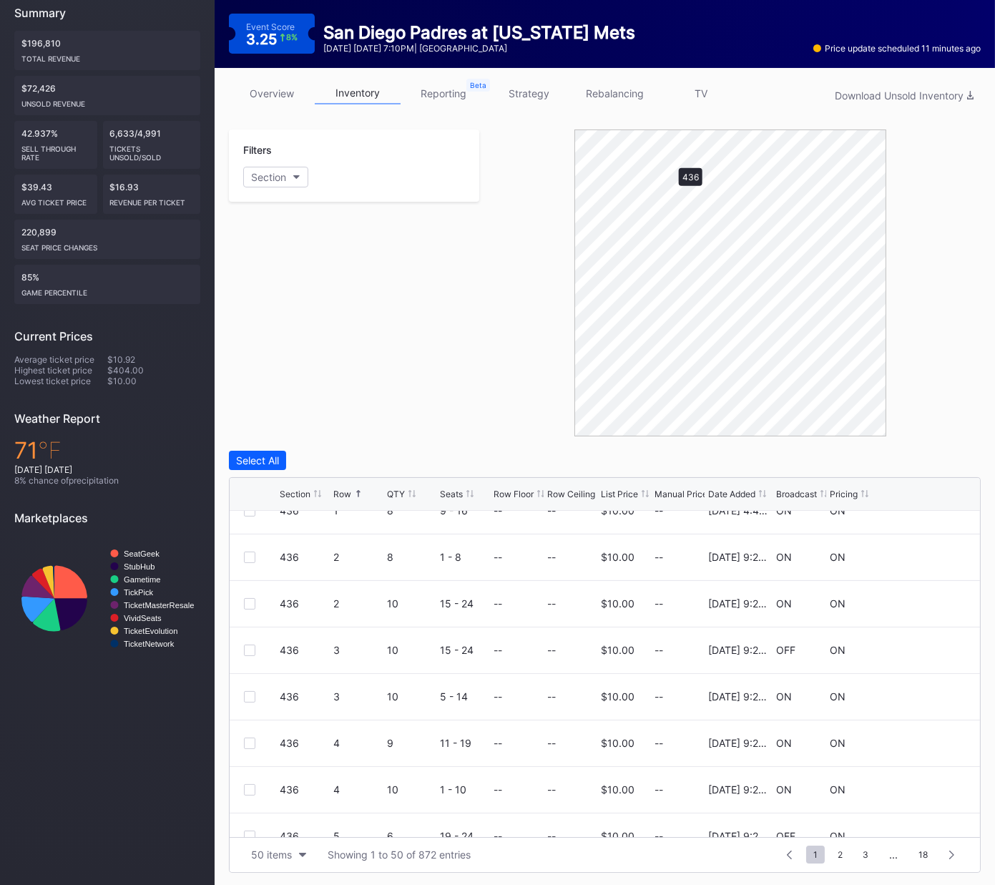
scroll to position [0, 0]
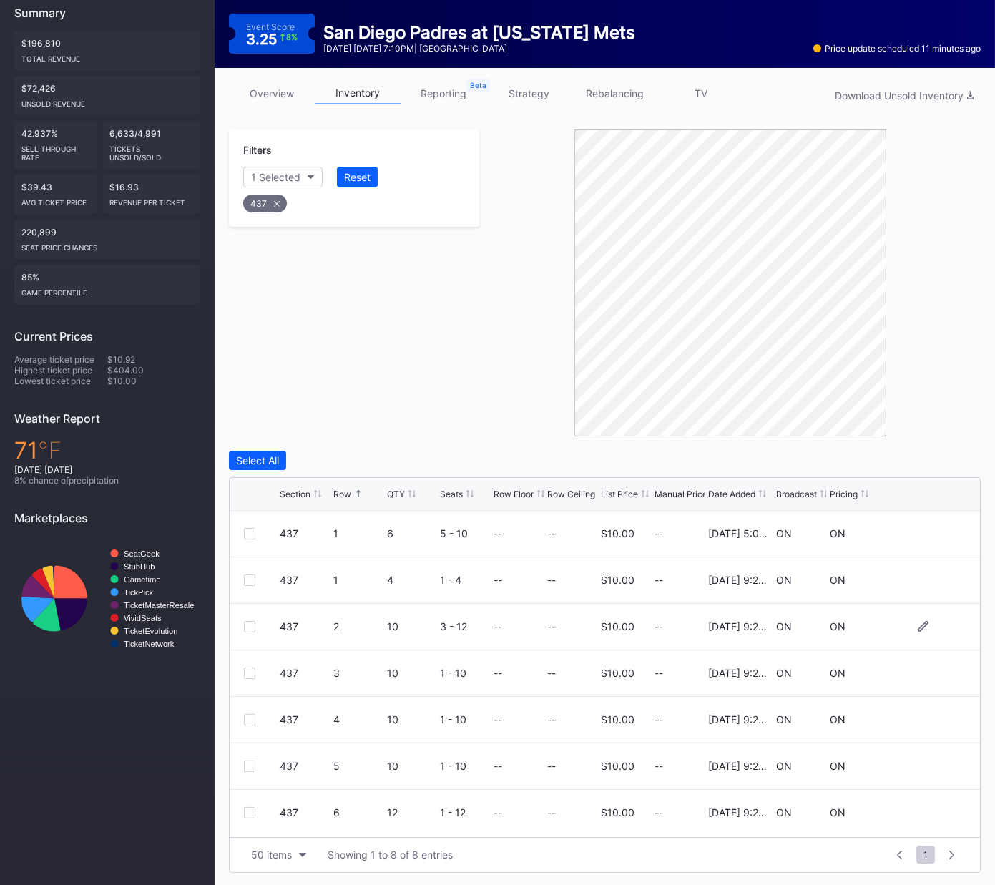
click at [250, 625] on div at bounding box center [249, 626] width 11 height 11
click at [250, 656] on div at bounding box center [249, 673] width 11 height 11
click at [250, 656] on div at bounding box center [249, 719] width 11 height 11
click at [248, 656] on div at bounding box center [249, 766] width 11 height 11
click at [942, 456] on div "Delete 4 Rows" at bounding box center [941, 460] width 64 height 12
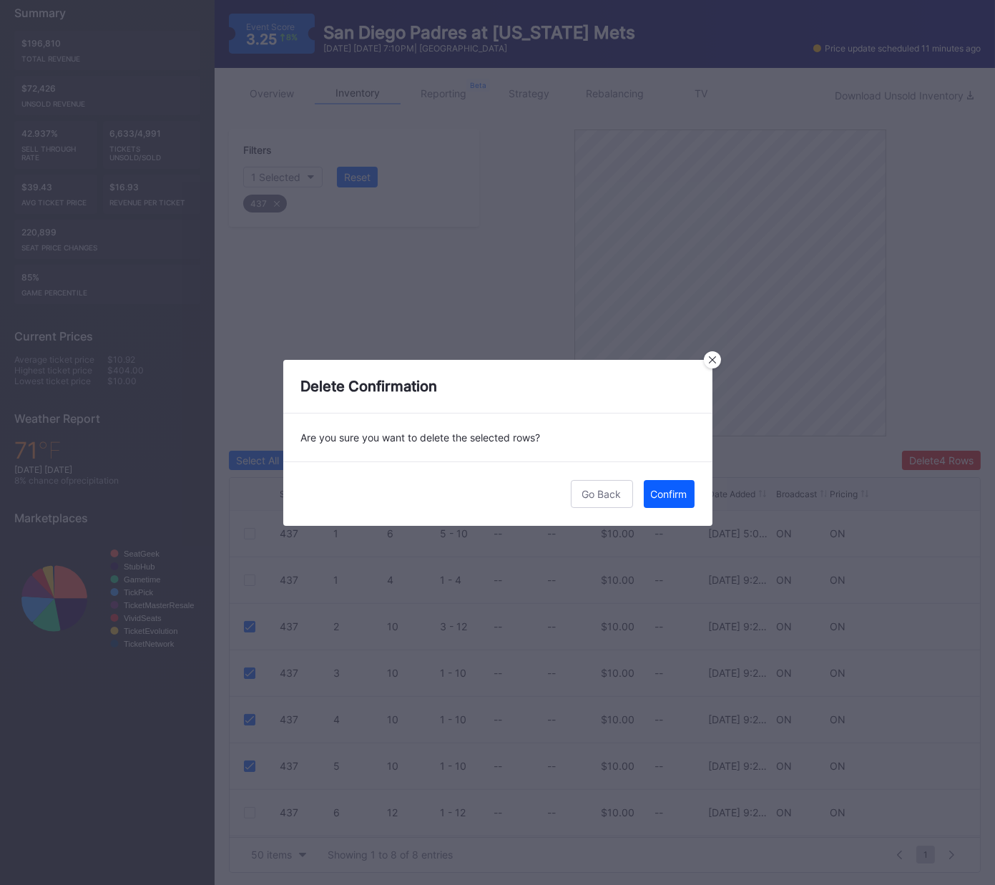
click at [670, 489] on div "Confirm" at bounding box center [669, 494] width 36 height 12
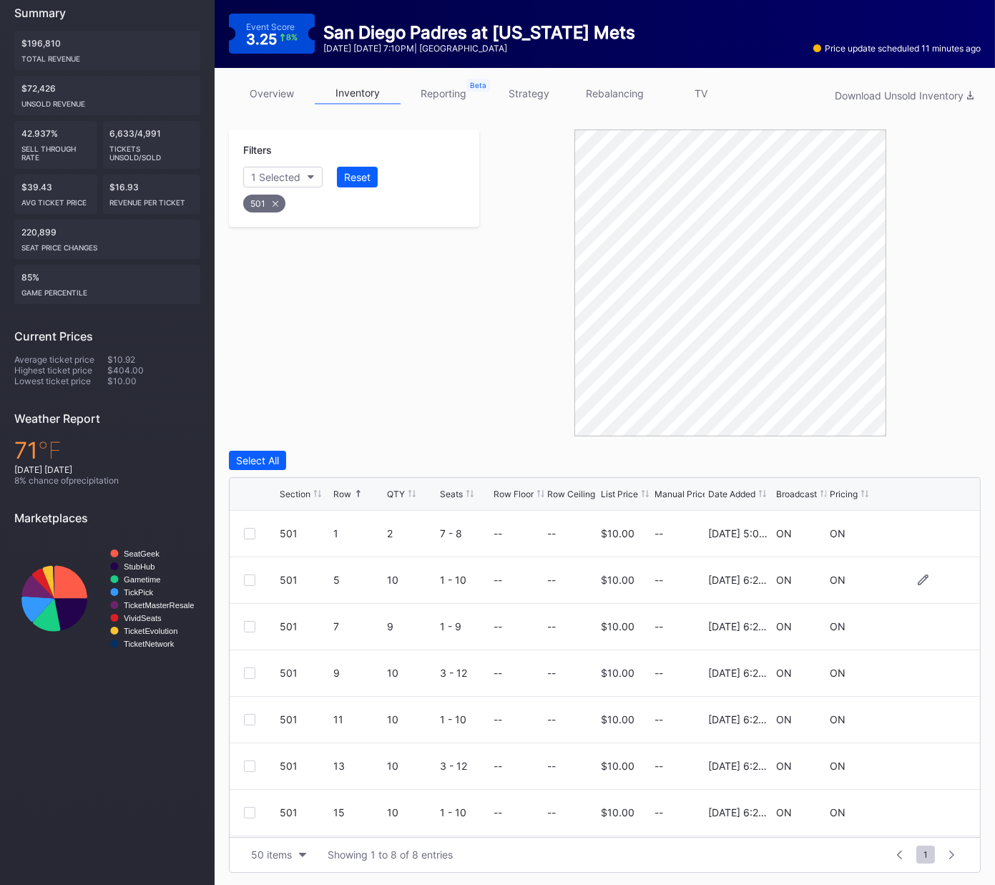
click at [248, 580] on div at bounding box center [249, 580] width 11 height 11
click at [245, 656] on div at bounding box center [249, 766] width 11 height 11
click at [250, 656] on div at bounding box center [249, 813] width 11 height 11
click at [924, 457] on div "Delete 3 Rows" at bounding box center [941, 460] width 64 height 12
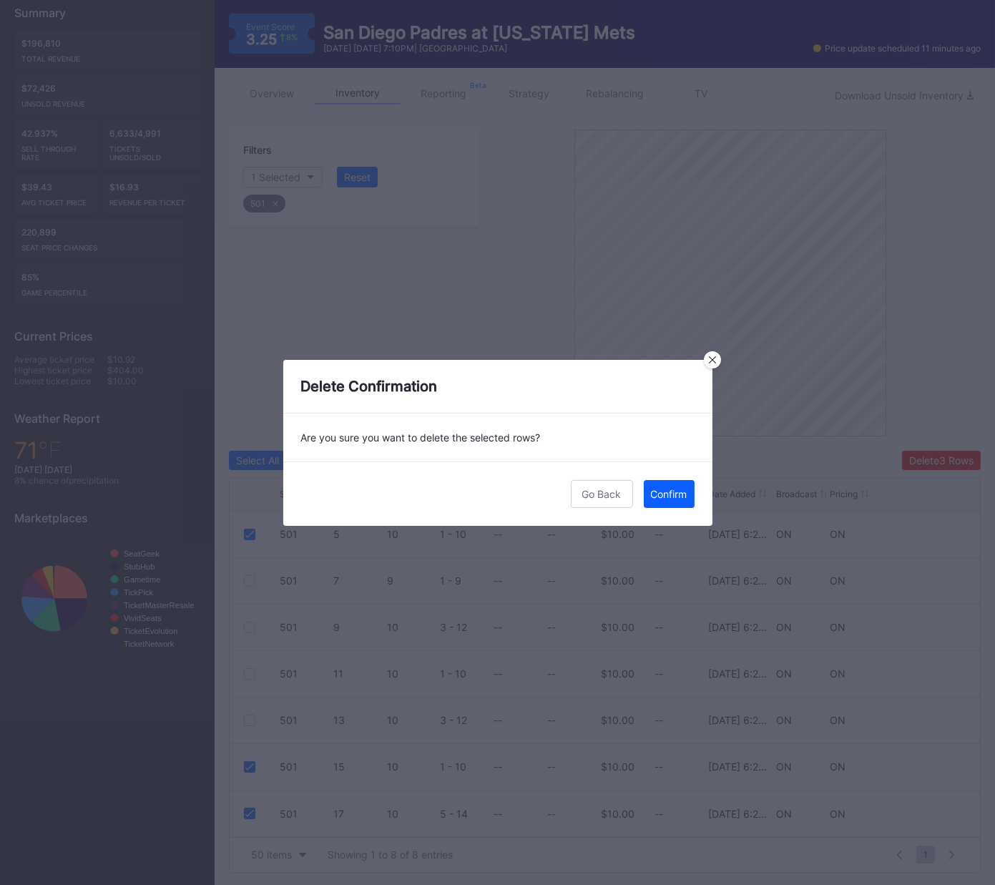
drag, startPoint x: 672, startPoint y: 502, endPoint x: 680, endPoint y: 497, distance: 10.3
click at [672, 503] on button "Confirm" at bounding box center [669, 494] width 51 height 28
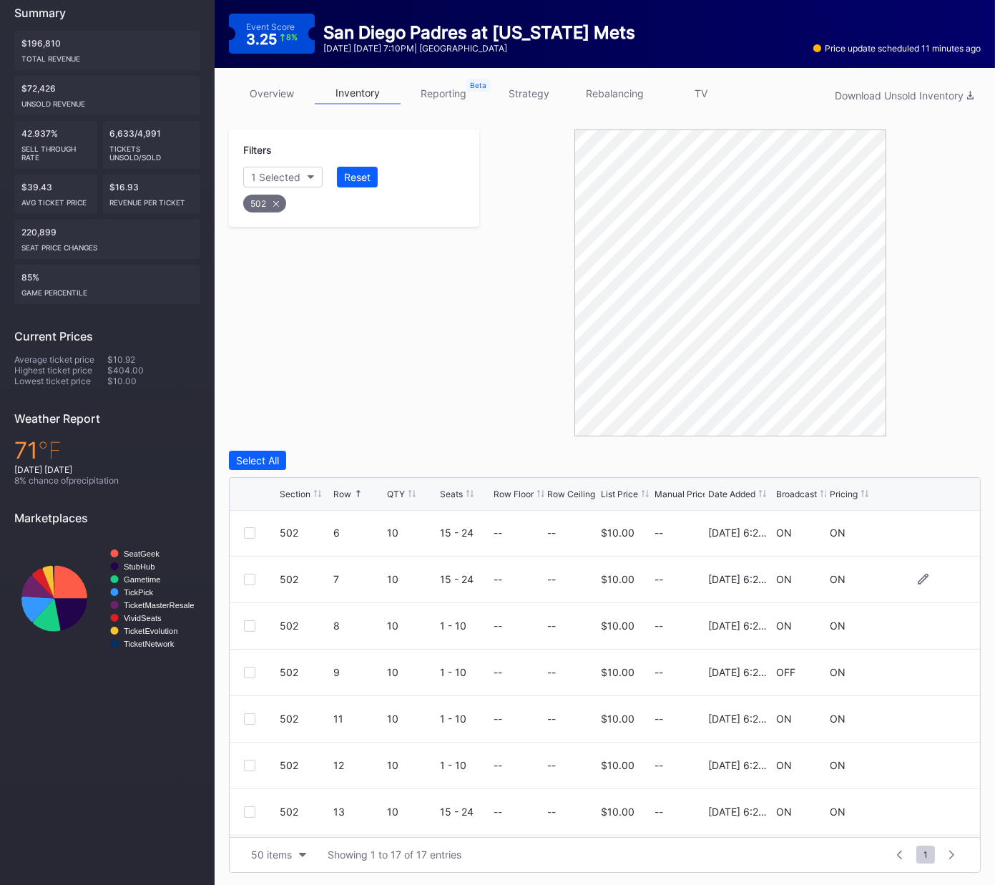
scroll to position [284, 0]
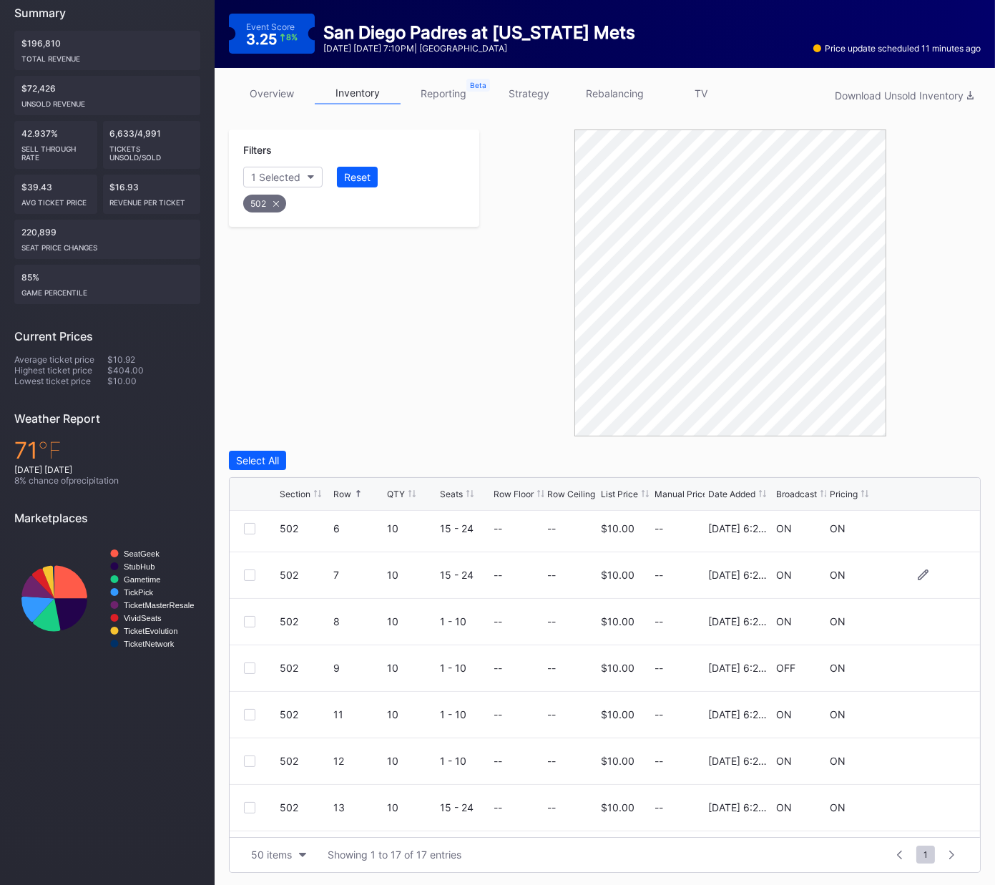
click at [250, 573] on div at bounding box center [249, 575] width 11 height 11
drag, startPoint x: 249, startPoint y: 615, endPoint x: 248, endPoint y: 665, distance: 50.8
click at [249, 617] on div at bounding box center [249, 621] width 11 height 11
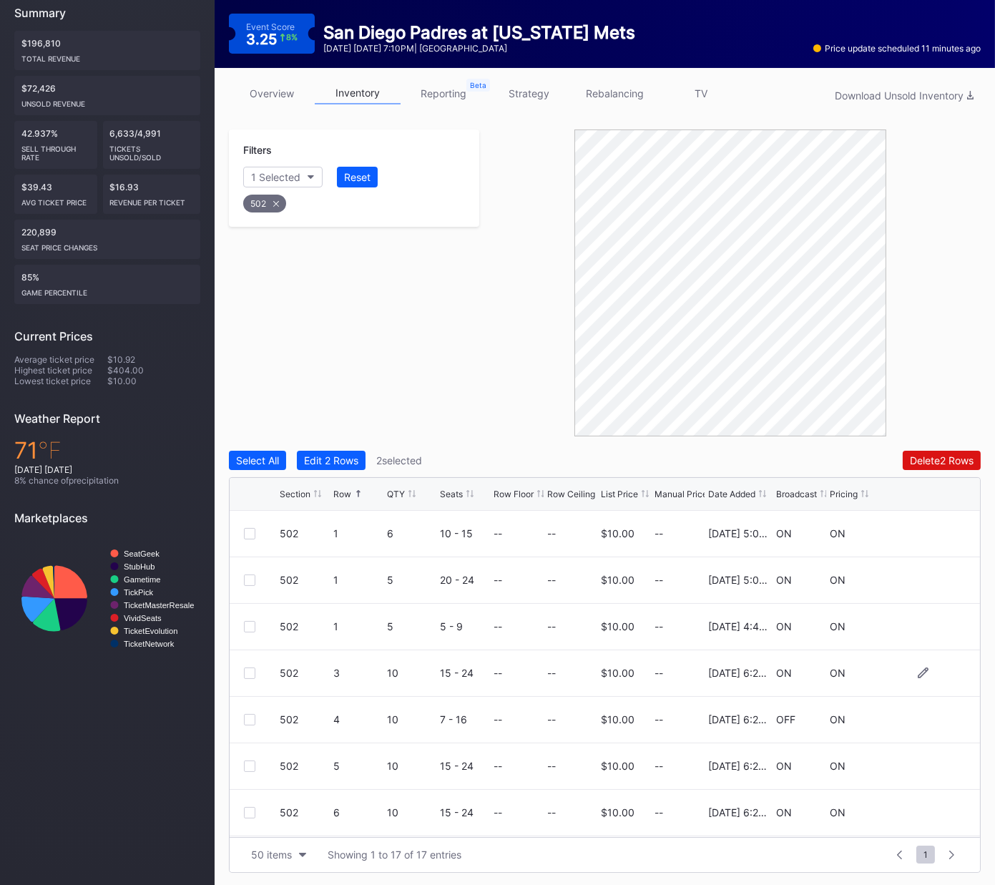
click at [249, 656] on div "502 3 10 15 - 24 -- -- $10.00 -- 2/21/2025 6:24PM ON ON" at bounding box center [605, 673] width 751 height 47
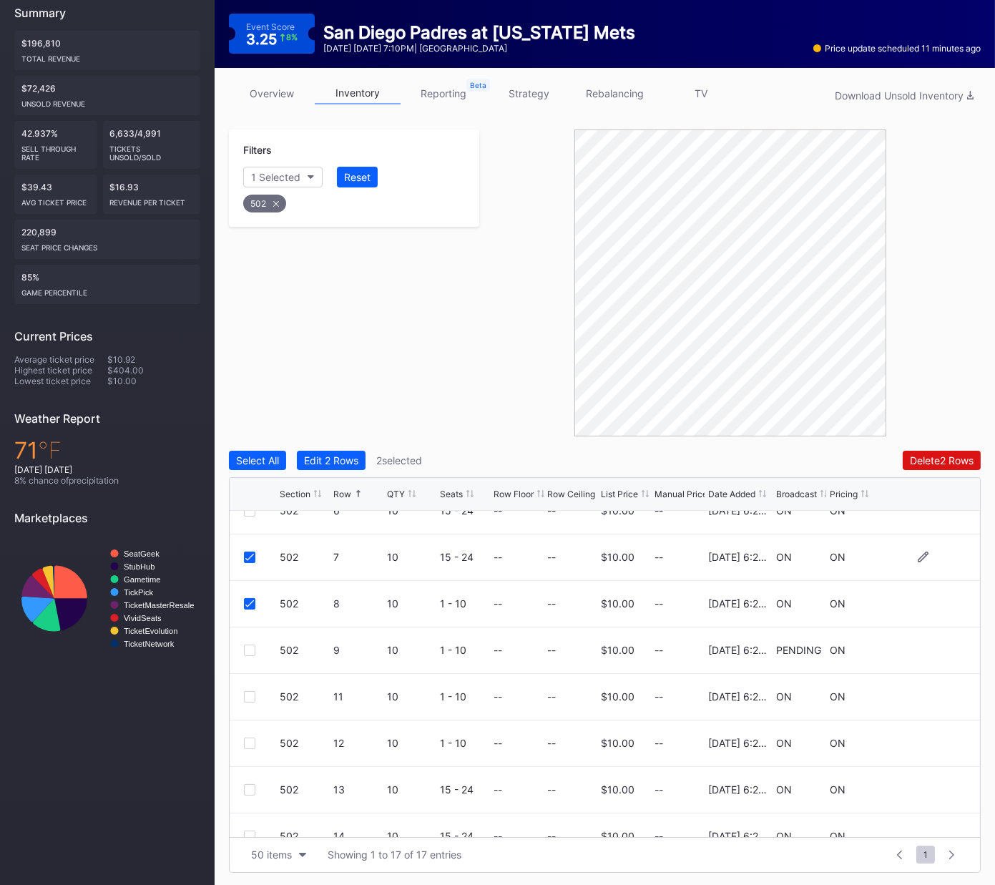
scroll to position [320, 0]
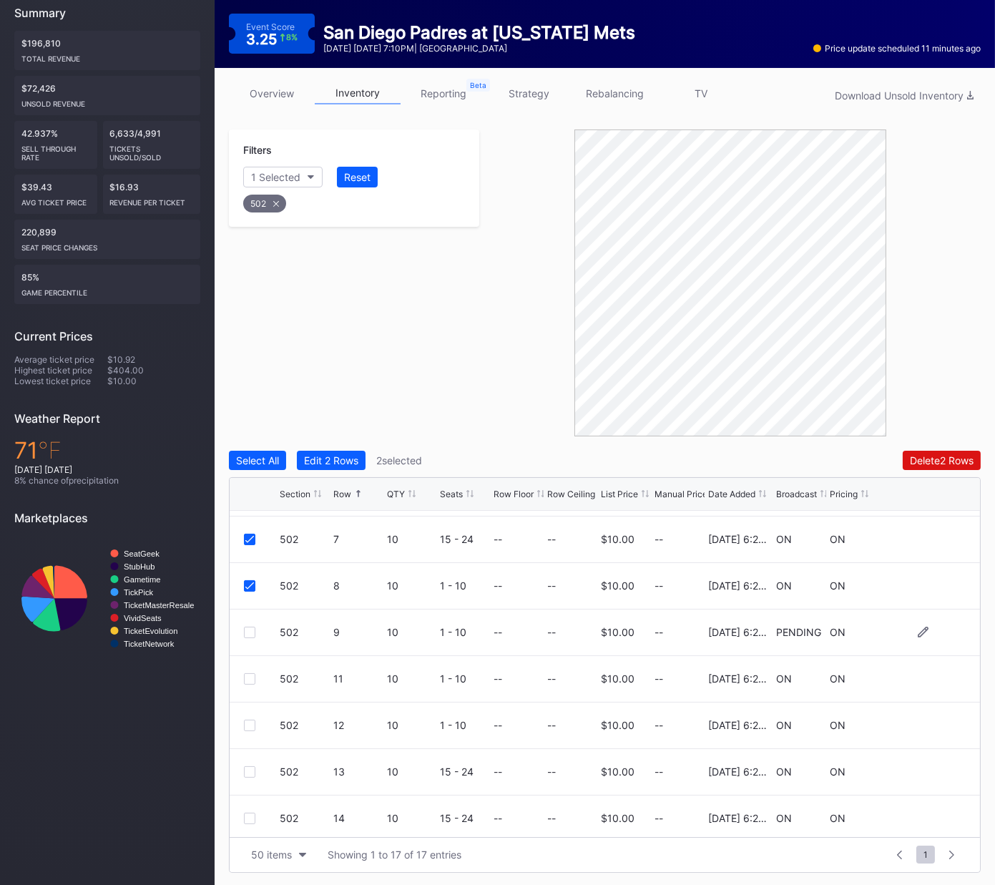
click at [248, 634] on div at bounding box center [249, 632] width 11 height 11
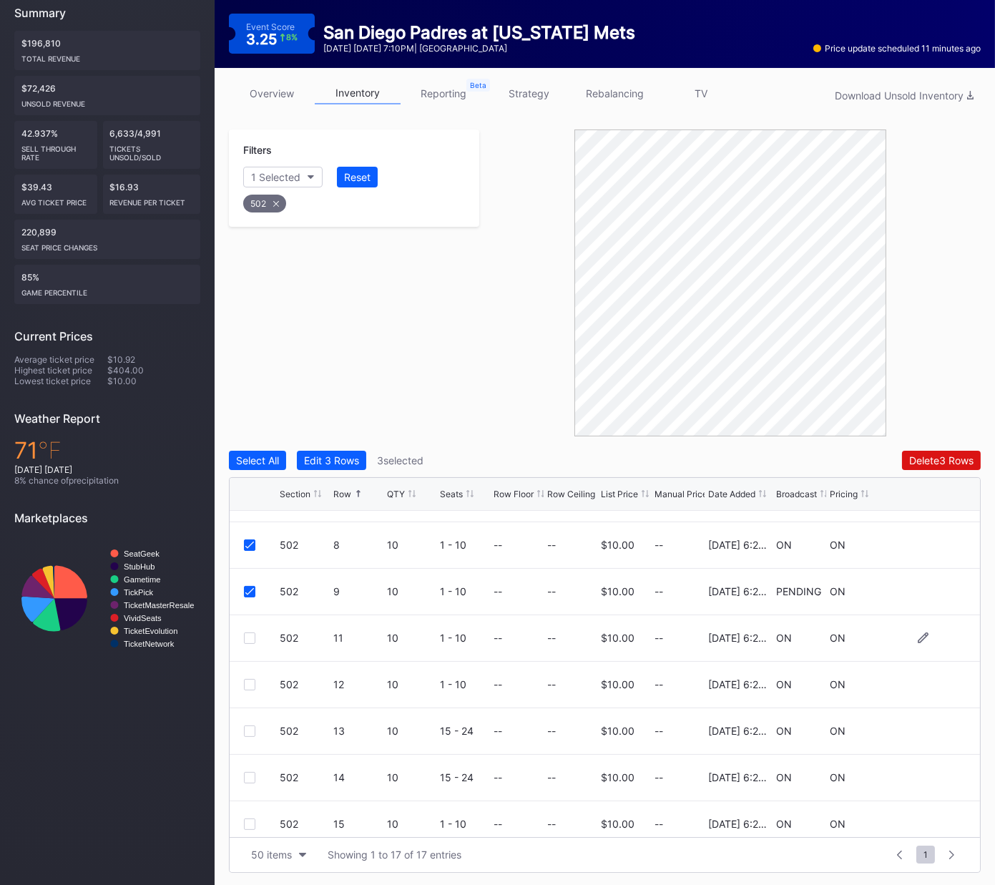
scroll to position [363, 0]
drag, startPoint x: 253, startPoint y: 635, endPoint x: 248, endPoint y: 685, distance: 50.4
click at [253, 635] on div at bounding box center [249, 635] width 11 height 11
click at [248, 656] on div at bounding box center [249, 681] width 11 height 11
click at [250, 656] on div at bounding box center [249, 728] width 11 height 11
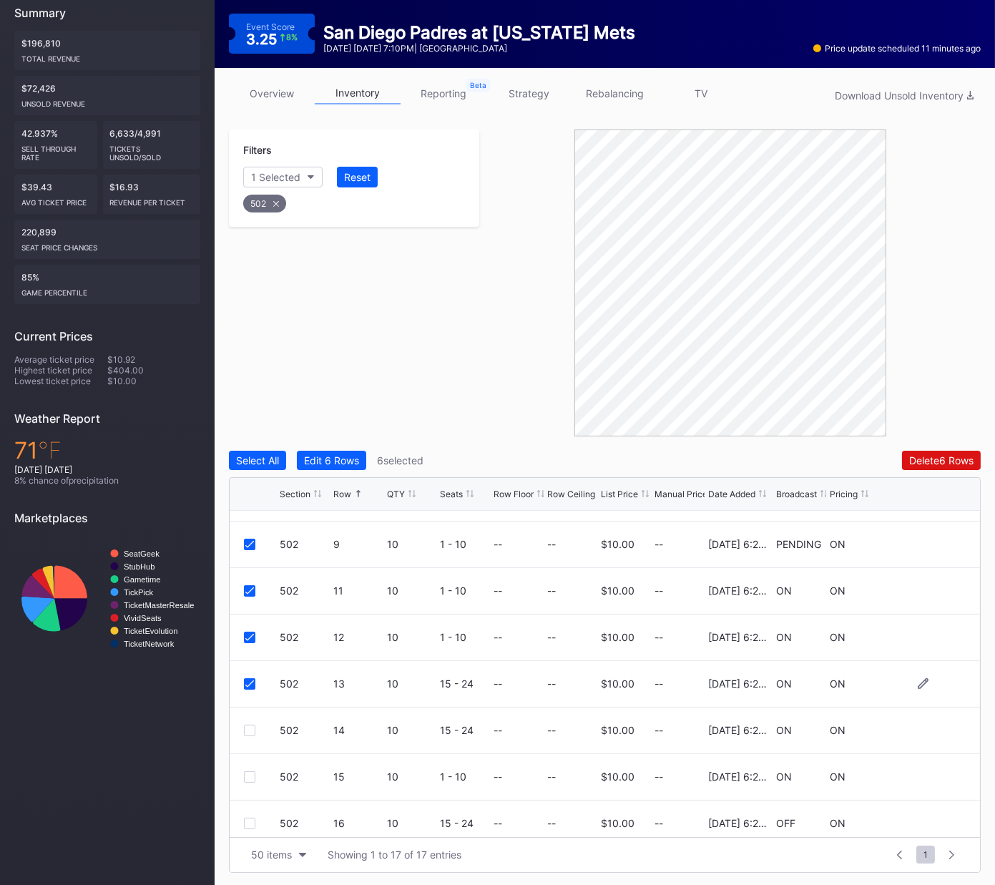
scroll to position [449, 0]
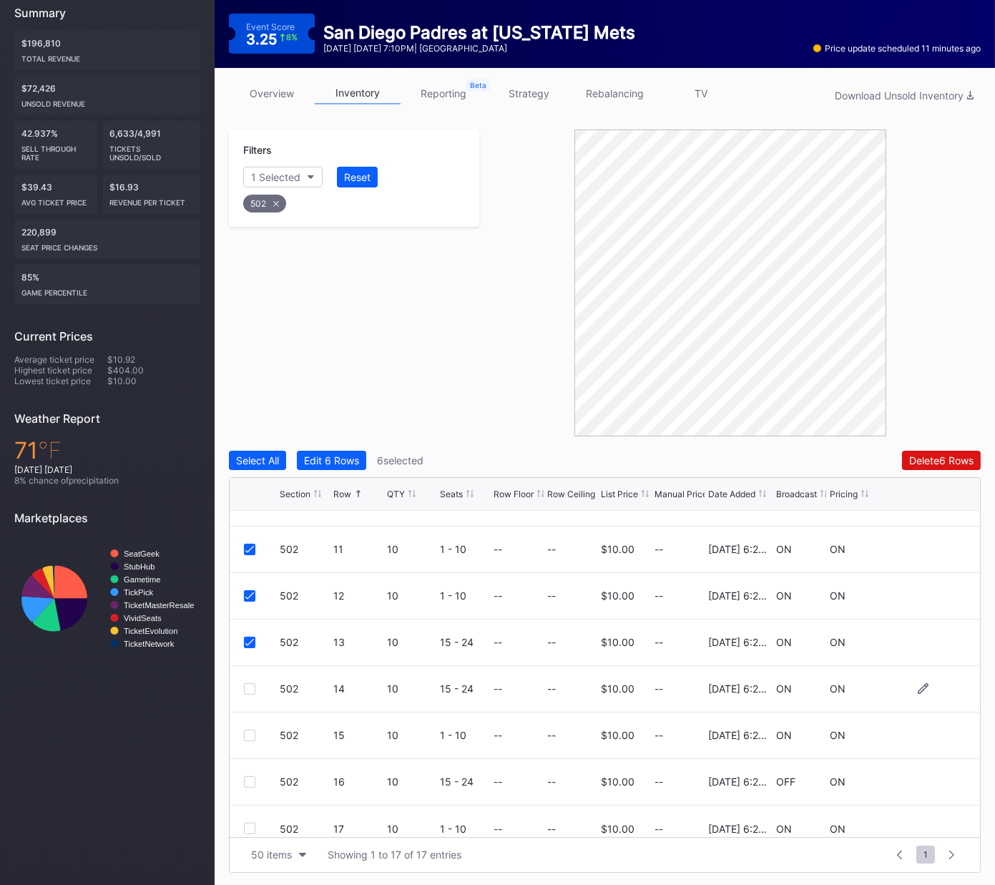
click at [248, 656] on div at bounding box center [249, 688] width 11 height 11
drag, startPoint x: 250, startPoint y: 734, endPoint x: 250, endPoint y: 768, distance: 34.3
click at [250, 656] on div at bounding box center [249, 735] width 11 height 11
click at [247, 656] on div at bounding box center [249, 781] width 11 height 11
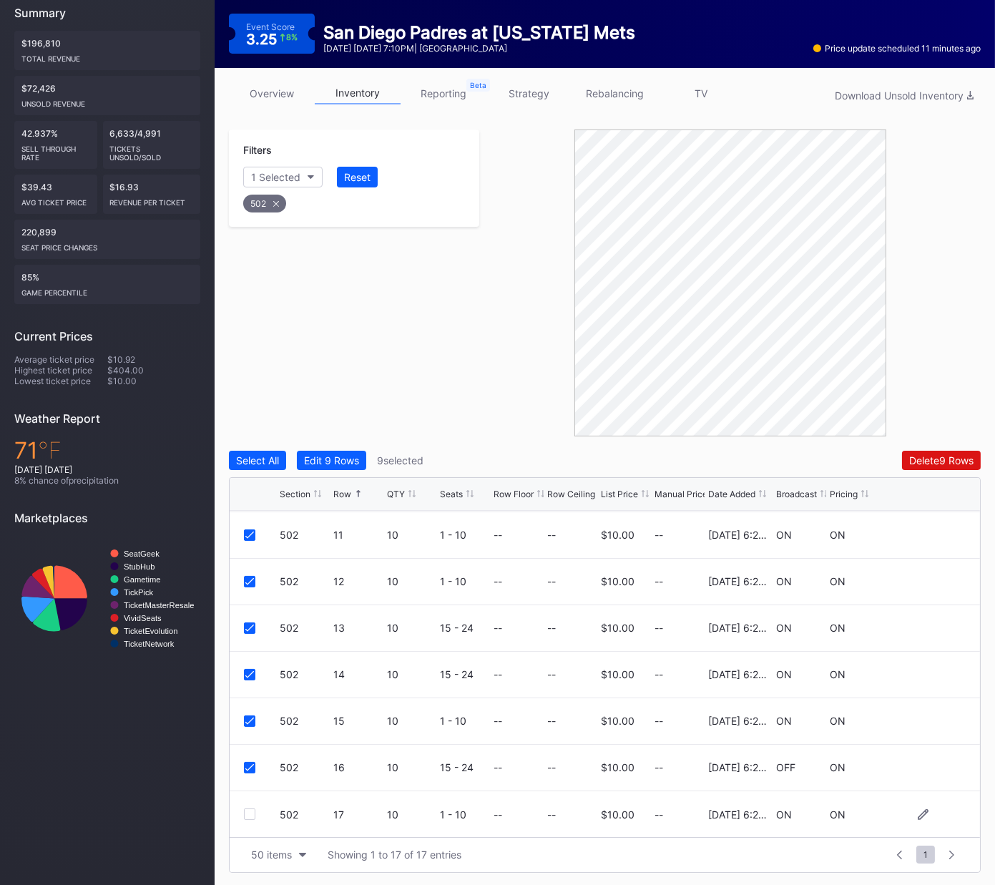
click at [248, 656] on div at bounding box center [249, 814] width 11 height 11
click at [950, 457] on div "Delete 10 Rows" at bounding box center [938, 460] width 69 height 12
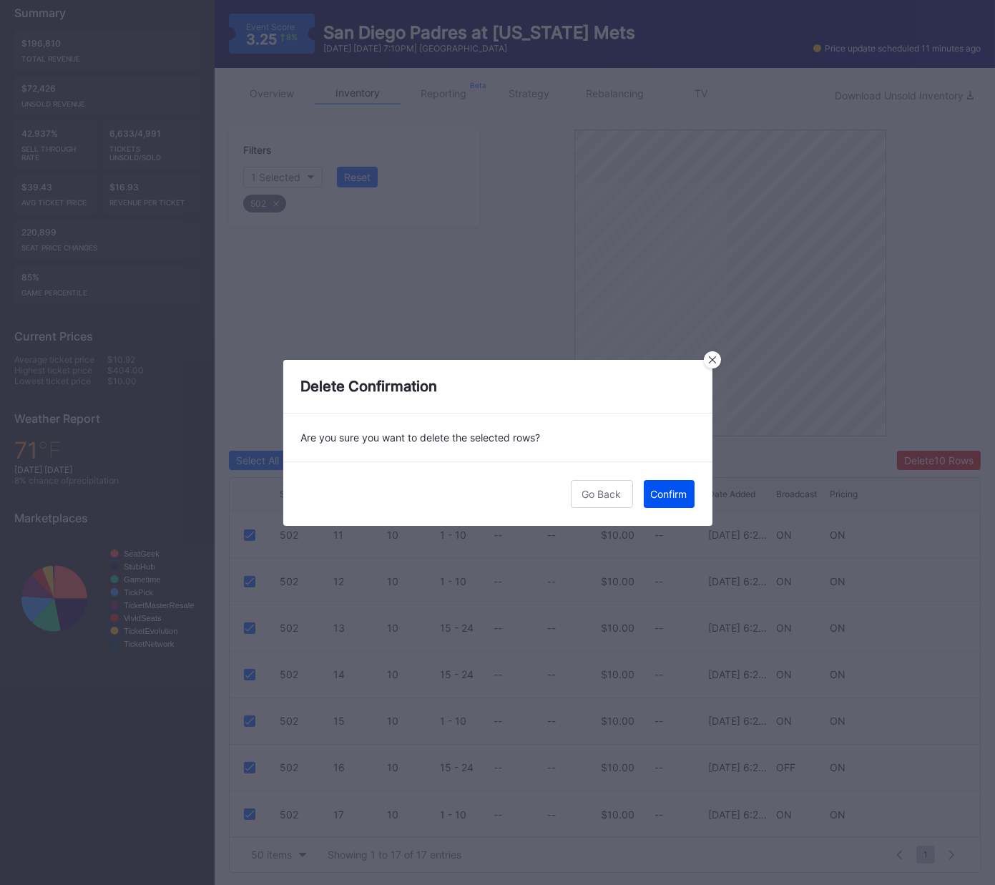
click at [671, 492] on div "Confirm" at bounding box center [669, 494] width 36 height 12
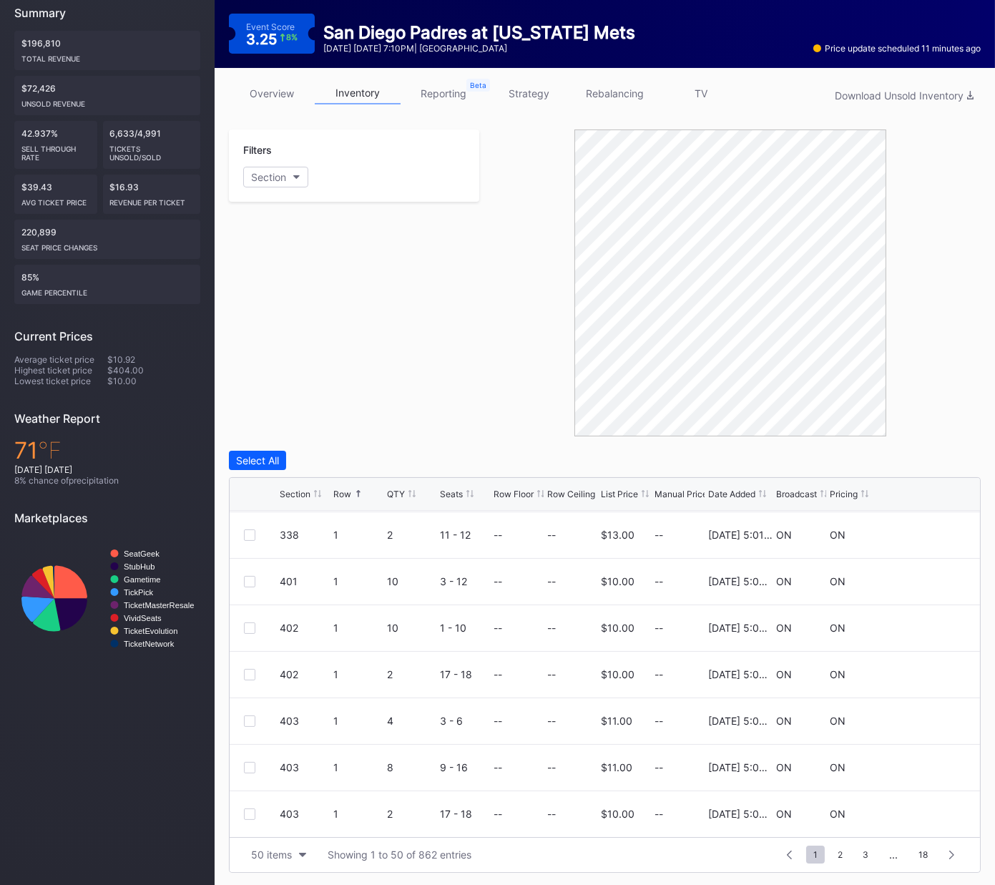
scroll to position [0, 0]
click at [250, 531] on div at bounding box center [249, 533] width 11 height 11
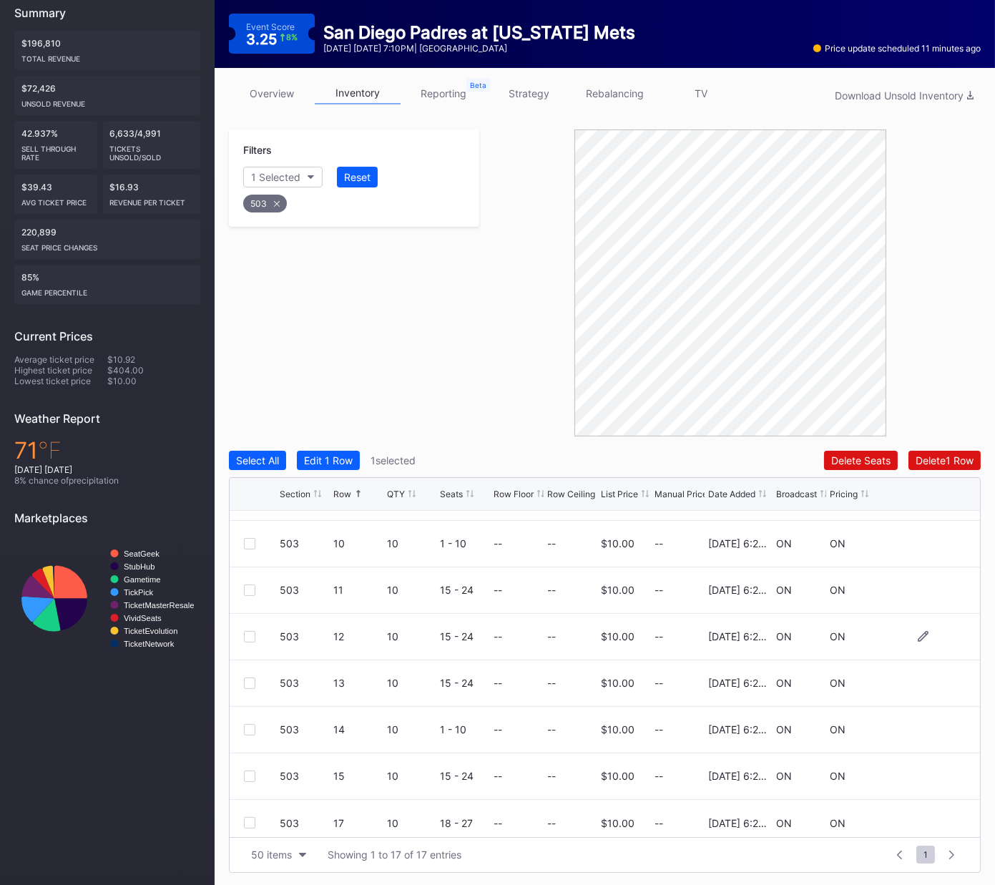
scroll to position [464, 0]
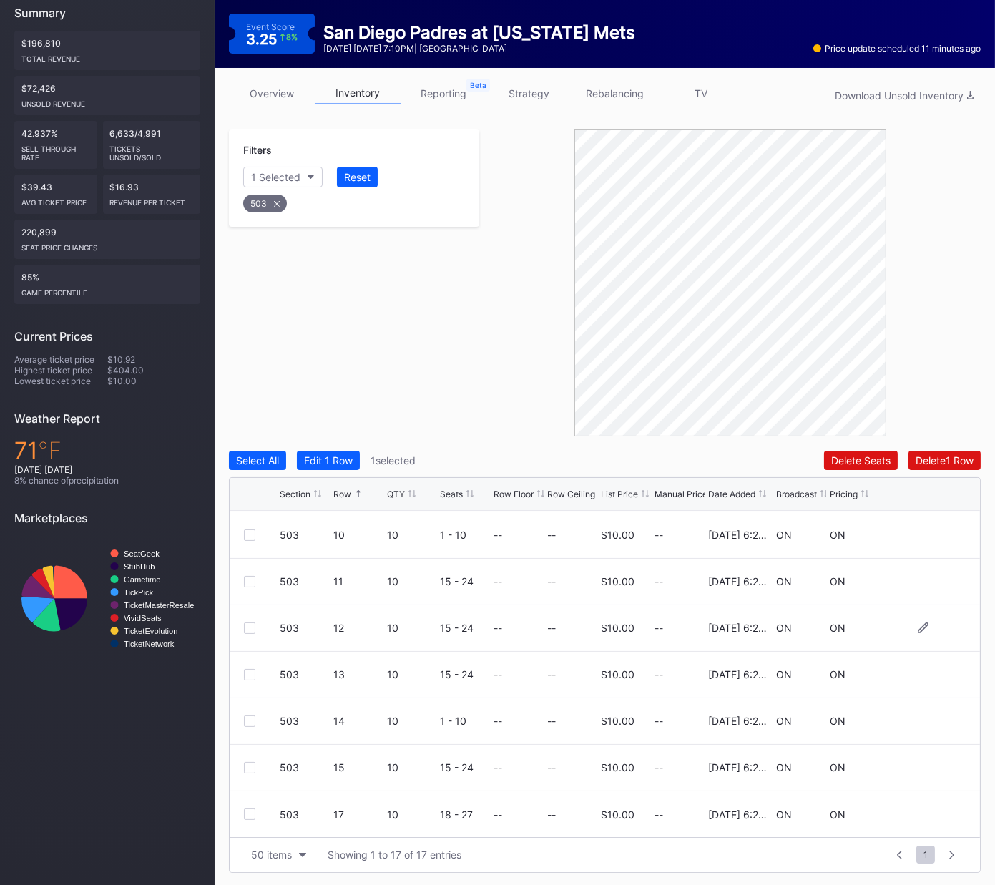
click at [250, 625] on div at bounding box center [249, 627] width 11 height 11
drag, startPoint x: 248, startPoint y: 673, endPoint x: 248, endPoint y: 708, distance: 35.1
click at [248, 656] on div at bounding box center [249, 674] width 11 height 11
click at [248, 656] on div at bounding box center [249, 720] width 11 height 11
click at [250, 656] on div at bounding box center [249, 767] width 11 height 11
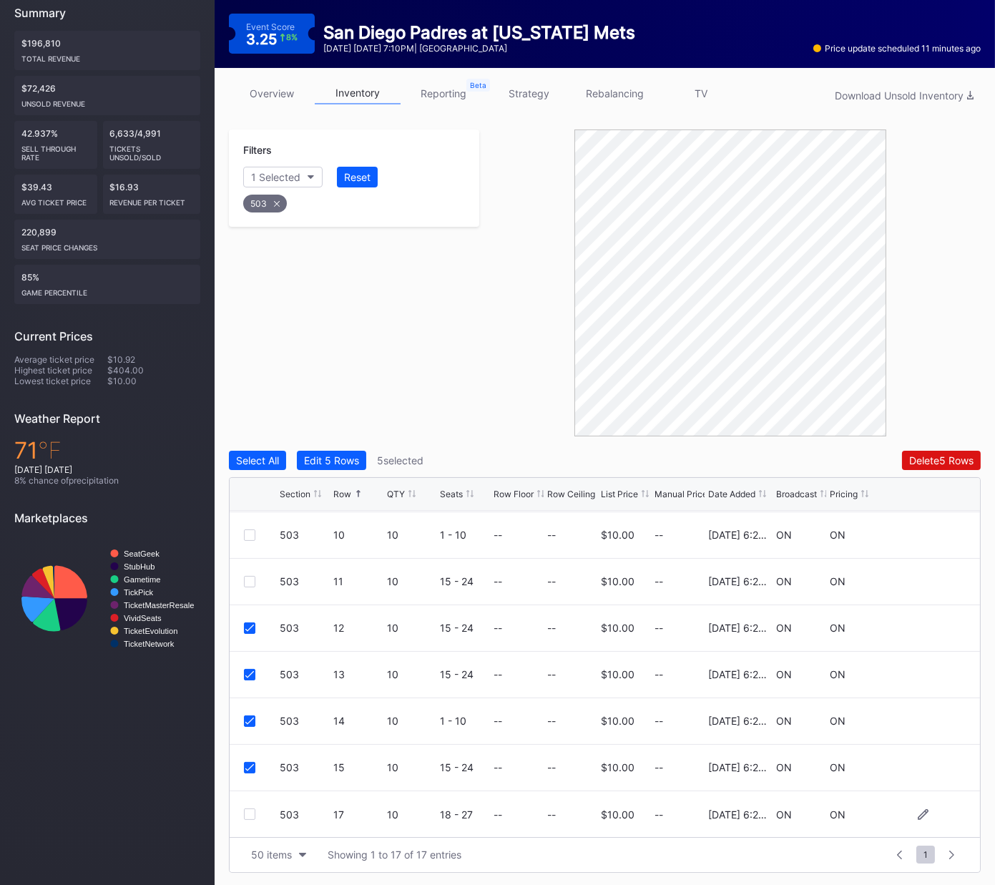
scroll to position [463, 0]
click at [248, 656] on div at bounding box center [249, 814] width 11 height 11
click at [941, 461] on div "Delete 6 Rows" at bounding box center [941, 460] width 64 height 12
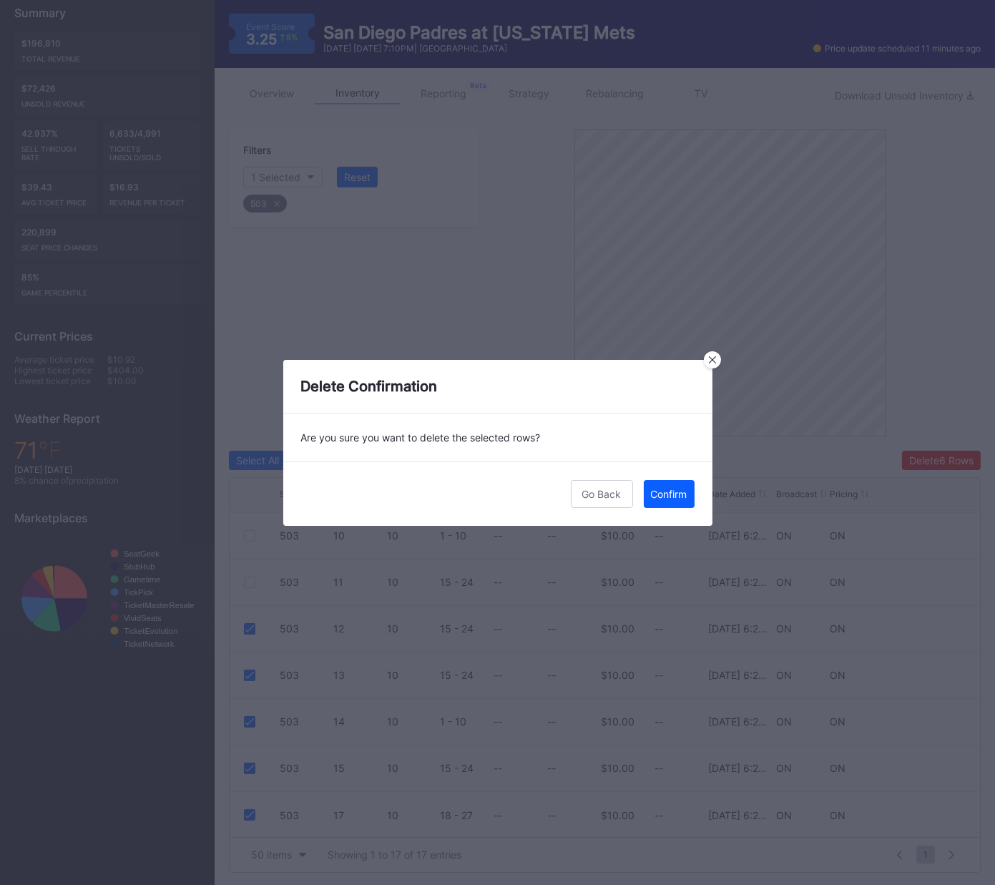
click at [683, 494] on div "Confirm" at bounding box center [669, 494] width 36 height 12
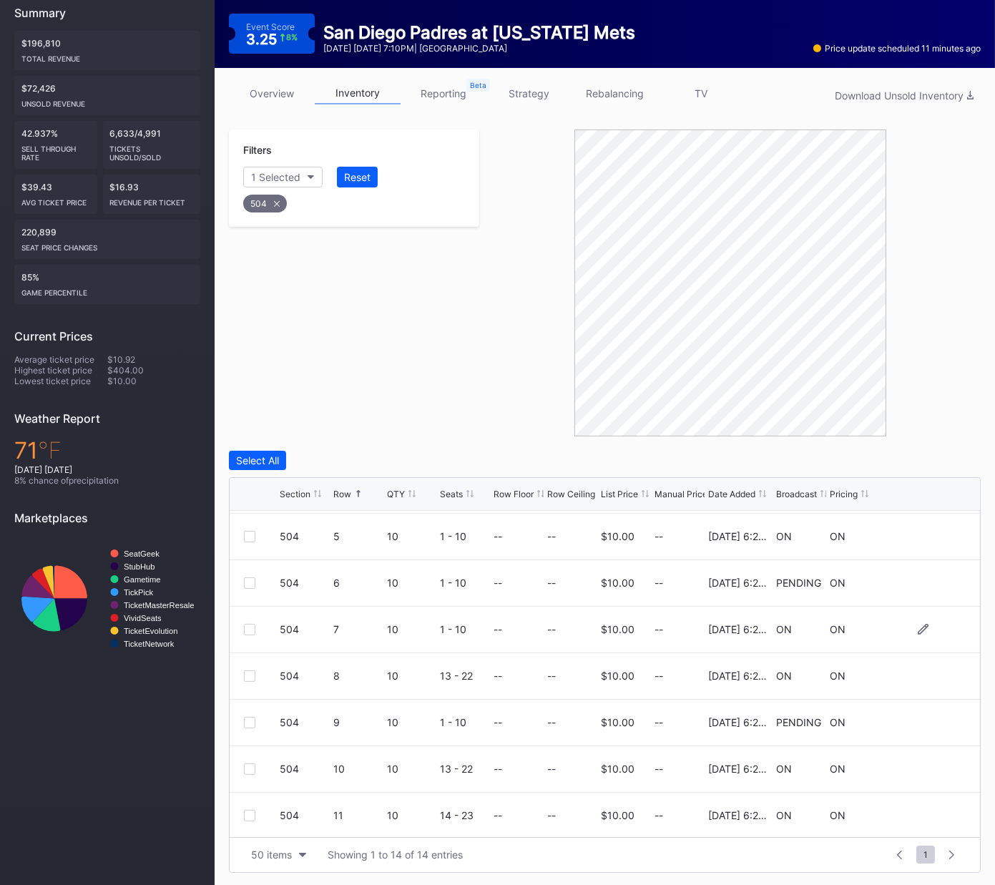
scroll to position [97, 0]
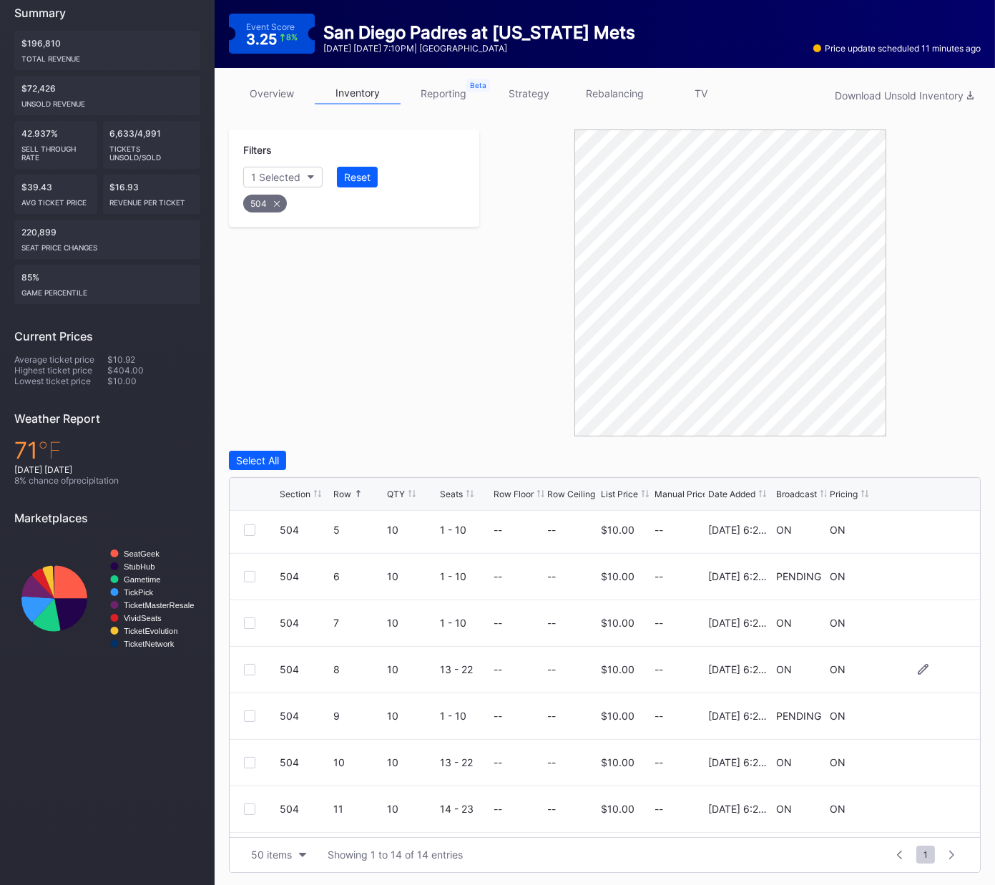
drag, startPoint x: 252, startPoint y: 624, endPoint x: 241, endPoint y: 660, distance: 38.0
click at [251, 624] on div at bounding box center [249, 622] width 11 height 11
click at [249, 656] on div at bounding box center [249, 669] width 11 height 11
click at [247, 656] on div at bounding box center [249, 715] width 11 height 11
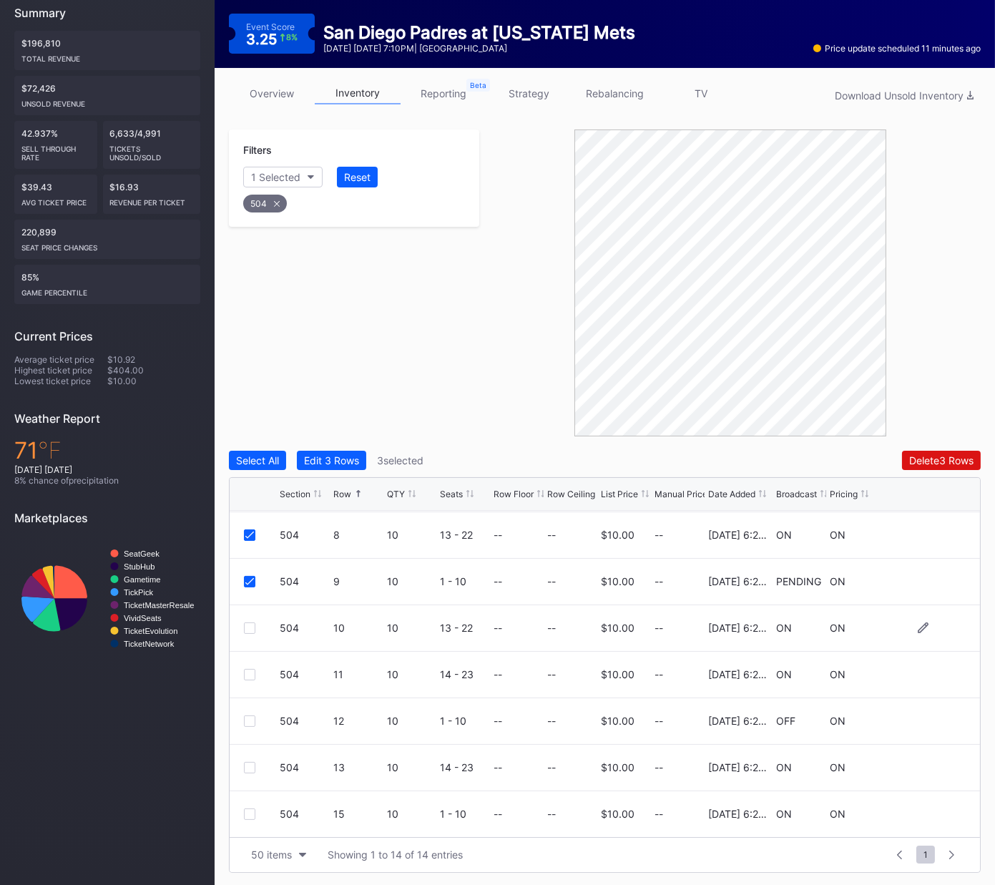
scroll to position [253, 0]
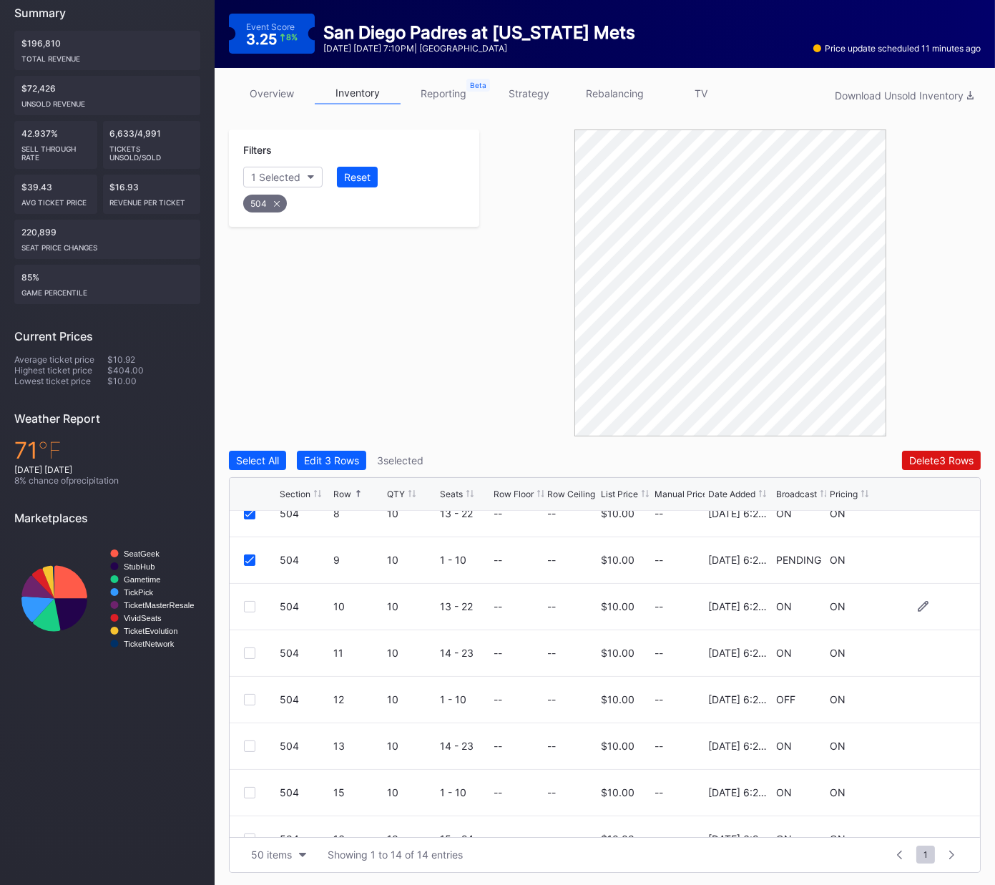
click at [248, 606] on div at bounding box center [249, 606] width 11 height 11
click at [248, 655] on div at bounding box center [249, 653] width 11 height 11
click at [248, 656] on div at bounding box center [249, 699] width 11 height 11
click at [248, 656] on div at bounding box center [249, 746] width 11 height 11
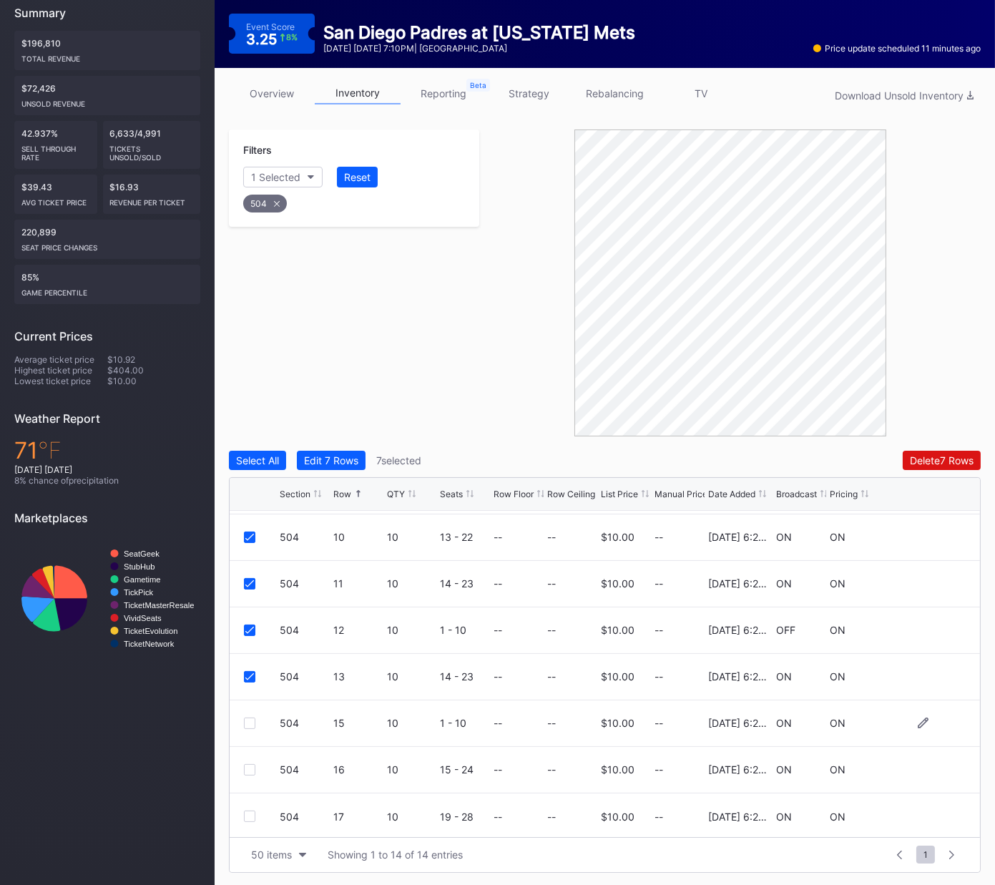
scroll to position [323, 0]
click at [250, 656] on div at bounding box center [249, 722] width 11 height 11
click at [934, 456] on div "Delete 8 Rows" at bounding box center [941, 460] width 64 height 12
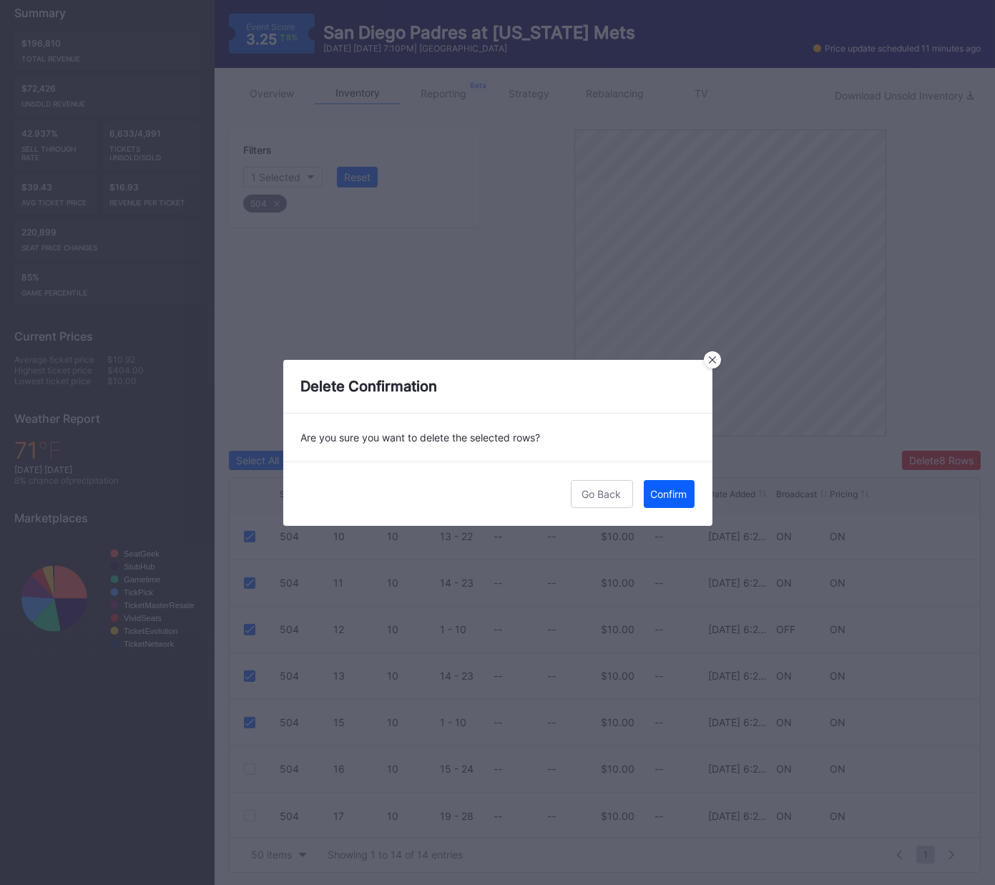
click at [666, 486] on button "Confirm" at bounding box center [669, 494] width 51 height 28
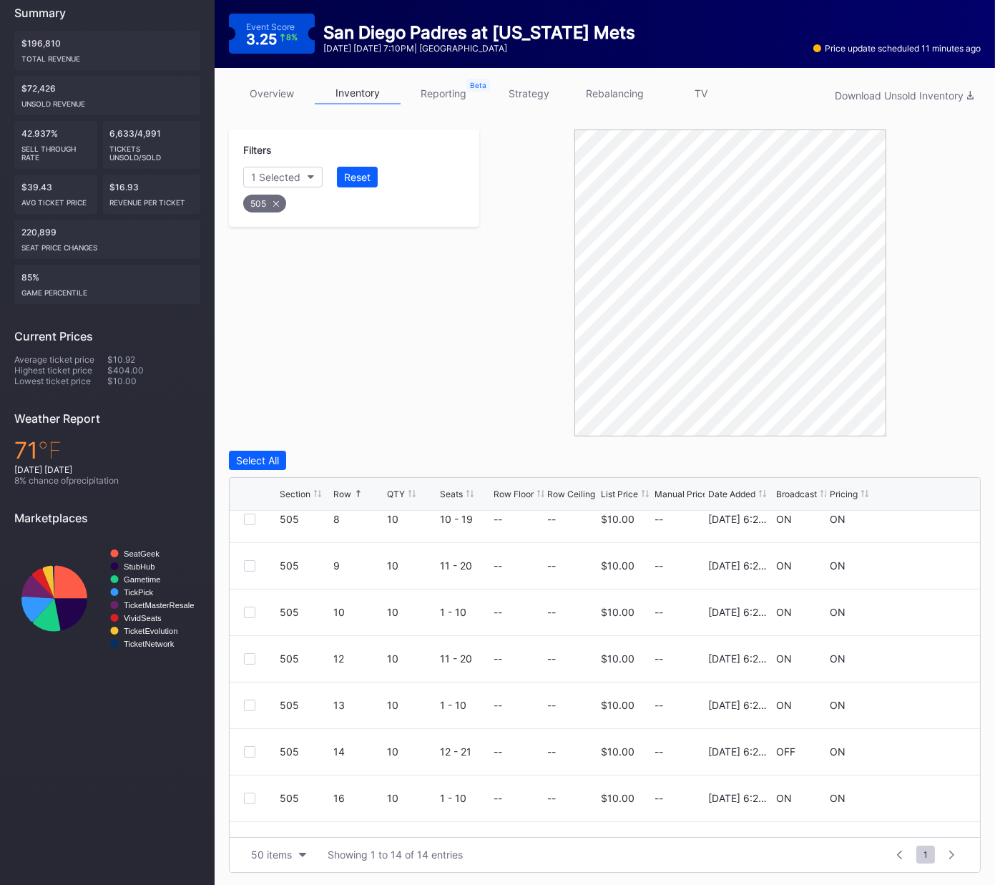
scroll to position [325, 0]
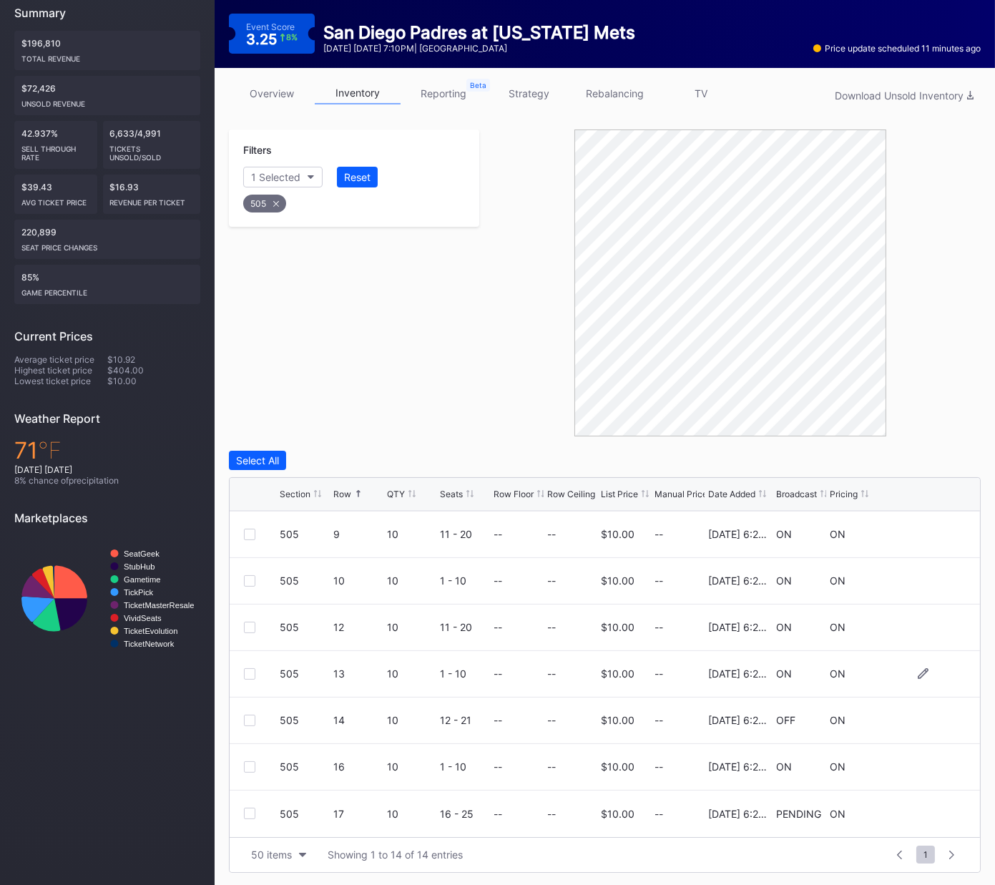
click at [250, 656] on div at bounding box center [249, 673] width 11 height 11
drag, startPoint x: 248, startPoint y: 718, endPoint x: 245, endPoint y: 752, distance: 33.7
click at [248, 656] on div at bounding box center [249, 720] width 11 height 11
click at [249, 656] on div at bounding box center [249, 766] width 11 height 11
click at [245, 656] on div at bounding box center [249, 813] width 11 height 11
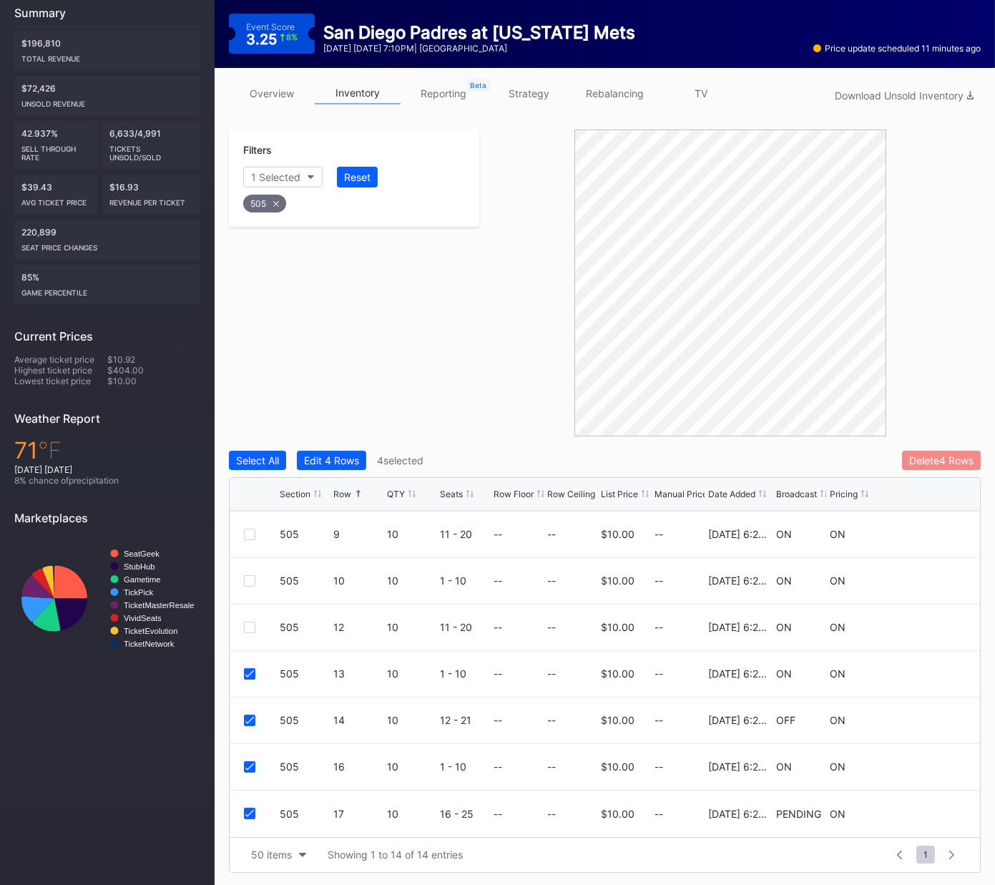
click at [929, 456] on div "Delete 4 Rows" at bounding box center [941, 460] width 64 height 12
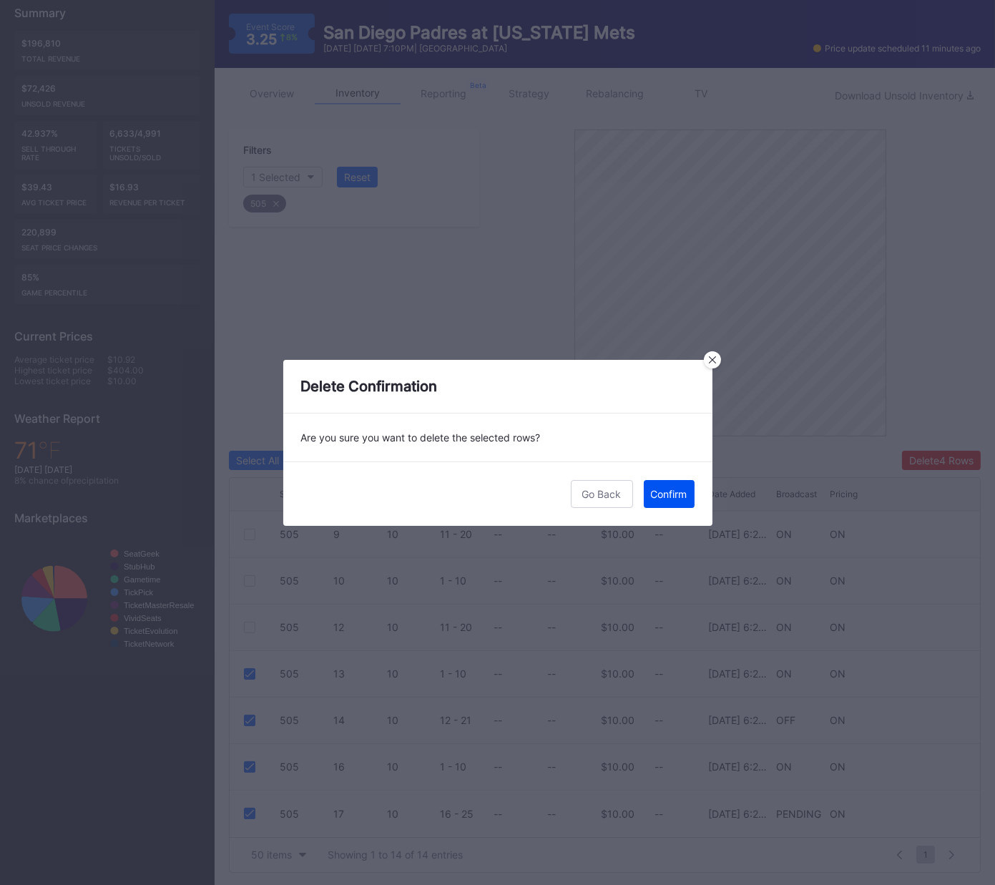
click at [673, 491] on div "Confirm" at bounding box center [669, 494] width 36 height 12
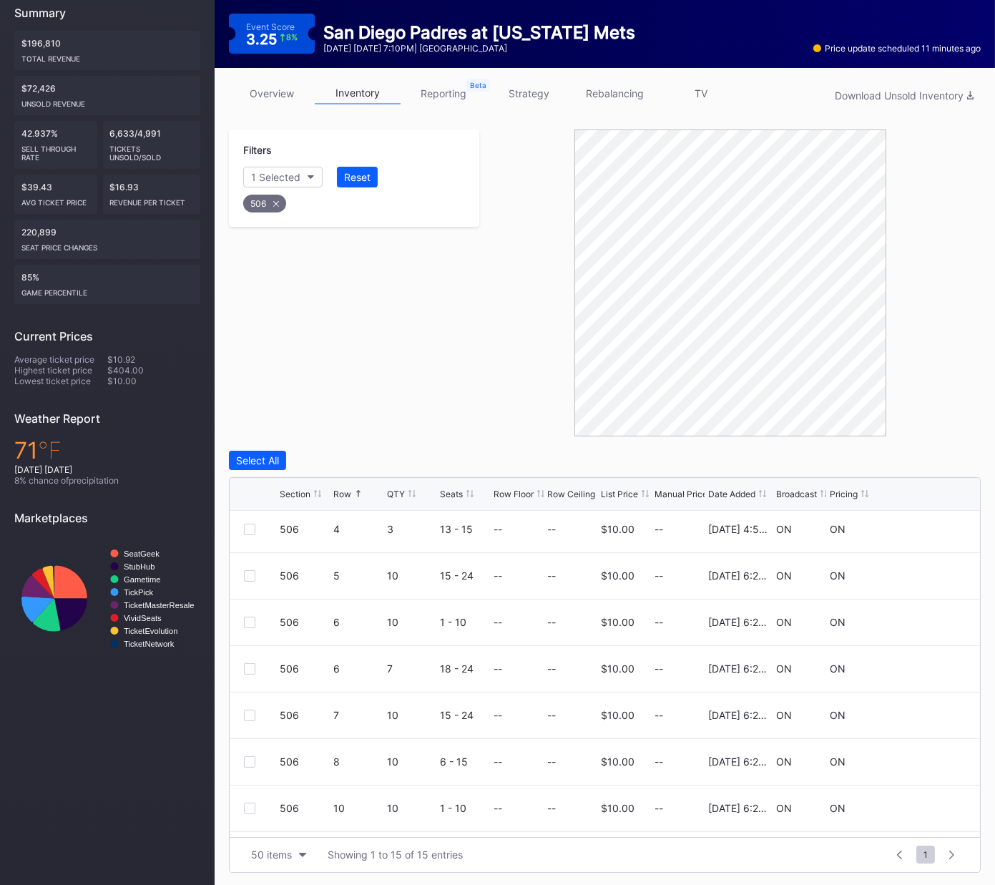
scroll to position [104, 0]
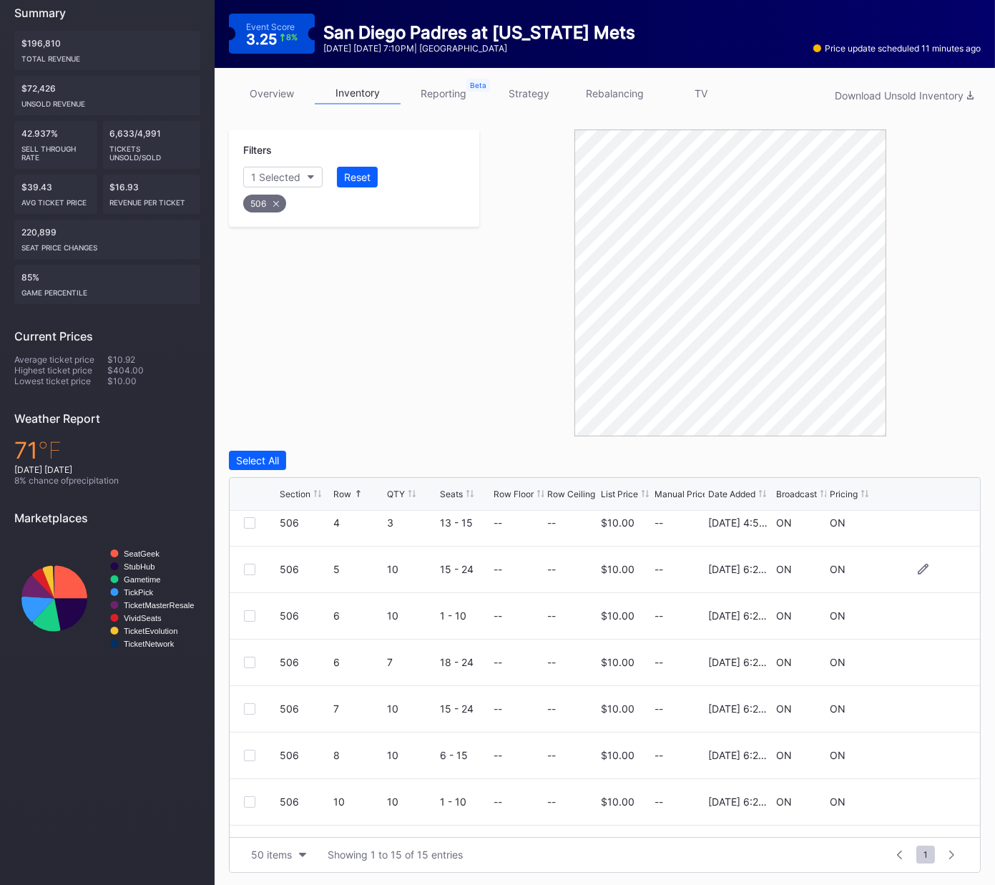
click at [248, 569] on div at bounding box center [249, 569] width 11 height 11
click at [247, 617] on div at bounding box center [249, 615] width 11 height 11
click at [937, 464] on div "Delete 2 Rows" at bounding box center [942, 460] width 64 height 12
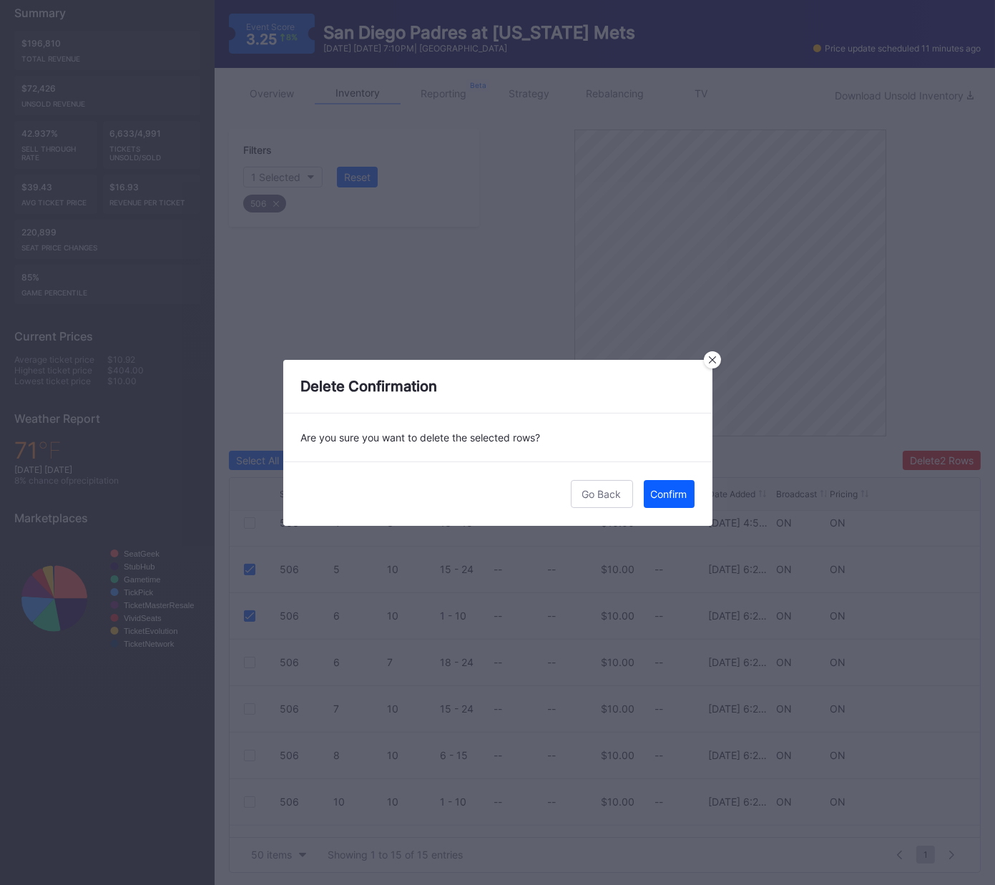
drag, startPoint x: 684, startPoint y: 492, endPoint x: 679, endPoint y: 482, distance: 11.2
click at [683, 492] on div "Confirm" at bounding box center [669, 494] width 36 height 12
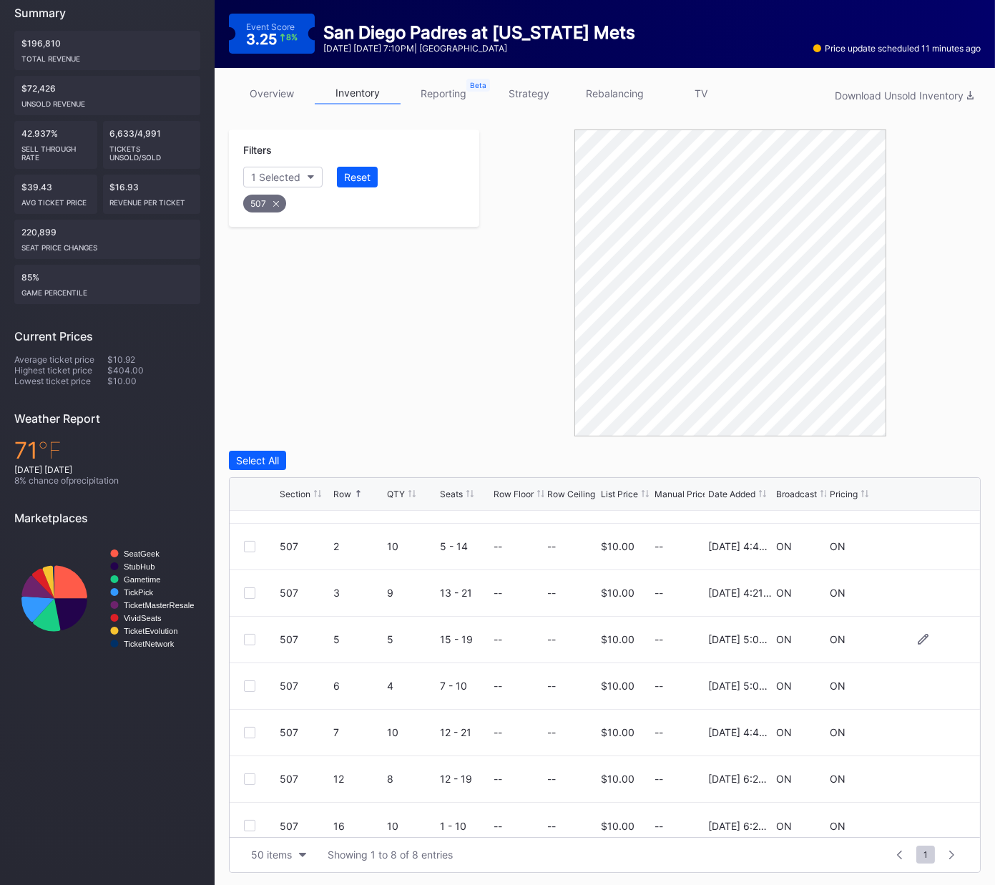
scroll to position [46, 0]
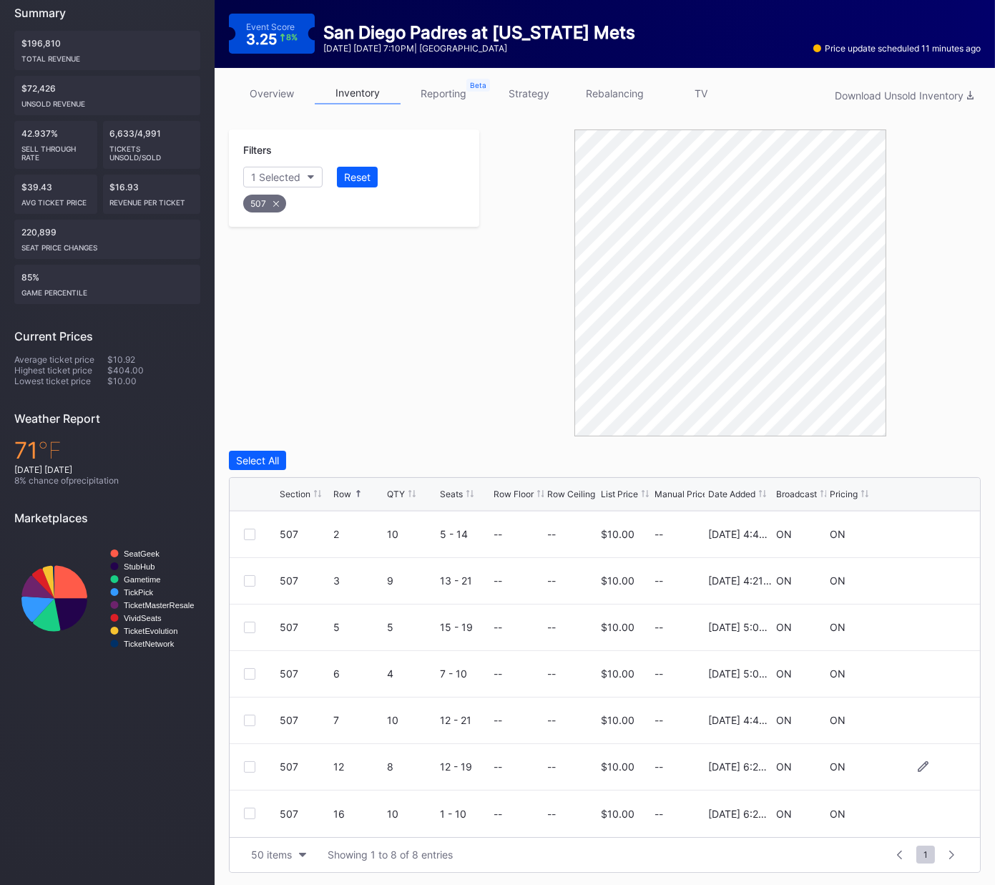
click at [249, 656] on div at bounding box center [249, 766] width 11 height 11
click at [250, 656] on div at bounding box center [249, 813] width 11 height 11
click at [917, 455] on div "Delete 2 Rows" at bounding box center [942, 460] width 64 height 12
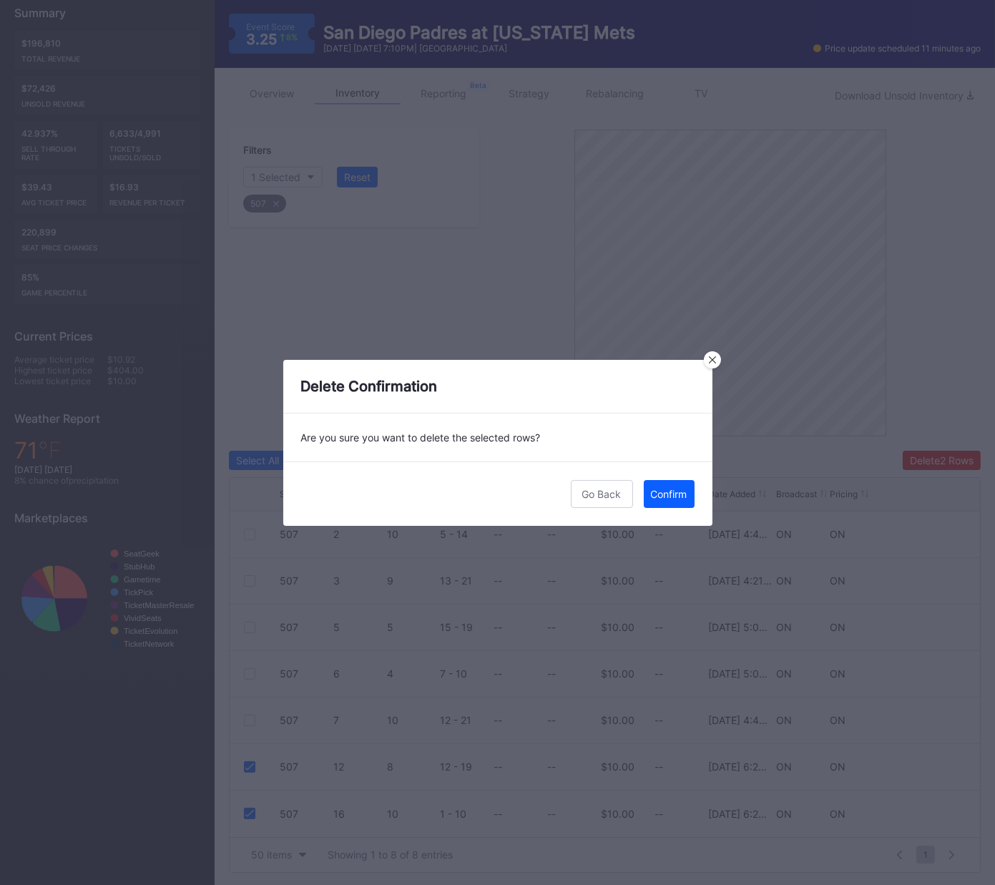
drag, startPoint x: 670, startPoint y: 493, endPoint x: 767, endPoint y: 477, distance: 98.6
click at [670, 493] on div "Confirm" at bounding box center [669, 494] width 36 height 12
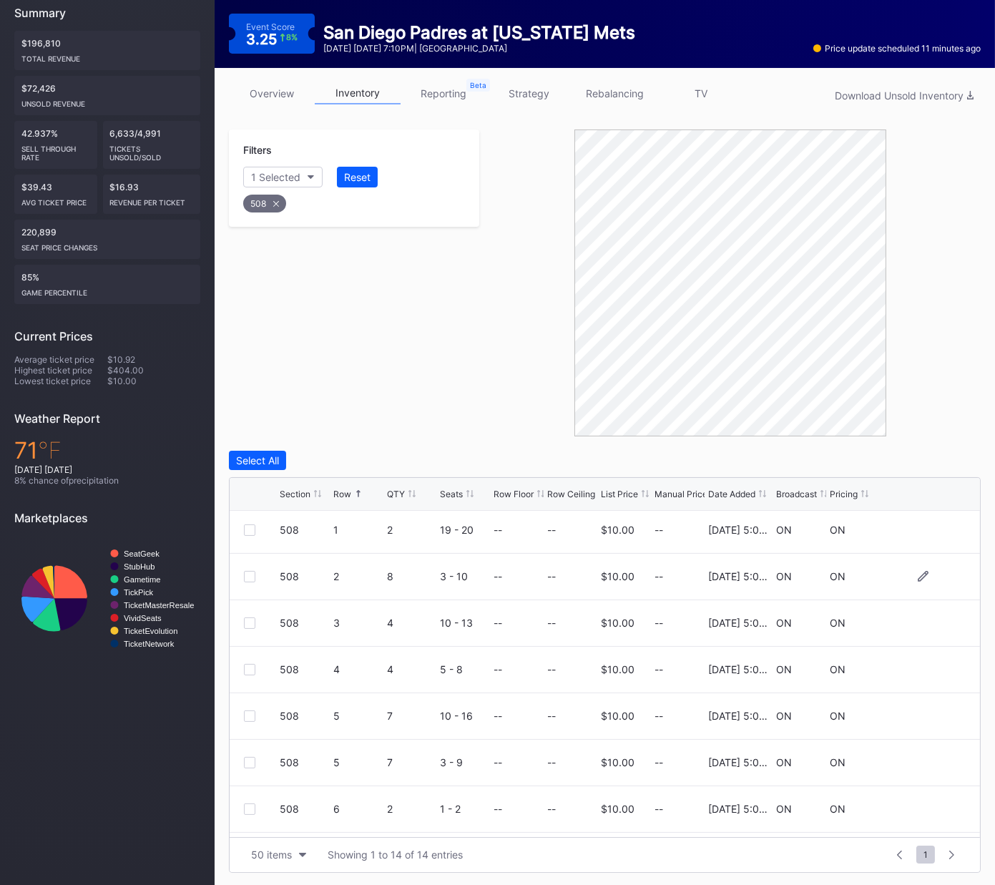
scroll to position [145, 0]
click at [250, 572] on div at bounding box center [249, 575] width 11 height 11
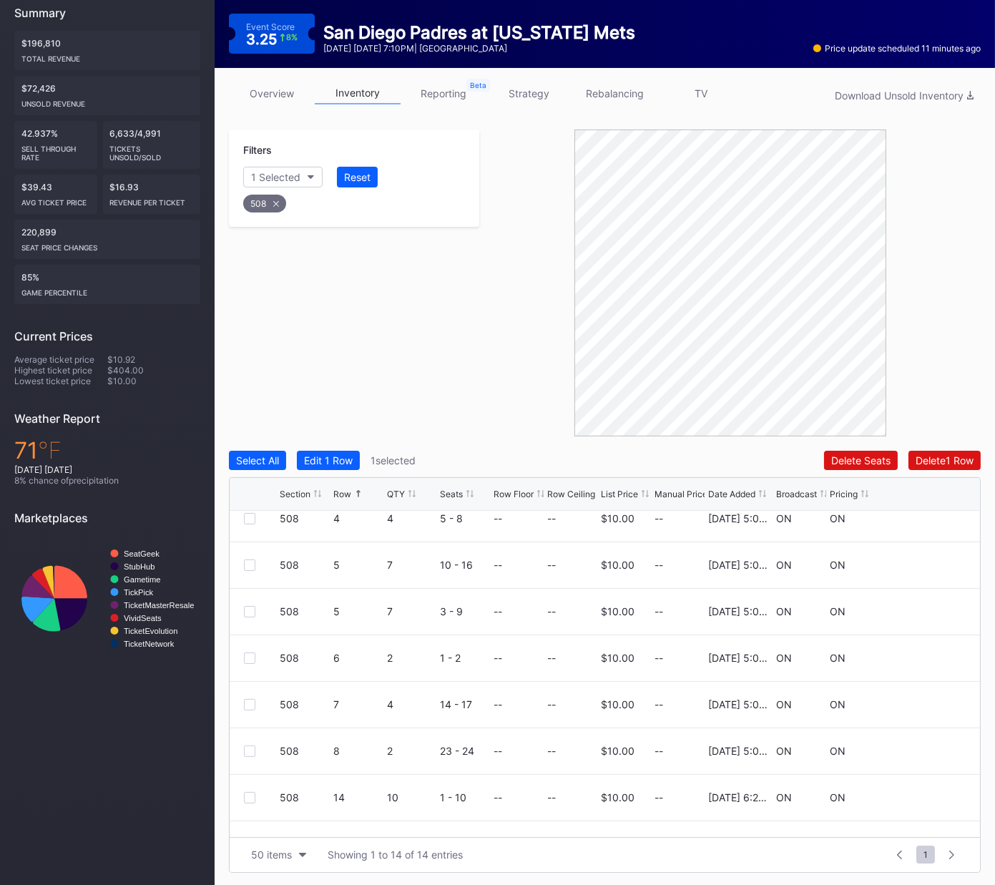
scroll to position [325, 0]
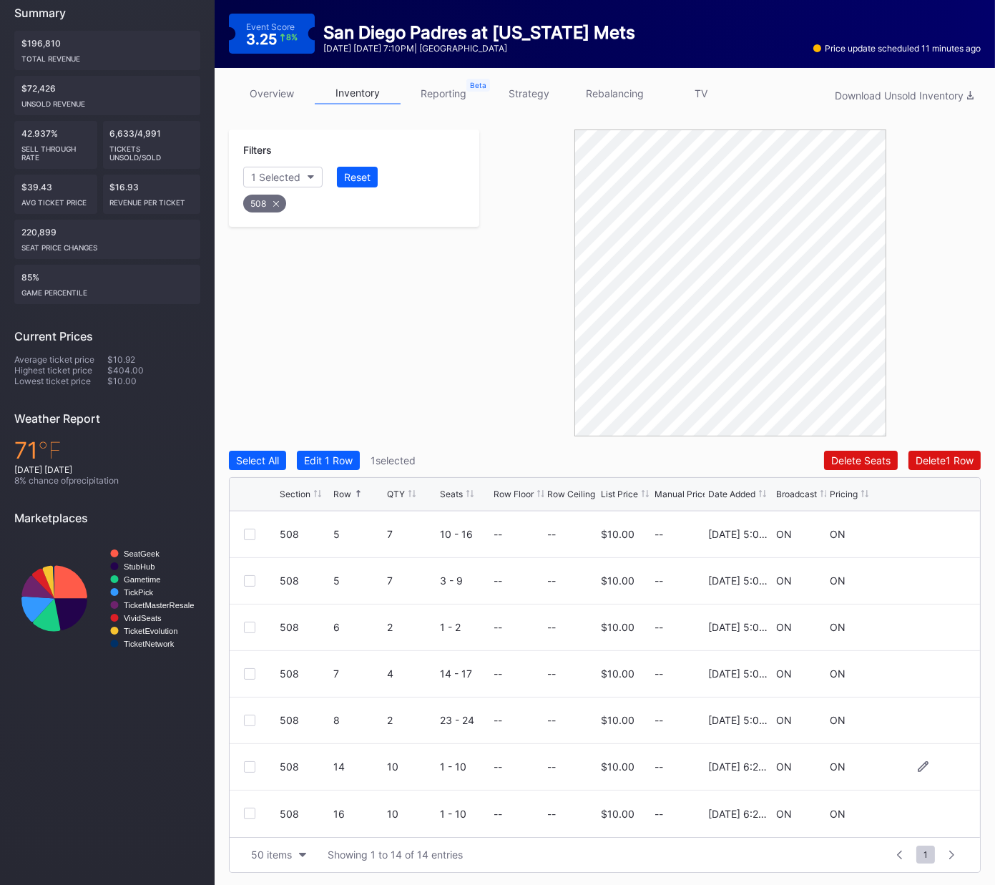
click at [249, 656] on div at bounding box center [249, 766] width 11 height 11
click at [245, 656] on div at bounding box center [249, 813] width 11 height 11
click at [902, 458] on button "Delete 3 Rows" at bounding box center [941, 460] width 79 height 19
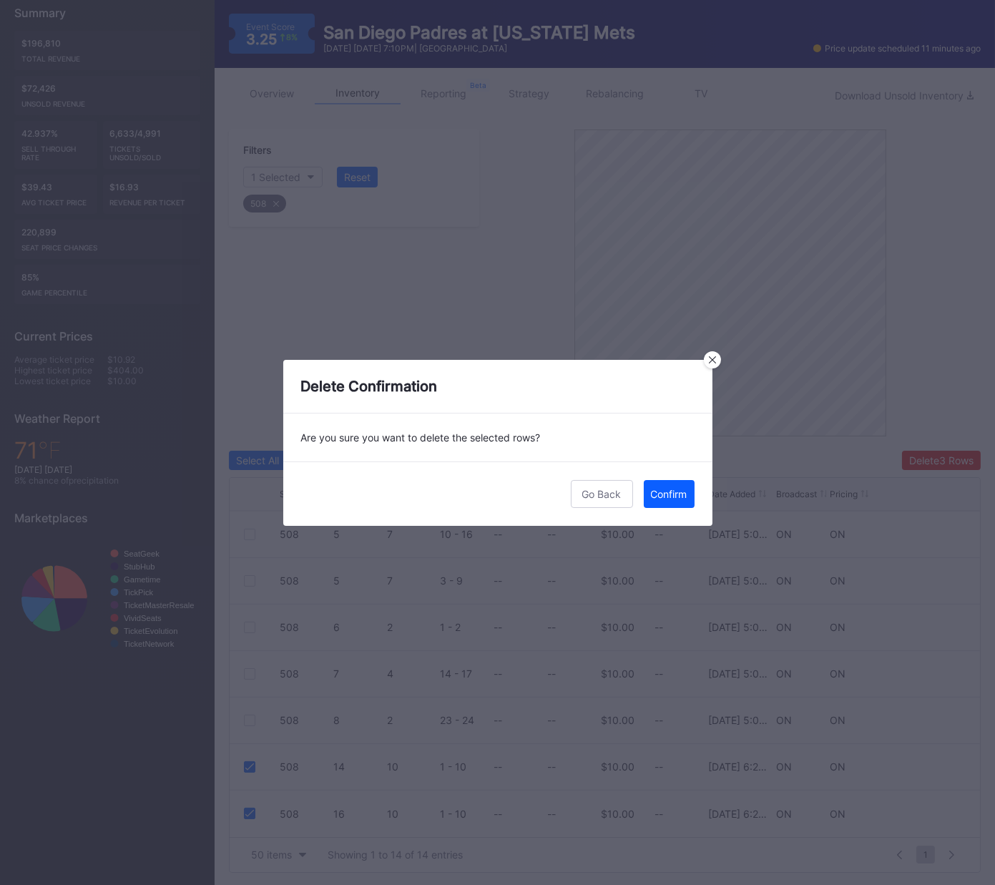
click at [670, 493] on div "Confirm" at bounding box center [669, 494] width 36 height 12
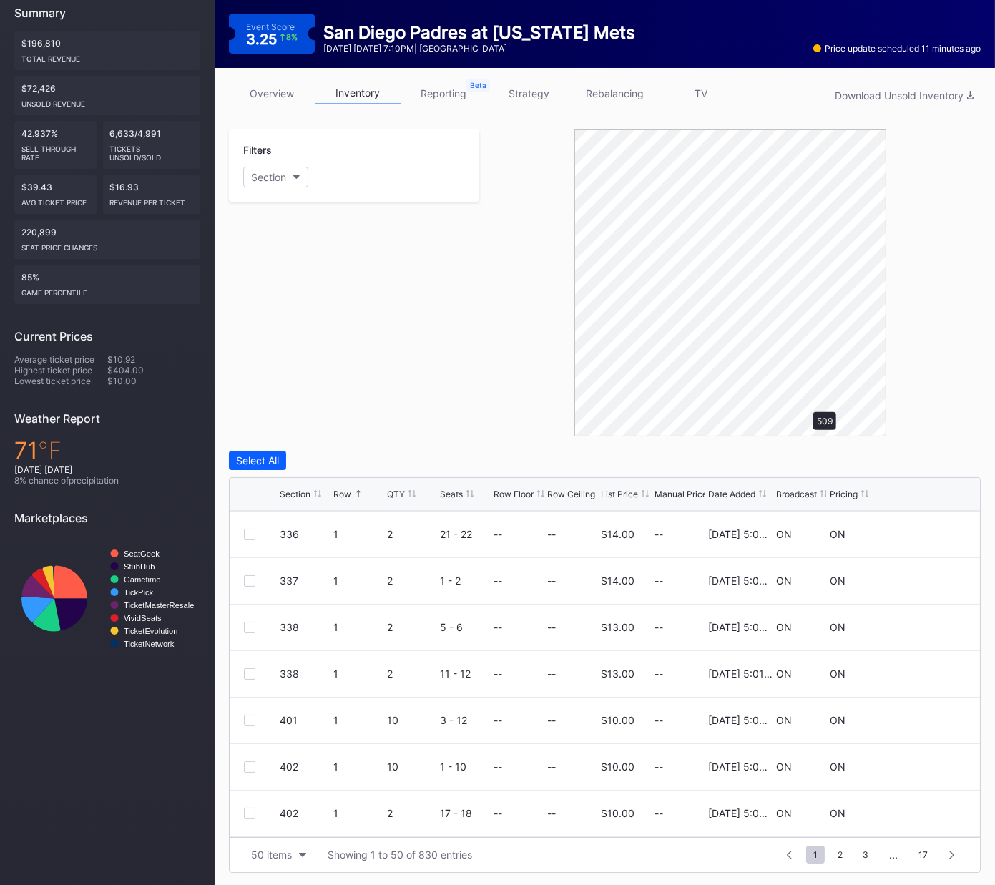
scroll to position [0, 0]
click at [251, 656] on div at bounding box center [249, 766] width 11 height 11
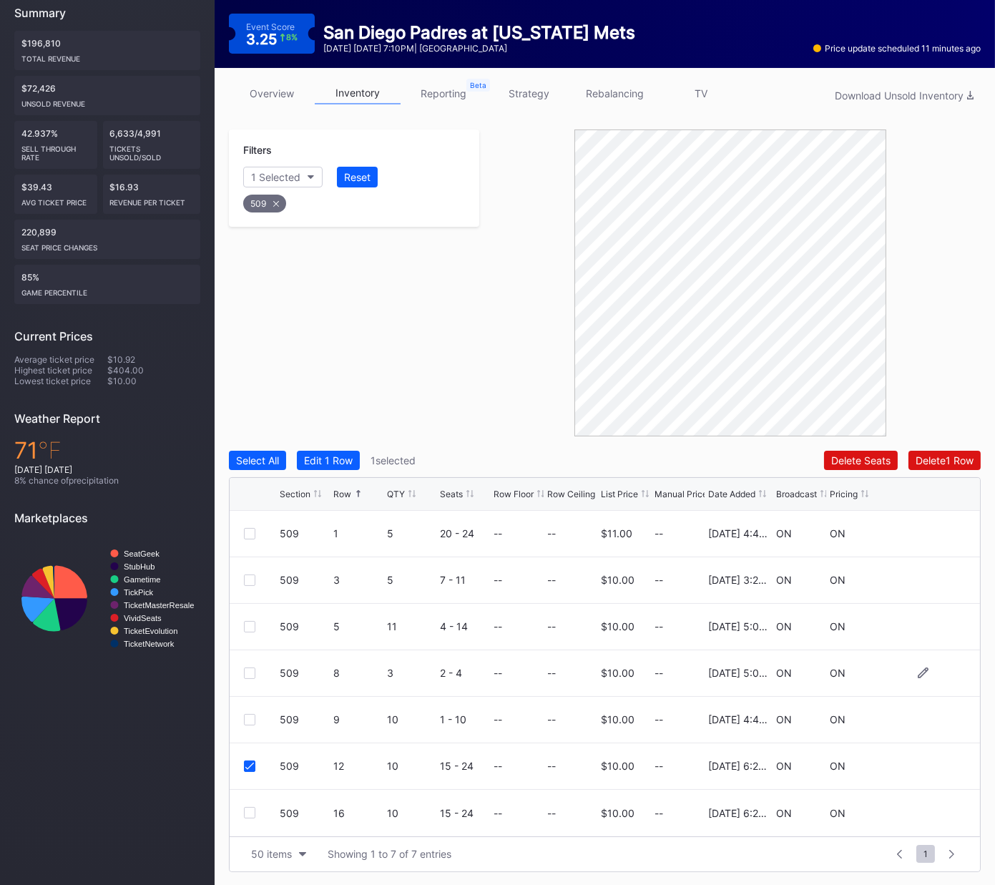
drag, startPoint x: 249, startPoint y: 808, endPoint x: 562, endPoint y: 693, distance: 333.6
click at [249, 656] on div at bounding box center [249, 812] width 11 height 11
click at [962, 458] on div "Delete 2 Rows" at bounding box center [942, 460] width 64 height 12
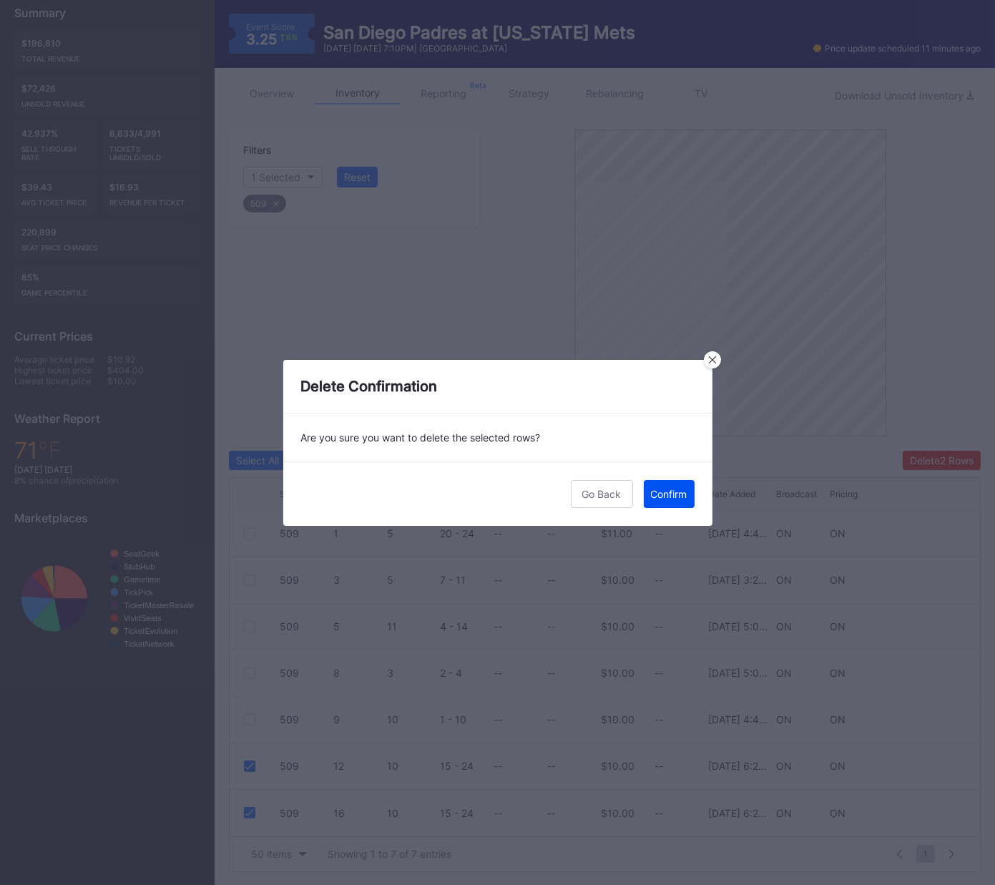
click at [670, 494] on div "Confirm" at bounding box center [669, 494] width 36 height 12
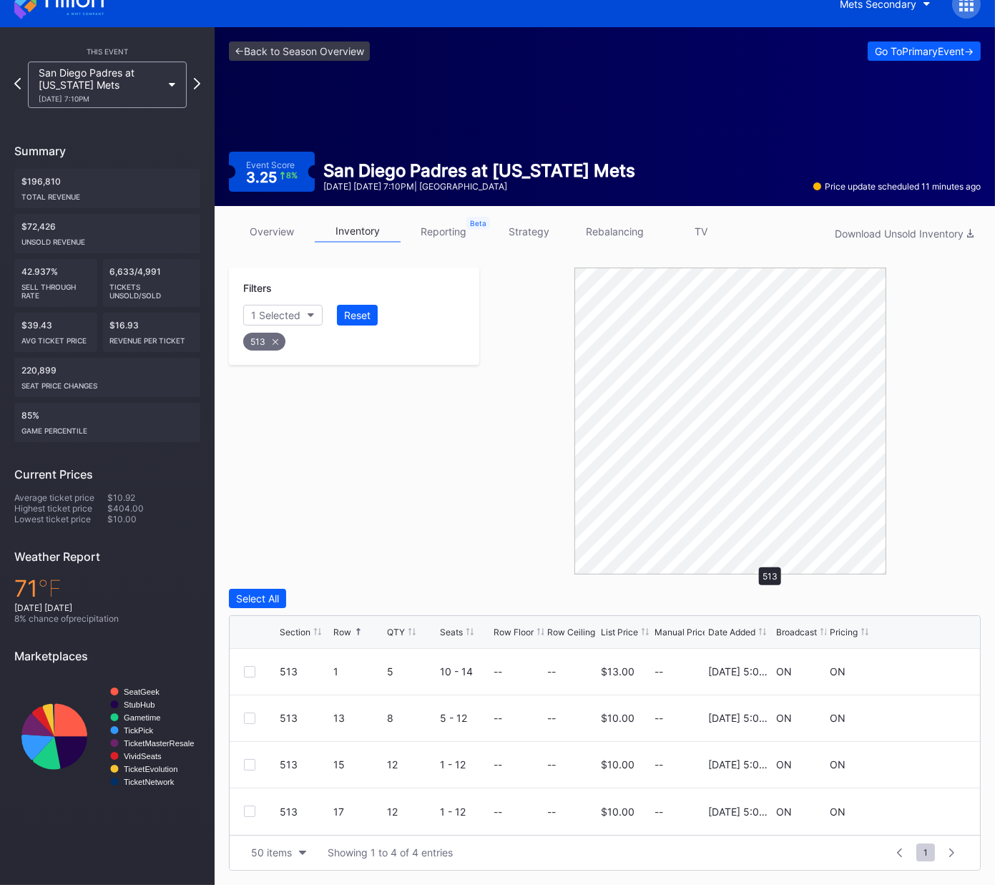
scroll to position [17, 0]
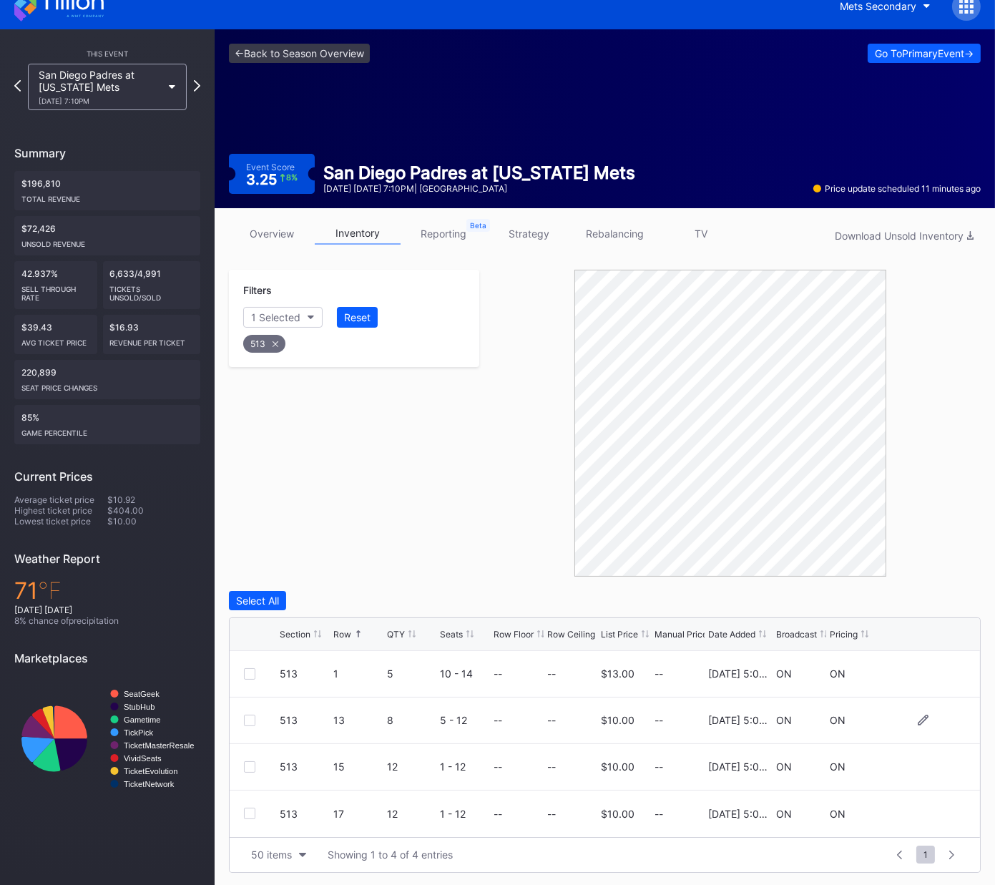
click at [253, 656] on div at bounding box center [249, 720] width 11 height 11
click at [250, 656] on div at bounding box center [249, 766] width 11 height 11
click at [249, 656] on div at bounding box center [249, 813] width 11 height 11
click at [912, 595] on div "Delete 3 Rows" at bounding box center [941, 601] width 64 height 12
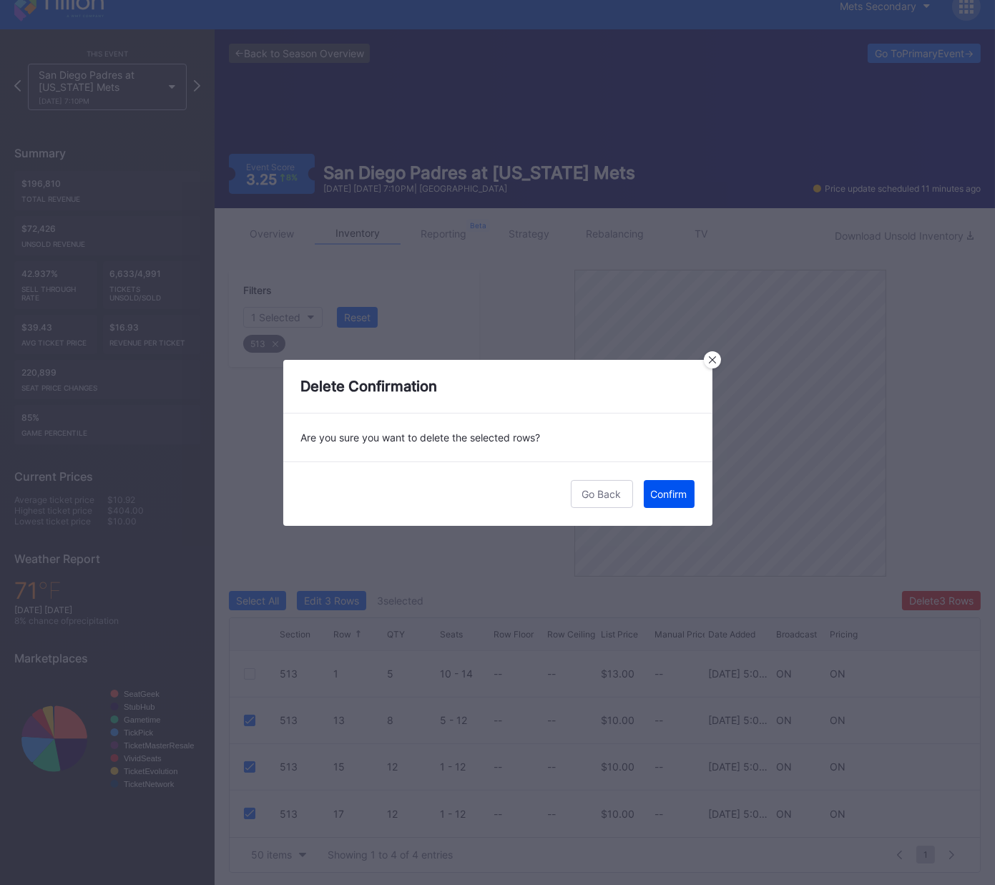
click at [665, 492] on div "Confirm" at bounding box center [669, 494] width 36 height 12
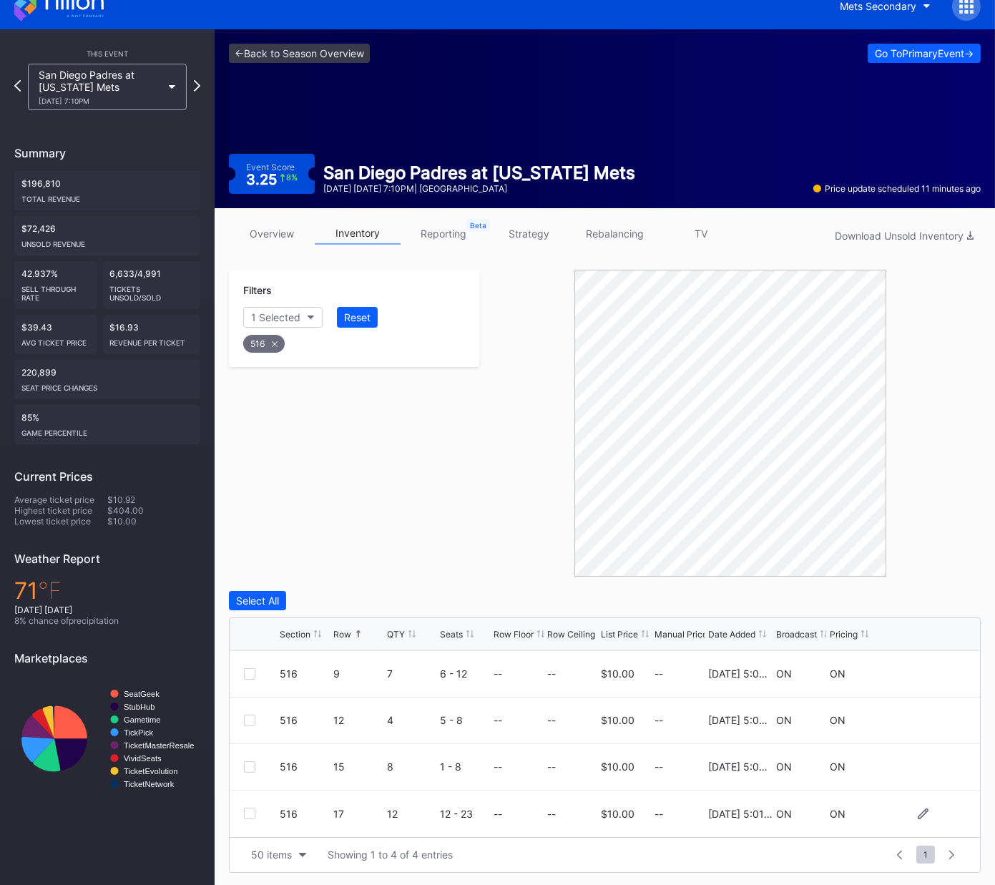
click at [248, 656] on div at bounding box center [249, 813] width 11 height 11
click at [939, 602] on div "Delete 1 Row" at bounding box center [945, 601] width 58 height 12
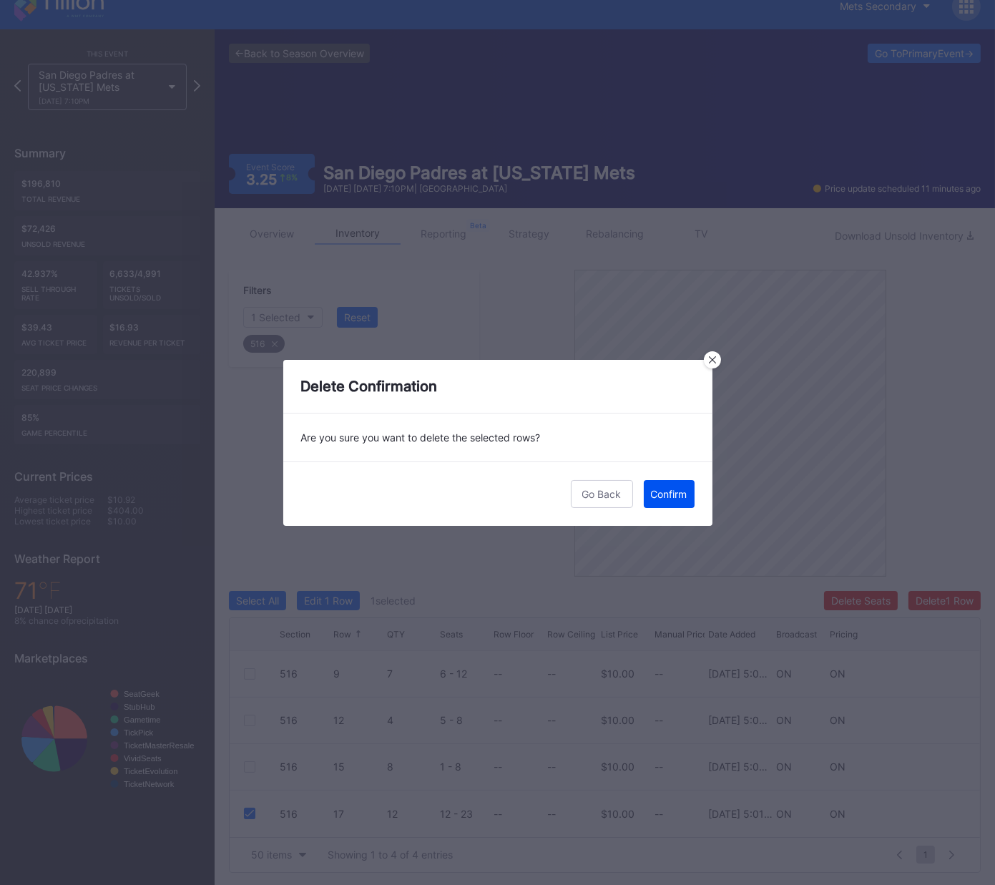
click at [681, 493] on div "Confirm" at bounding box center [669, 494] width 36 height 12
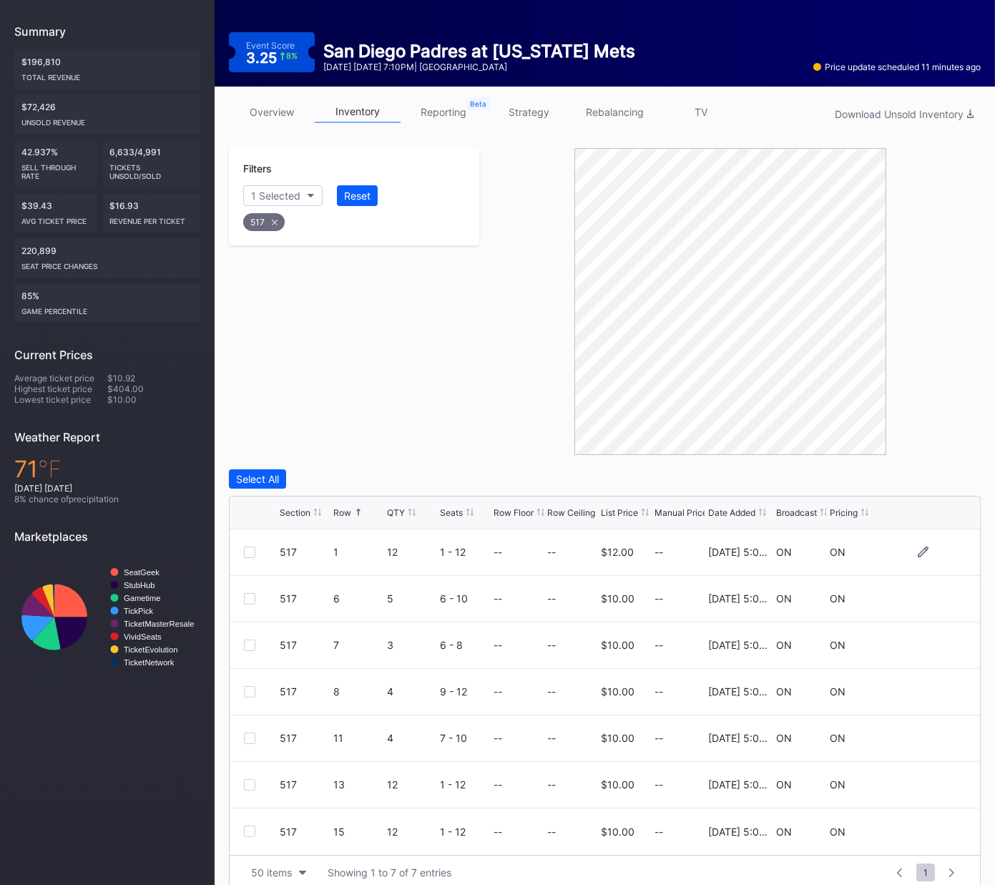
scroll to position [157, 0]
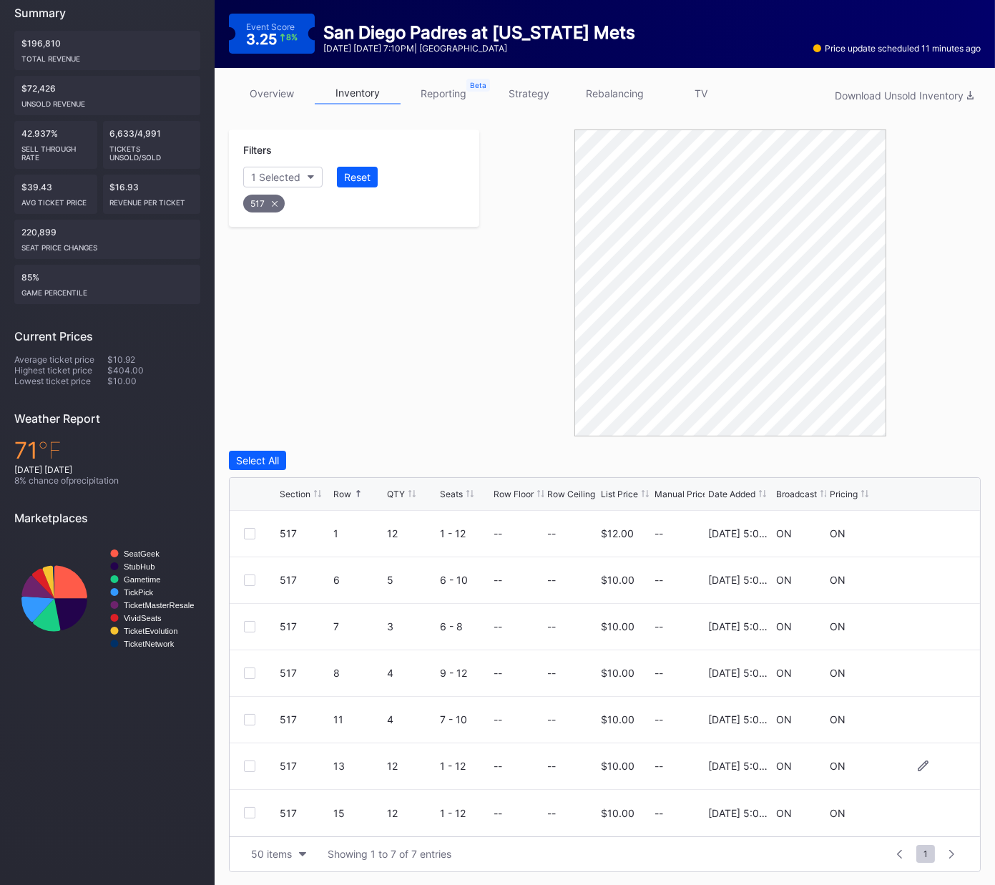
click at [249, 656] on div at bounding box center [249, 766] width 11 height 11
click at [253, 656] on div at bounding box center [249, 812] width 11 height 11
click at [957, 461] on div "Delete 2 Rows" at bounding box center [942, 460] width 64 height 12
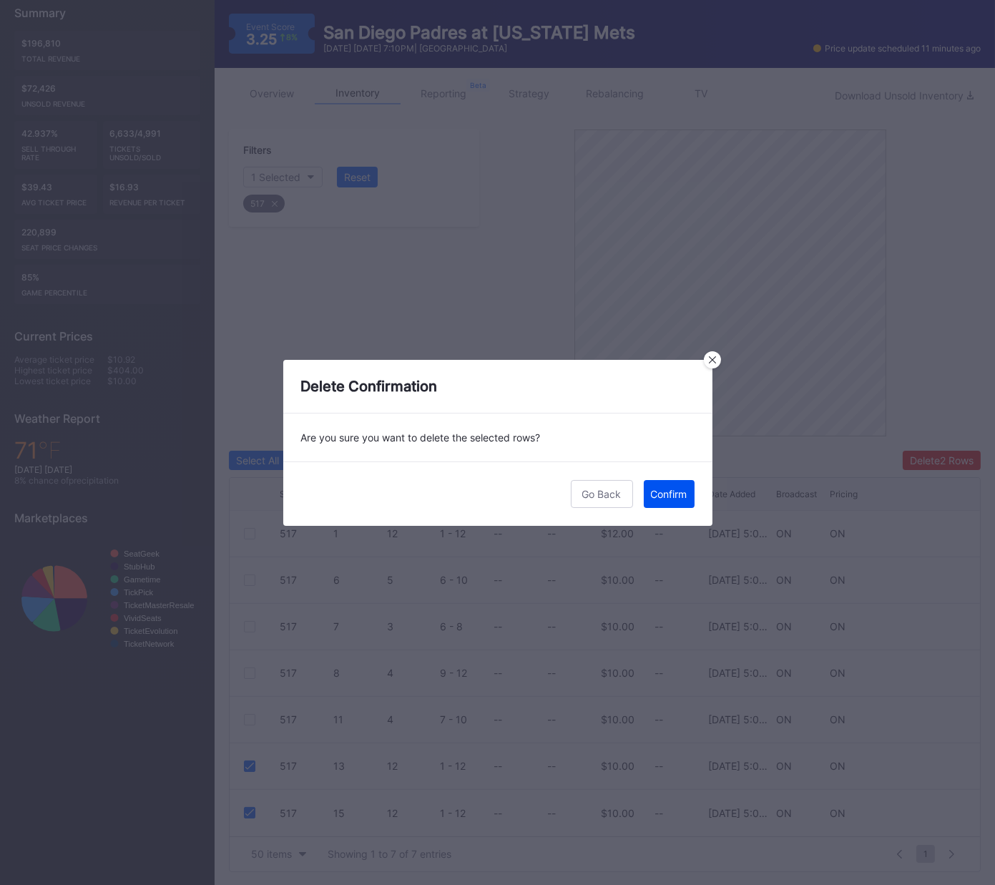
click at [684, 494] on div "Confirm" at bounding box center [669, 494] width 36 height 12
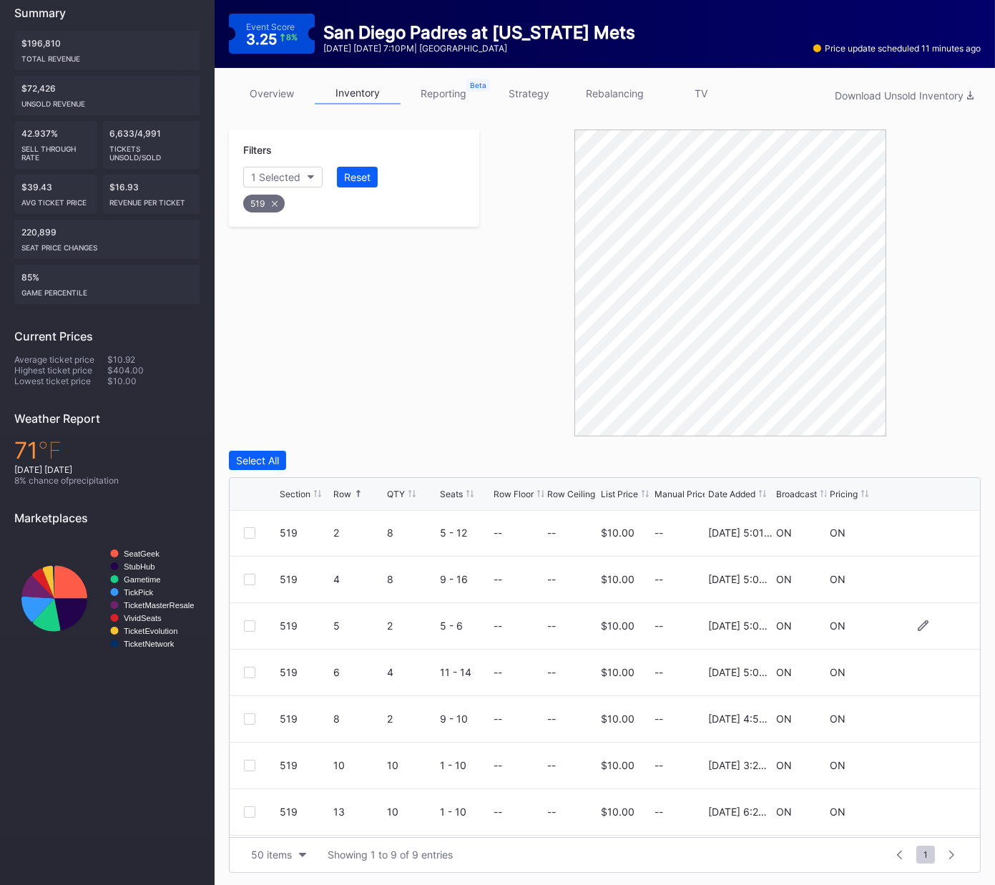
scroll to position [92, 0]
drag, startPoint x: 248, startPoint y: 763, endPoint x: 252, endPoint y: 797, distance: 33.9
click at [248, 656] on div at bounding box center [249, 767] width 11 height 11
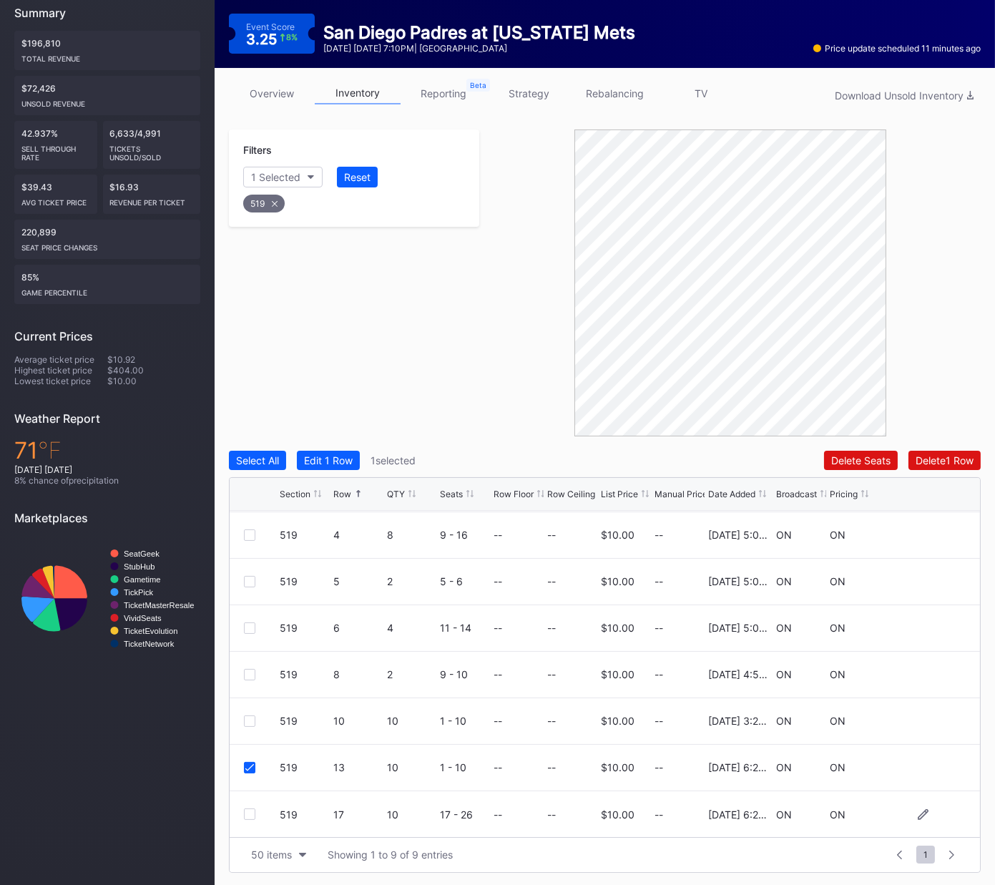
drag, startPoint x: 248, startPoint y: 814, endPoint x: 273, endPoint y: 805, distance: 26.0
click at [248, 656] on div at bounding box center [249, 814] width 11 height 11
click at [934, 460] on div "Delete 2 Rows" at bounding box center [942, 460] width 64 height 12
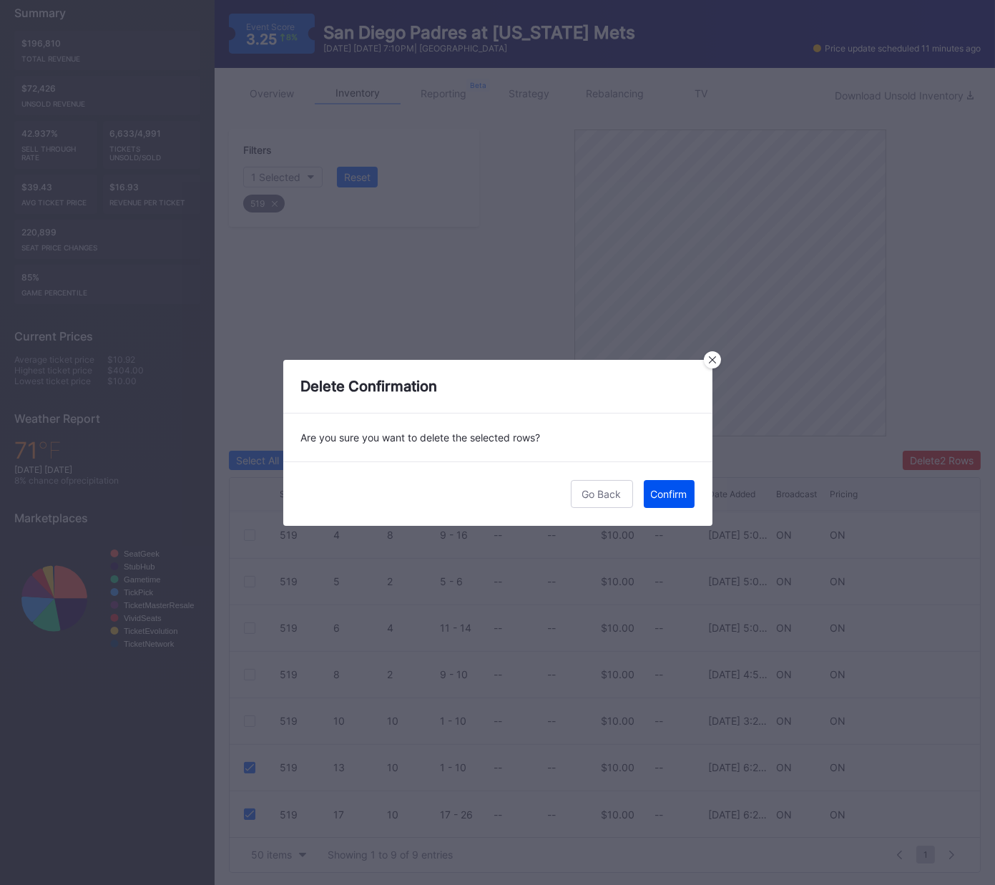
click at [663, 494] on div "Confirm" at bounding box center [669, 494] width 36 height 12
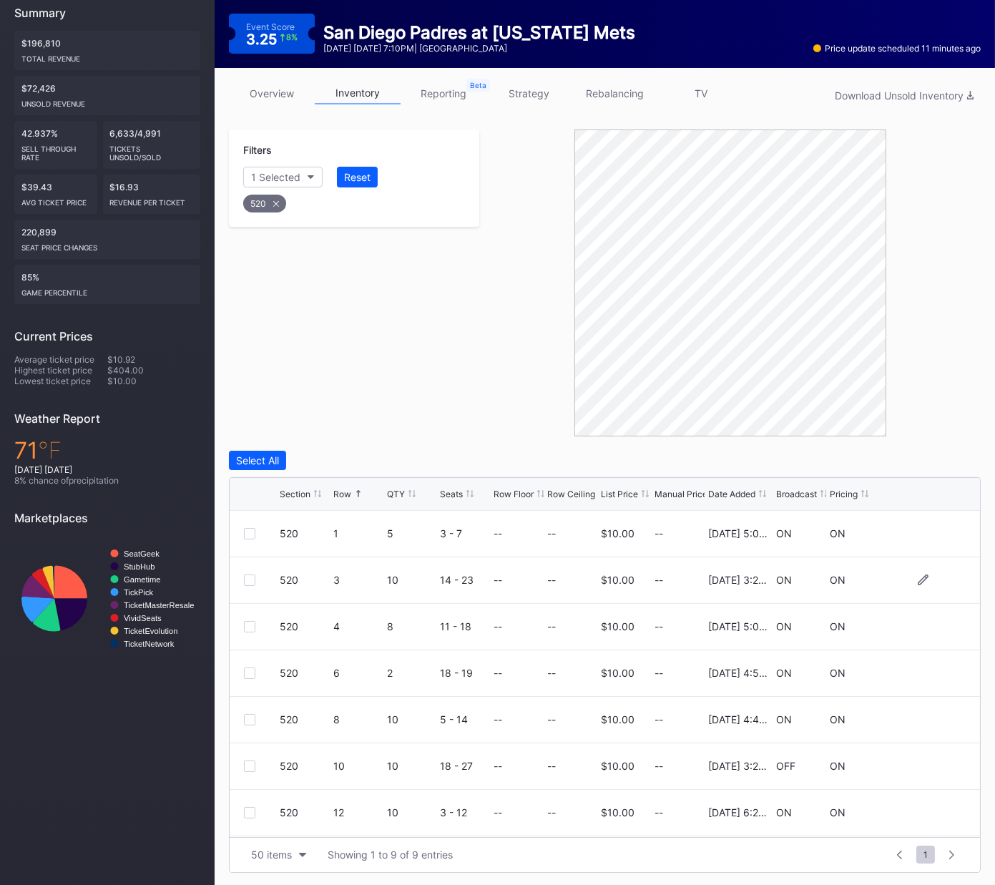
scroll to position [156, 0]
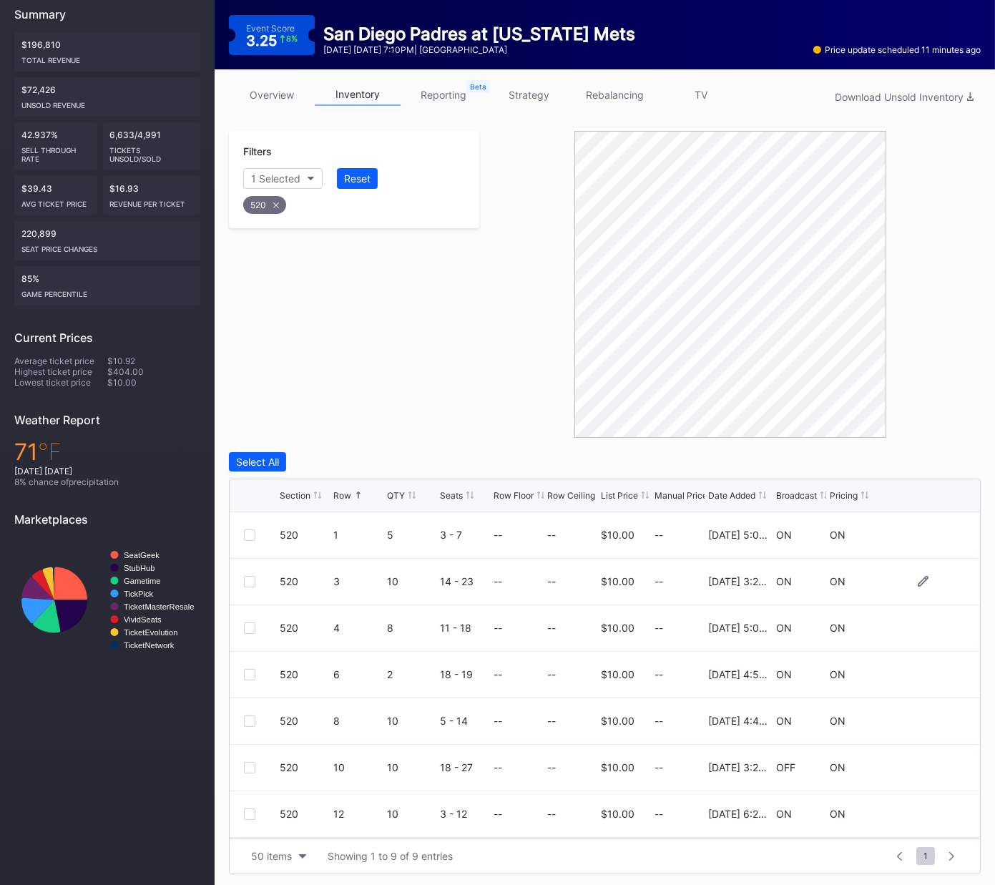
click at [246, 580] on div at bounding box center [249, 581] width 11 height 11
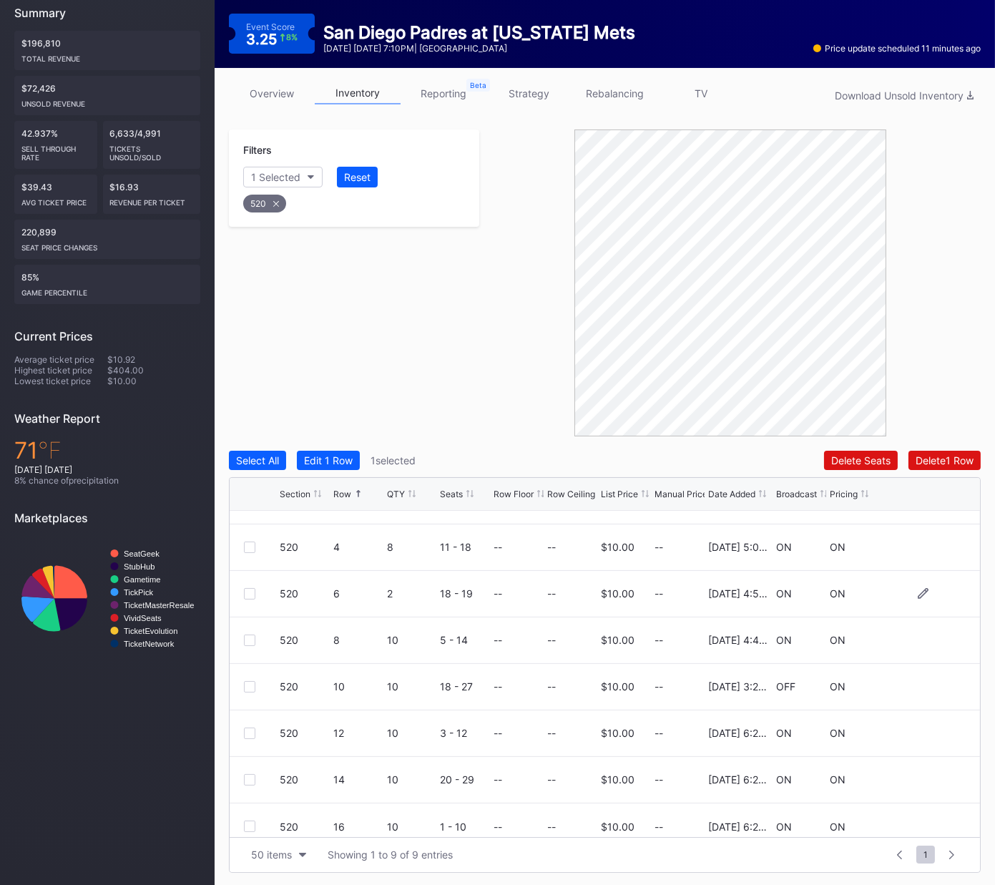
scroll to position [92, 0]
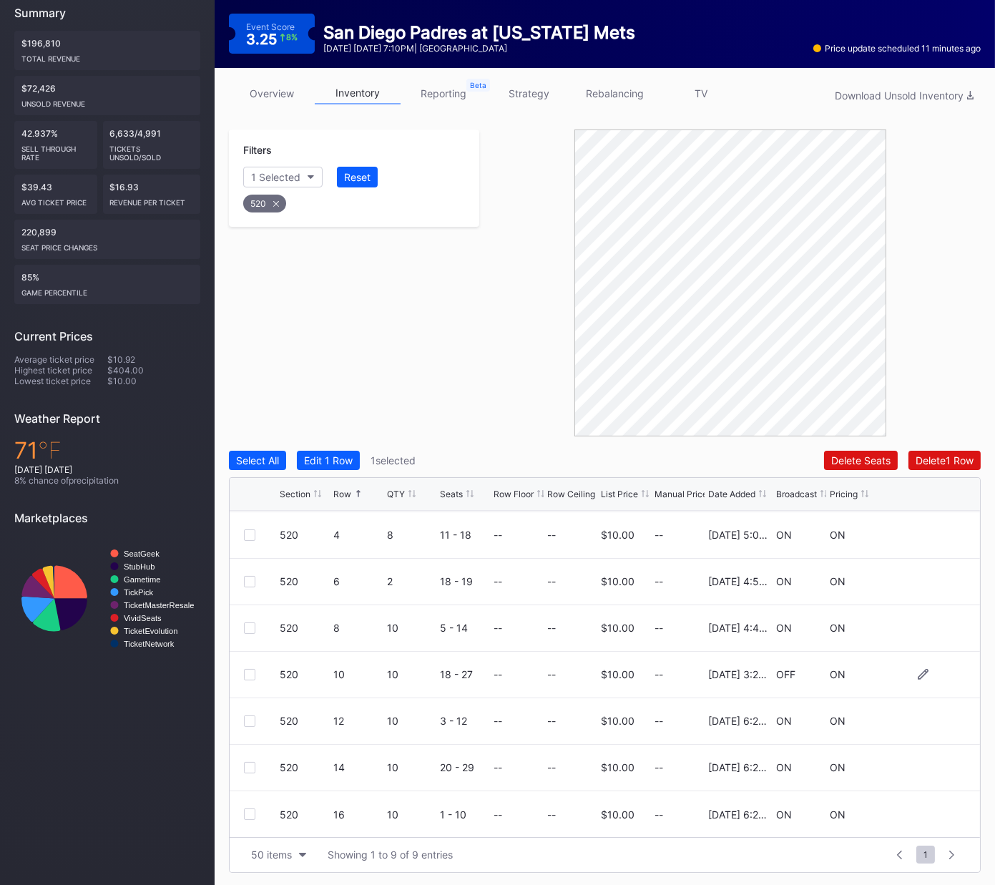
click at [245, 656] on div at bounding box center [249, 674] width 11 height 11
click at [252, 656] on div at bounding box center [249, 720] width 11 height 11
drag, startPoint x: 246, startPoint y: 762, endPoint x: 250, endPoint y: 800, distance: 38.2
click at [246, 656] on div at bounding box center [249, 767] width 11 height 11
click at [247, 656] on div at bounding box center [249, 814] width 11 height 11
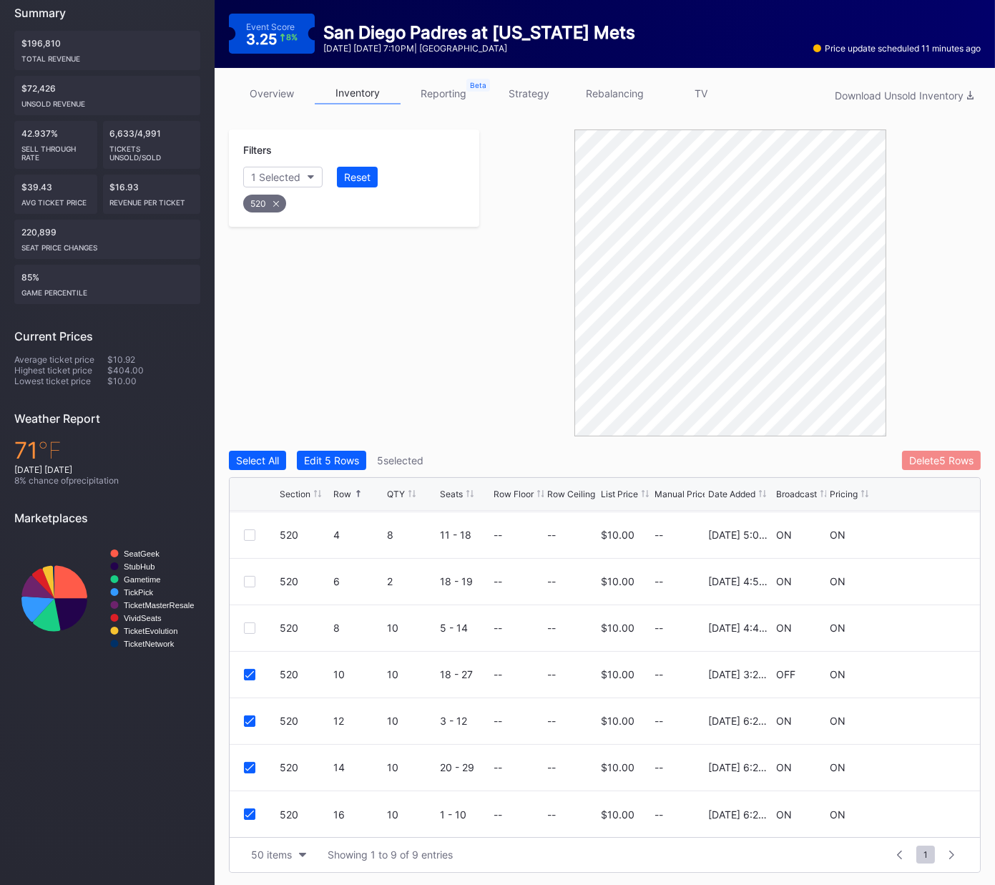
click at [943, 454] on div "Delete 5 Rows" at bounding box center [941, 460] width 64 height 12
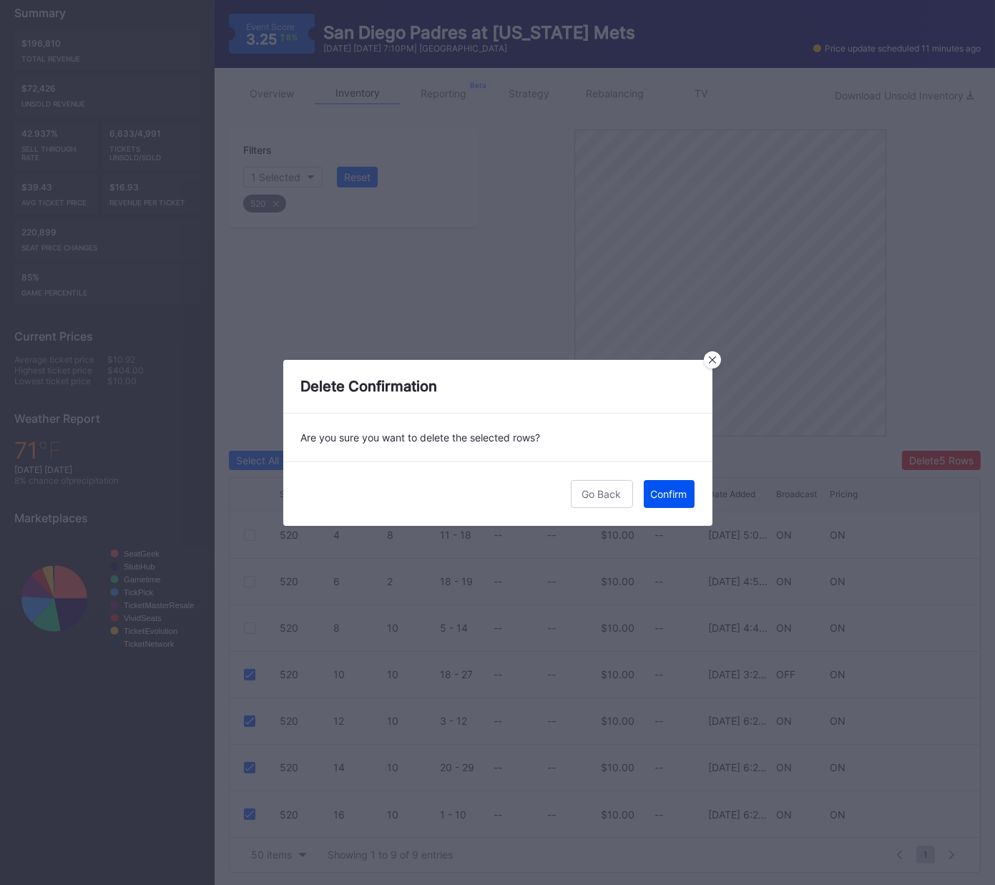
drag, startPoint x: 668, startPoint y: 482, endPoint x: 673, endPoint y: 497, distance: 15.8
click at [669, 483] on button "Confirm" at bounding box center [669, 494] width 51 height 28
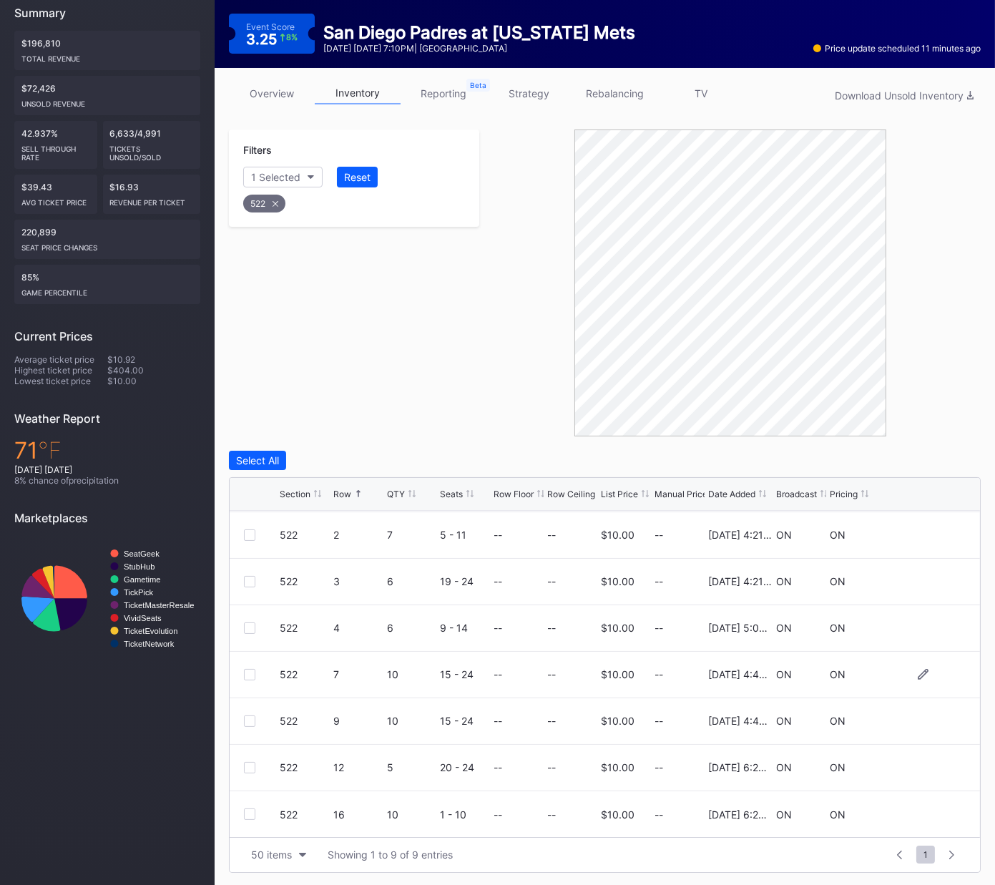
click at [249, 656] on div at bounding box center [249, 674] width 11 height 11
click at [248, 656] on div at bounding box center [249, 720] width 11 height 11
click at [939, 461] on div "Delete 2 Rows" at bounding box center [942, 460] width 64 height 12
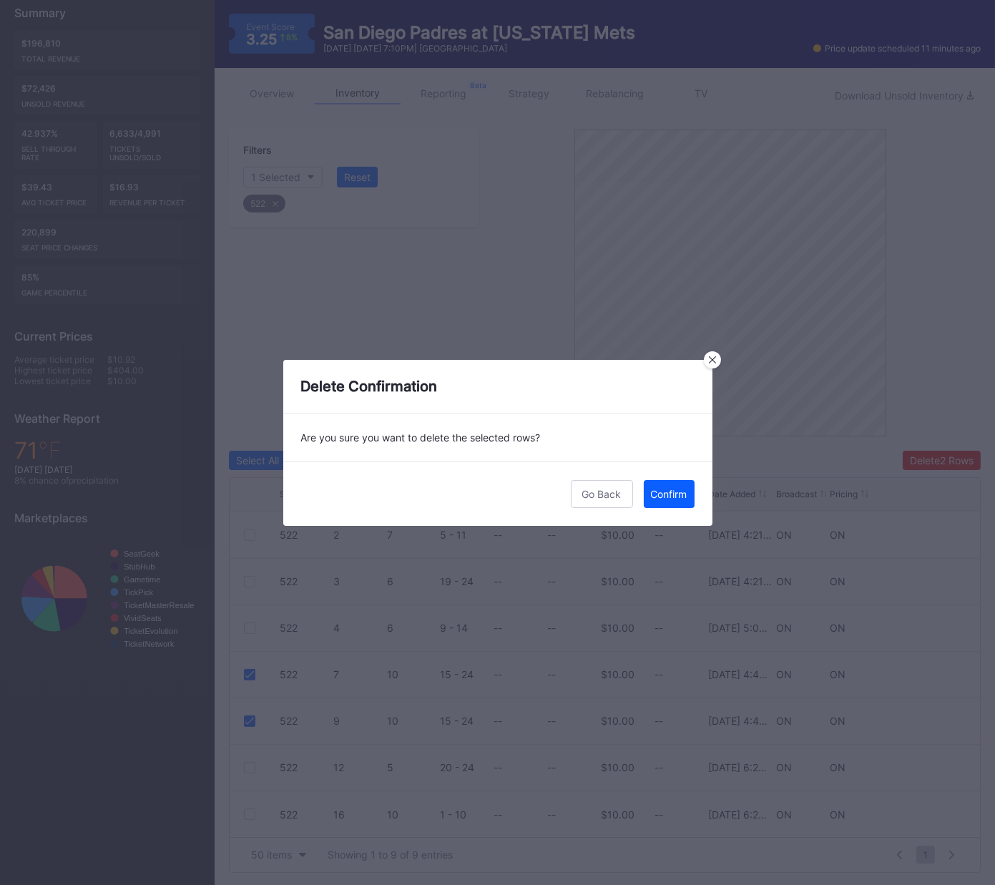
click at [668, 494] on div "Confirm" at bounding box center [669, 494] width 36 height 12
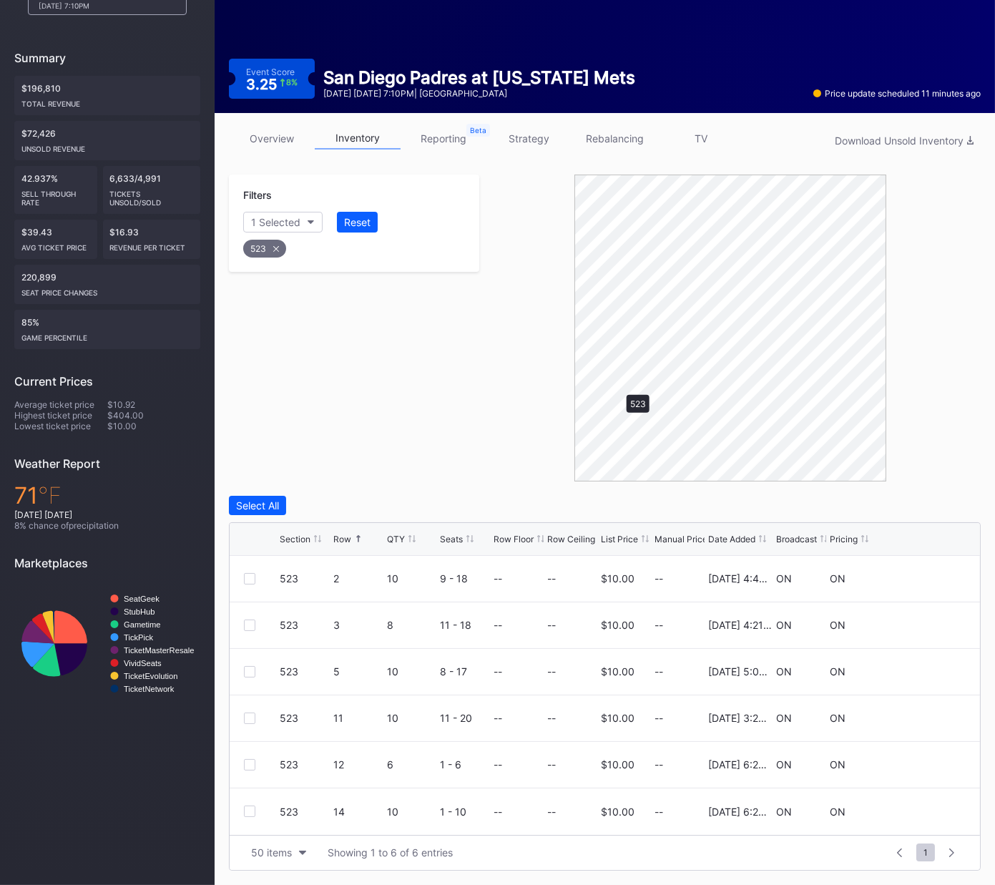
scroll to position [110, 0]
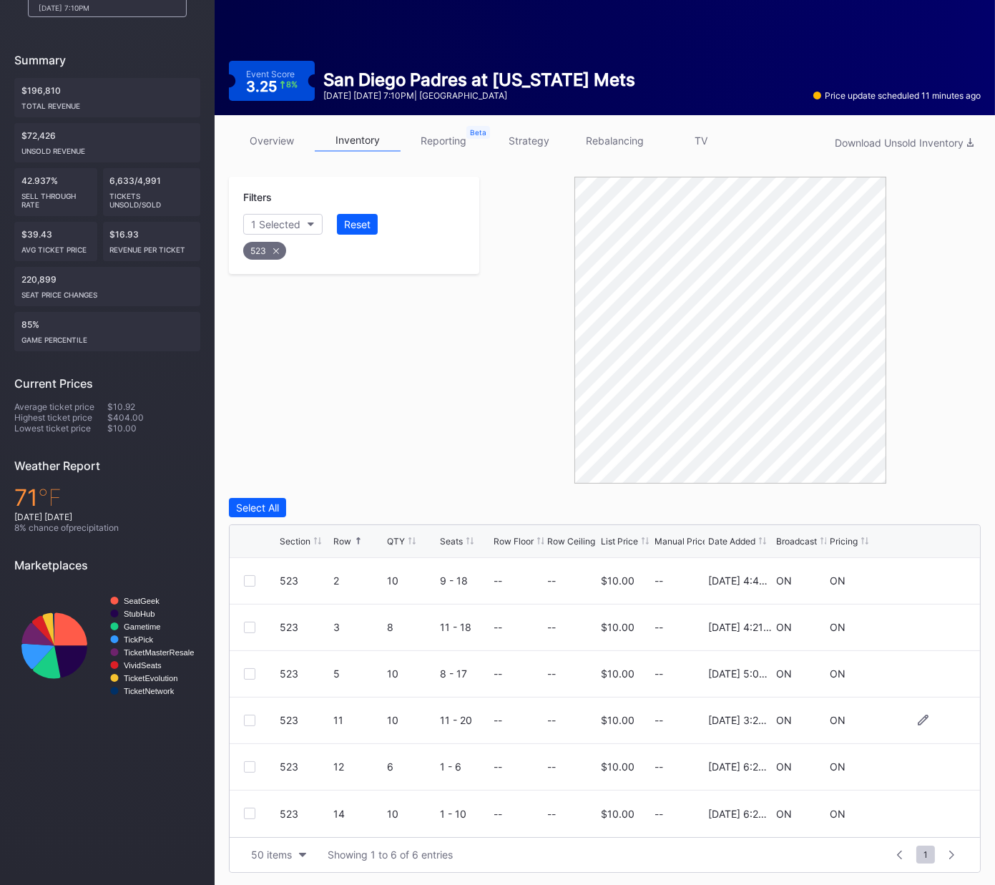
click at [250, 656] on div at bounding box center [249, 720] width 11 height 11
click at [937, 502] on div "Delete 1 Row" at bounding box center [945, 508] width 58 height 12
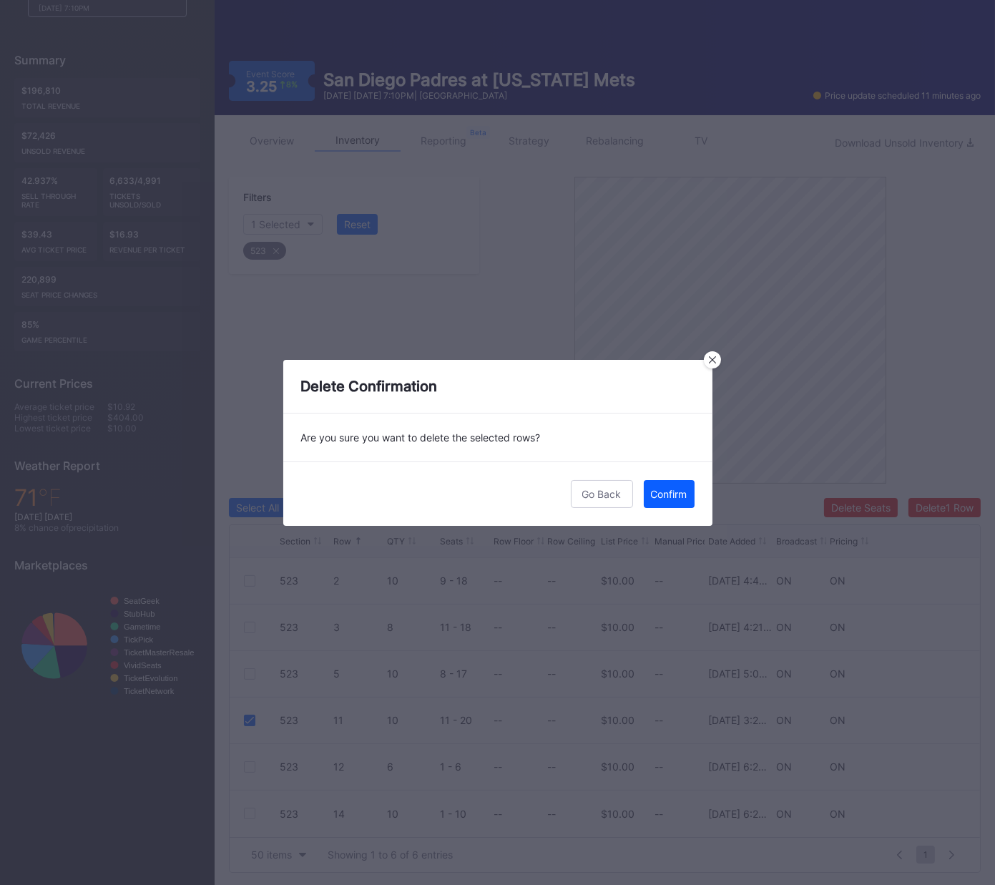
drag, startPoint x: 680, startPoint y: 492, endPoint x: 695, endPoint y: 487, distance: 16.7
click at [680, 492] on div "Confirm" at bounding box center [669, 494] width 36 height 12
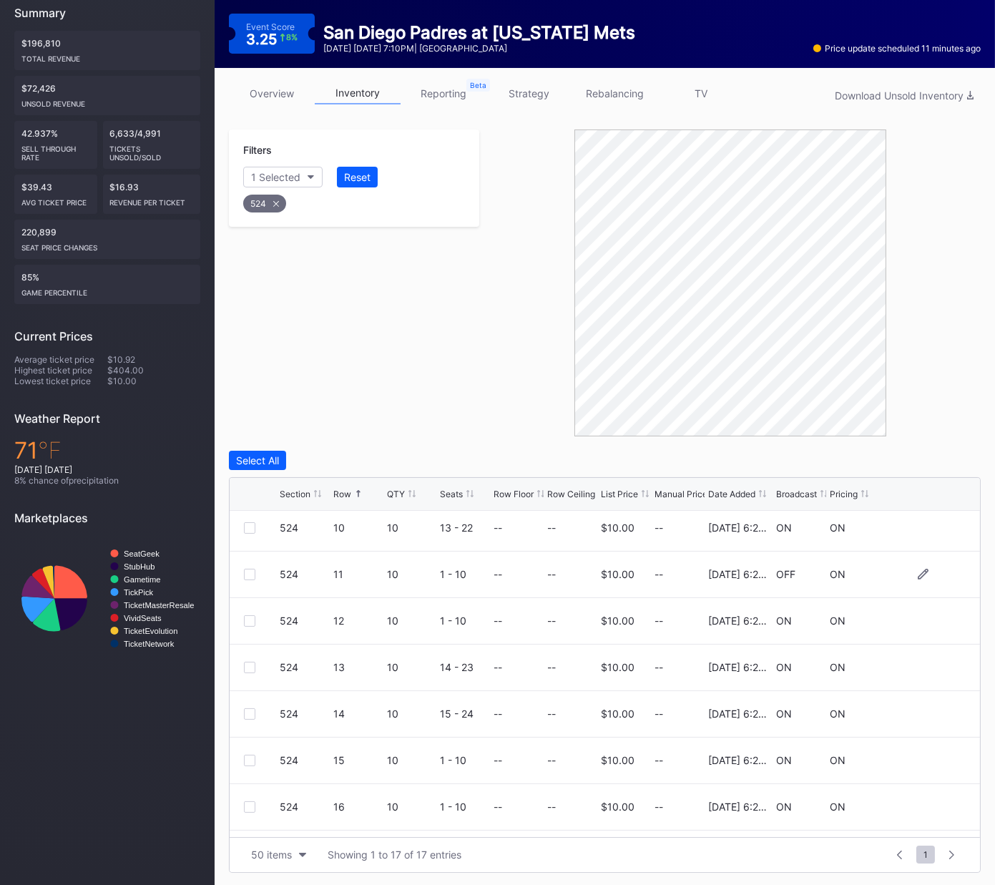
scroll to position [421, 0]
click at [250, 531] on div at bounding box center [249, 531] width 11 height 11
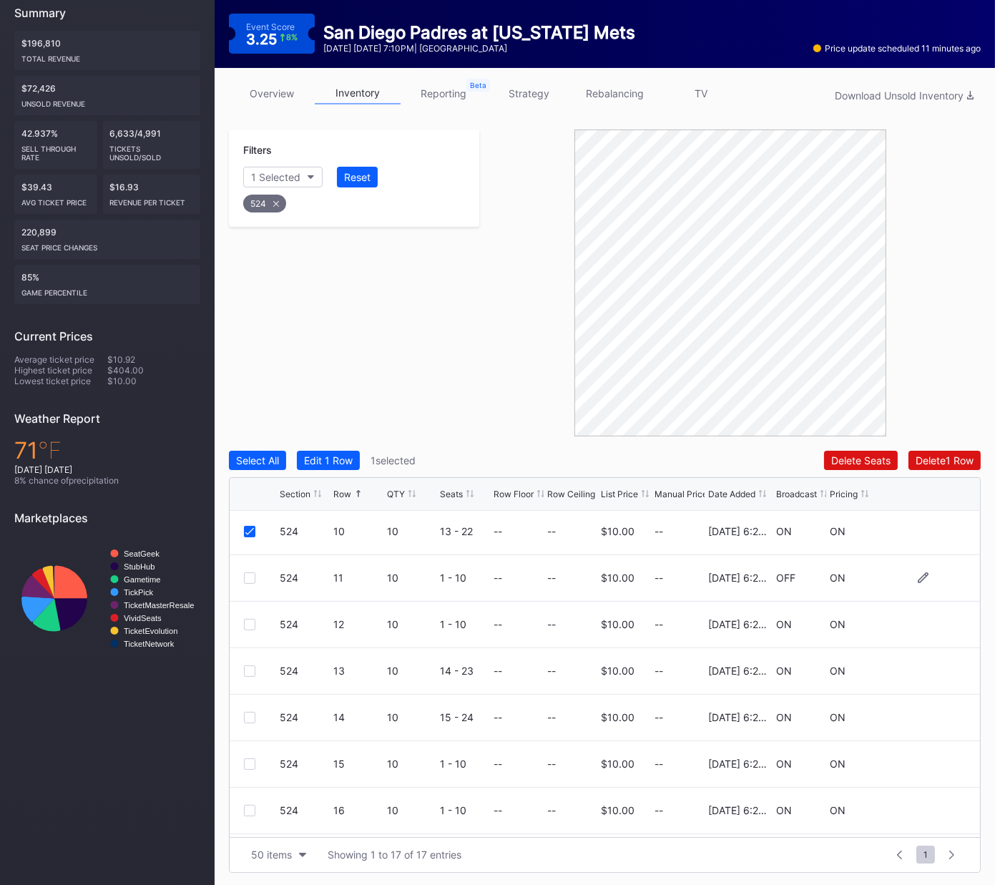
click at [244, 576] on div at bounding box center [249, 577] width 11 height 11
click at [245, 622] on div at bounding box center [249, 624] width 11 height 11
click at [248, 656] on div at bounding box center [249, 670] width 11 height 11
click at [249, 656] on div at bounding box center [249, 717] width 11 height 11
click at [248, 656] on div at bounding box center [249, 763] width 11 height 11
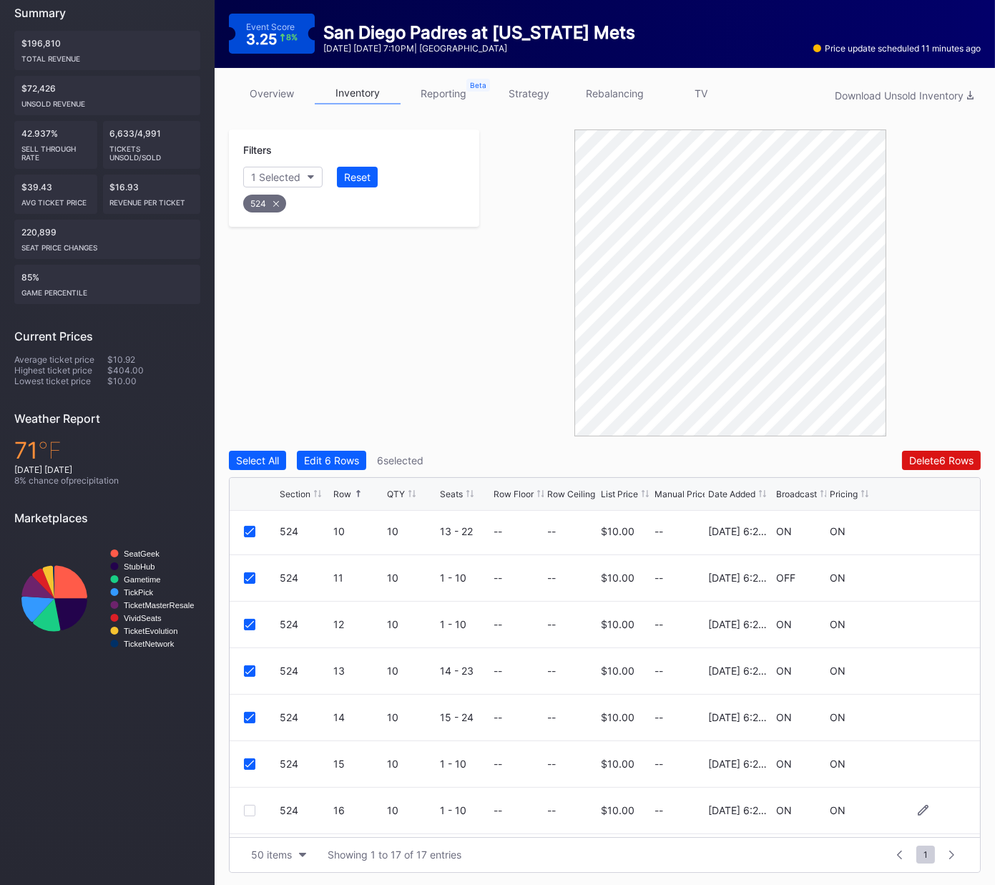
click at [248, 656] on div at bounding box center [249, 810] width 11 height 11
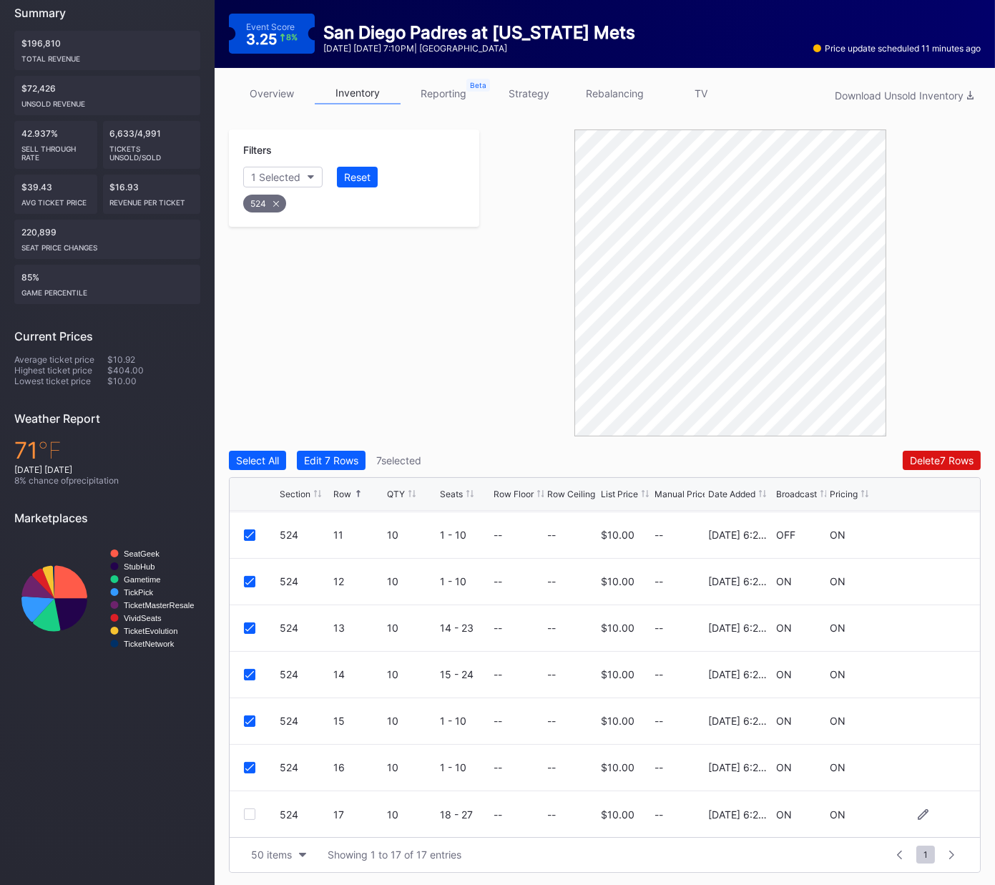
click at [249, 656] on div at bounding box center [249, 814] width 11 height 11
click at [917, 461] on div "Delete 8 Rows" at bounding box center [941, 460] width 64 height 12
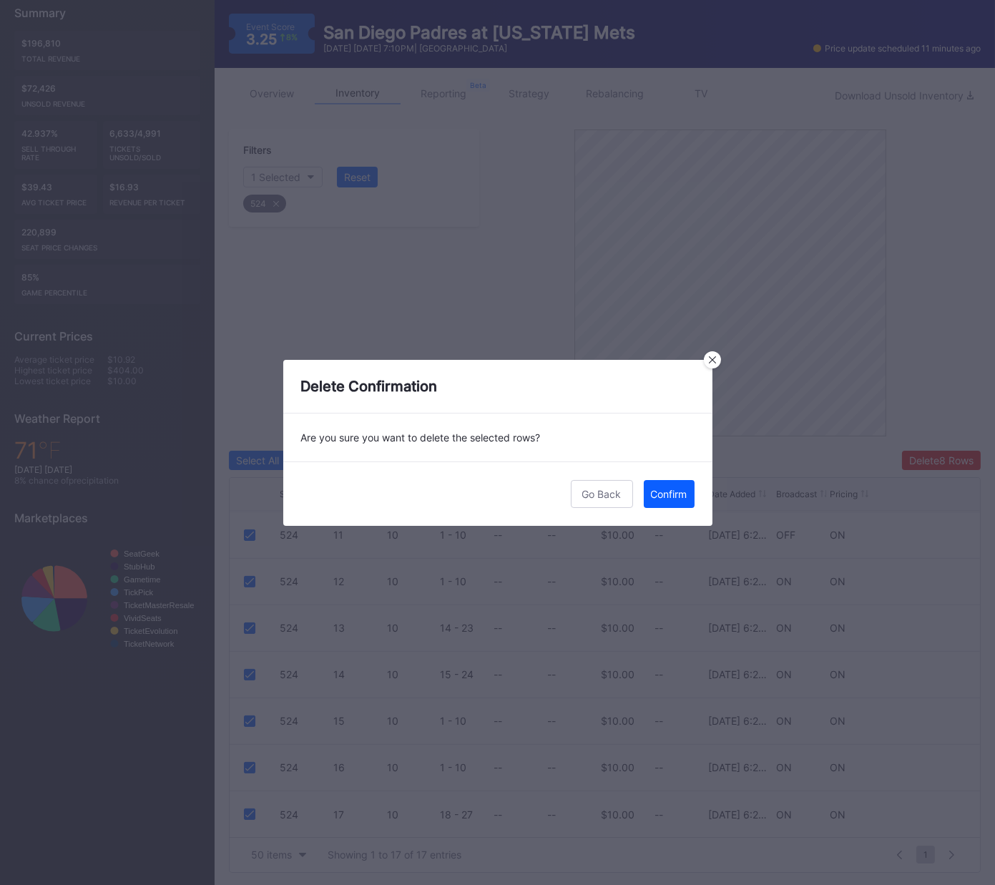
drag, startPoint x: 671, startPoint y: 494, endPoint x: 892, endPoint y: 449, distance: 224.9
click at [673, 493] on div "Confirm" at bounding box center [669, 494] width 36 height 12
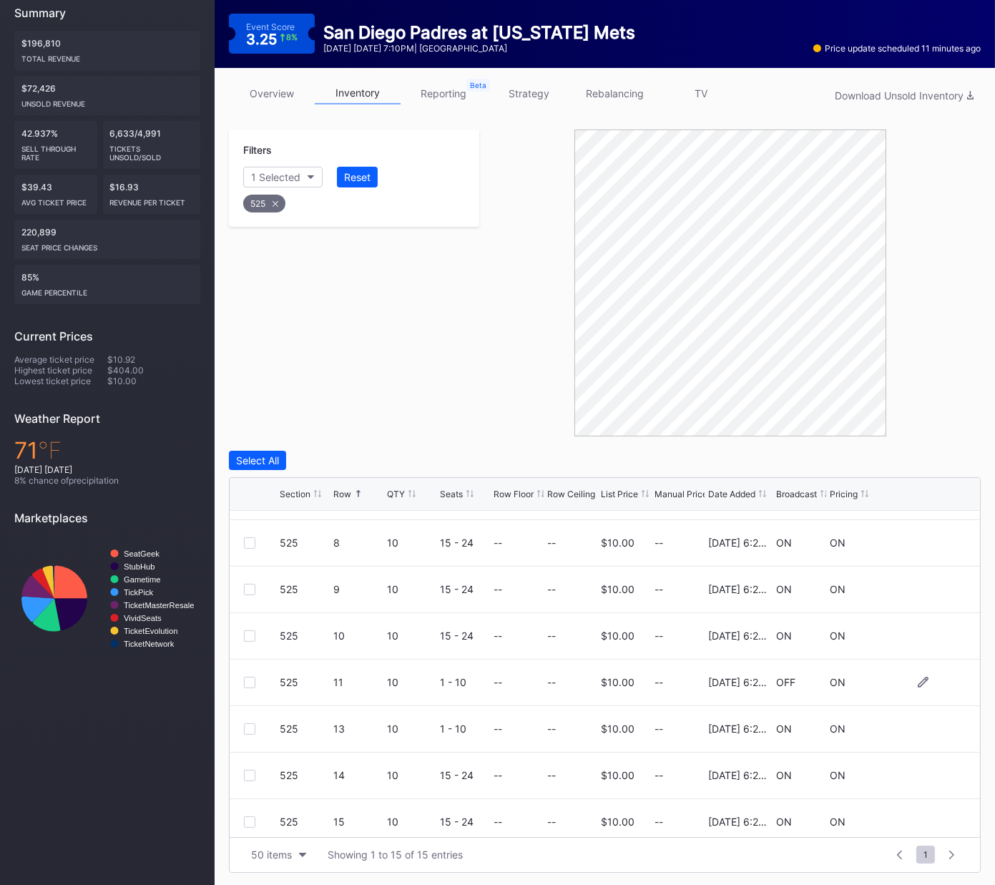
scroll to position [371, 0]
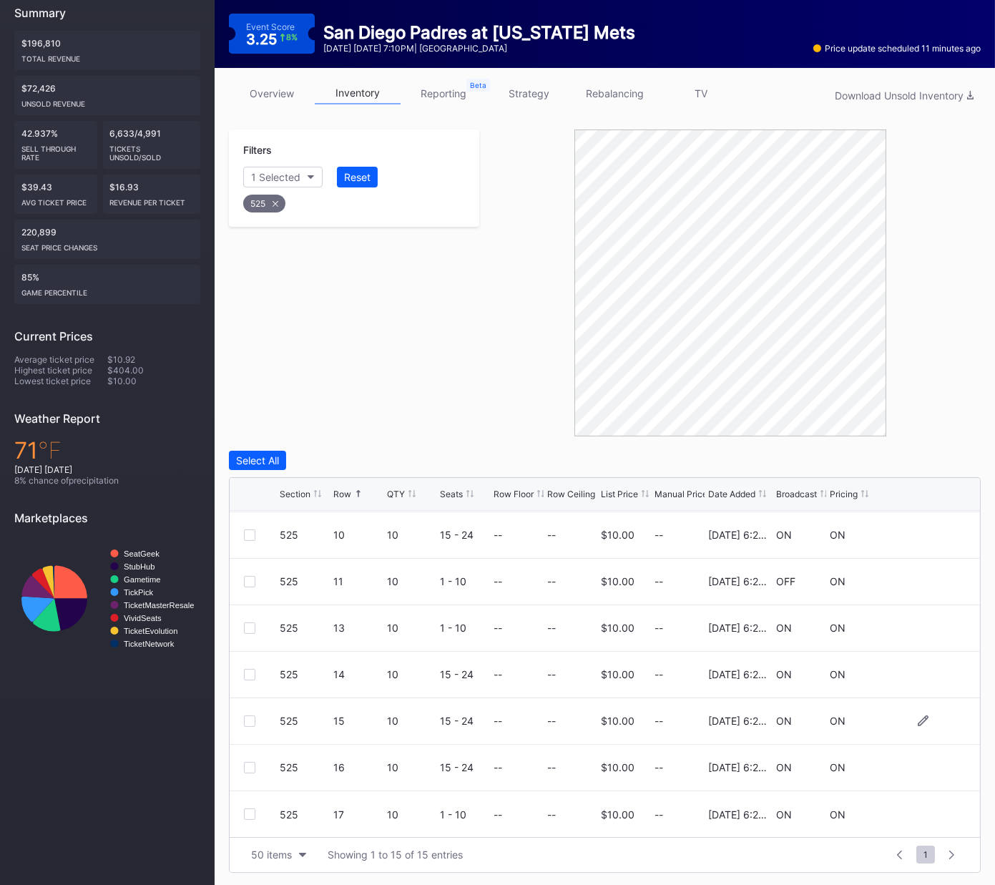
drag, startPoint x: 249, startPoint y: 675, endPoint x: 249, endPoint y: 699, distance: 24.3
click at [249, 656] on div at bounding box center [249, 674] width 11 height 11
drag, startPoint x: 248, startPoint y: 717, endPoint x: 250, endPoint y: 761, distance: 43.7
click at [248, 656] on div at bounding box center [249, 720] width 11 height 11
drag, startPoint x: 249, startPoint y: 767, endPoint x: 251, endPoint y: 821, distance: 53.7
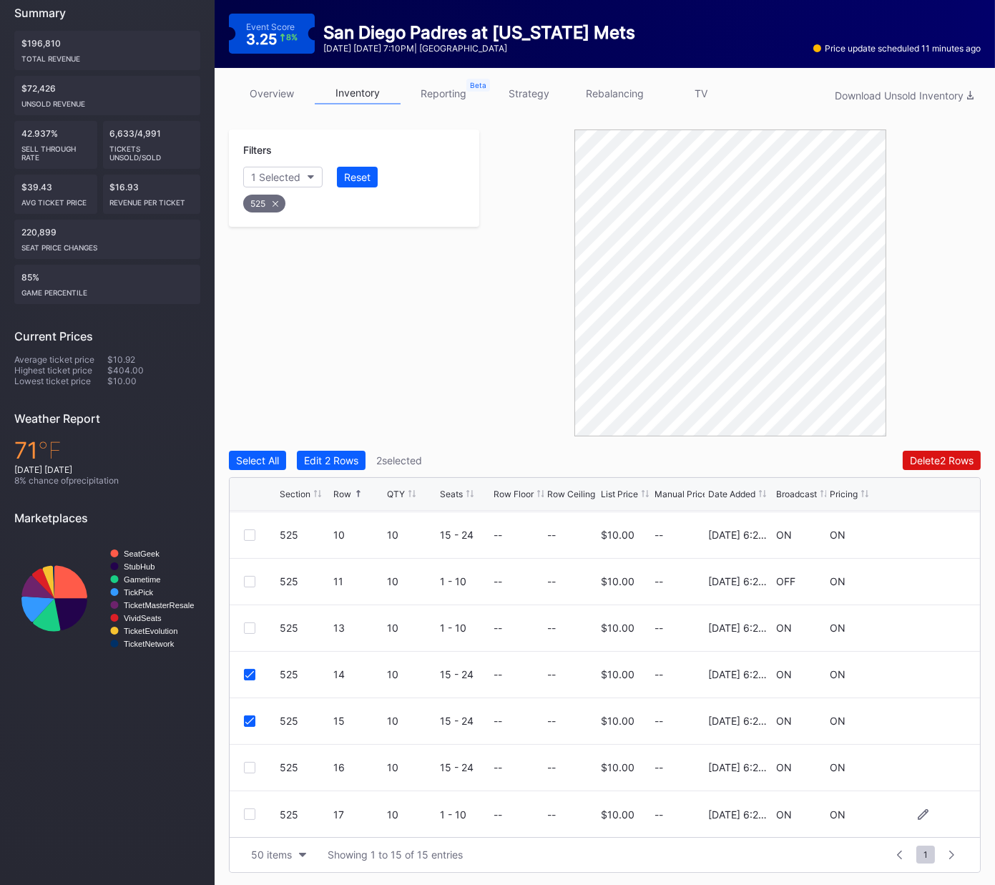
click at [249, 656] on div at bounding box center [249, 767] width 11 height 11
drag, startPoint x: 248, startPoint y: 812, endPoint x: 724, endPoint y: 585, distance: 527.7
click at [248, 656] on div at bounding box center [249, 814] width 11 height 11
click at [948, 462] on div "Delete 4 Rows" at bounding box center [941, 460] width 64 height 12
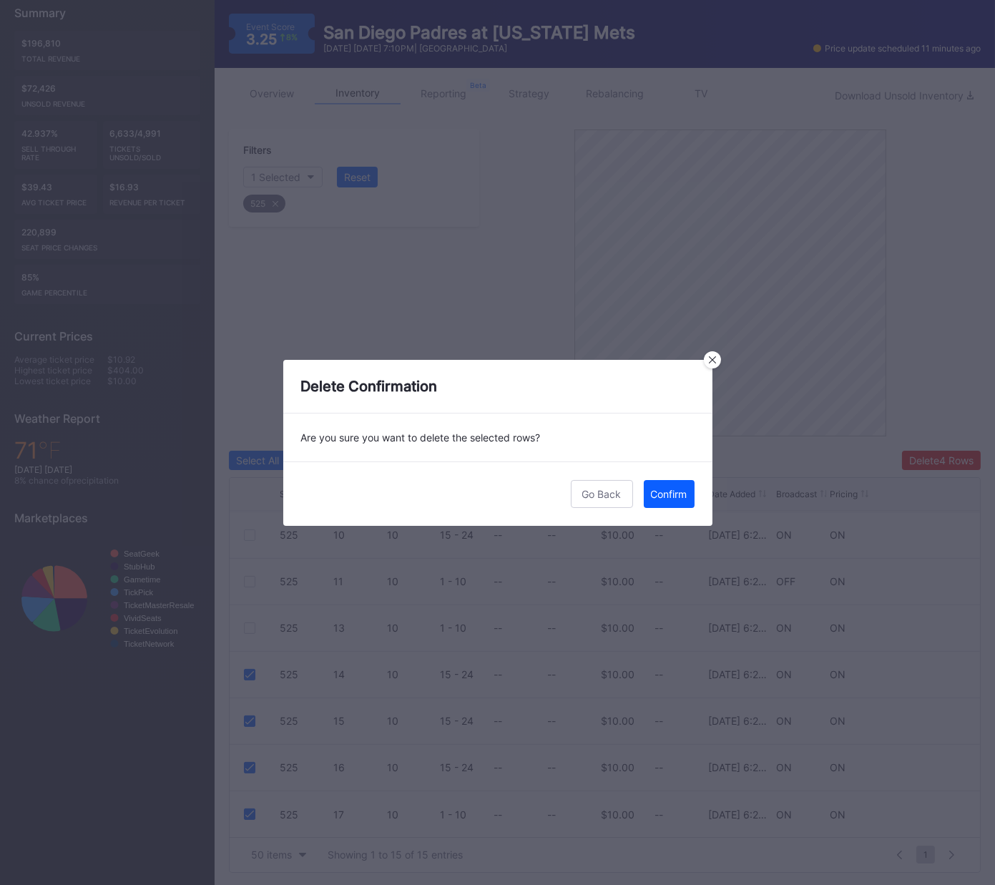
drag, startPoint x: 668, startPoint y: 490, endPoint x: 694, endPoint y: 480, distance: 28.3
click at [670, 489] on div "Confirm" at bounding box center [669, 494] width 36 height 12
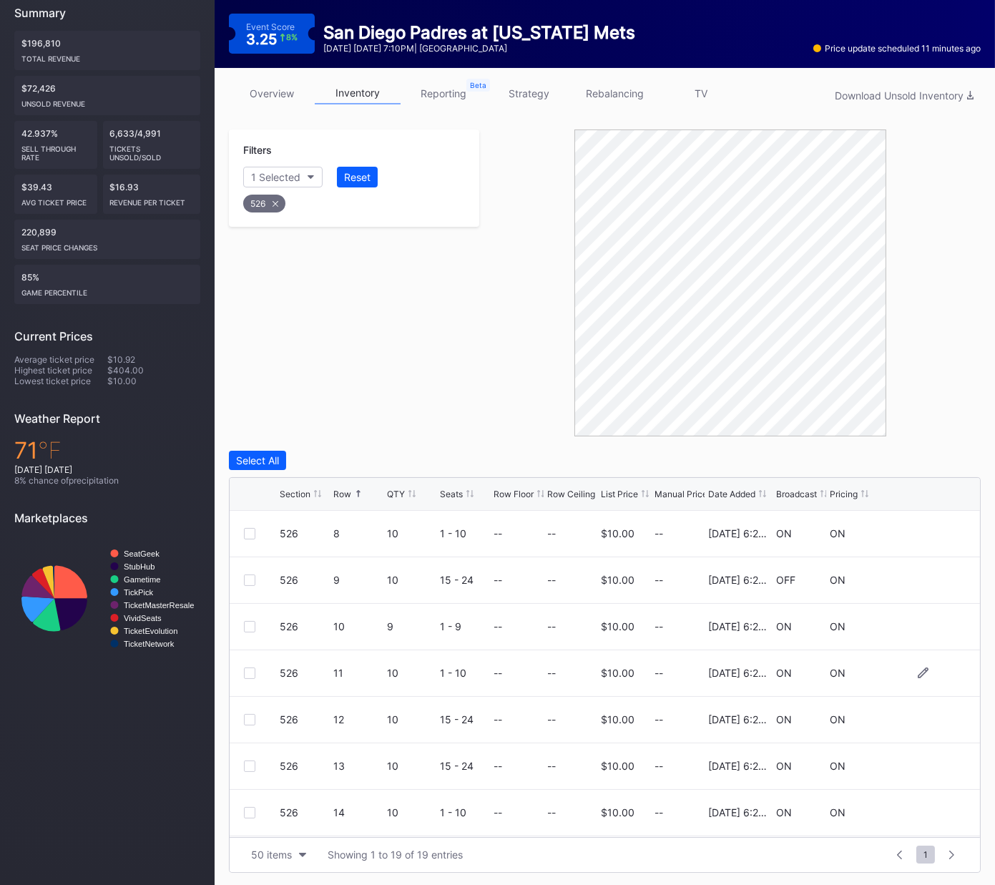
scroll to position [557, 0]
click at [247, 624] on div at bounding box center [249, 627] width 11 height 11
click at [250, 656] on div "526 14 10 1 - 10 -- -- $10.00 -- 2/21/2025 6:23PM ON ON" at bounding box center [605, 675] width 751 height 47
click at [250, 656] on div at bounding box center [249, 674] width 11 height 11
drag, startPoint x: 252, startPoint y: 718, endPoint x: 248, endPoint y: 736, distance: 18.2
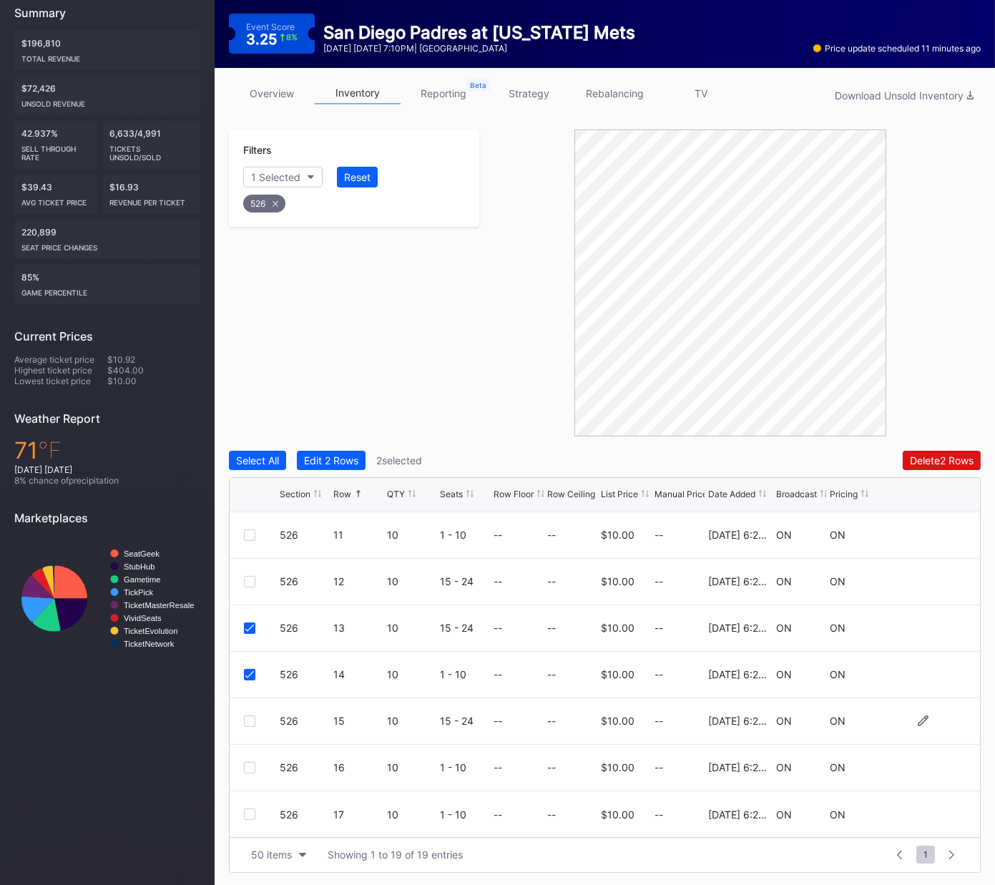
click at [252, 656] on div at bounding box center [249, 720] width 11 height 11
drag, startPoint x: 246, startPoint y: 766, endPoint x: 250, endPoint y: 796, distance: 29.6
click at [246, 656] on div at bounding box center [249, 767] width 11 height 11
drag, startPoint x: 249, startPoint y: 812, endPoint x: 343, endPoint y: 766, distance: 104.6
click at [249, 656] on div at bounding box center [249, 814] width 11 height 11
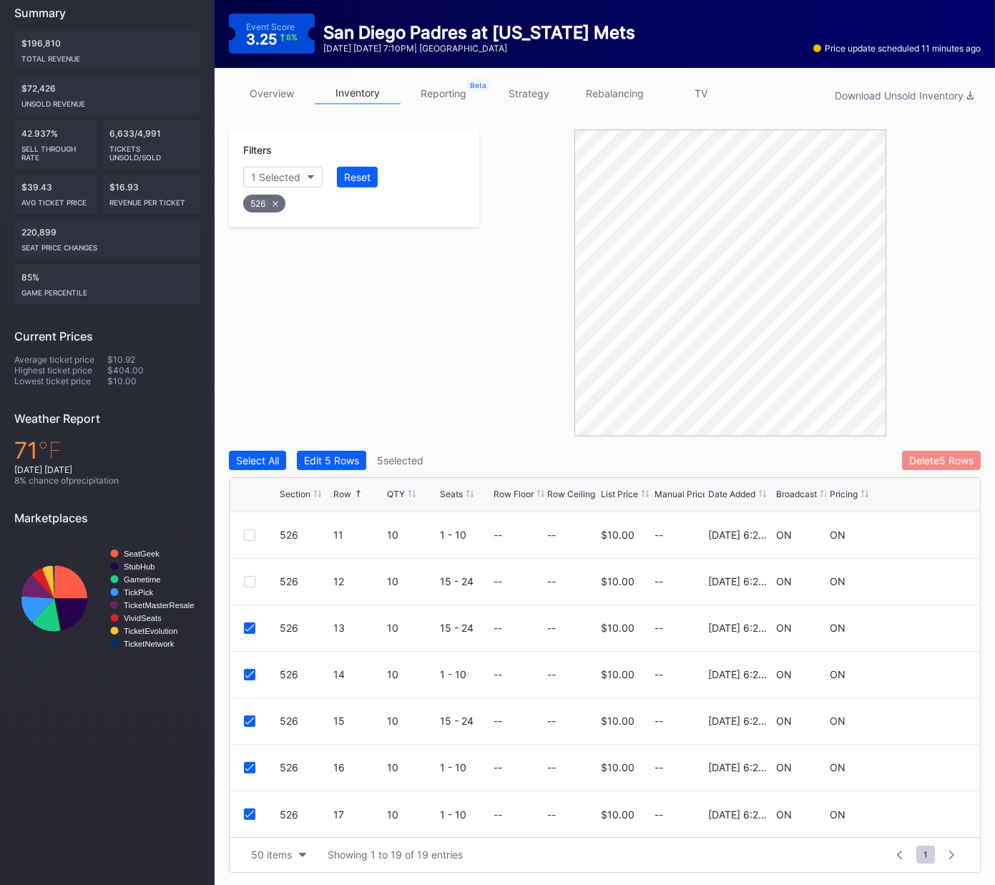
click at [911, 467] on button "Delete 5 Rows" at bounding box center [941, 460] width 79 height 19
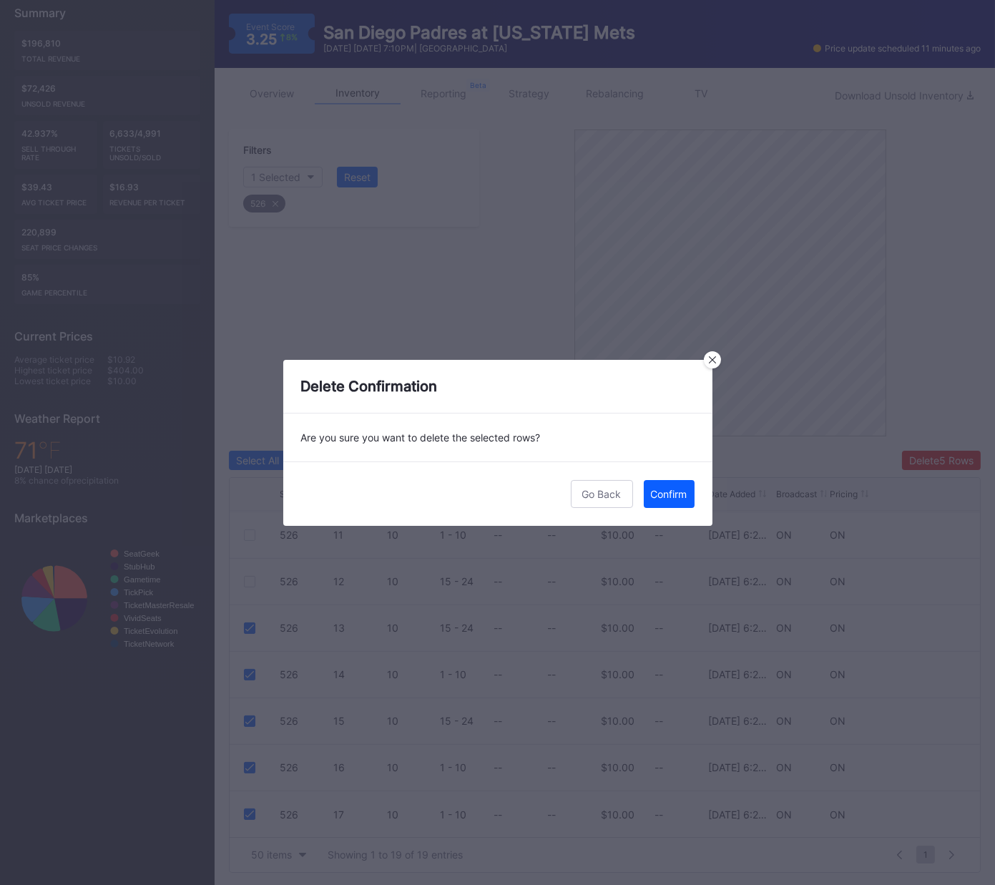
drag, startPoint x: 673, startPoint y: 493, endPoint x: 710, endPoint y: 484, distance: 38.4
click at [675, 492] on div "Confirm" at bounding box center [669, 494] width 36 height 12
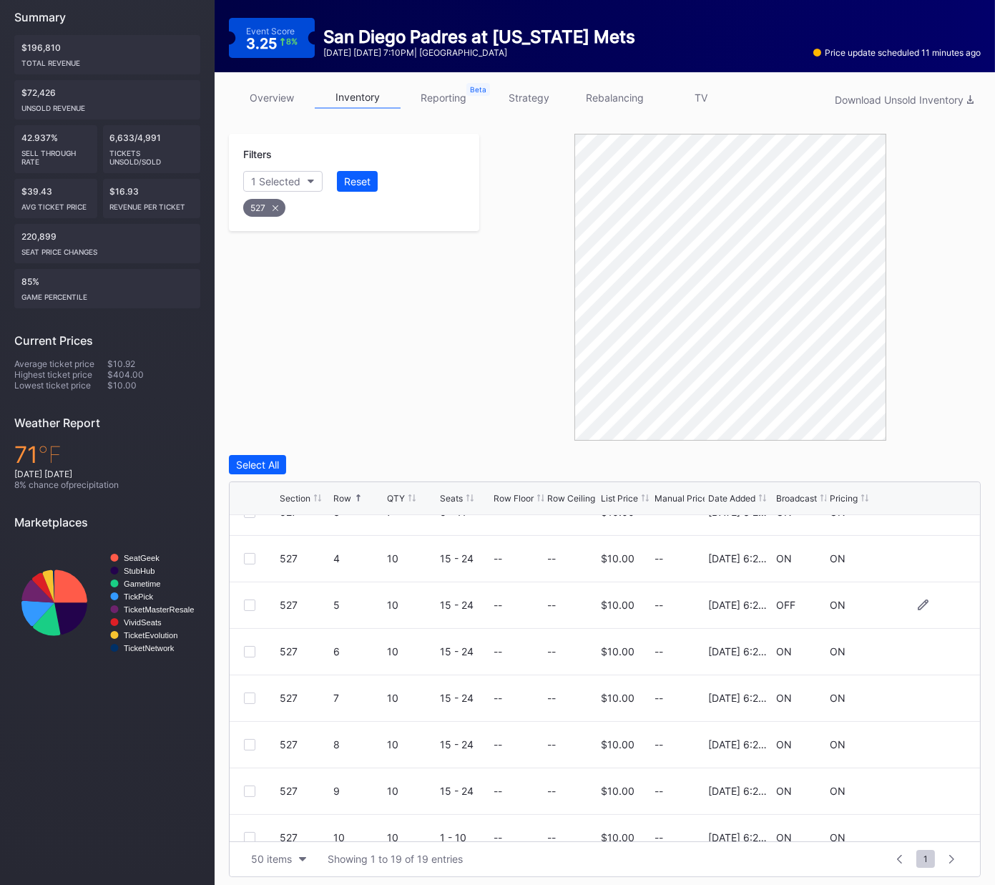
scroll to position [263, 0]
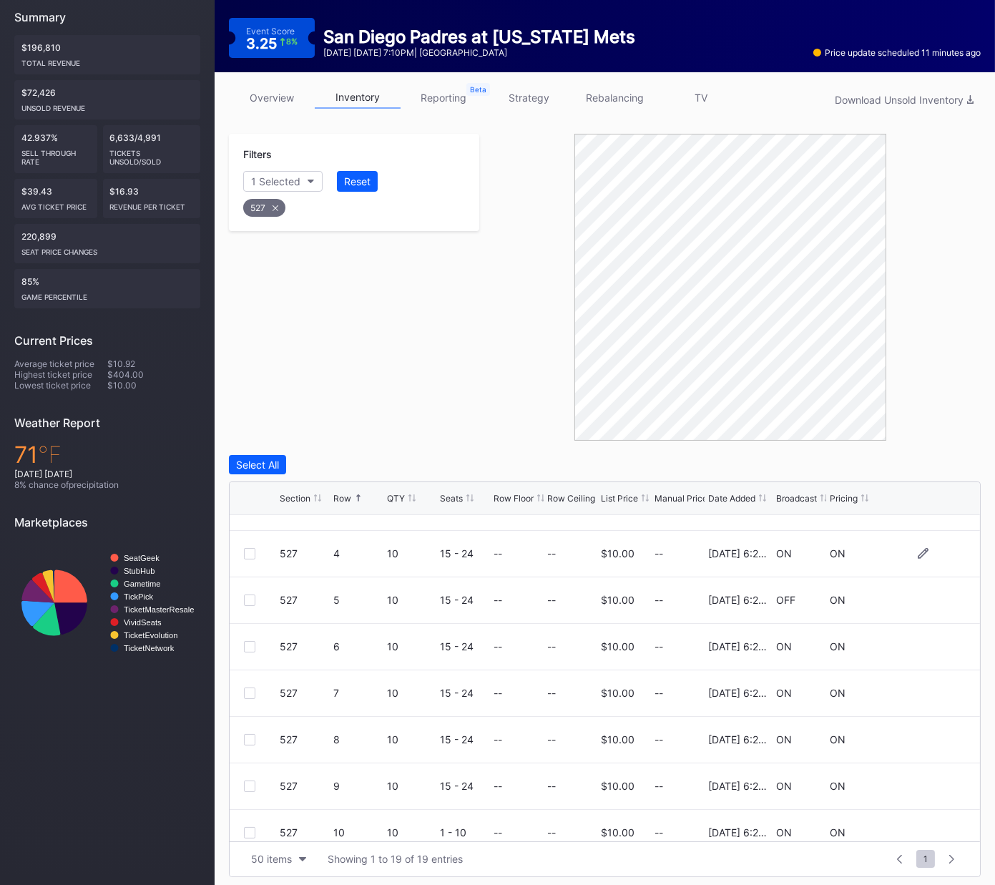
click at [250, 555] on div at bounding box center [249, 553] width 11 height 11
drag, startPoint x: 248, startPoint y: 597, endPoint x: 251, endPoint y: 645, distance: 47.3
click at [248, 598] on div at bounding box center [249, 600] width 11 height 11
click at [251, 645] on div at bounding box center [249, 646] width 11 height 11
click at [248, 656] on div at bounding box center [249, 693] width 11 height 11
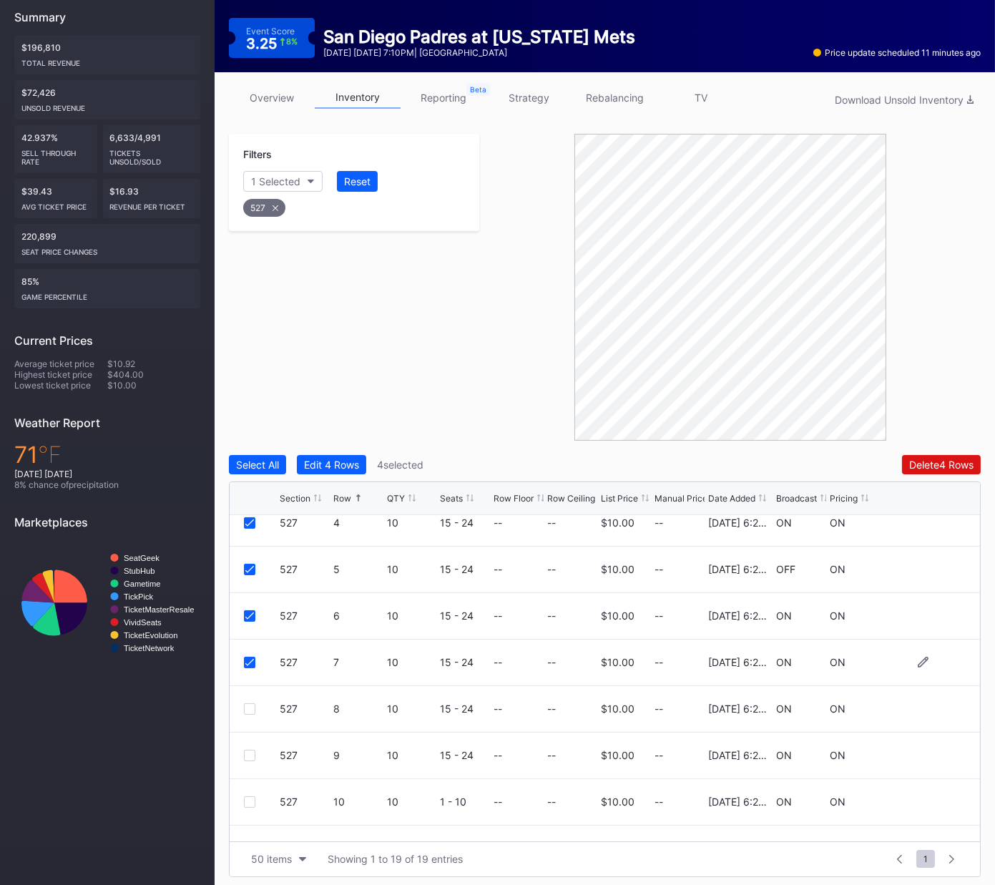
scroll to position [295, 0]
drag, startPoint x: 248, startPoint y: 700, endPoint x: 255, endPoint y: 743, distance: 43.6
click at [248, 656] on div "527 8 10 15 - 24 -- -- $10.00 -- 2/21/2025 6:24PM ON ON" at bounding box center [605, 708] width 751 height 47
click at [248, 656] on div at bounding box center [249, 708] width 11 height 11
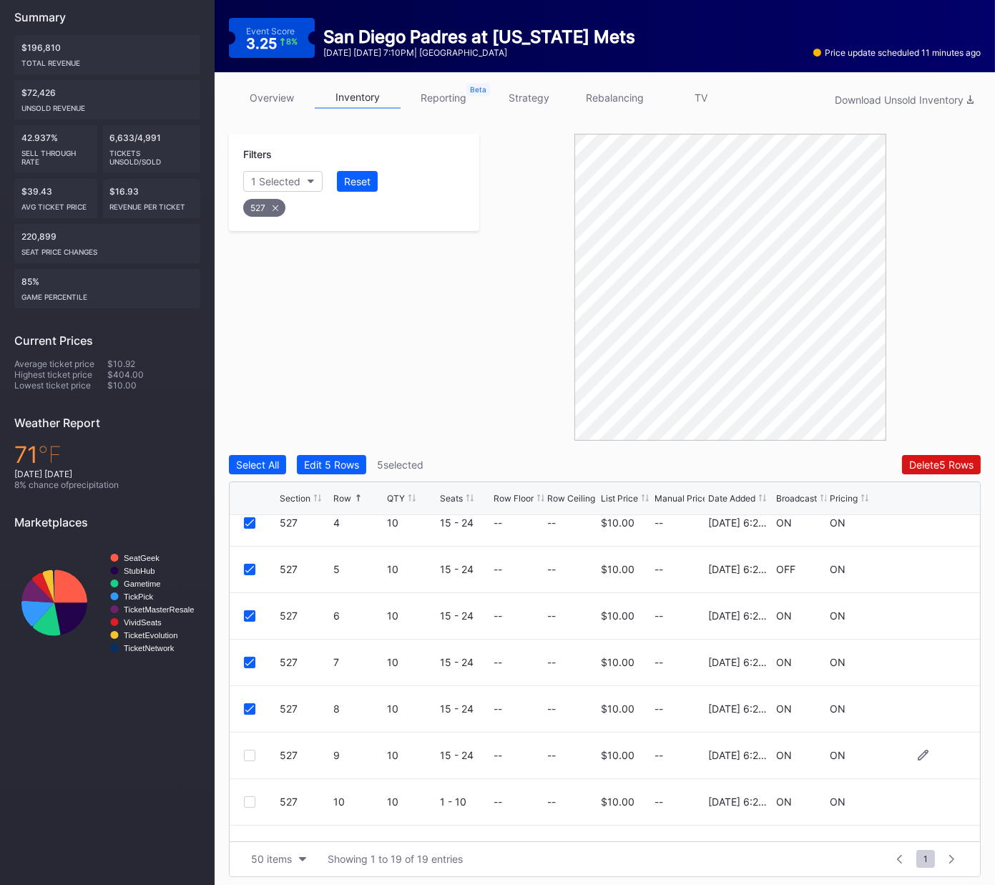
click at [248, 656] on div at bounding box center [249, 755] width 11 height 11
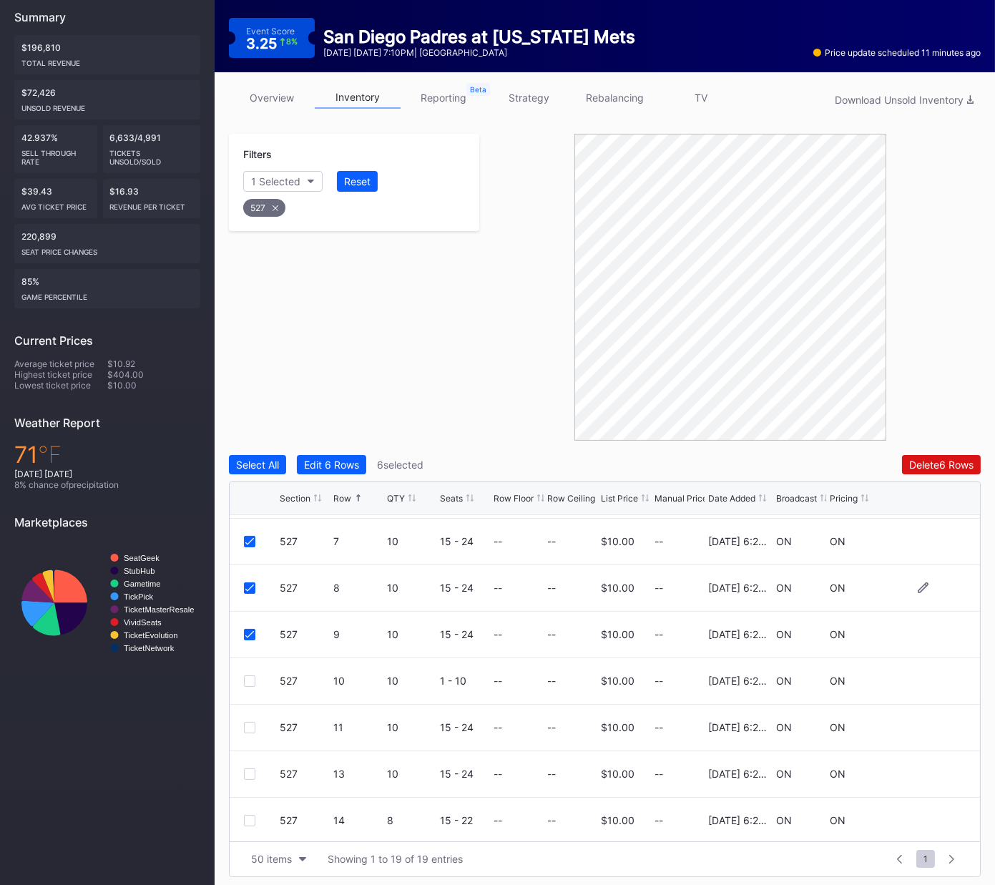
scroll to position [419, 0]
click at [250, 656] on div at bounding box center [249, 677] width 11 height 11
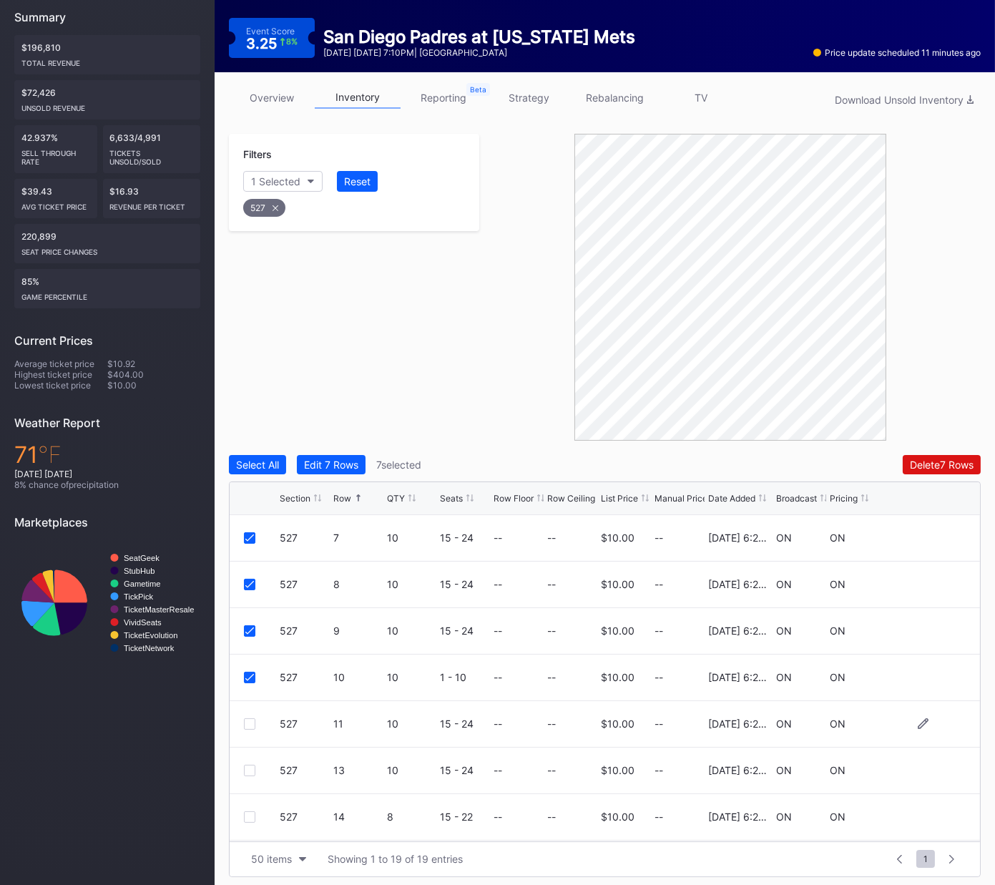
click at [249, 656] on div at bounding box center [249, 723] width 11 height 11
click at [245, 656] on div at bounding box center [249, 770] width 11 height 11
click at [932, 461] on div "Delete 9 Rows" at bounding box center [941, 465] width 64 height 12
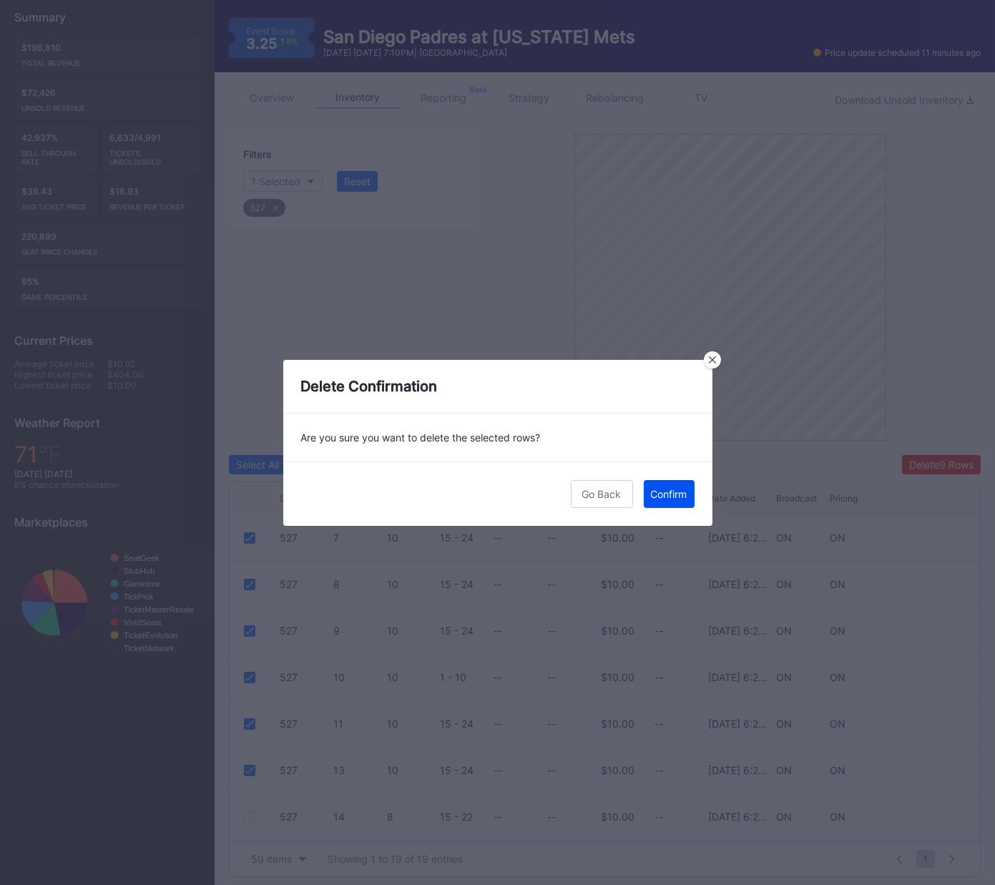
click at [663, 489] on div "Confirm" at bounding box center [669, 494] width 36 height 12
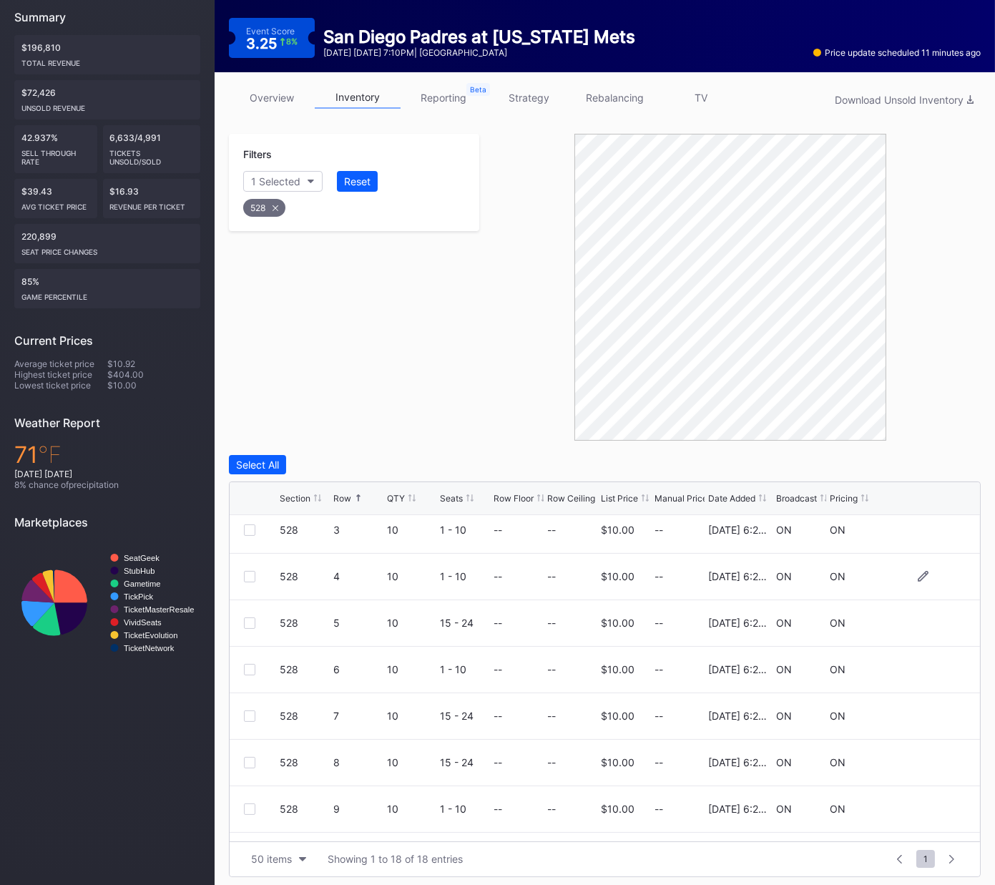
scroll to position [197, 0]
click at [248, 527] on div at bounding box center [249, 527] width 11 height 11
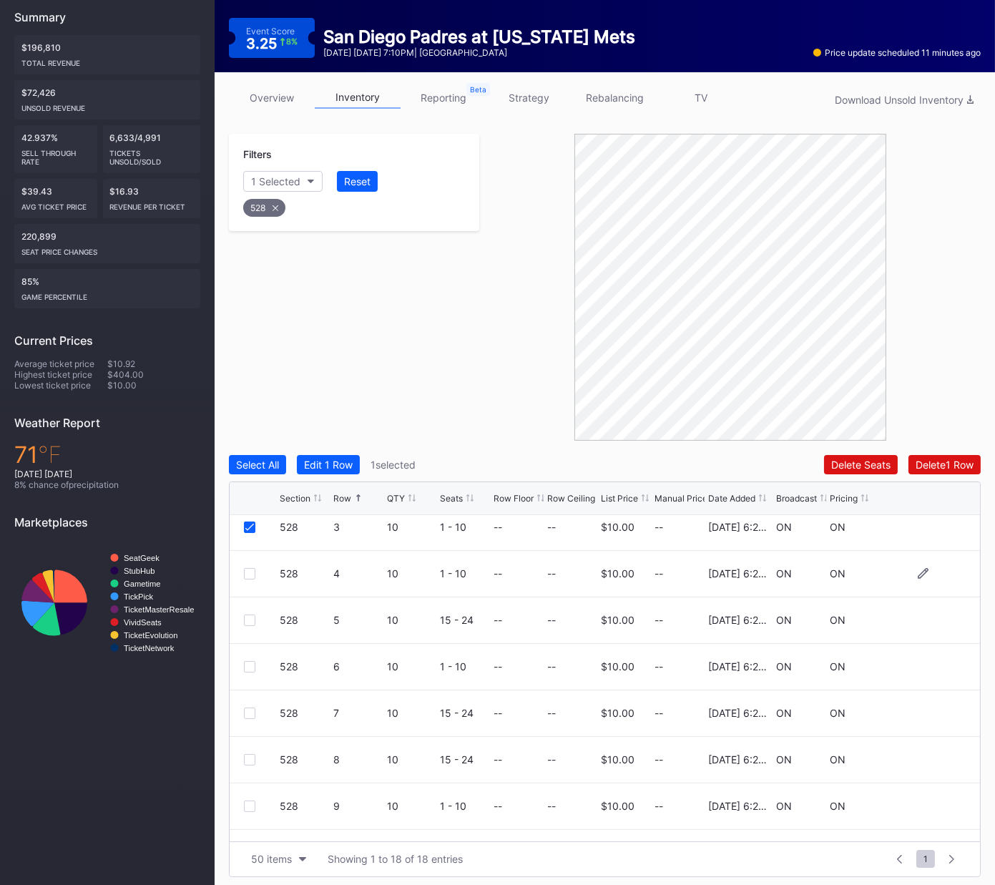
click at [248, 575] on div at bounding box center [249, 573] width 11 height 11
click at [246, 620] on div at bounding box center [249, 620] width 11 height 11
click at [251, 656] on div at bounding box center [249, 666] width 11 height 11
click at [252, 656] on div at bounding box center [249, 713] width 11 height 11
click at [248, 656] on div at bounding box center [249, 759] width 11 height 11
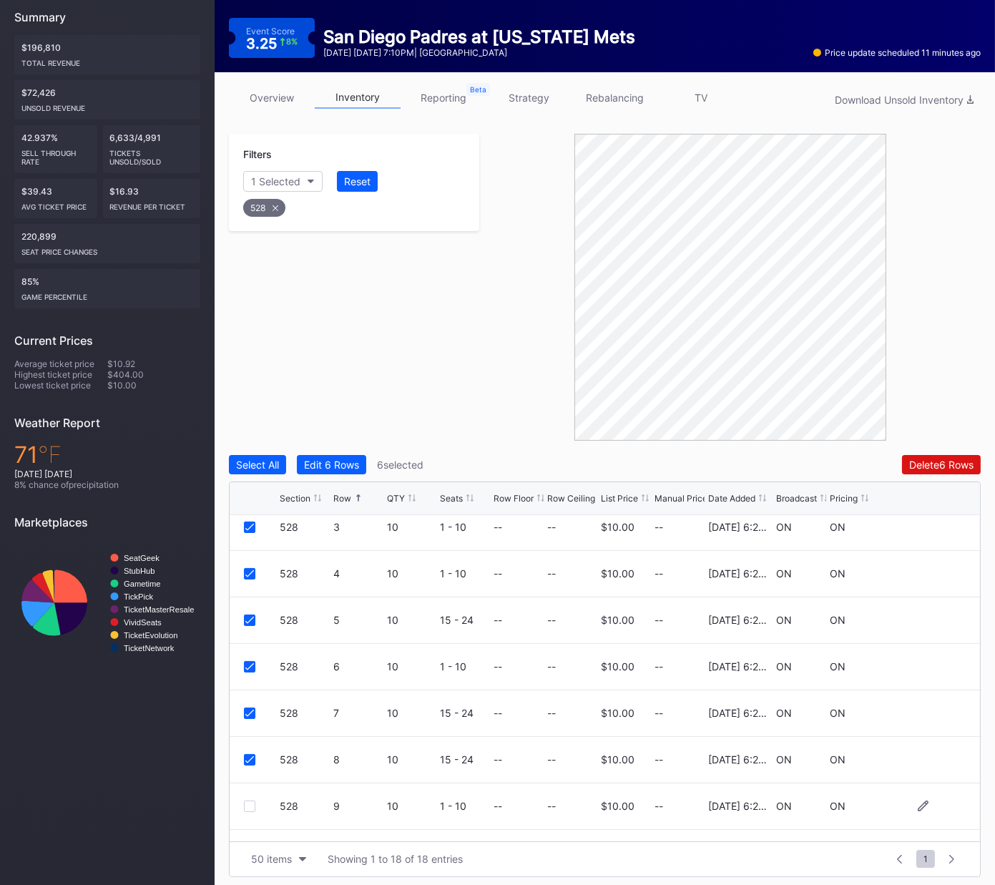
click at [251, 656] on div at bounding box center [249, 806] width 11 height 11
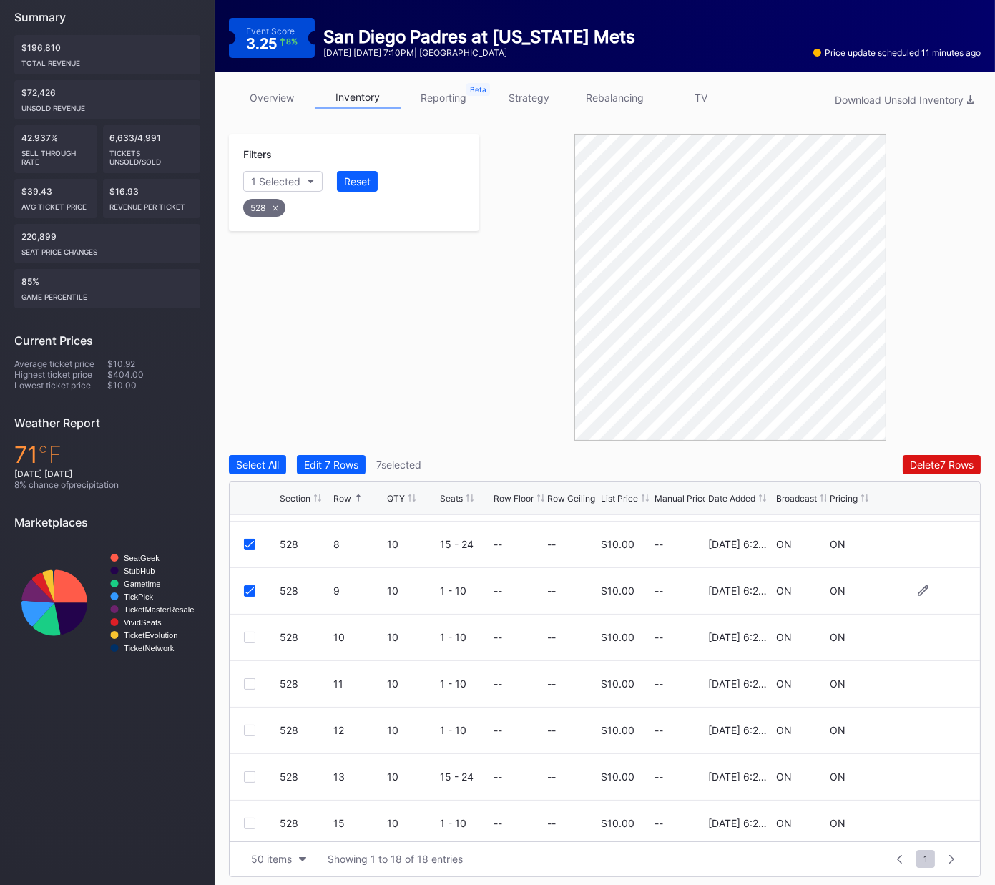
scroll to position [409, 0]
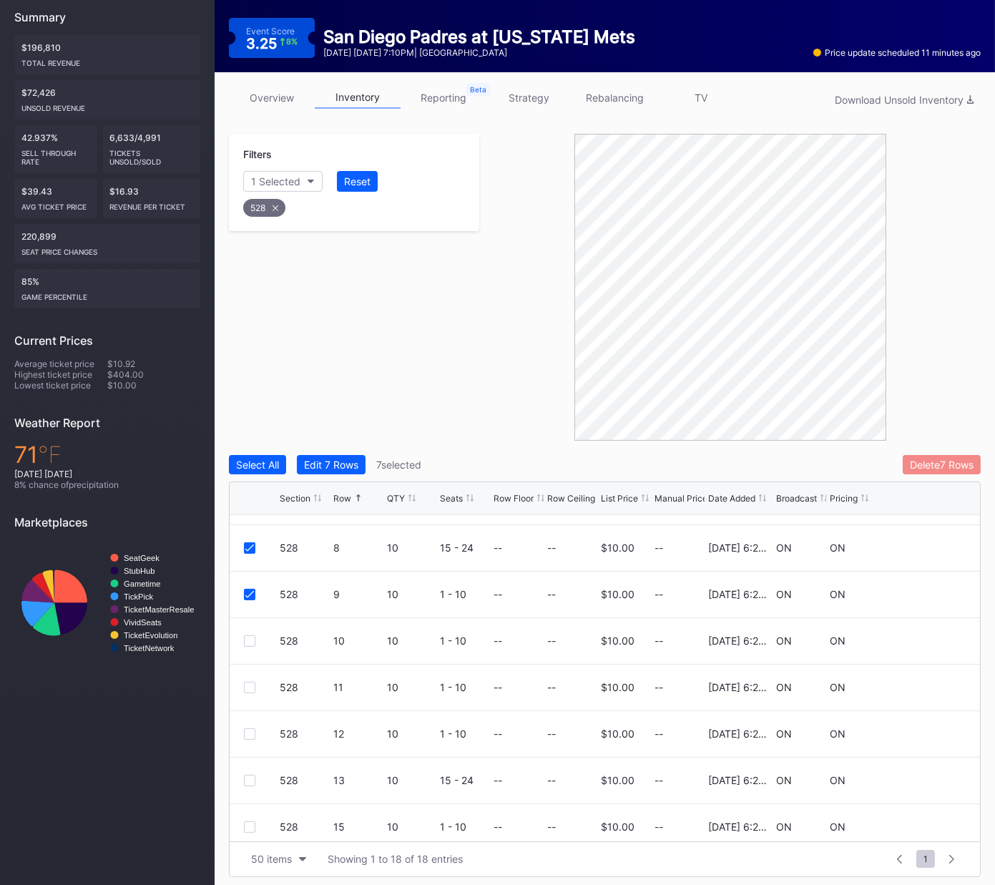
click at [955, 461] on div "Delete 7 Rows" at bounding box center [942, 465] width 64 height 12
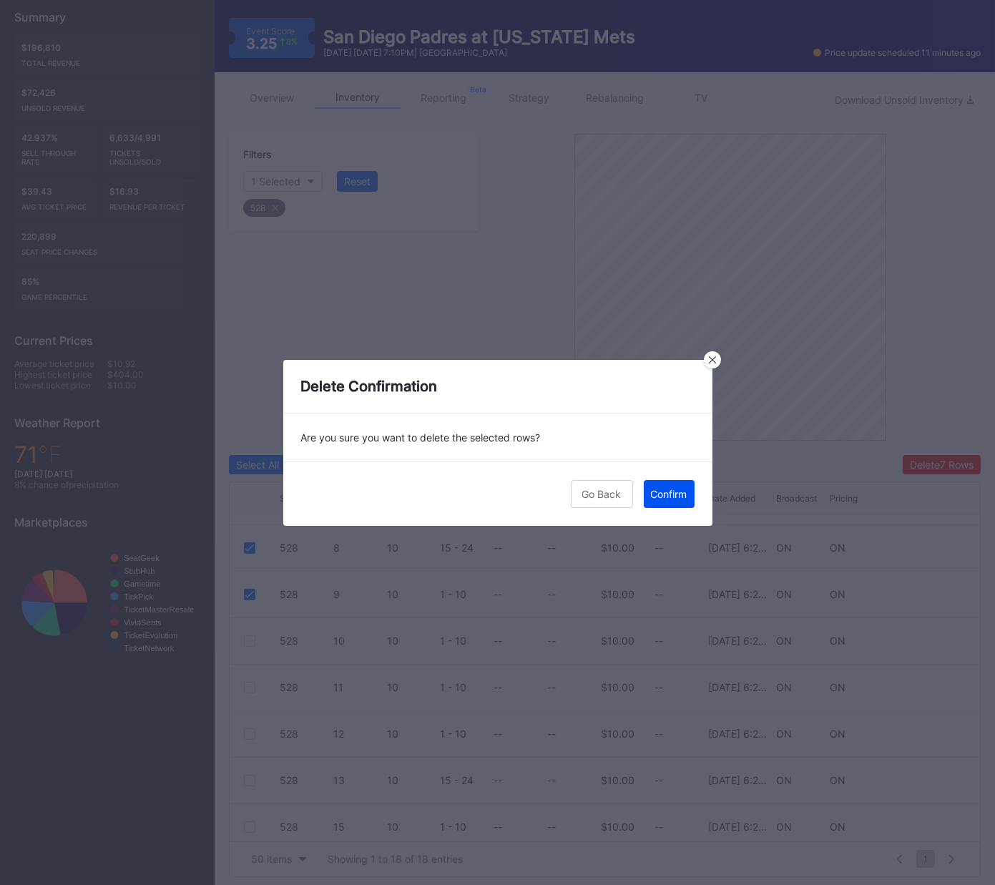
click at [678, 490] on div "Confirm" at bounding box center [669, 494] width 36 height 12
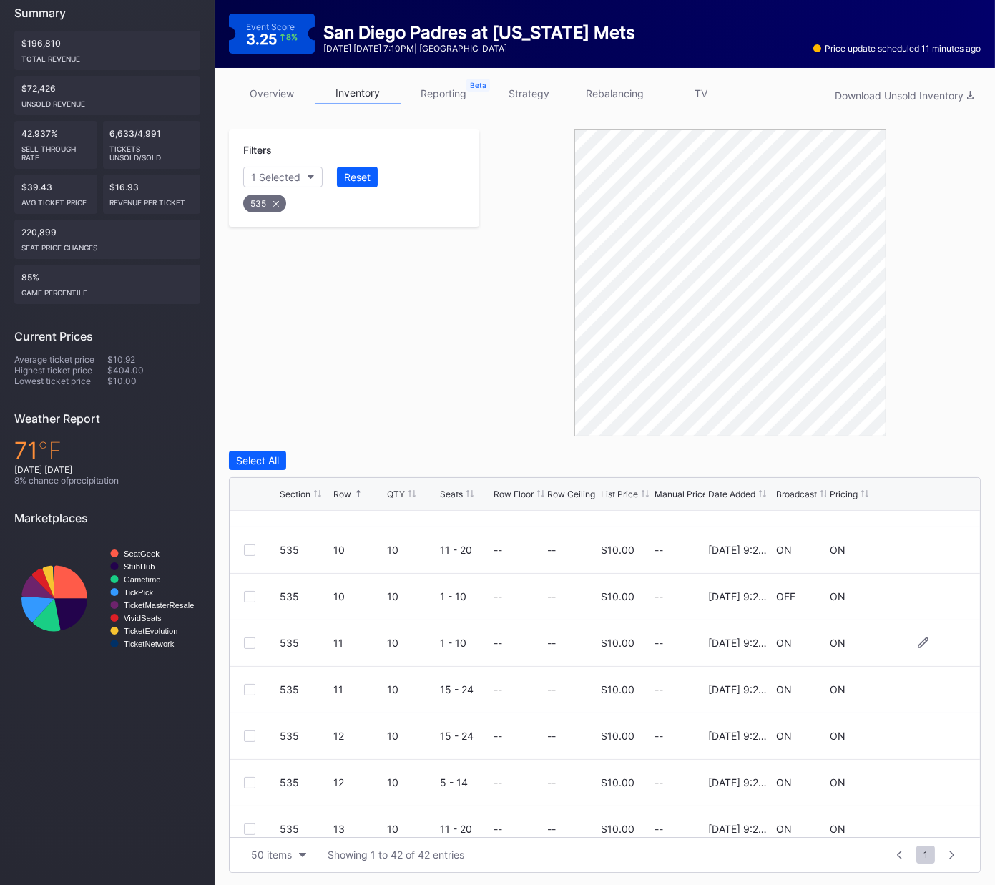
scroll to position [986, 0]
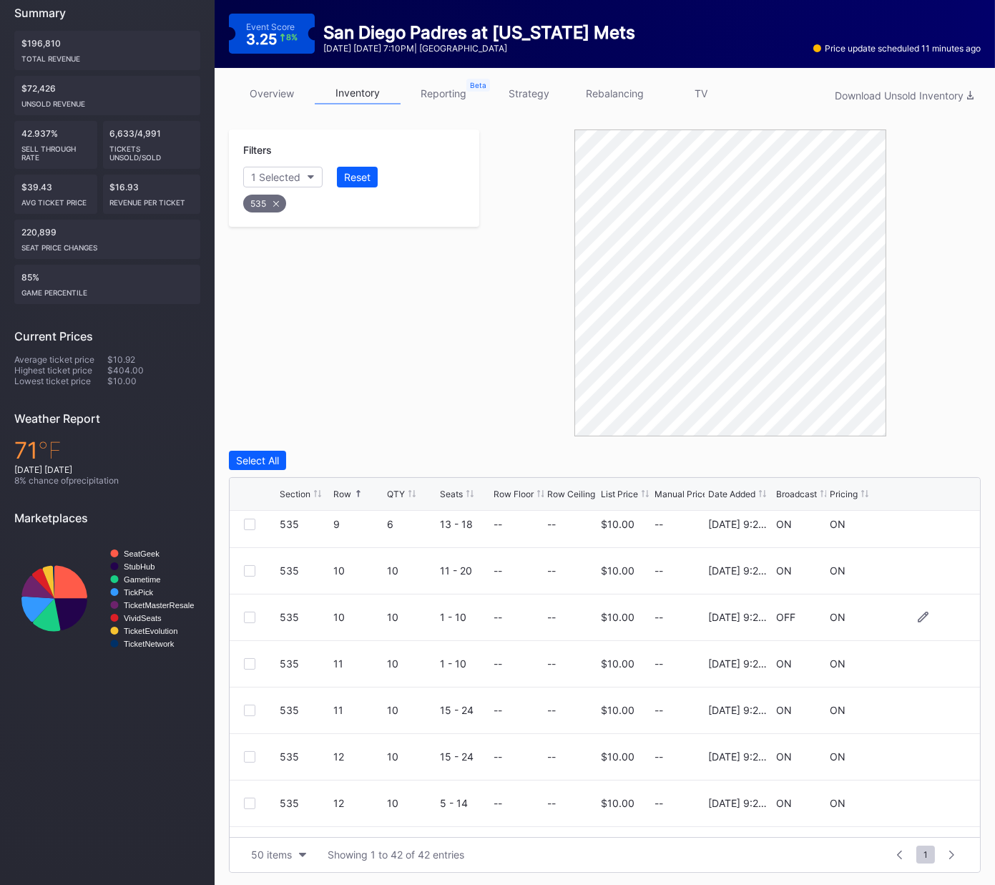
click at [250, 612] on div at bounding box center [249, 617] width 11 height 11
click at [247, 656] on div at bounding box center [249, 663] width 11 height 11
click at [910, 456] on div "Delete 2 Rows" at bounding box center [942, 460] width 64 height 12
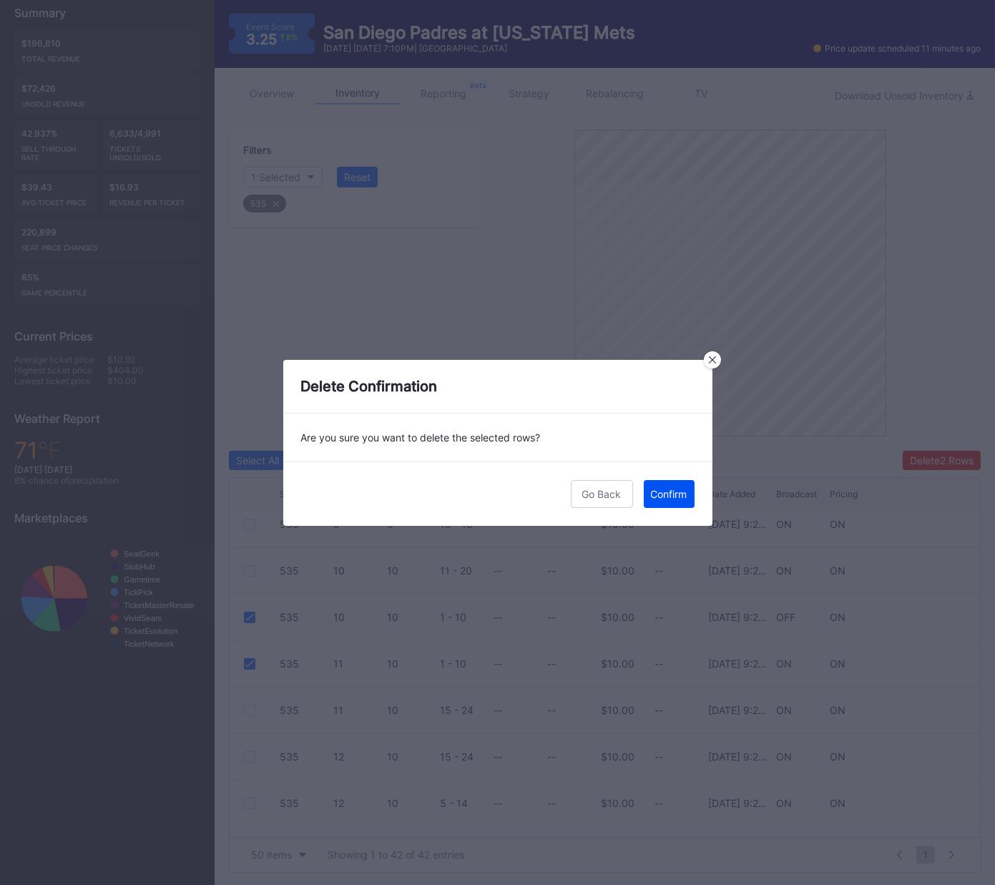
click at [678, 493] on div "Confirm" at bounding box center [669, 494] width 36 height 12
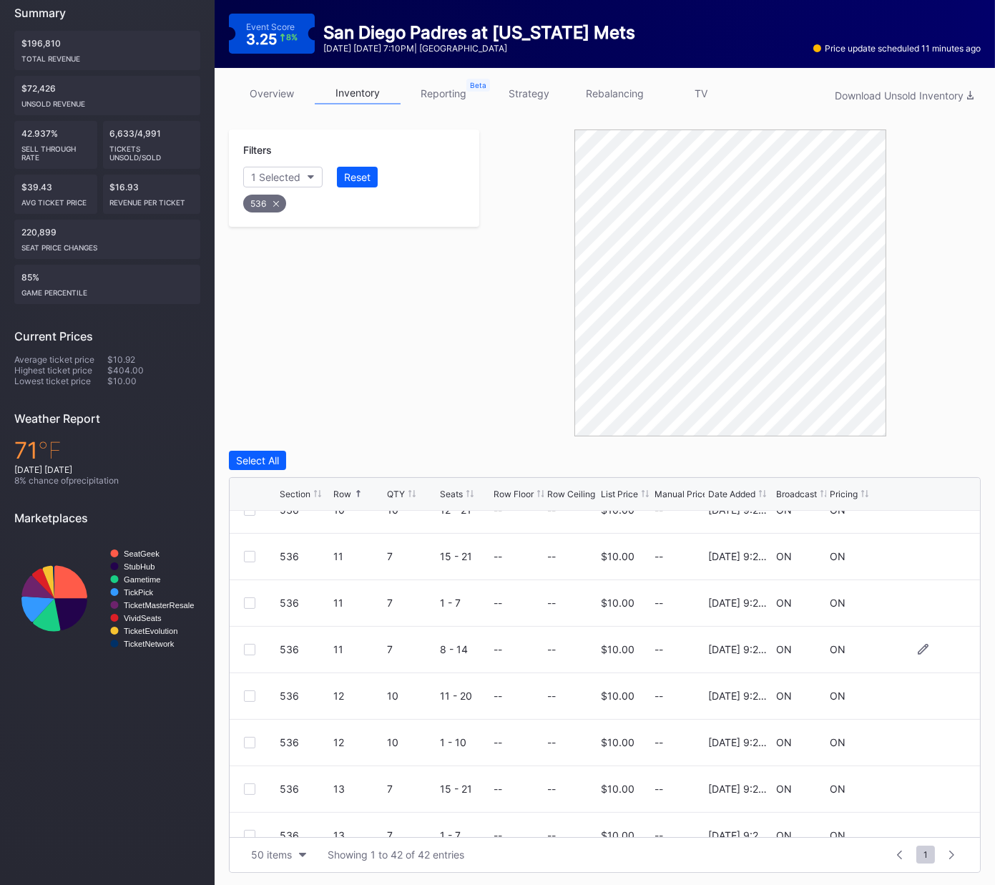
scroll to position [1076, 0]
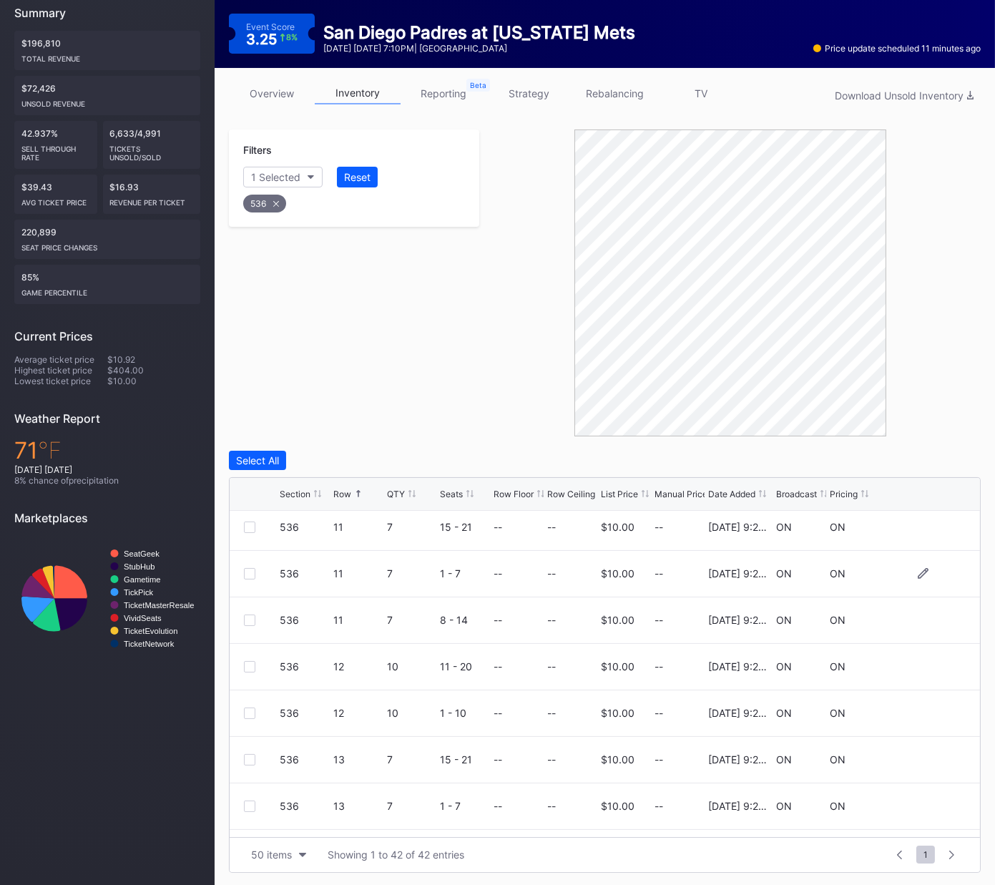
drag, startPoint x: 254, startPoint y: 525, endPoint x: 248, endPoint y: 571, distance: 46.1
click at [254, 525] on div at bounding box center [249, 527] width 11 height 11
click at [251, 570] on div at bounding box center [249, 573] width 11 height 11
click at [917, 459] on div "Delete 2 Rows" at bounding box center [942, 460] width 64 height 12
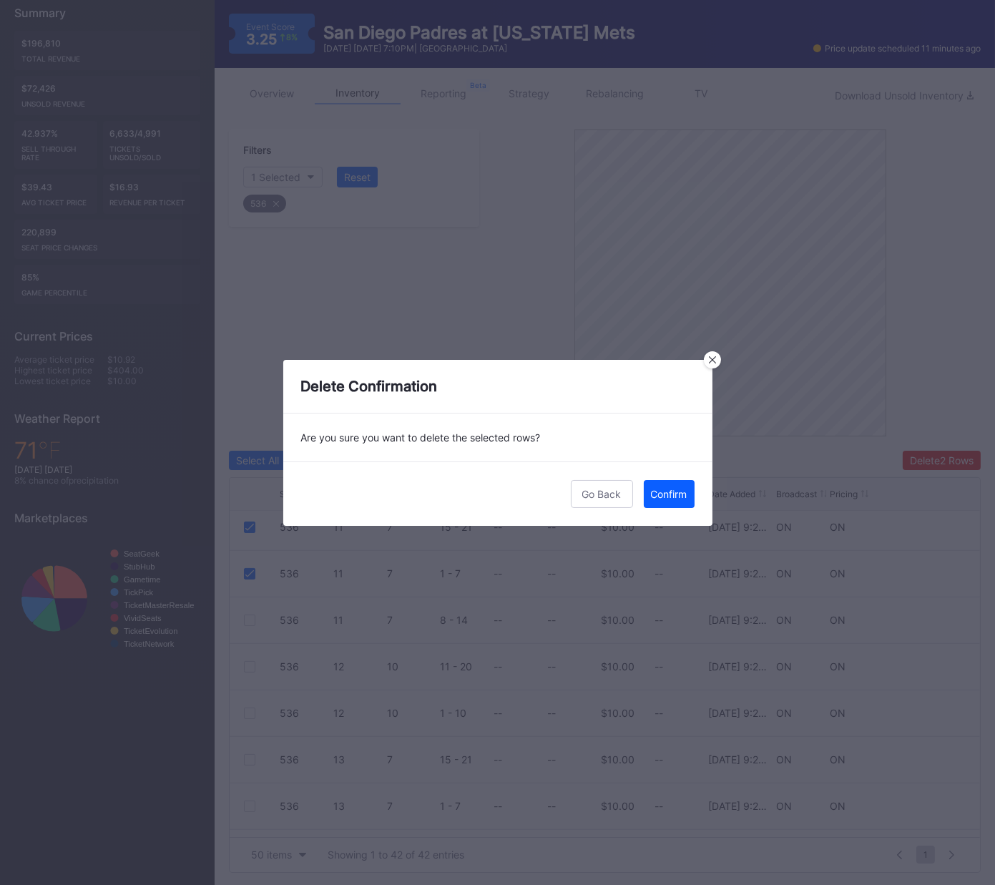
click at [670, 497] on div "Confirm" at bounding box center [669, 494] width 36 height 12
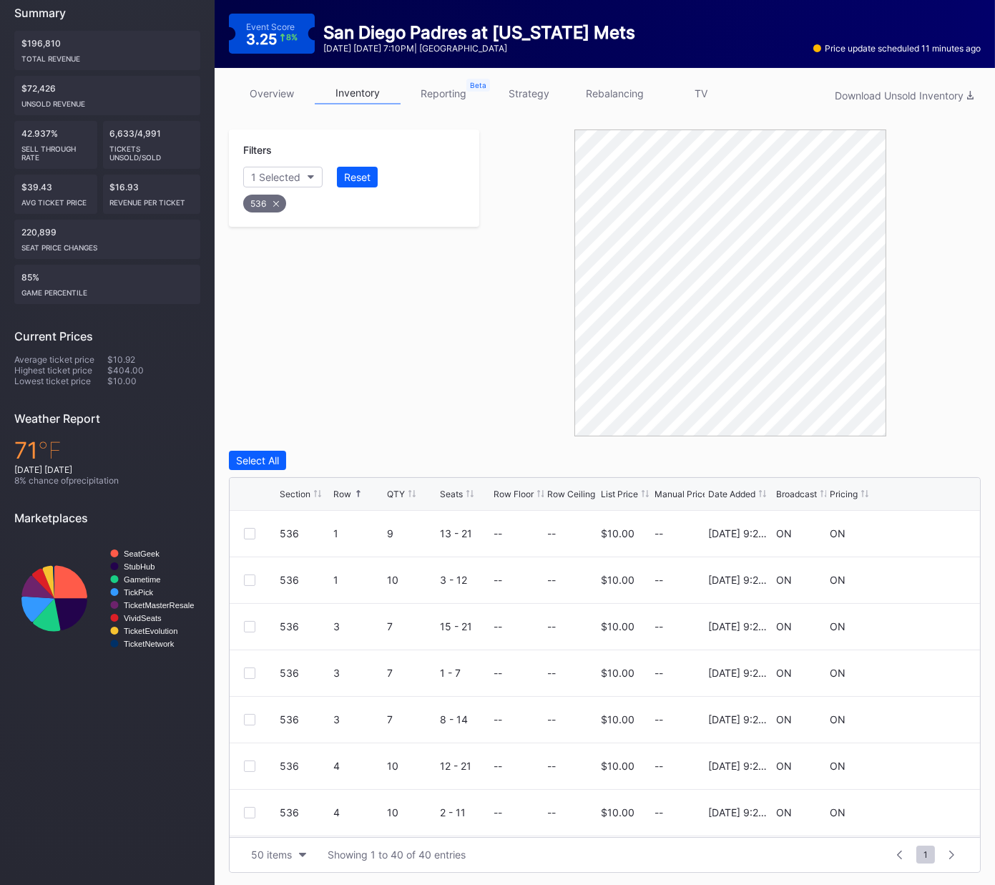
scroll to position [0, 0]
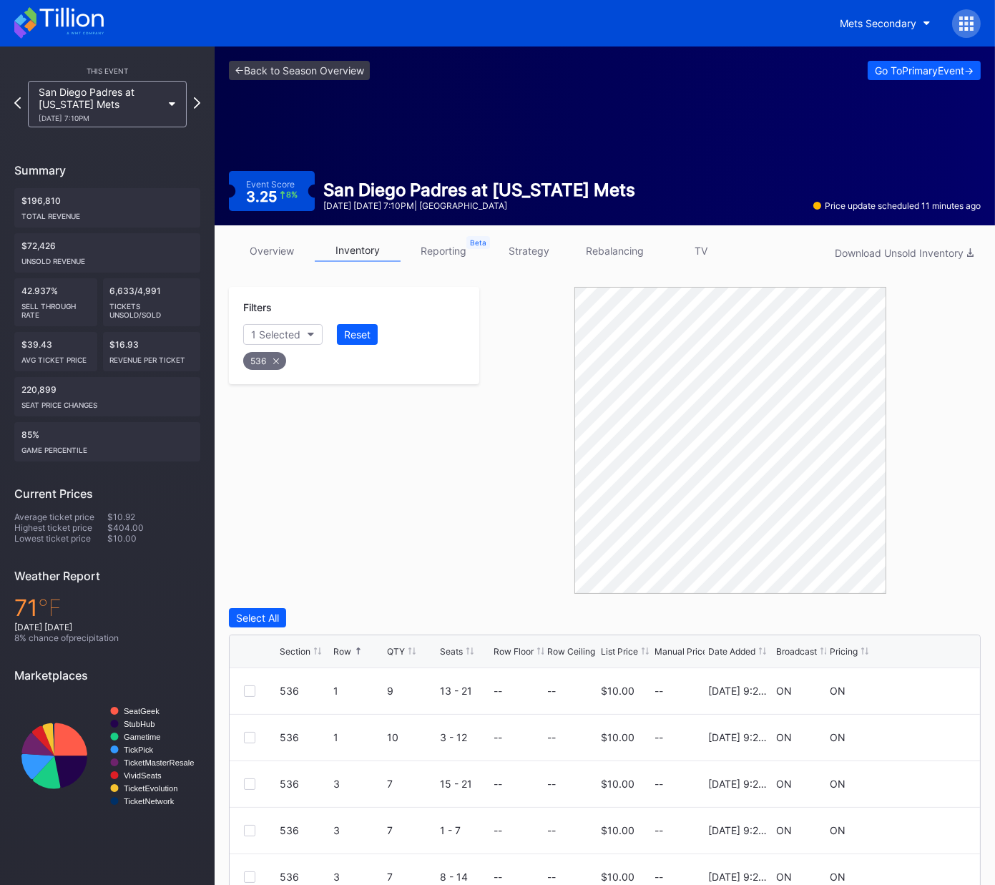
click at [962, 29] on icon at bounding box center [961, 29] width 4 height 4
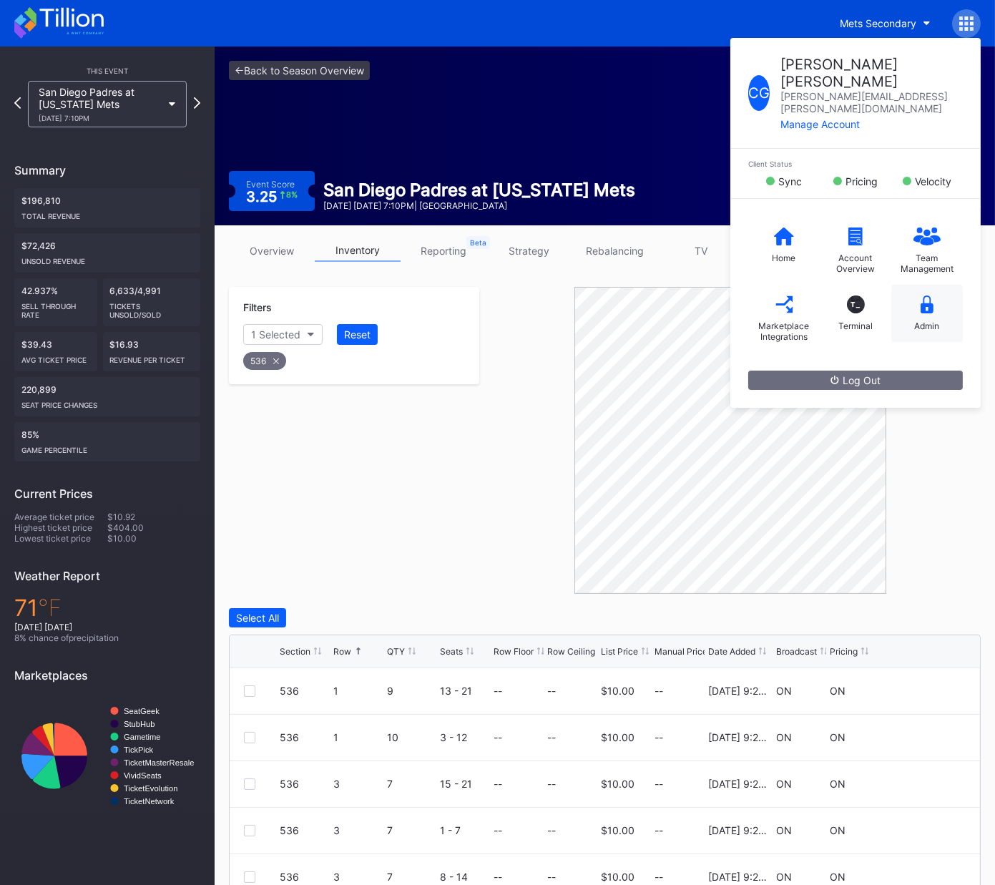
click at [930, 295] on icon at bounding box center [927, 304] width 13 height 18
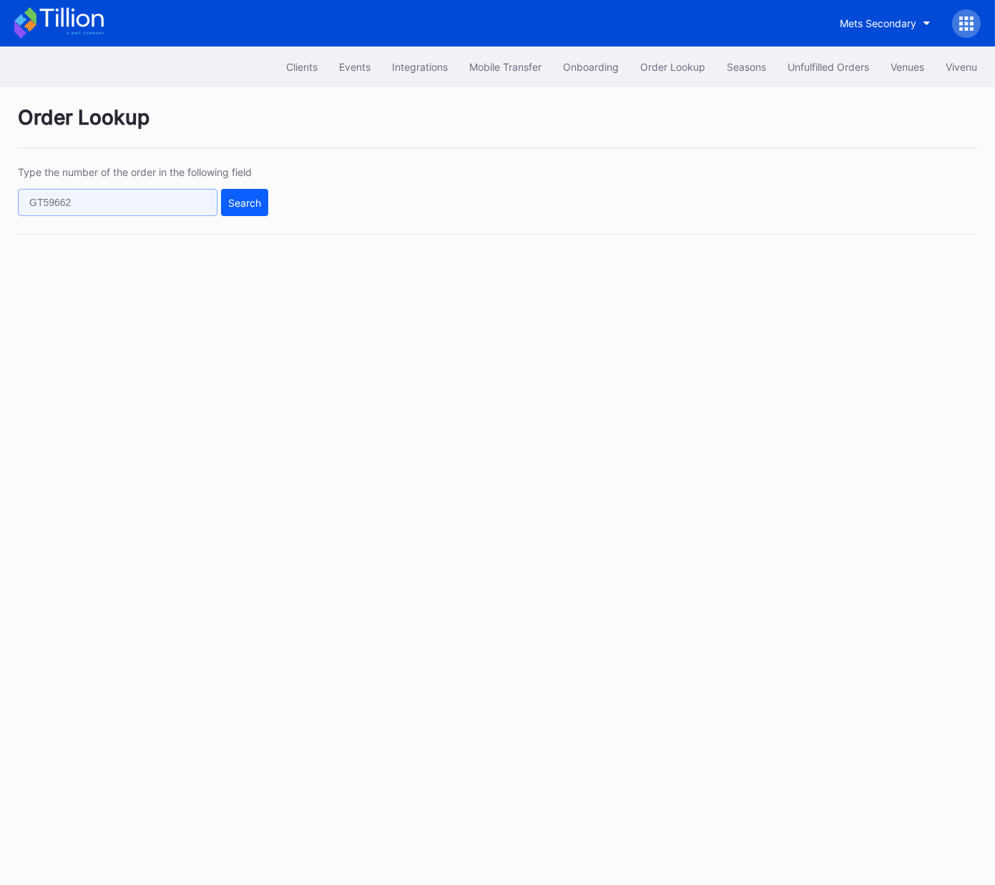
click at [177, 189] on input "text" at bounding box center [118, 202] width 200 height 27
paste input "590567740"
click at [251, 206] on div "Search" at bounding box center [244, 203] width 33 height 12
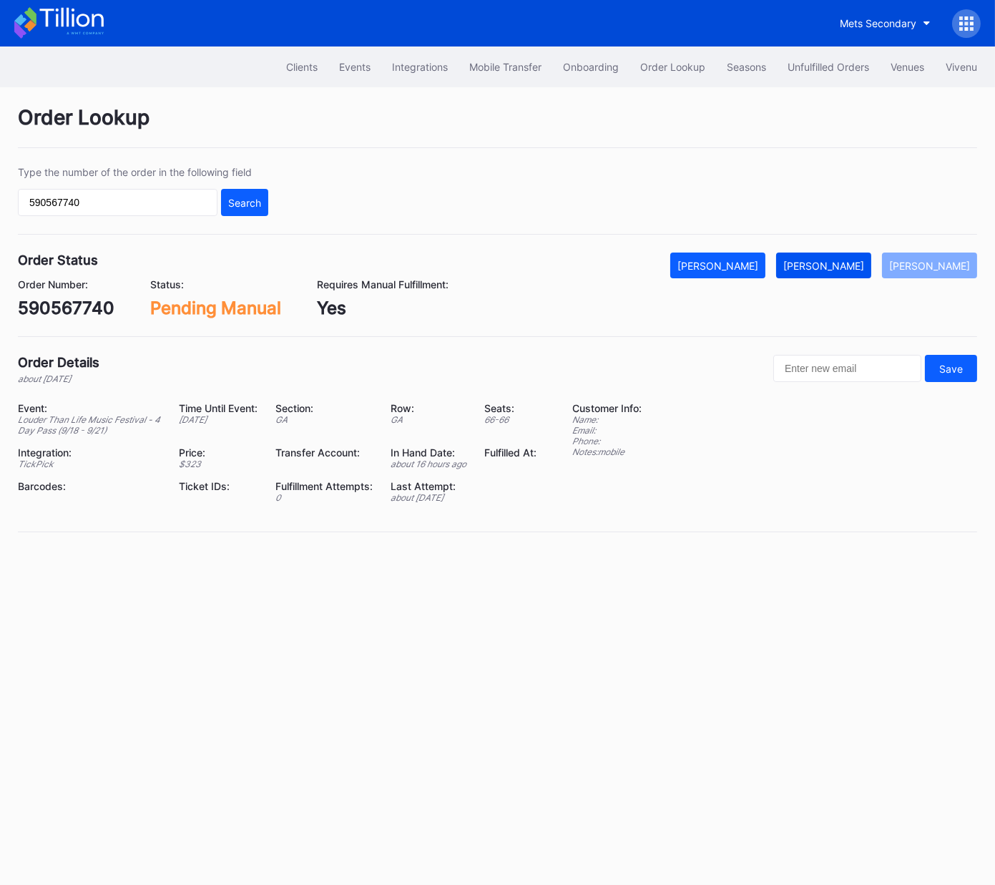
click at [839, 265] on div "[PERSON_NAME]" at bounding box center [823, 266] width 81 height 12
click at [607, 559] on div "Order Lookup Type the number of the order in the following field 590567740 Sear…" at bounding box center [497, 327] width 995 height 481
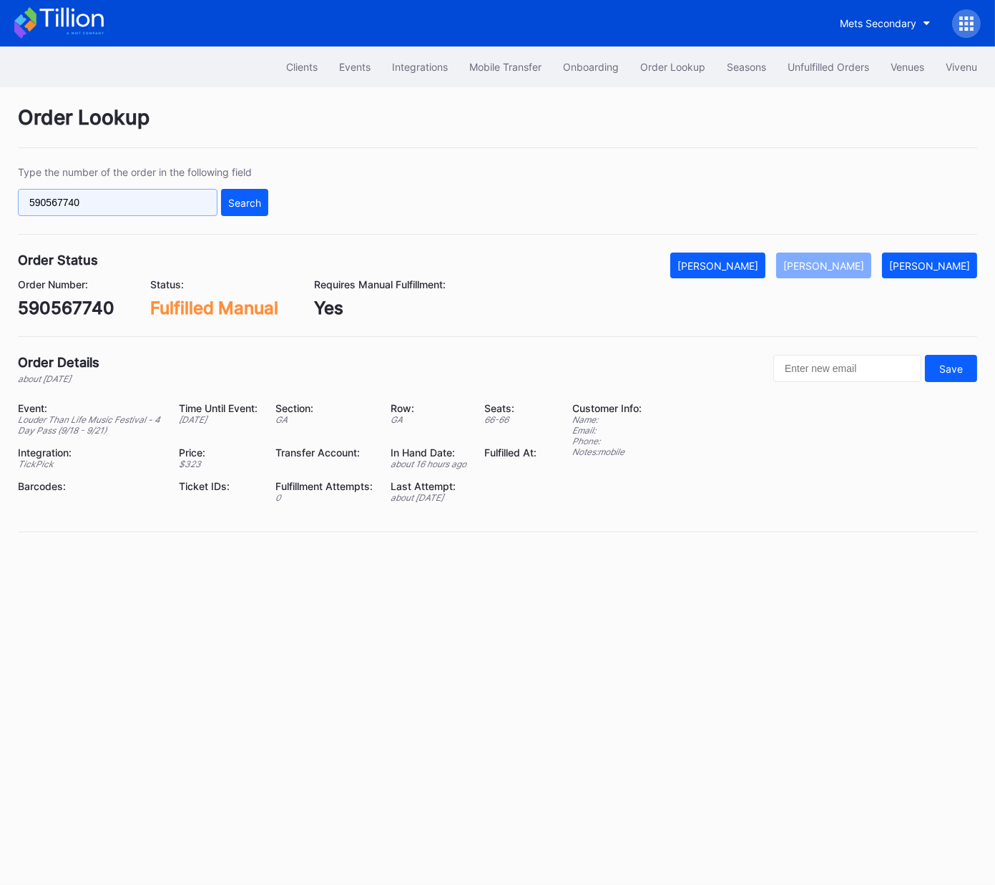
click at [195, 199] on input "590567740" at bounding box center [118, 202] width 200 height 27
paste input "q013cr5k03x"
type input "q013cr5k03x"
click at [233, 197] on div "Search" at bounding box center [244, 203] width 33 height 12
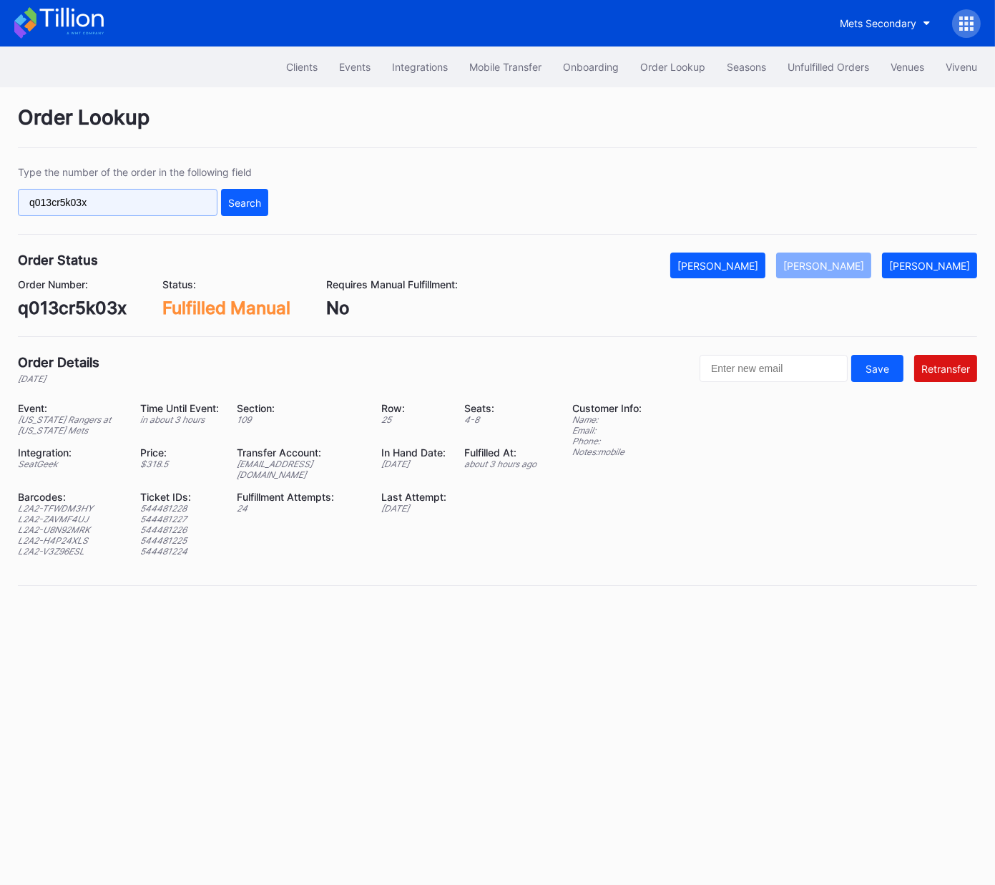
click at [181, 200] on input "q013cr5k03x" at bounding box center [118, 202] width 200 height 27
paste input "621500240"
type input "621500240"
click at [245, 201] on div "Search" at bounding box center [244, 203] width 33 height 12
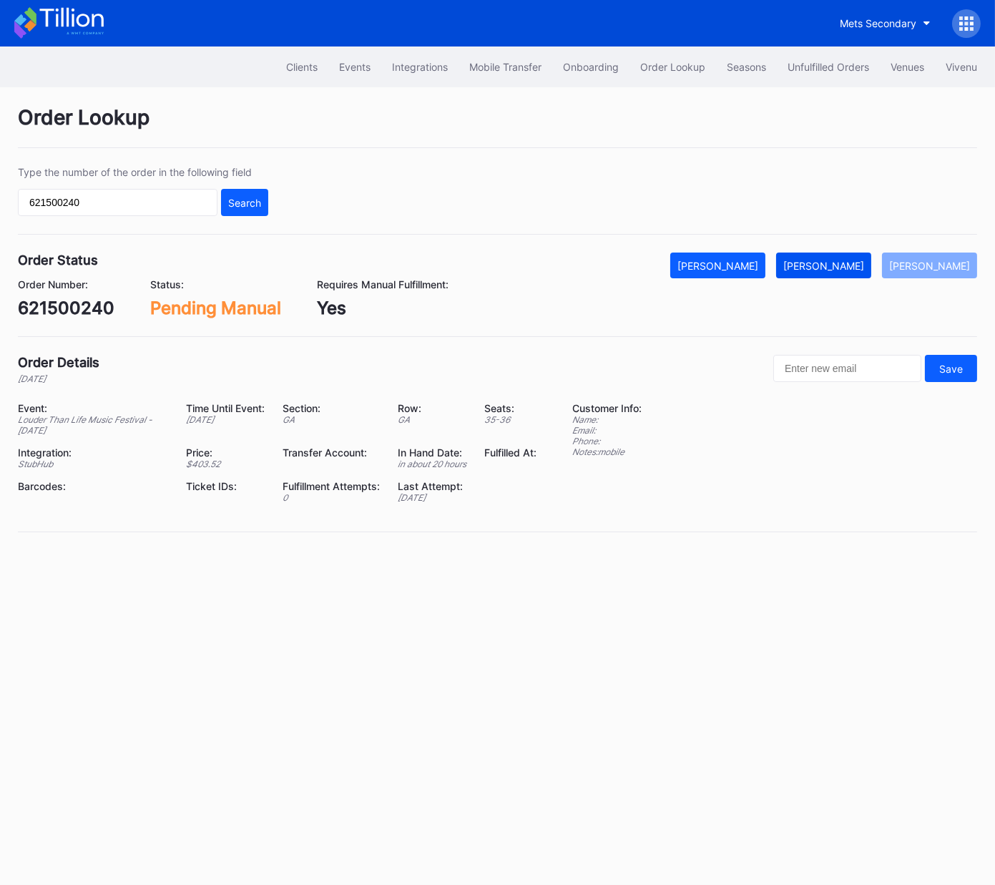
click at [855, 263] on div "[PERSON_NAME]" at bounding box center [823, 266] width 81 height 12
click at [690, 376] on div "Order Details 21 days ago Save" at bounding box center [497, 369] width 959 height 29
click at [832, 45] on div "Mets Secondary" at bounding box center [497, 23] width 995 height 47
click at [821, 65] on div "Unfulfilled Orders" at bounding box center [829, 67] width 82 height 12
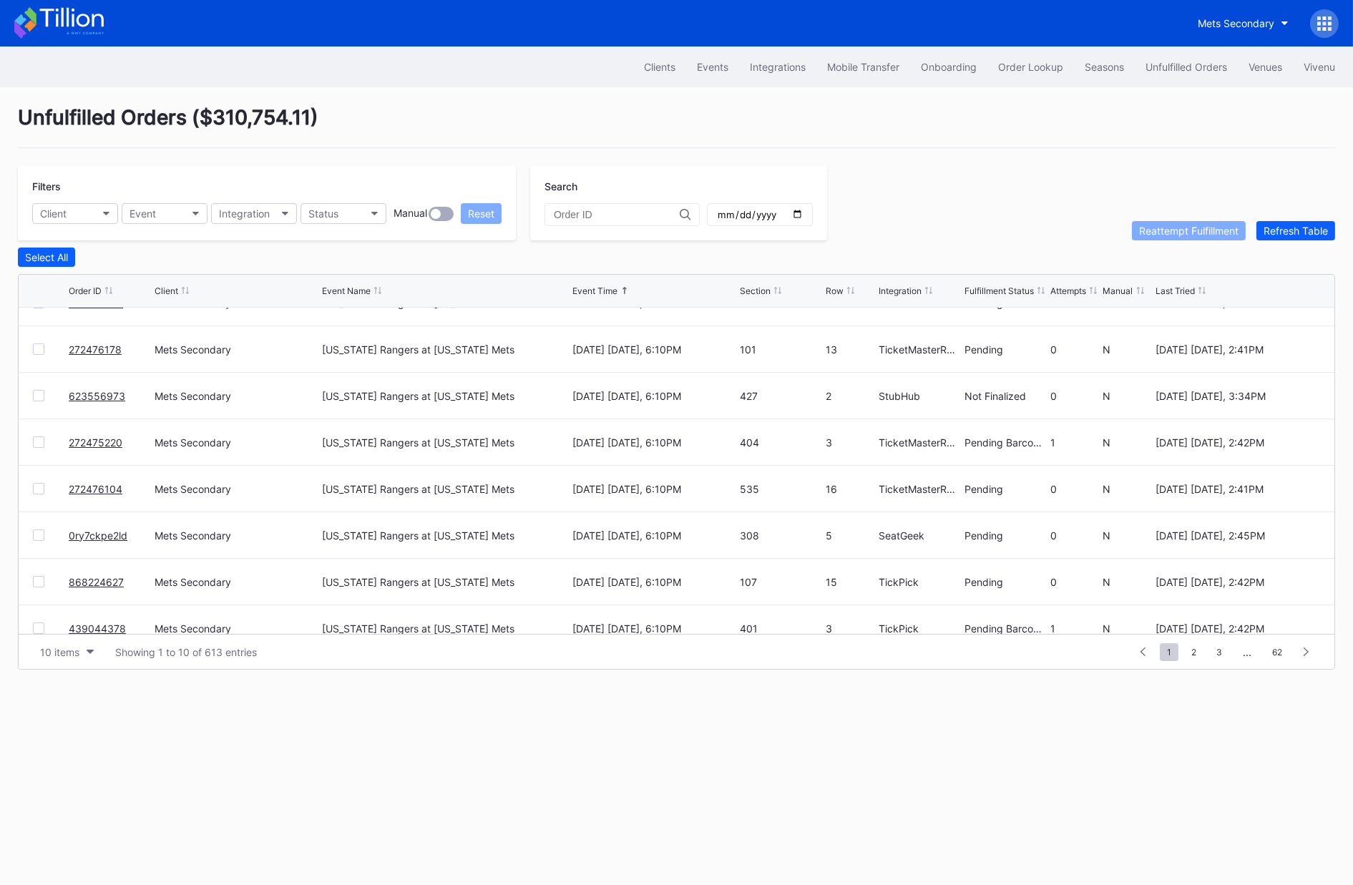
scroll to position [139, 0]
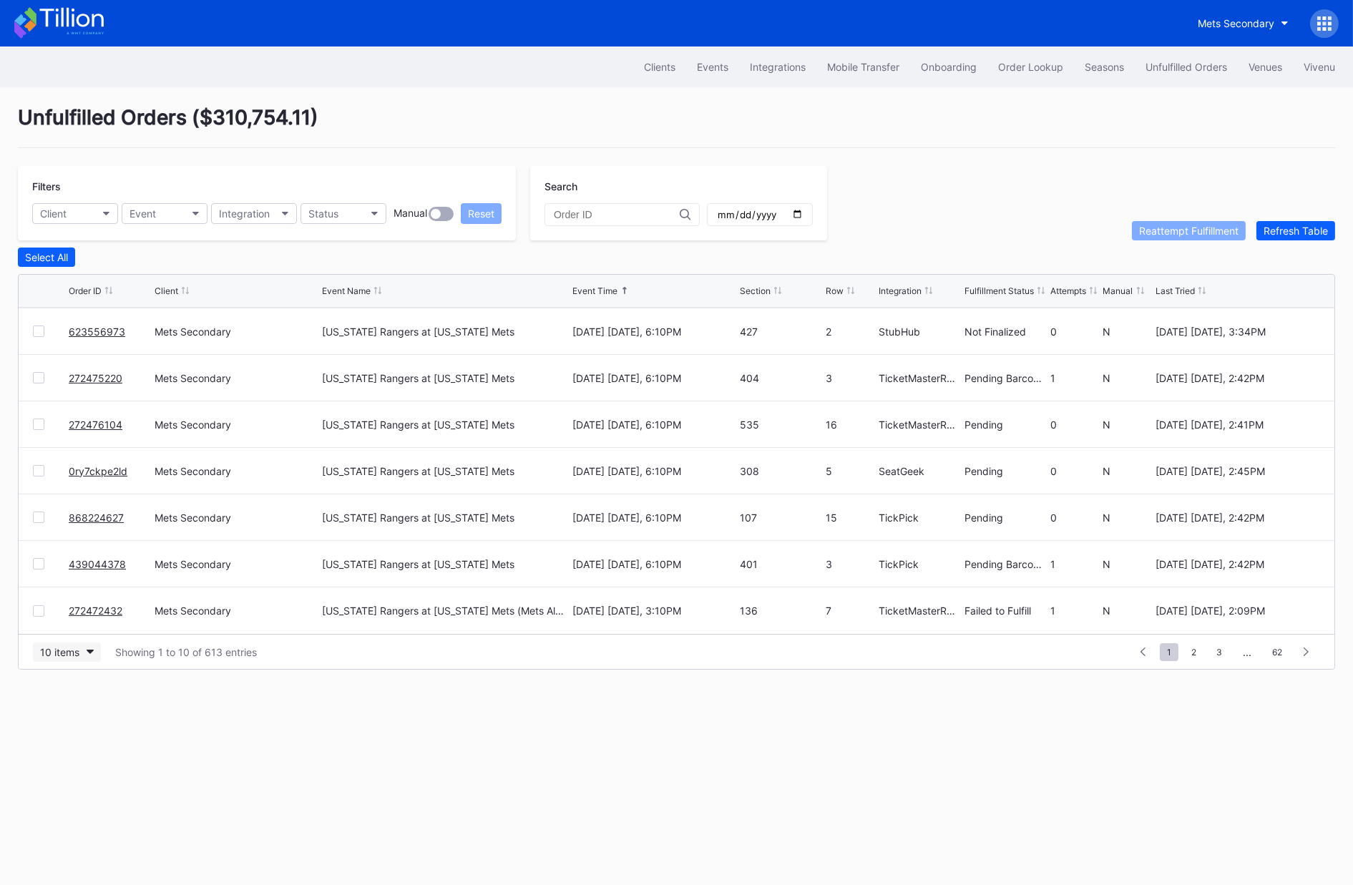
click at [67, 648] on div "10 items" at bounding box center [59, 652] width 39 height 12
click at [70, 715] on div "50 items" at bounding box center [64, 713] width 41 height 12
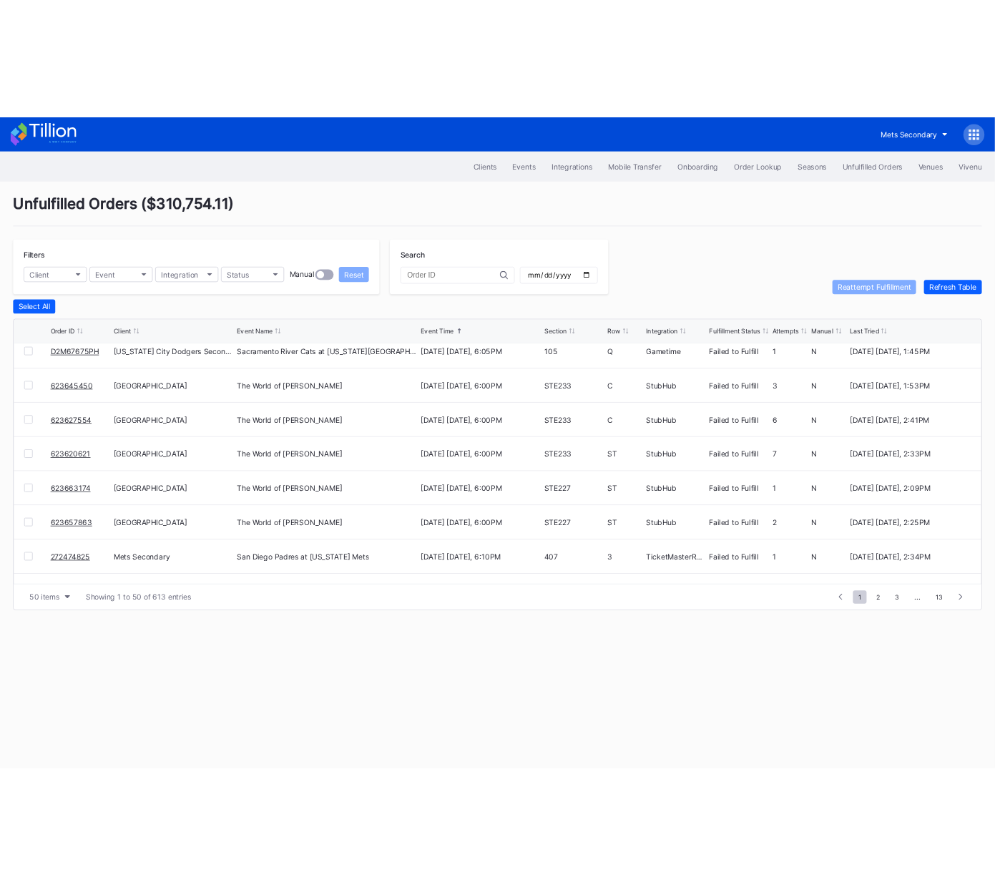
scroll to position [0, 0]
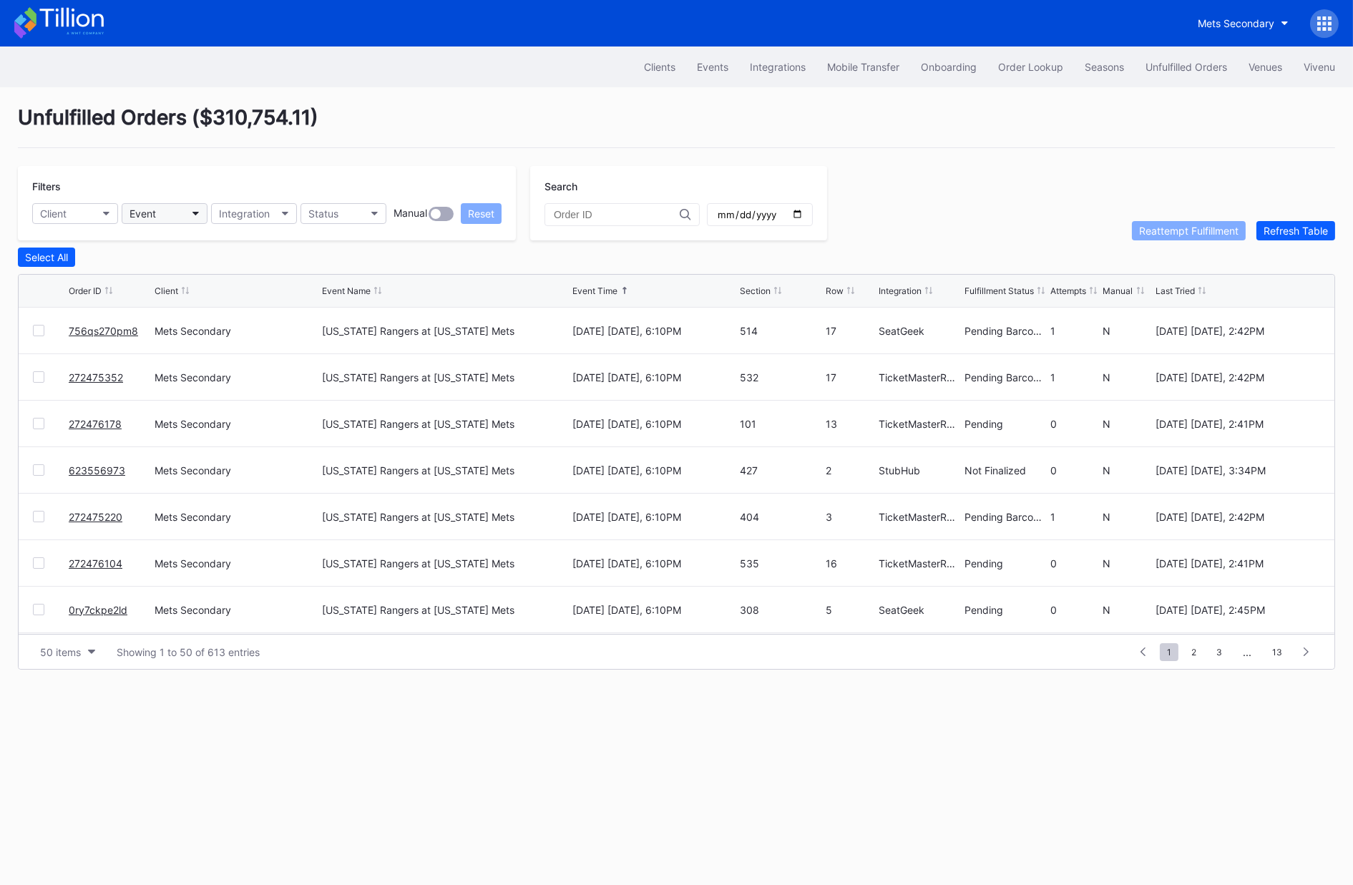
click at [167, 210] on button "Event" at bounding box center [165, 213] width 86 height 21
click at [70, 210] on button "Client" at bounding box center [75, 213] width 86 height 21
type input "dann"
click at [121, 279] on div "Danny Wimmer Presents Secondary" at bounding box center [132, 276] width 178 height 12
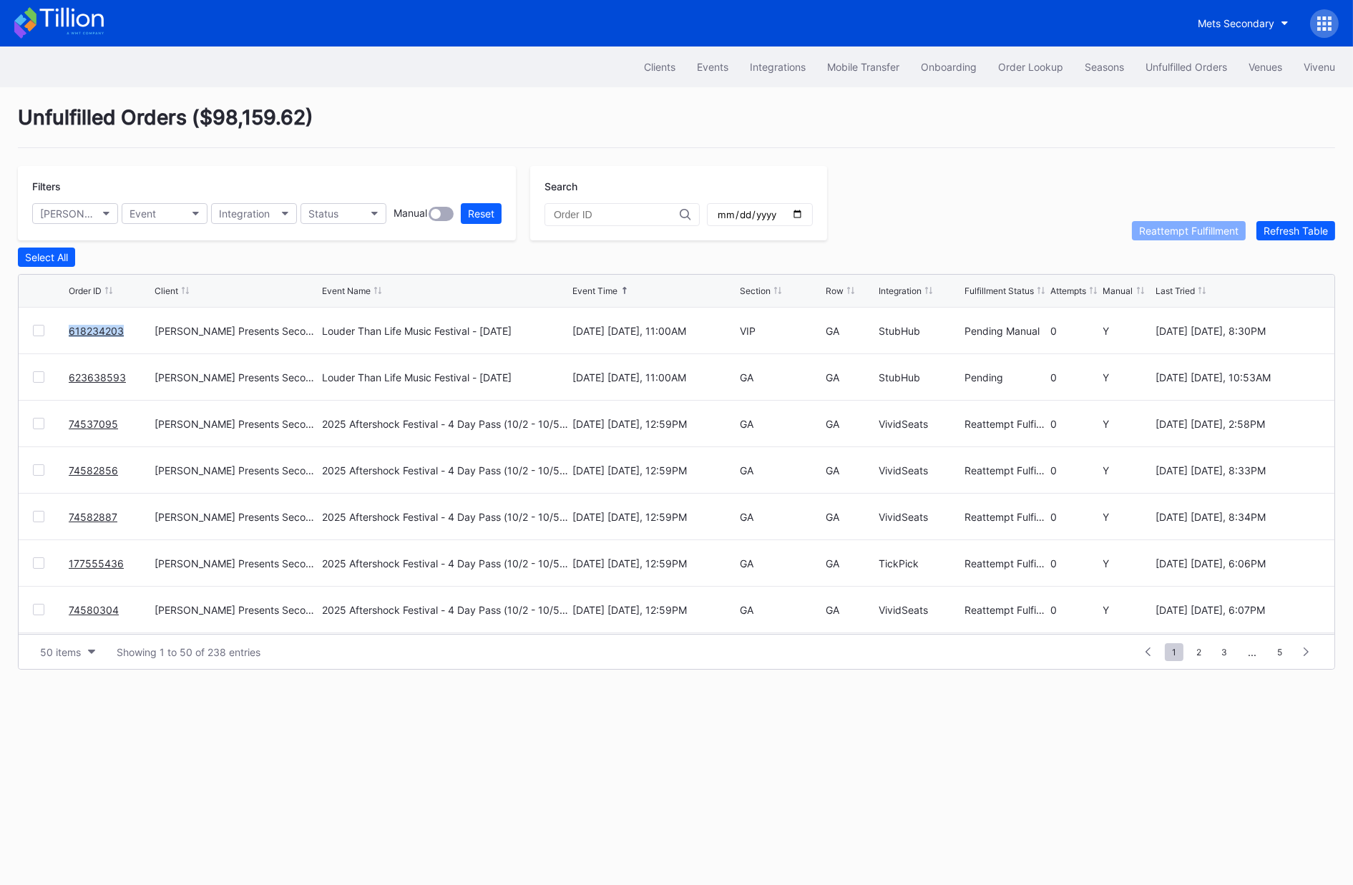
copy link "618234203"
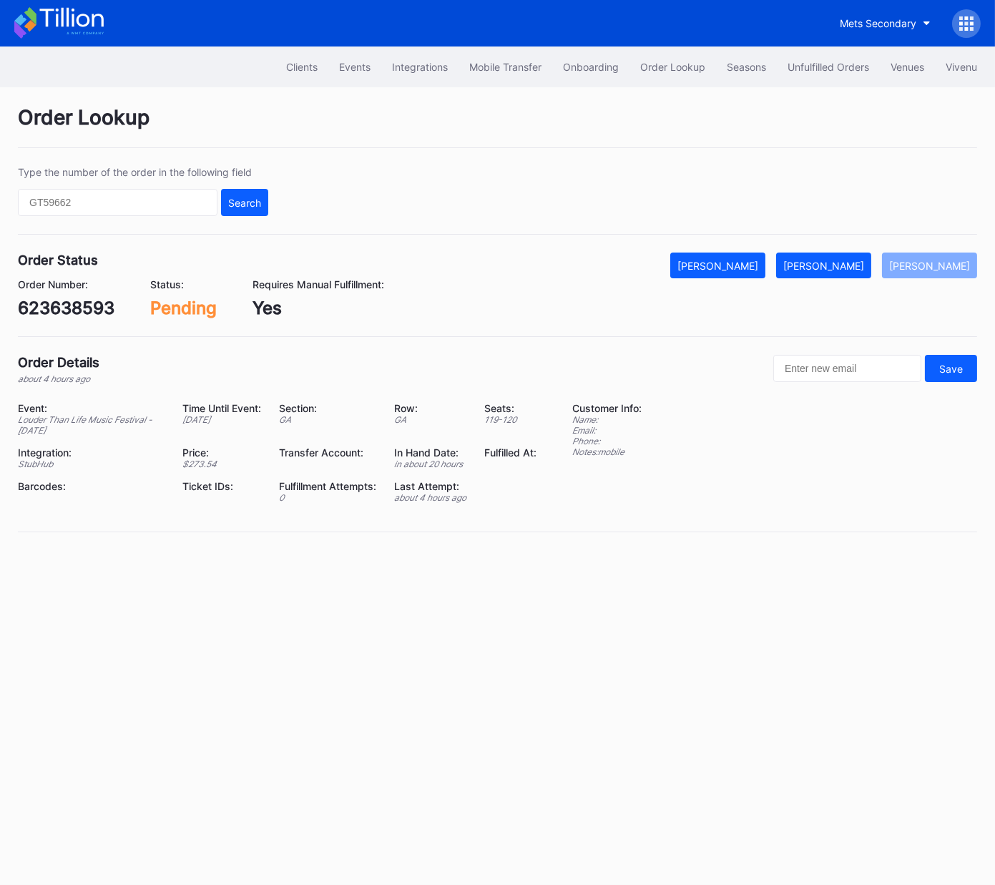
click at [88, 317] on div "623638593" at bounding box center [66, 308] width 97 height 21
copy div "623638593"
click at [844, 268] on div "[PERSON_NAME]" at bounding box center [823, 266] width 81 height 12
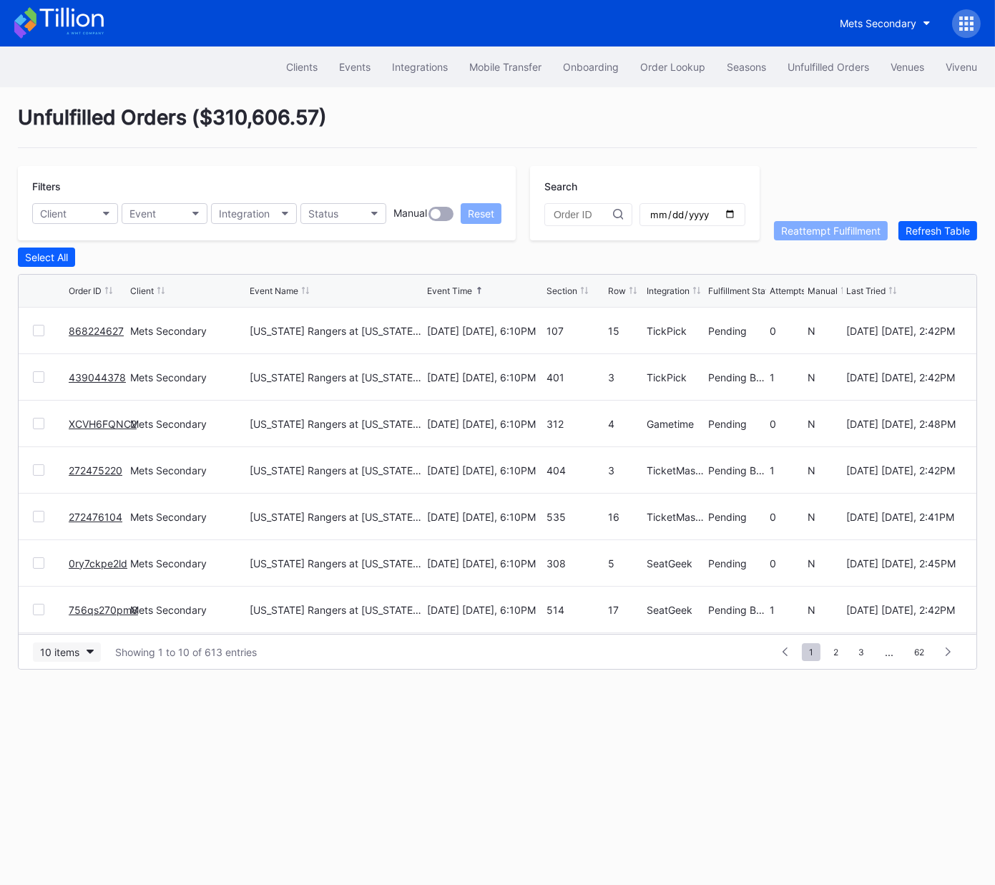
click at [77, 658] on button "10 items" at bounding box center [67, 652] width 68 height 19
click at [77, 705] on div "50 items" at bounding box center [67, 713] width 68 height 26
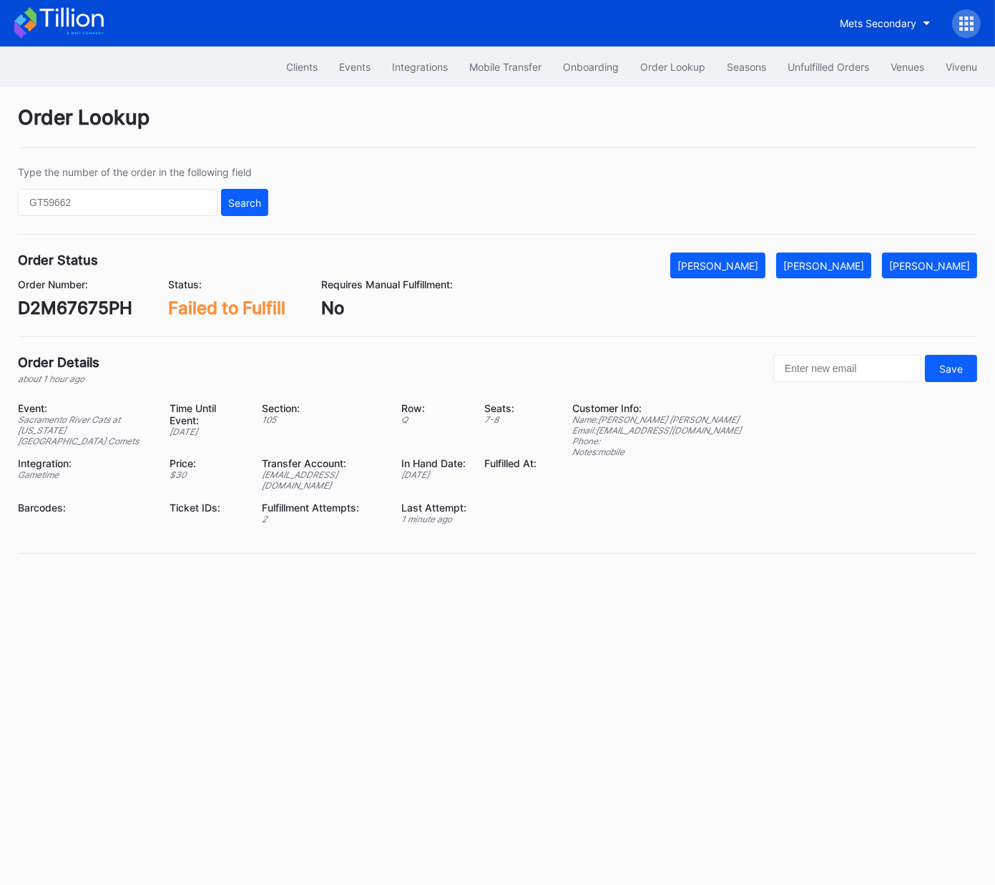
click at [92, 306] on div "D2M67675PH" at bounding box center [75, 308] width 114 height 21
copy div "D2M67675PH"
click at [853, 260] on div "[PERSON_NAME]" at bounding box center [823, 266] width 81 height 12
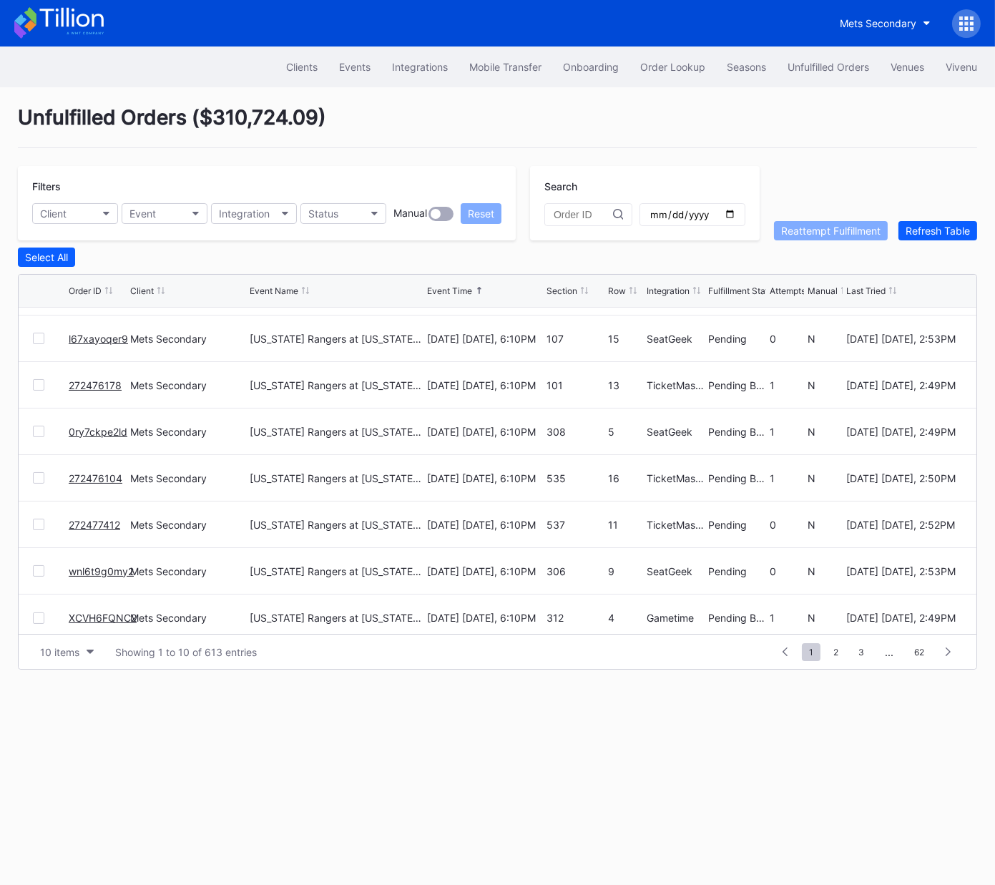
scroll to position [139, 0]
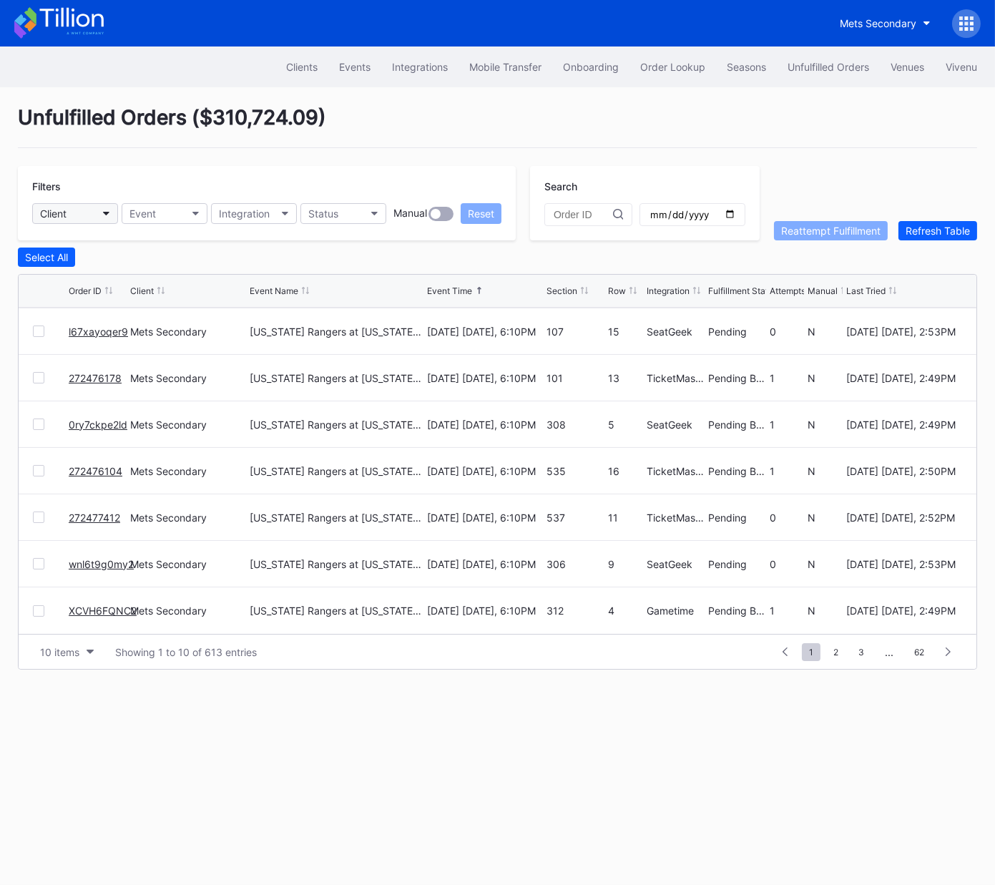
click at [84, 210] on button "Client" at bounding box center [75, 213] width 86 height 21
type input "pru"
click at [93, 270] on div "[GEOGRAPHIC_DATA]" at bounding box center [93, 276] width 100 height 12
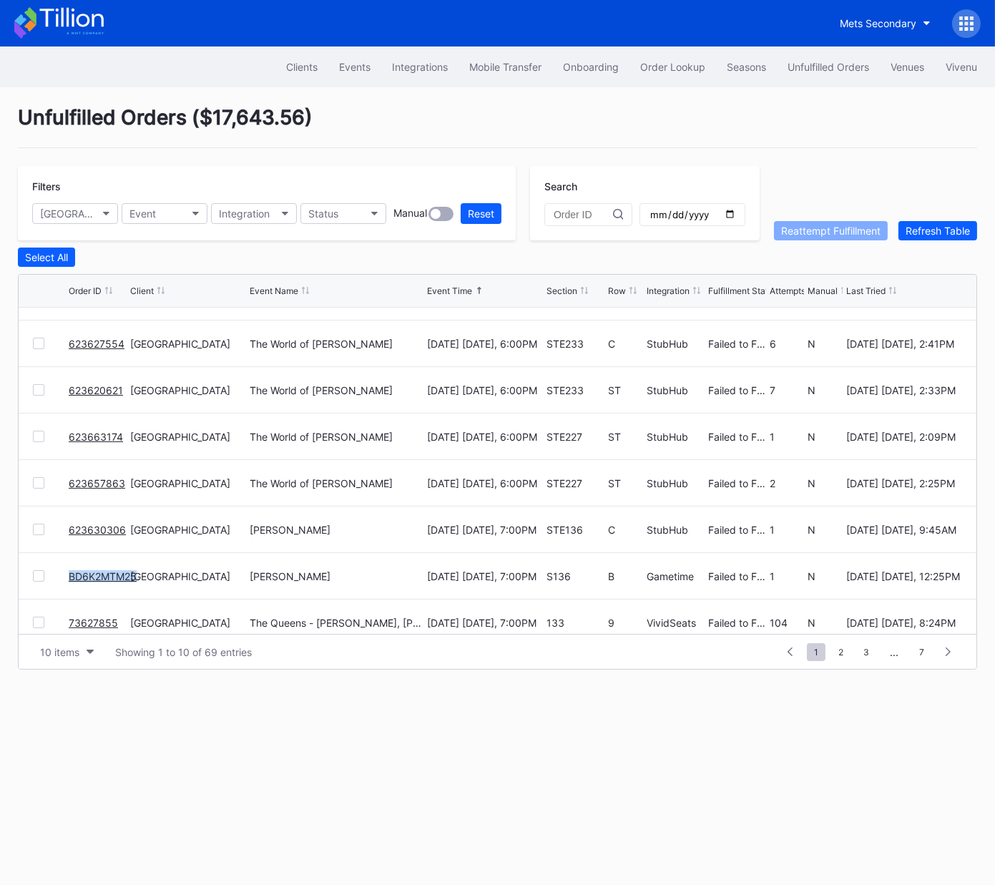
scroll to position [31, 0]
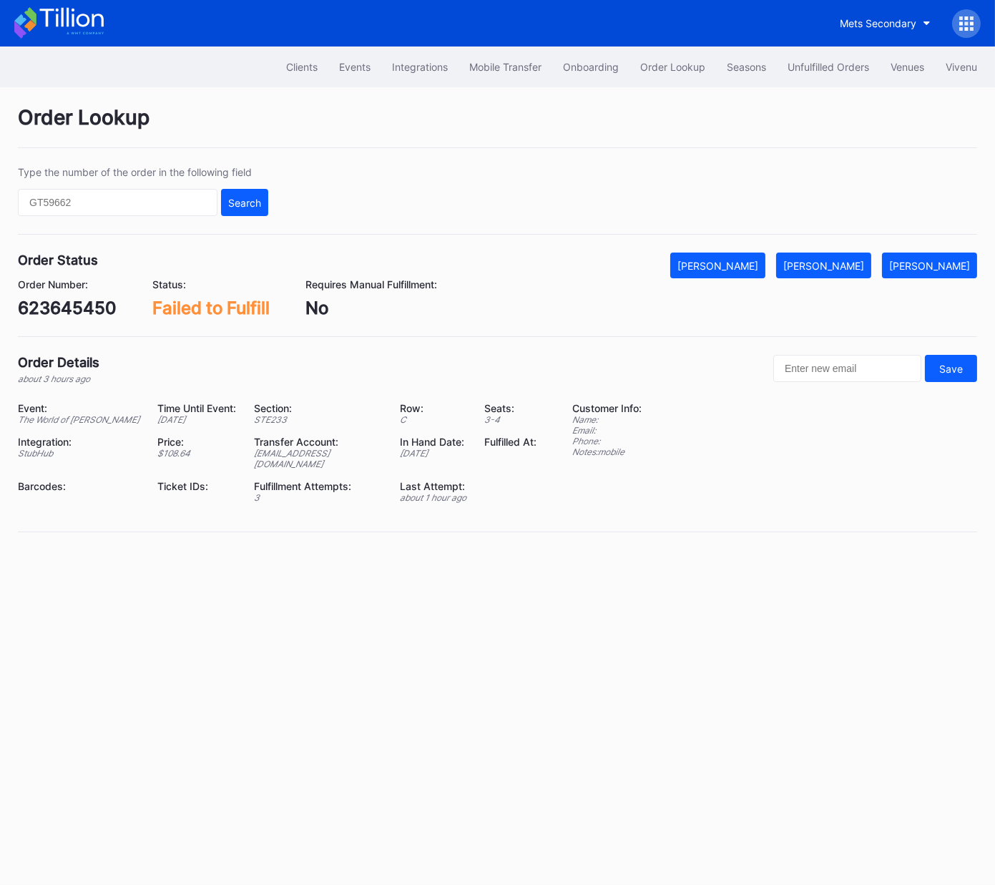
click at [77, 308] on div "623645450" at bounding box center [67, 308] width 99 height 21
copy div "623645450"
click at [856, 264] on div "[PERSON_NAME]" at bounding box center [823, 266] width 81 height 12
click at [91, 308] on div "623627554" at bounding box center [66, 308] width 97 height 21
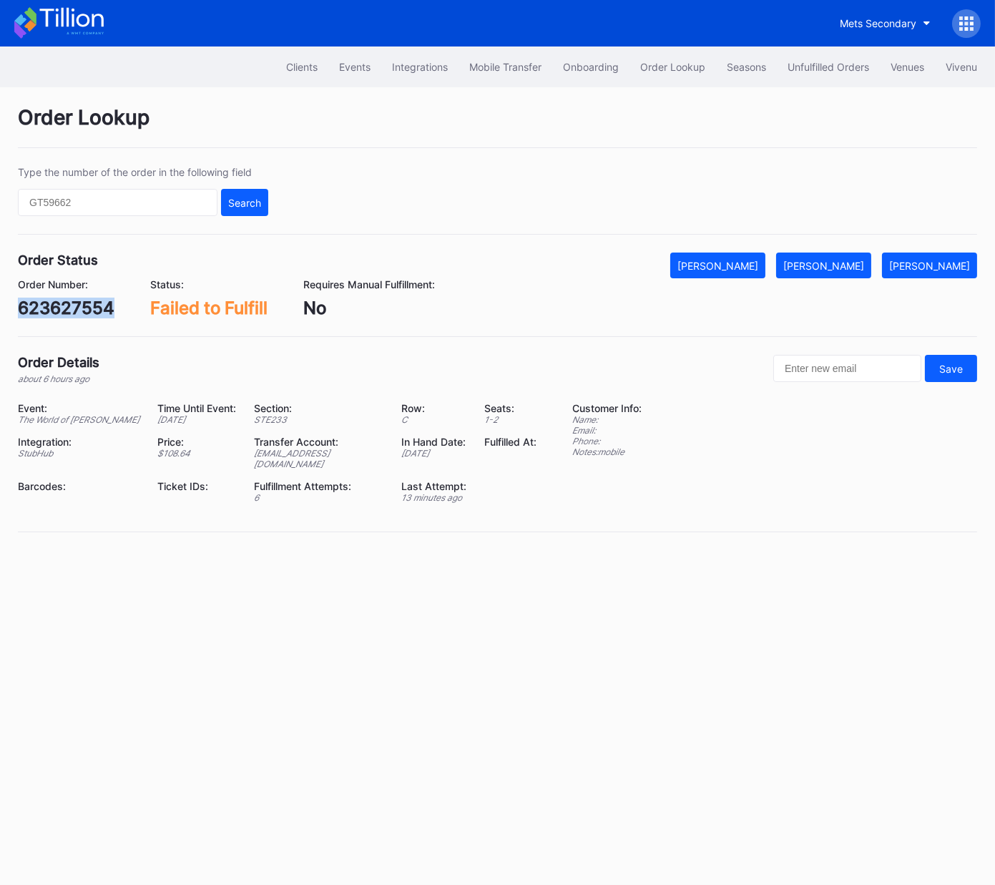
click at [91, 308] on div "623627554" at bounding box center [66, 308] width 97 height 21
copy div "623627554"
click at [843, 265] on div "[PERSON_NAME]" at bounding box center [823, 266] width 81 height 12
click at [84, 305] on div "623620621" at bounding box center [65, 308] width 94 height 21
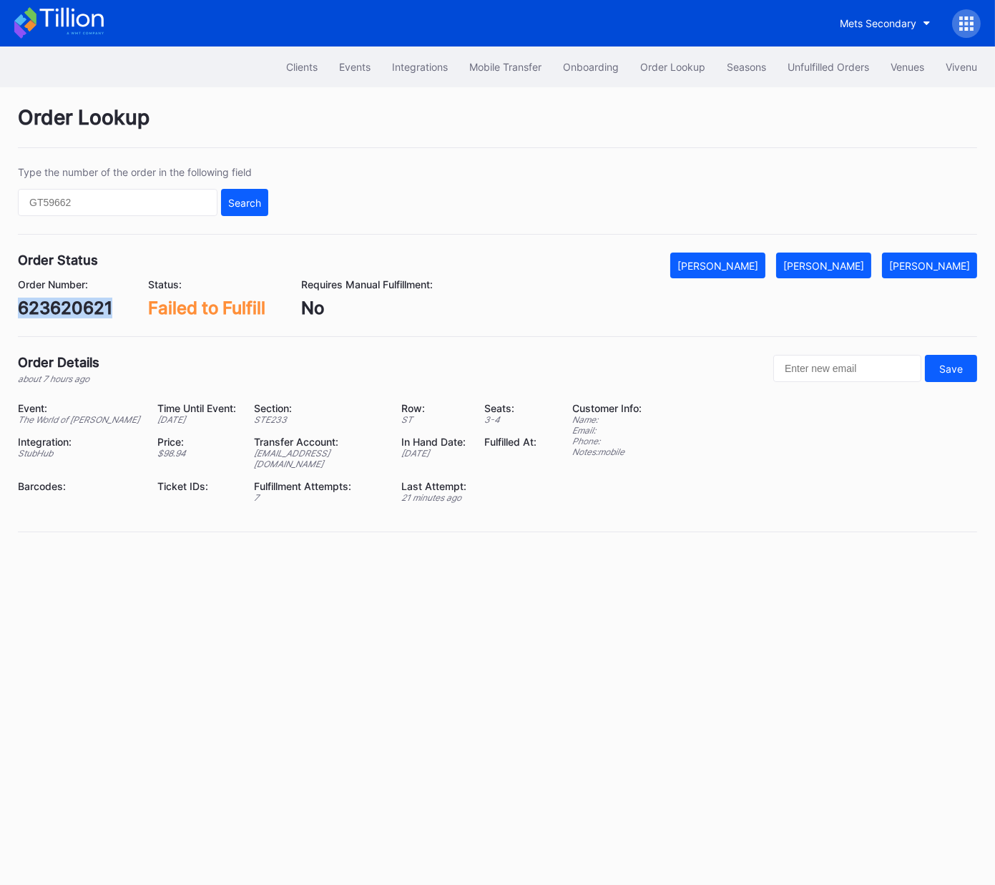
copy div "623620621"
drag, startPoint x: 845, startPoint y: 261, endPoint x: 949, endPoint y: 240, distance: 106.6
click at [845, 261] on div "[PERSON_NAME]" at bounding box center [823, 266] width 81 height 12
click at [65, 308] on div "623663174" at bounding box center [64, 308] width 93 height 21
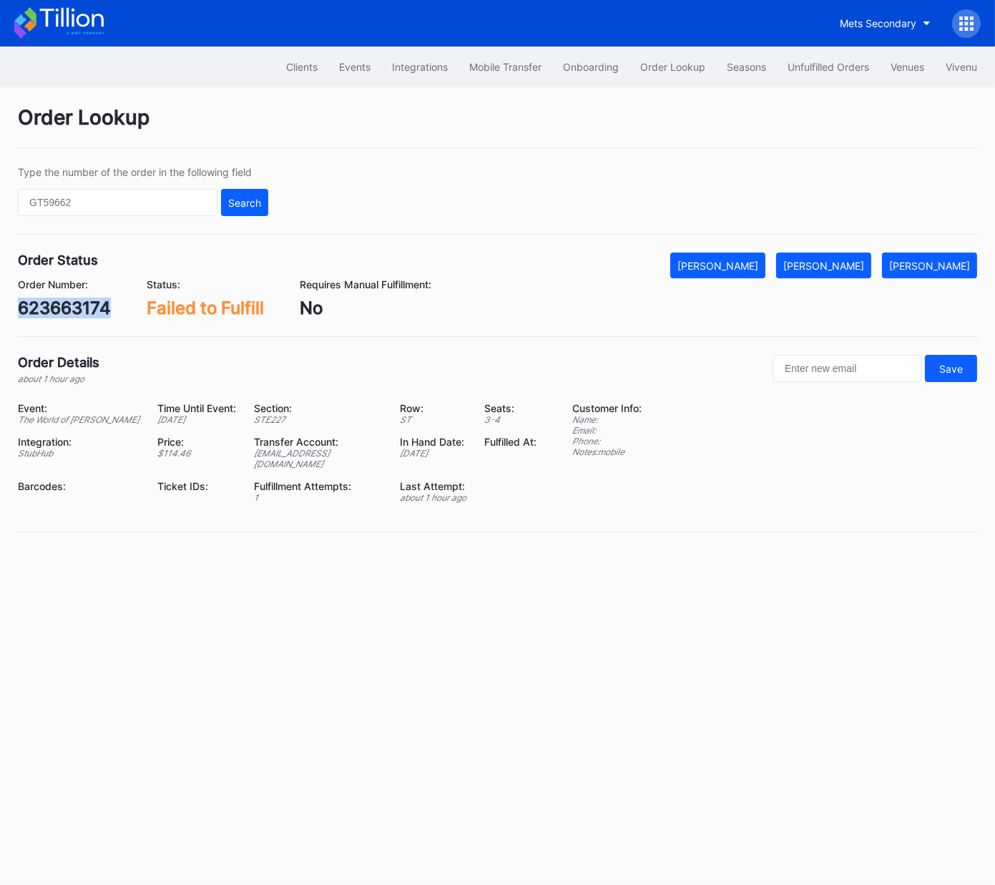
copy div "623663174"
click at [846, 263] on div "[PERSON_NAME]" at bounding box center [823, 266] width 81 height 12
click at [77, 323] on div "Order Status Mark Cancelled [PERSON_NAME] Mark Pending Order Number: 623657863 …" at bounding box center [497, 295] width 959 height 84
click at [79, 302] on div "623657863" at bounding box center [66, 308] width 96 height 21
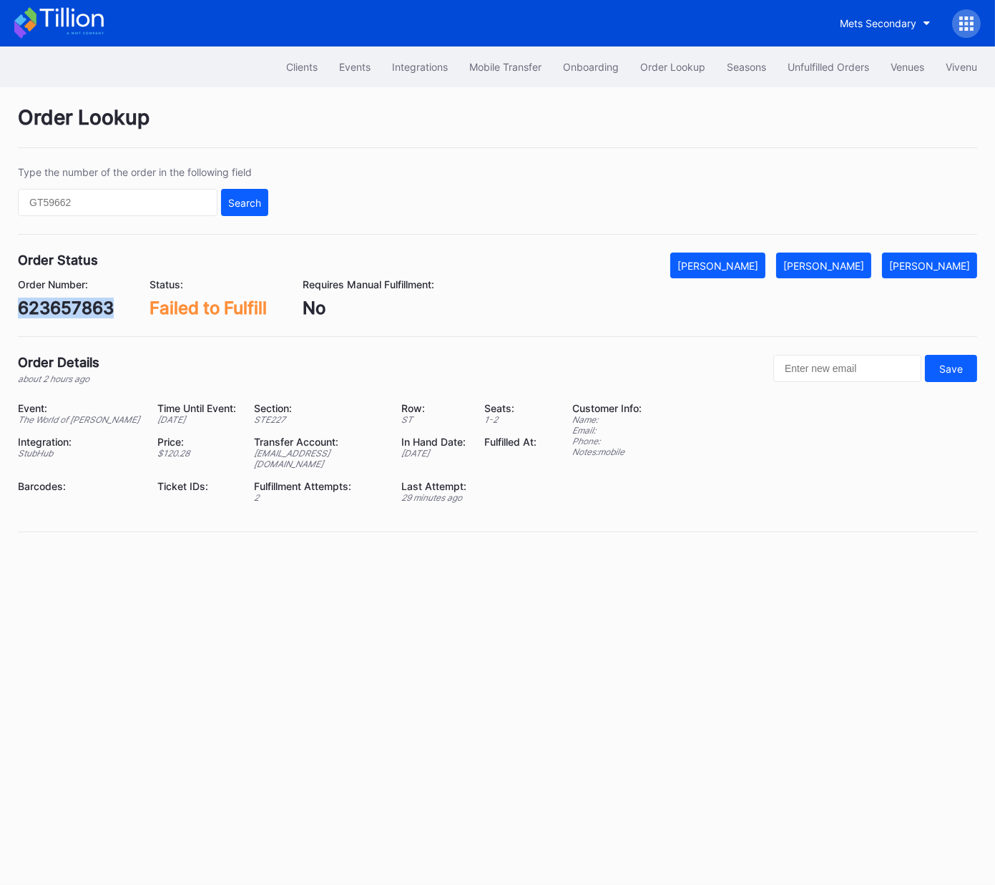
copy div "623657863"
click at [832, 260] on div "[PERSON_NAME]" at bounding box center [823, 266] width 81 height 12
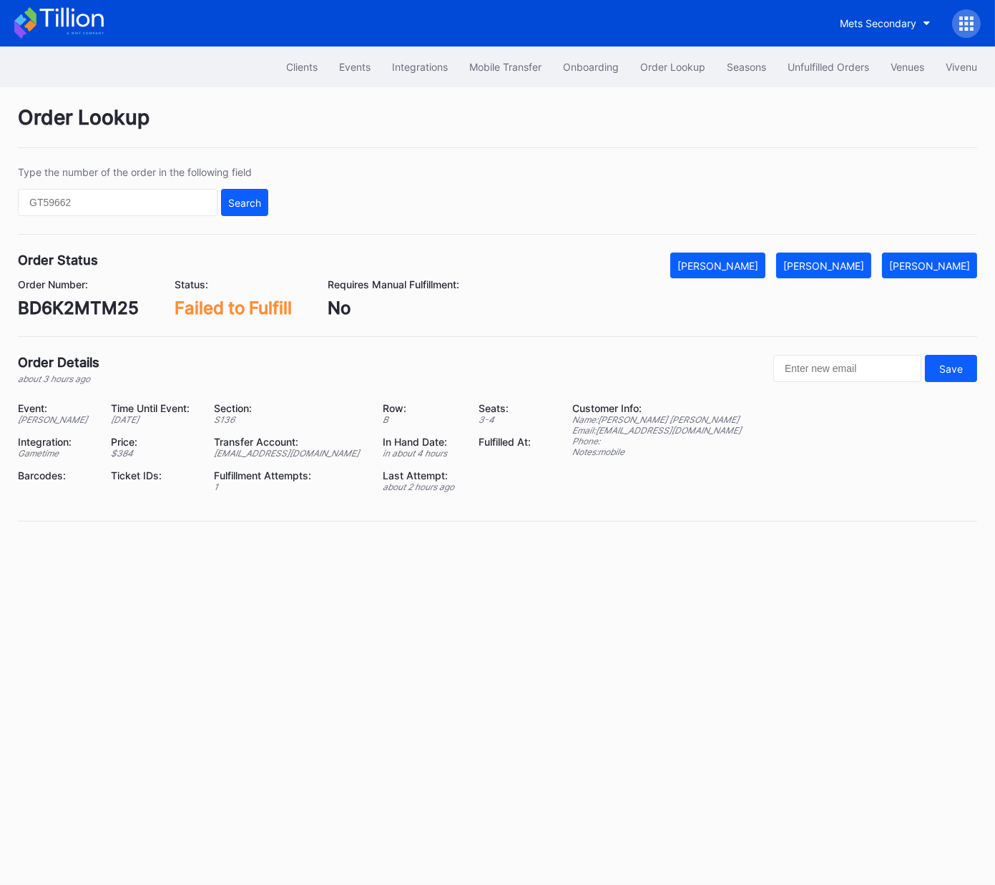
click at [120, 311] on div "BD6K2MTM25" at bounding box center [78, 308] width 121 height 21
copy div "BD6K2MTM25"
click at [852, 257] on button "Mark Fulfilled" at bounding box center [823, 266] width 95 height 26
click at [86, 309] on div "623630306" at bounding box center [67, 308] width 98 height 21
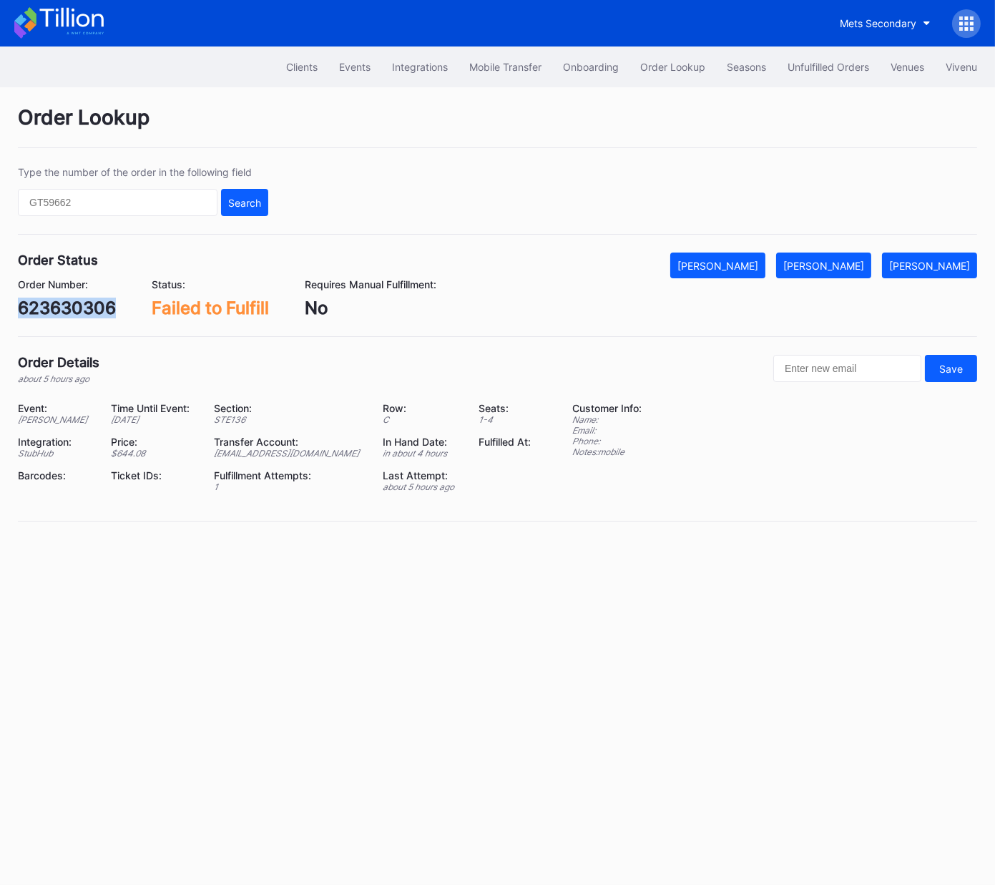
click at [86, 309] on div "623630306" at bounding box center [67, 308] width 98 height 21
copy div "623630306"
click at [851, 265] on div "Mark Fulfilled" at bounding box center [823, 266] width 81 height 12
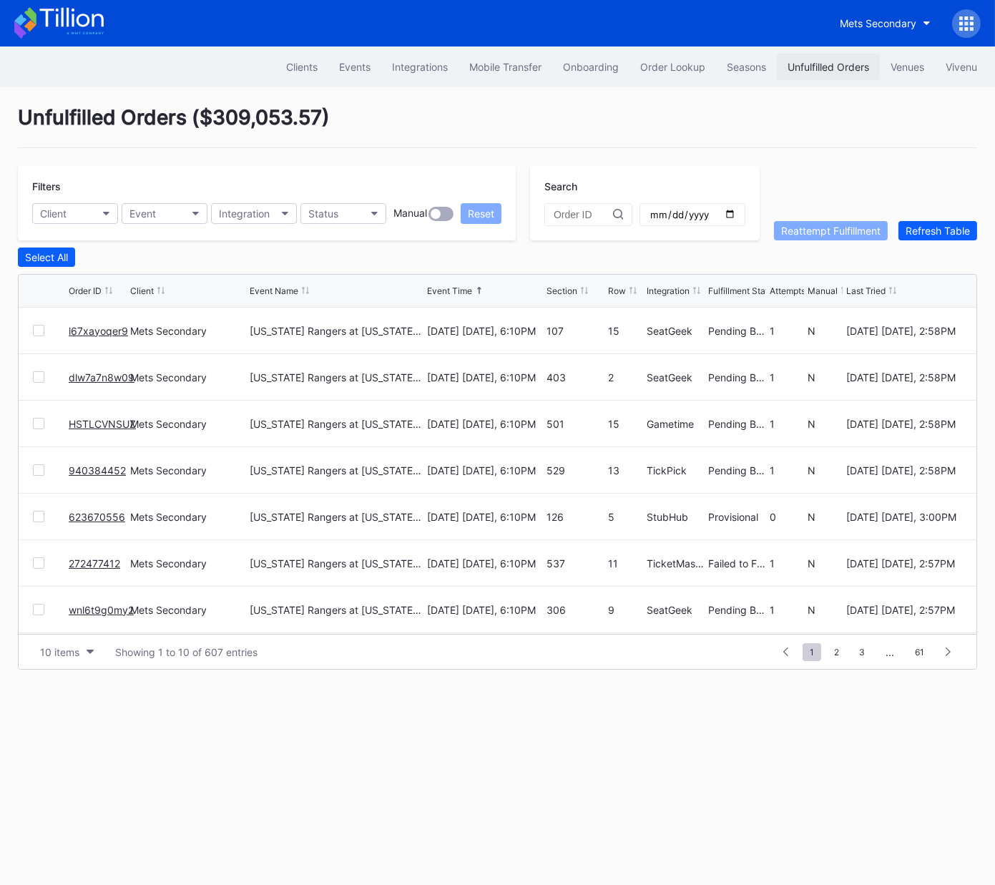
click at [831, 63] on div "Unfulfilled Orders" at bounding box center [829, 67] width 82 height 12
click at [97, 657] on button "10 items" at bounding box center [67, 652] width 68 height 19
click at [74, 717] on div "50 items" at bounding box center [64, 713] width 41 height 12
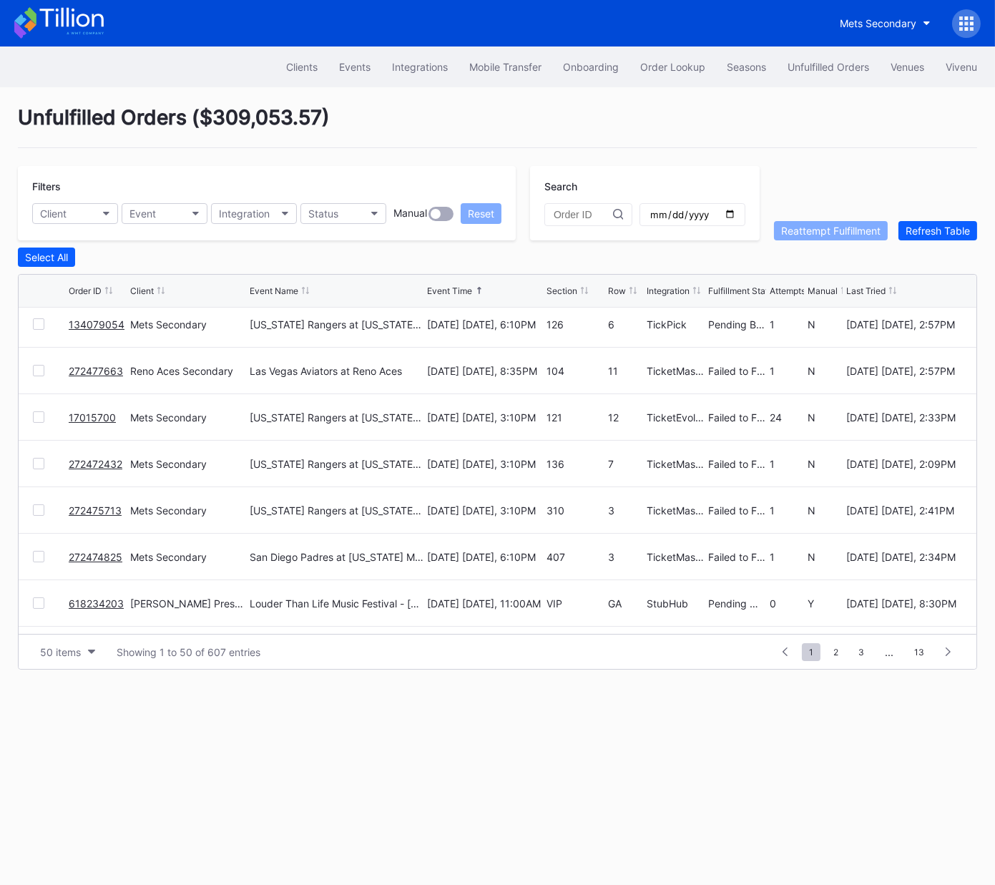
scroll to position [424, 0]
click at [42, 366] on div at bounding box center [38, 371] width 11 height 11
click at [830, 226] on div "Reattempt Fulfillment" at bounding box center [830, 231] width 99 height 12
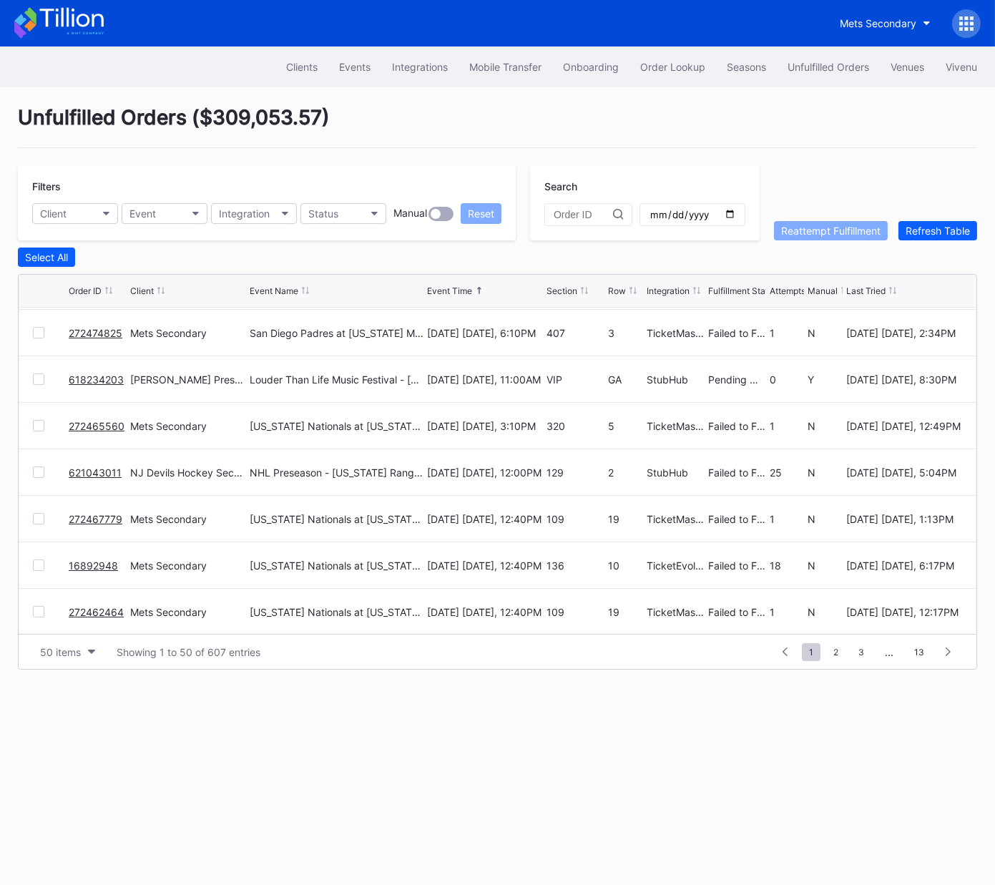
scroll to position [653, 0]
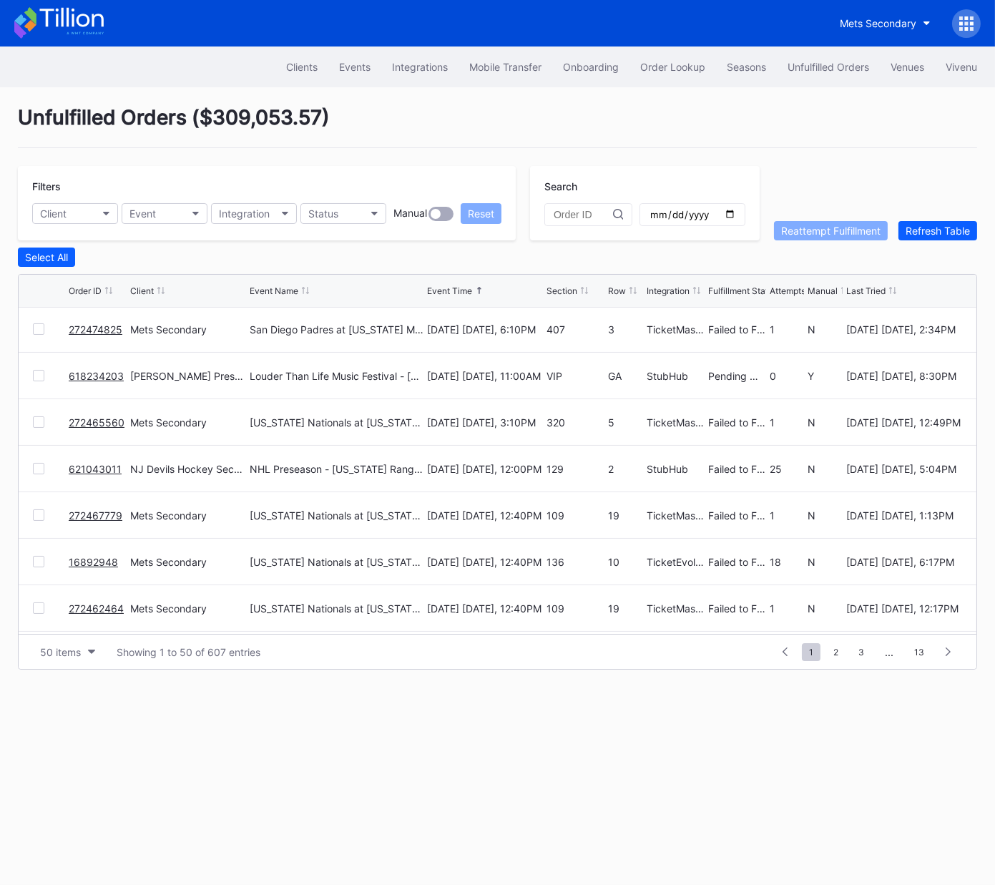
click at [87, 467] on link "621043011" at bounding box center [95, 469] width 53 height 12
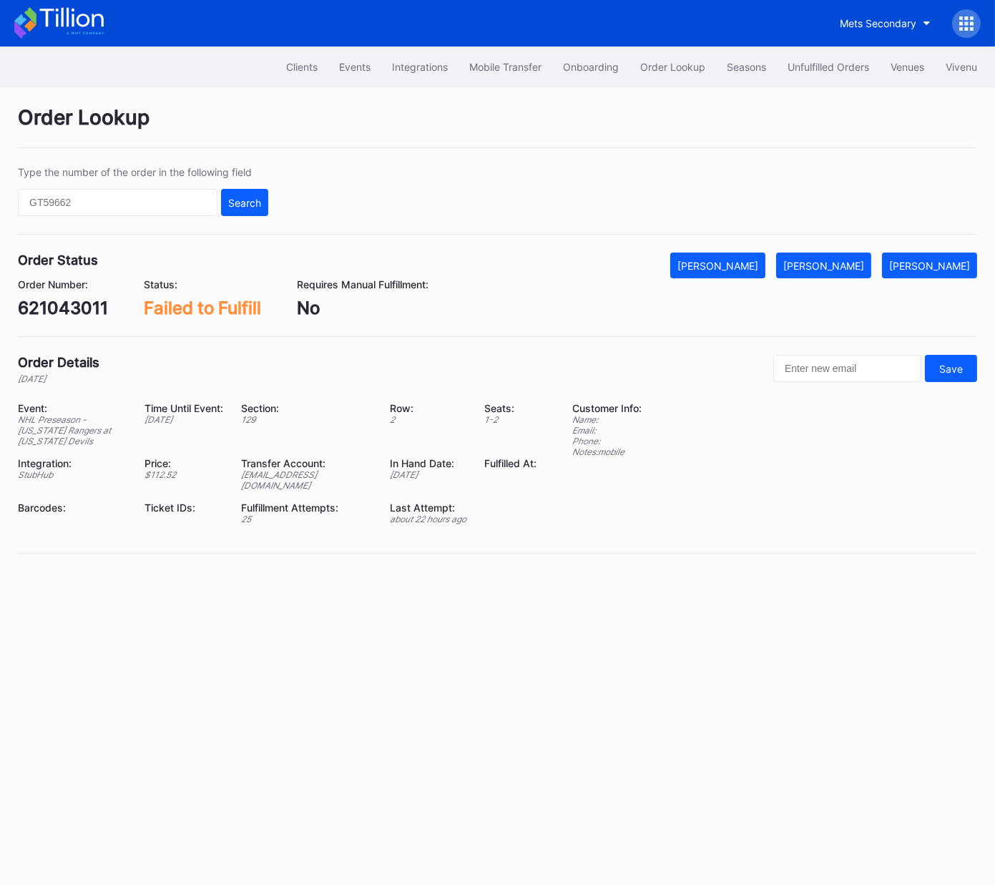
click at [66, 311] on div "621043011" at bounding box center [63, 308] width 90 height 21
click at [67, 311] on div "621043011" at bounding box center [63, 308] width 90 height 21
copy div "621043011"
click at [837, 266] on div "[PERSON_NAME]" at bounding box center [823, 266] width 81 height 12
click at [825, 68] on div "Unfulfilled Orders" at bounding box center [829, 67] width 82 height 12
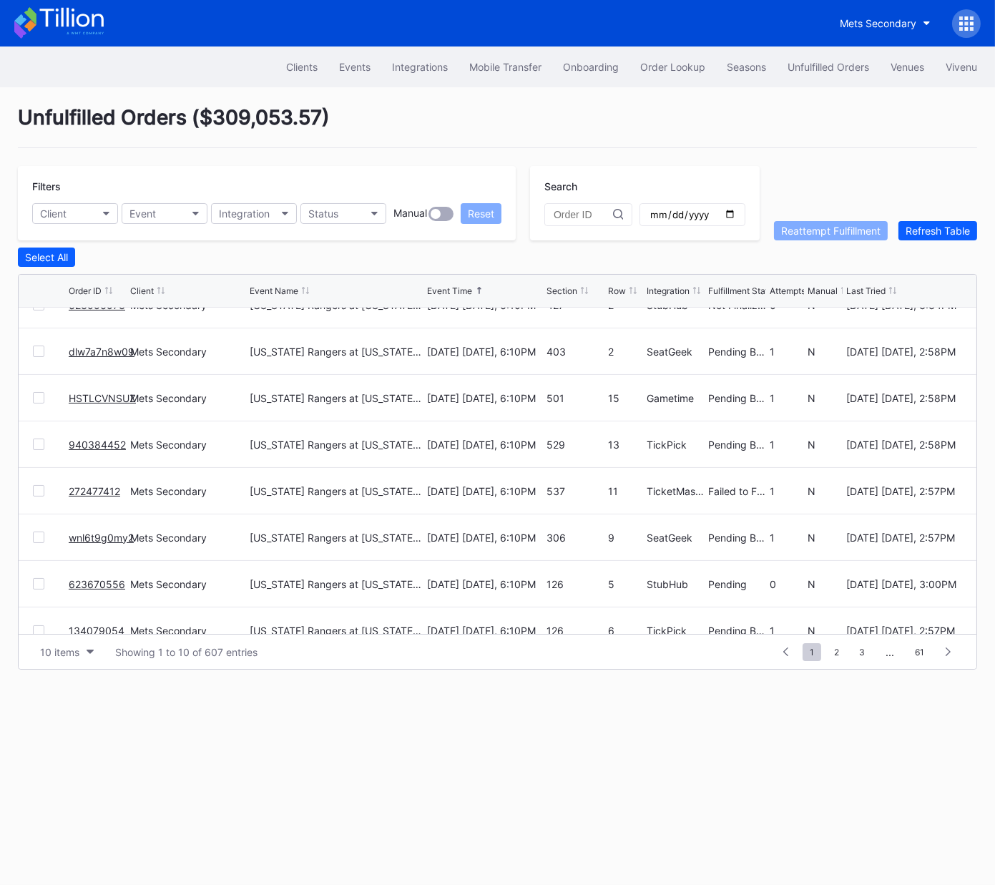
scroll to position [139, 0]
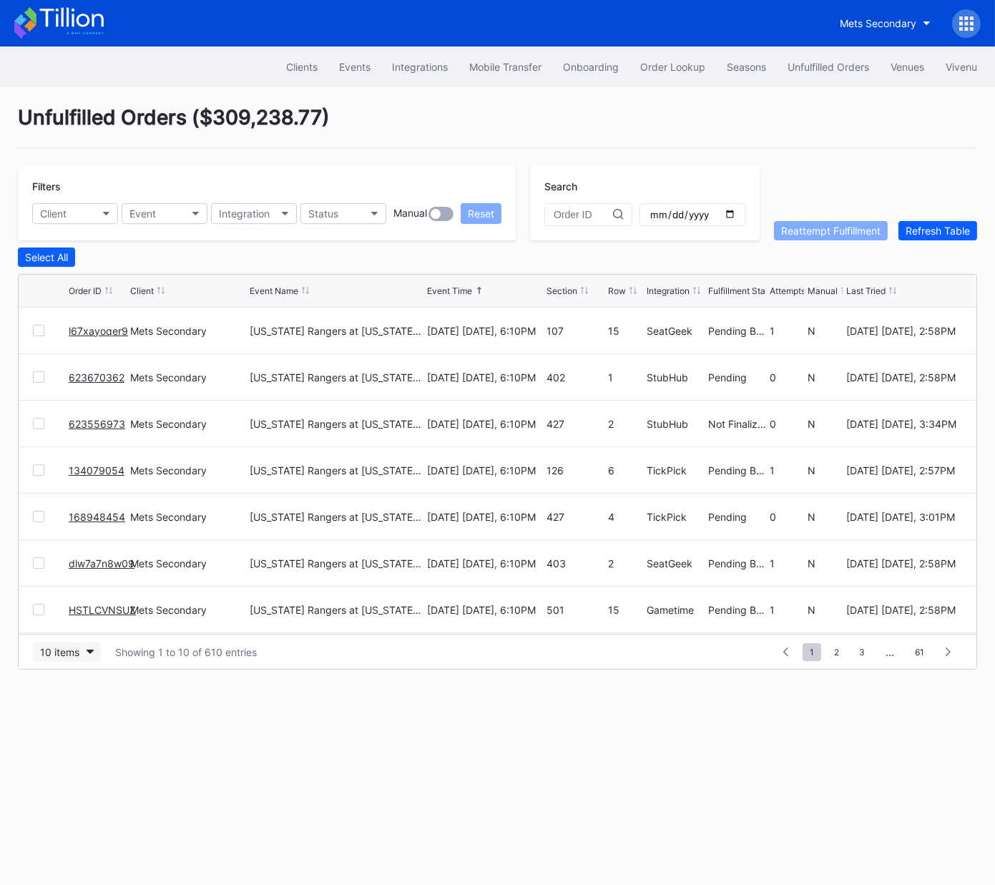
click at [71, 660] on div "10 items Showing 1 to 10 of 610 entries 1 ... -1 0 1 2 3 ... 61" at bounding box center [498, 651] width 958 height 35
click at [66, 647] on div "10 items" at bounding box center [59, 652] width 39 height 12
click at [67, 713] on div "50 items" at bounding box center [64, 713] width 41 height 12
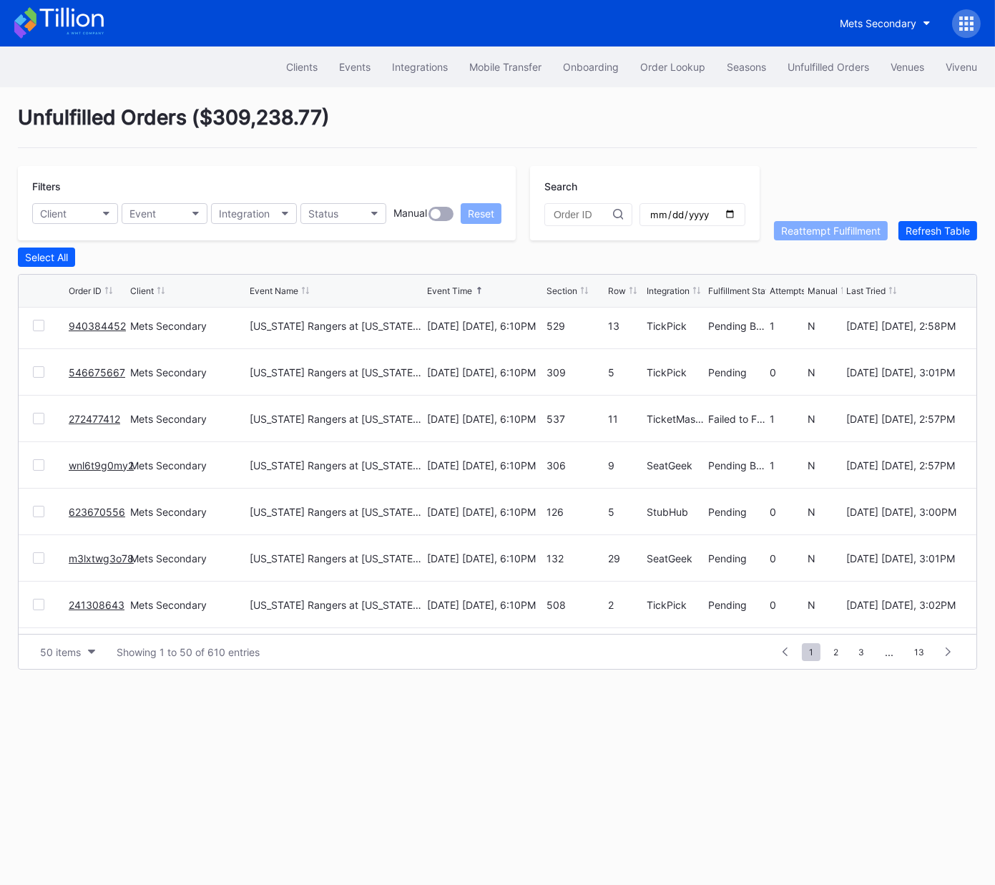
scroll to position [341, 0]
